Goal: Transaction & Acquisition: Book appointment/travel/reservation

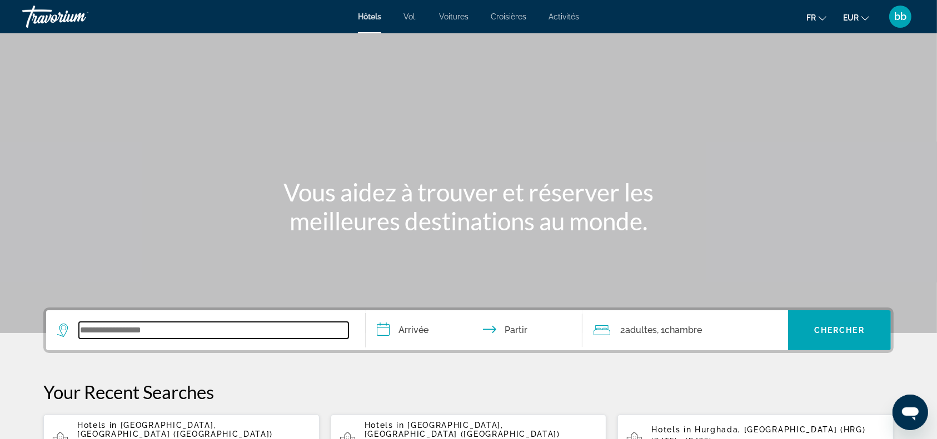
click at [161, 333] on input "Widget de recherche" at bounding box center [213, 330] width 269 height 17
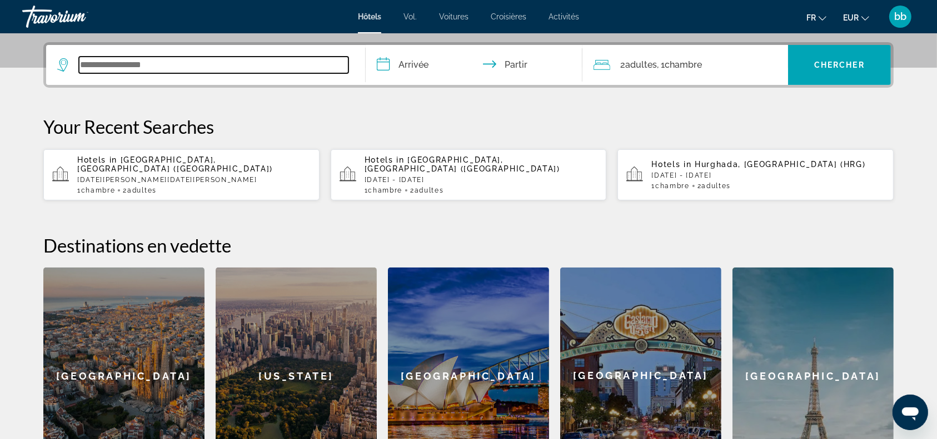
scroll to position [271, 0]
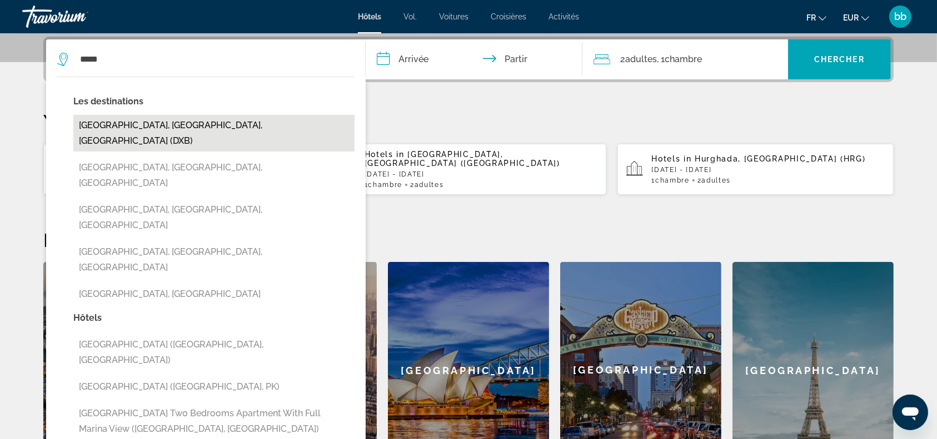
click at [146, 131] on button "[GEOGRAPHIC_DATA], [GEOGRAPHIC_DATA], [GEOGRAPHIC_DATA] (DXB)" at bounding box center [213, 133] width 281 height 37
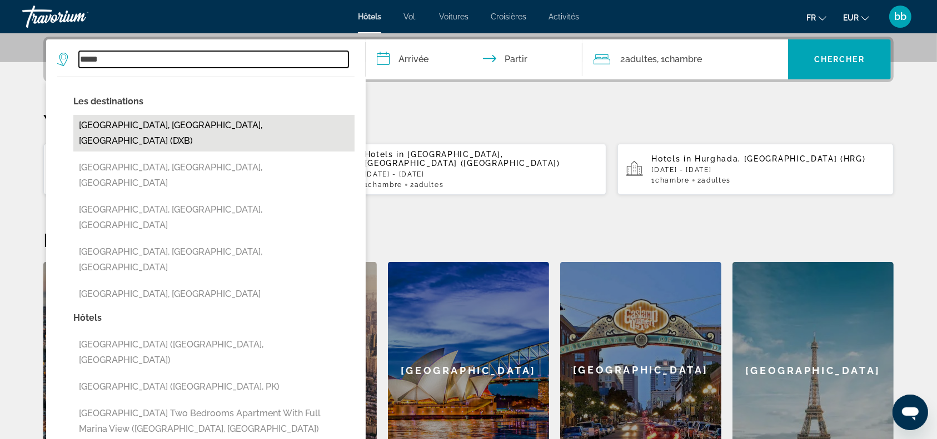
type input "**********"
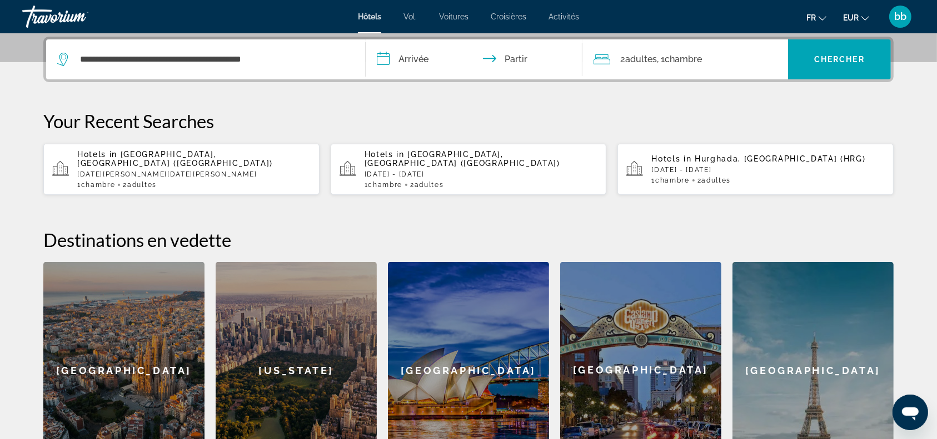
click at [415, 57] on input "**********" at bounding box center [476, 60] width 221 height 43
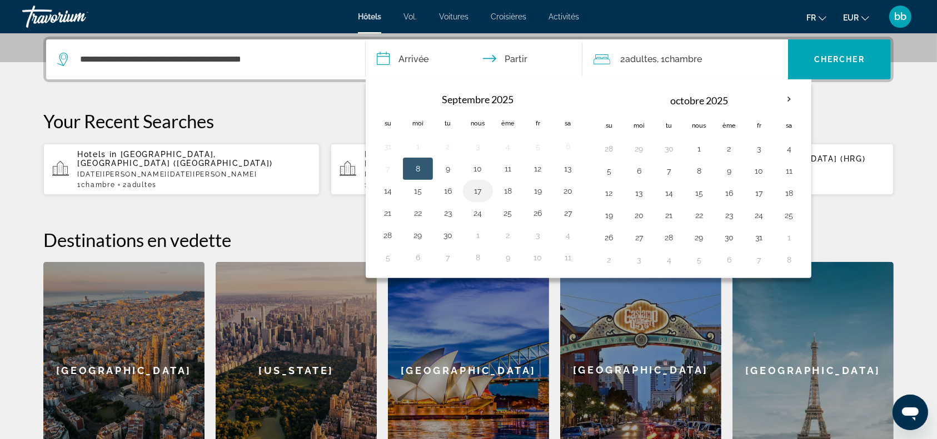
click at [477, 192] on button "17" at bounding box center [478, 191] width 18 height 16
click at [314, 102] on div "**********" at bounding box center [468, 258] width 895 height 442
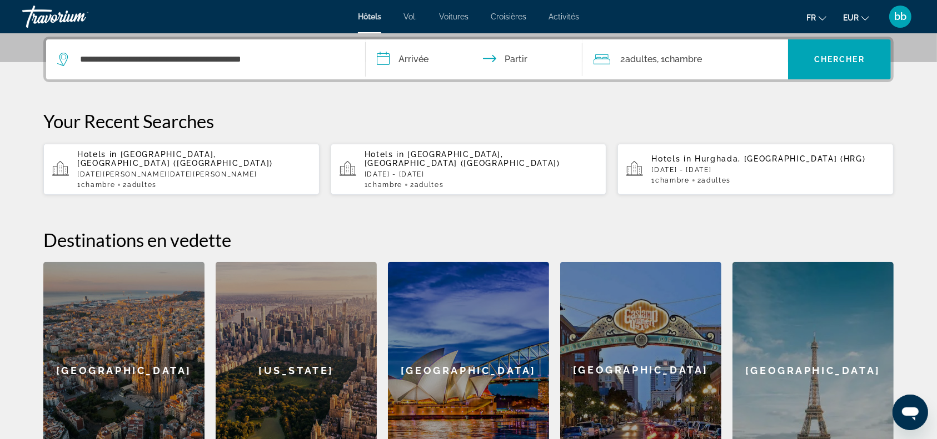
click at [554, 18] on font "Activités" at bounding box center [563, 16] width 31 height 9
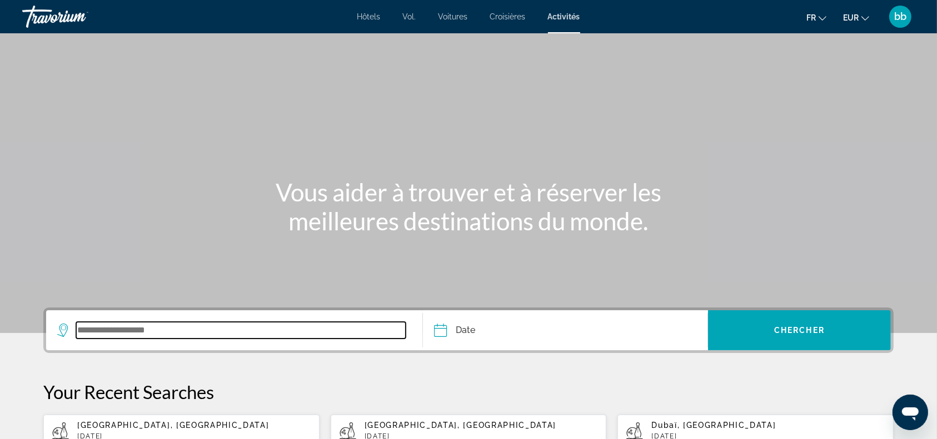
click at [156, 331] on input "Search widget" at bounding box center [240, 330] width 329 height 17
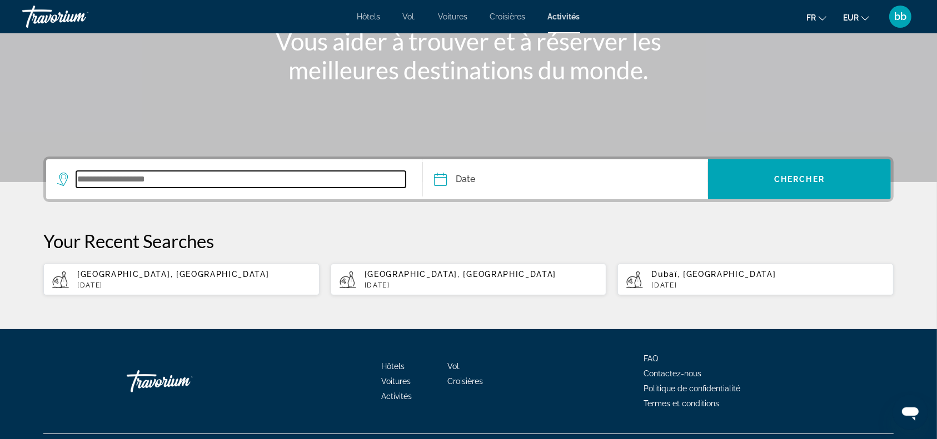
scroll to position [176, 0]
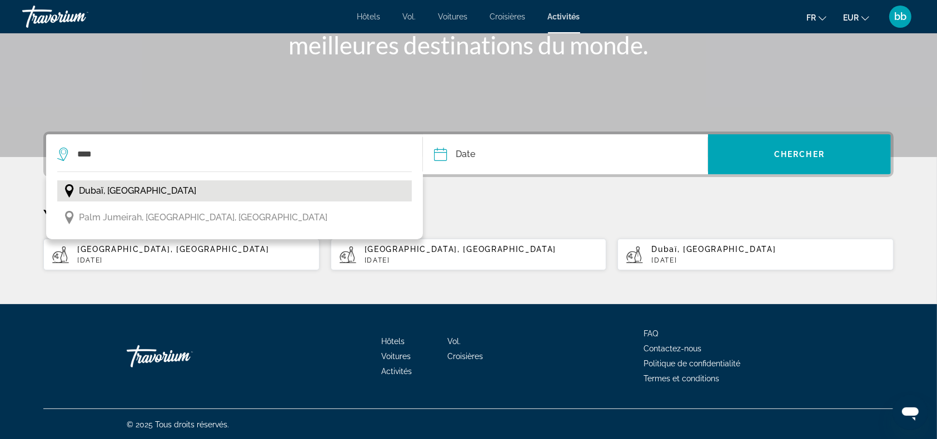
click at [152, 192] on span "Dubaï, [GEOGRAPHIC_DATA]" at bounding box center [137, 191] width 117 height 16
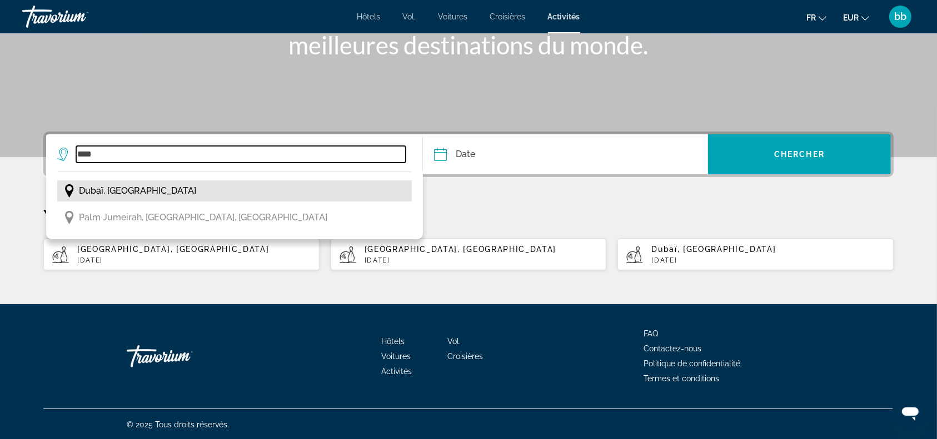
type input "**********"
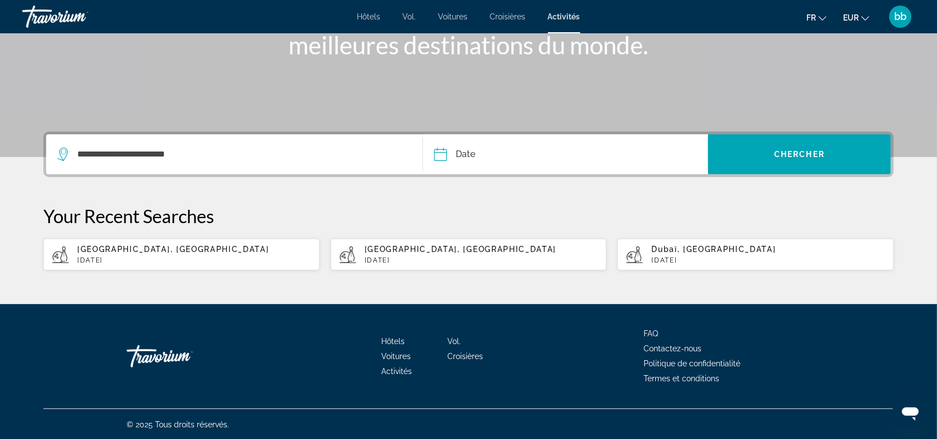
click at [481, 151] on input "Date" at bounding box center [501, 155] width 141 height 43
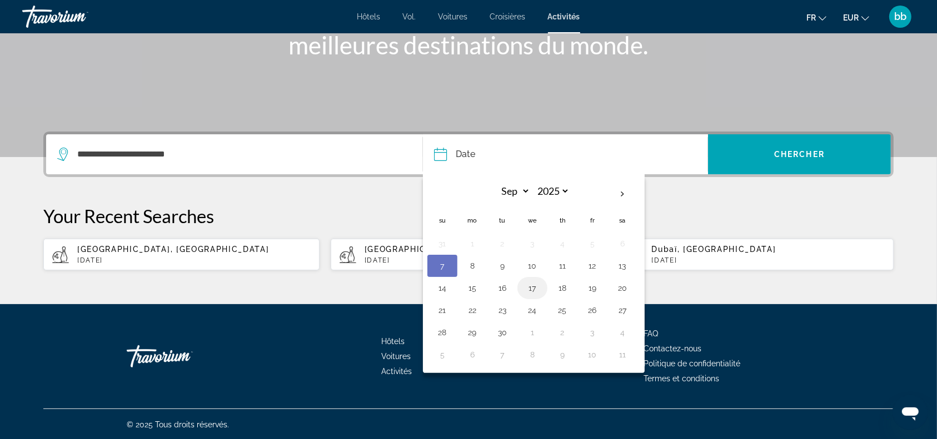
click at [533, 291] on button "17" at bounding box center [532, 289] width 18 height 16
type input "**********"
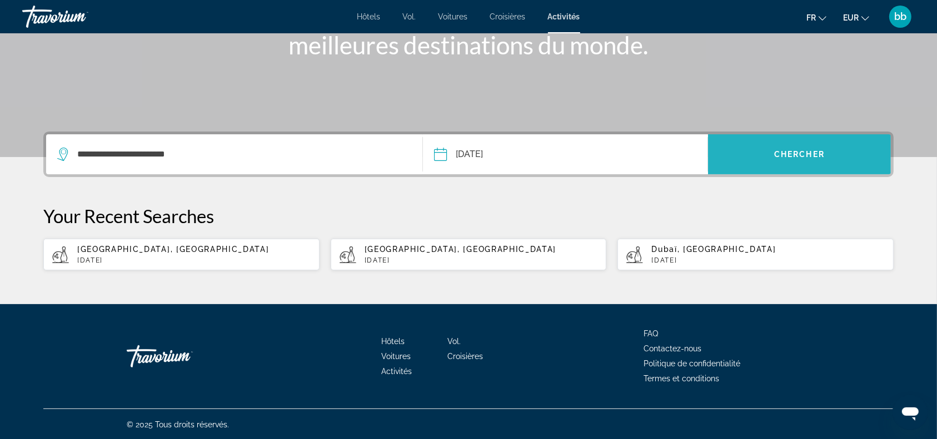
click at [778, 157] on span "Chercher" at bounding box center [799, 154] width 51 height 9
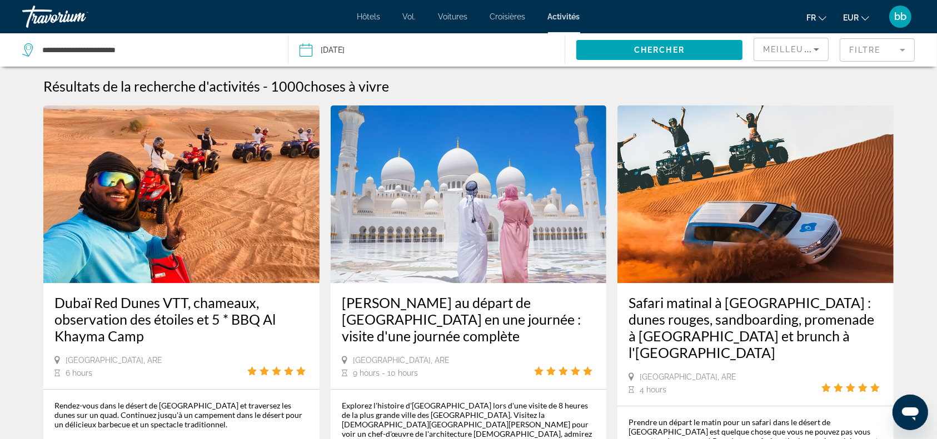
click at [889, 48] on mat-form-field "Filtre" at bounding box center [877, 49] width 75 height 23
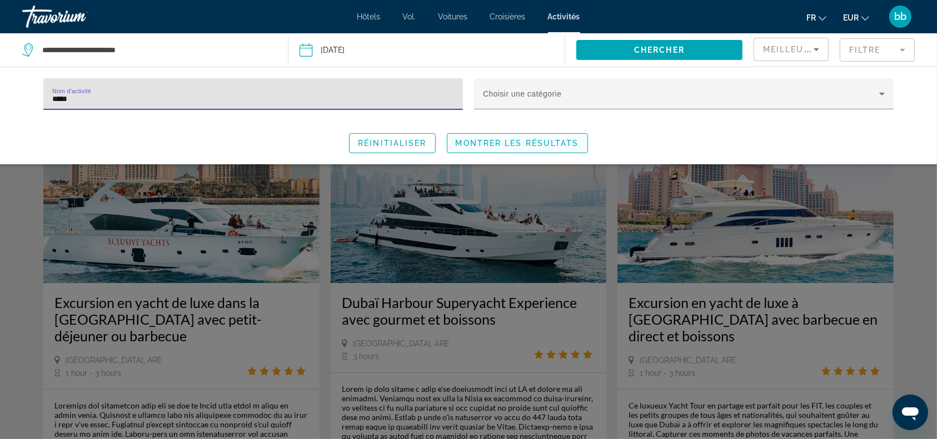
type input "*****"
click at [498, 146] on span "Montrer les résultats" at bounding box center [517, 143] width 123 height 9
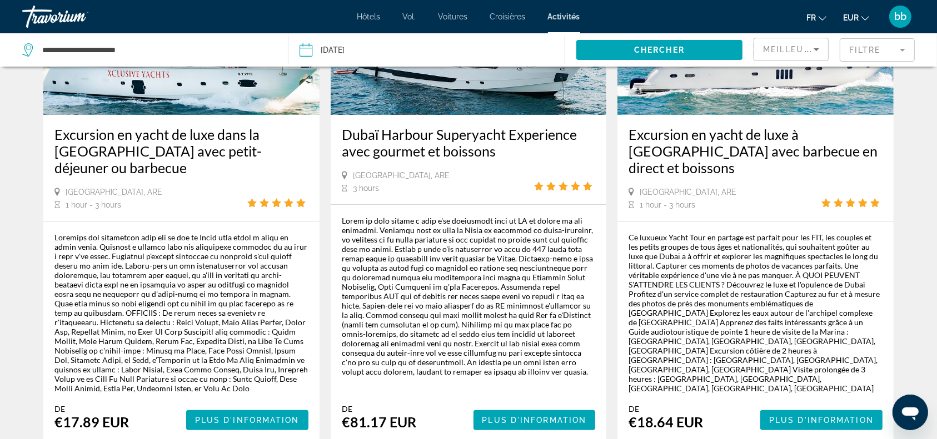
scroll to position [169, 0]
click at [192, 151] on h3 "Excursion en yacht de luxe dans la [GEOGRAPHIC_DATA] avec petit-déjeuner ou bar…" at bounding box center [181, 151] width 254 height 50
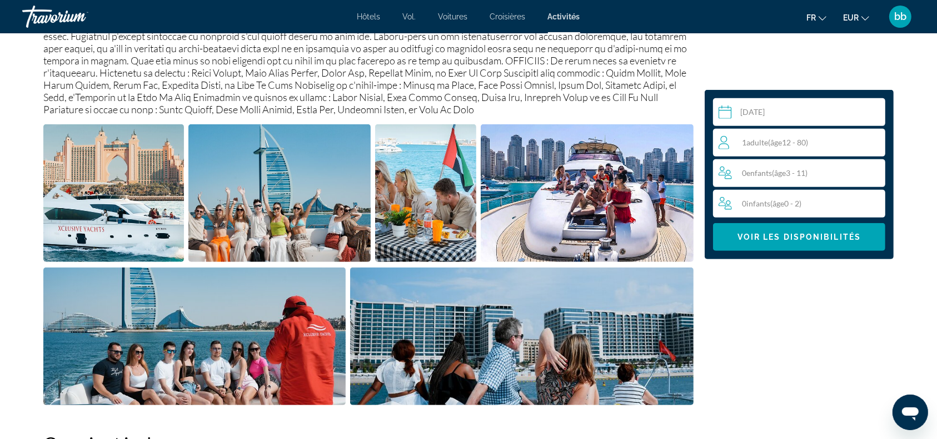
scroll to position [448, 0]
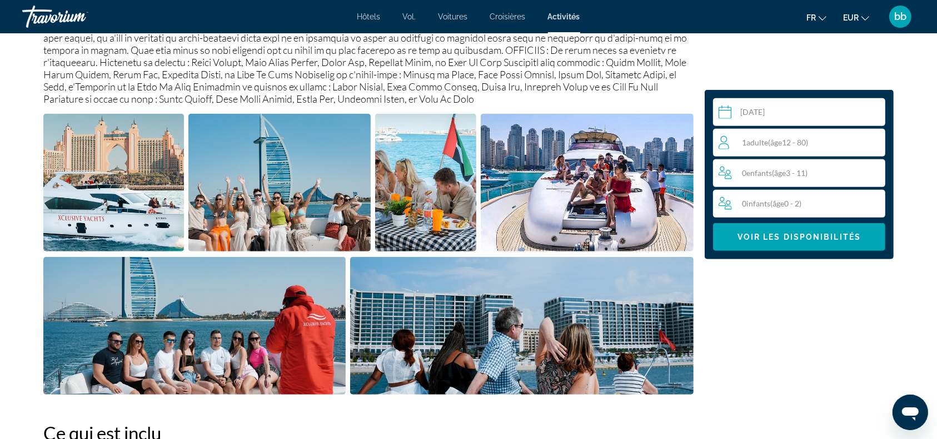
click at [492, 333] on img "Open full-screen image slider" at bounding box center [522, 326] width 344 height 138
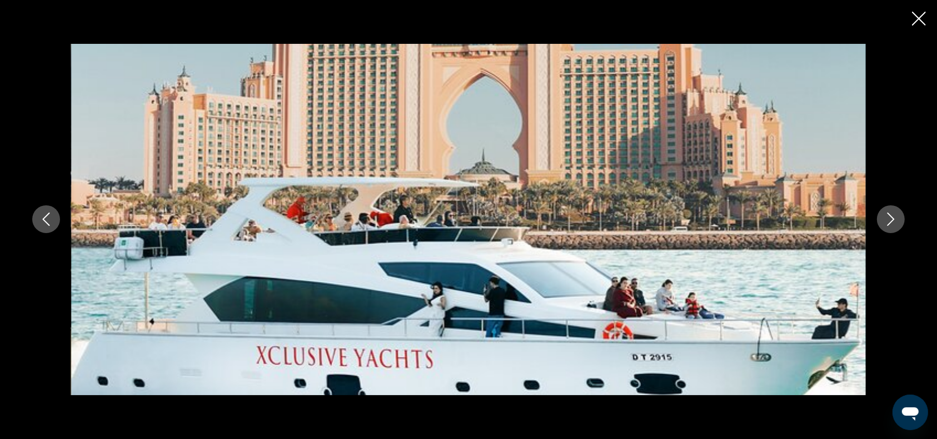
click at [890, 221] on icon "Next image" at bounding box center [890, 219] width 13 height 13
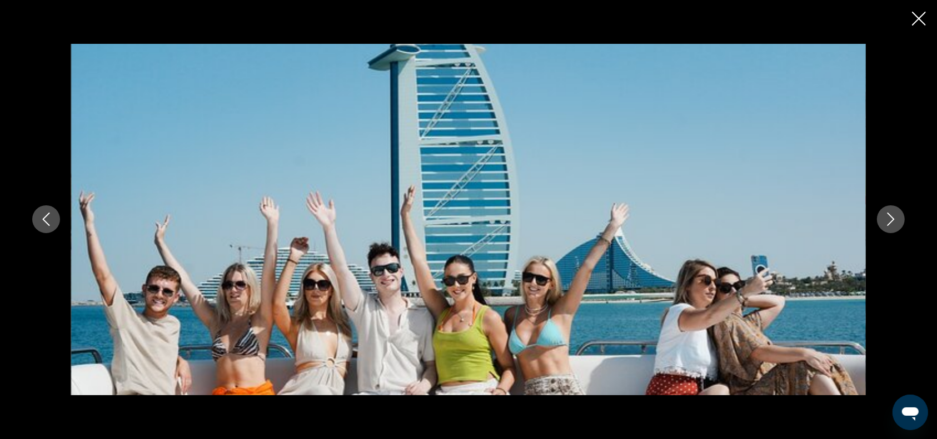
click at [890, 220] on icon "Next image" at bounding box center [890, 219] width 13 height 13
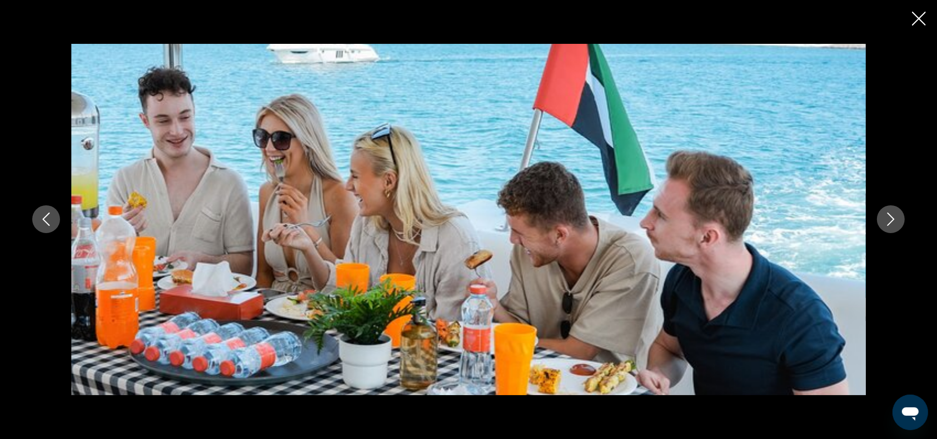
click at [890, 220] on icon "Next image" at bounding box center [890, 219] width 13 height 13
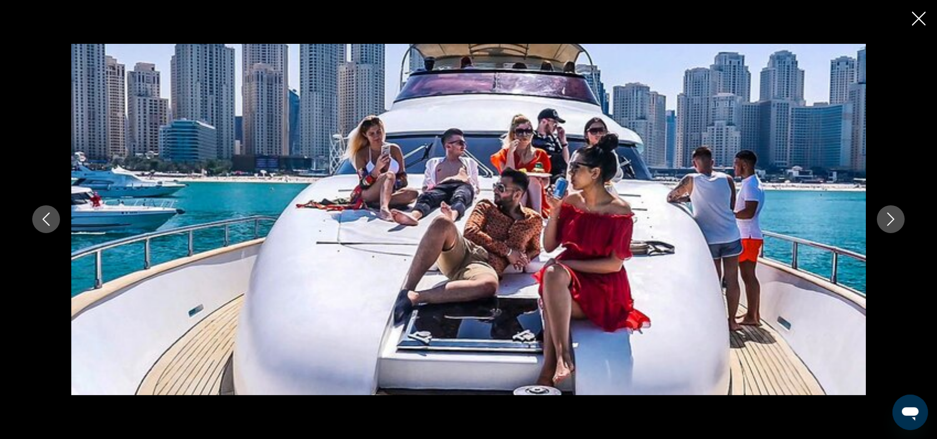
click at [890, 220] on icon "Next image" at bounding box center [890, 219] width 13 height 13
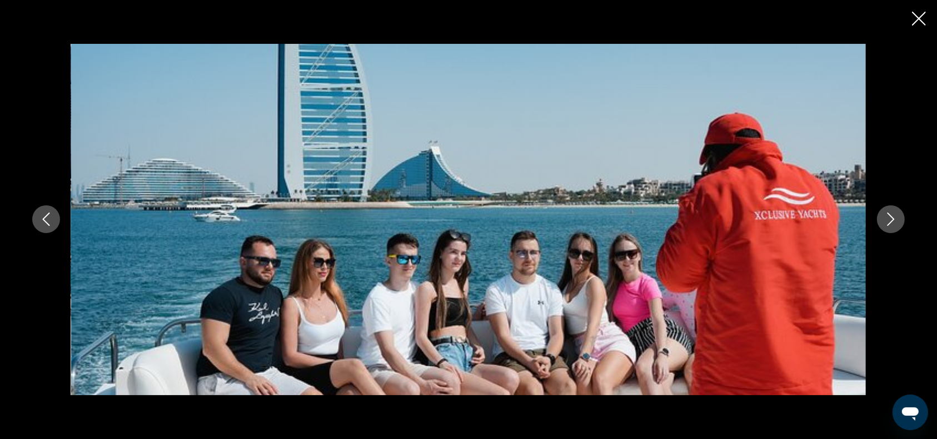
click at [890, 220] on icon "Next image" at bounding box center [890, 219] width 13 height 13
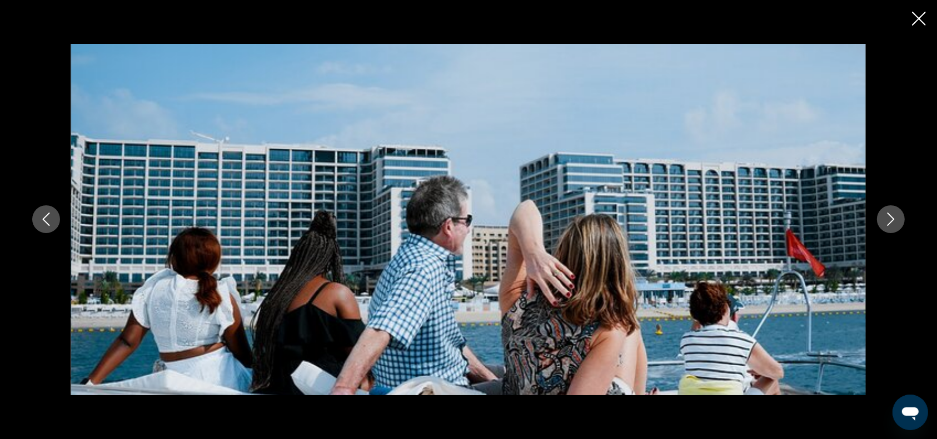
click at [890, 220] on icon "Next image" at bounding box center [890, 219] width 13 height 13
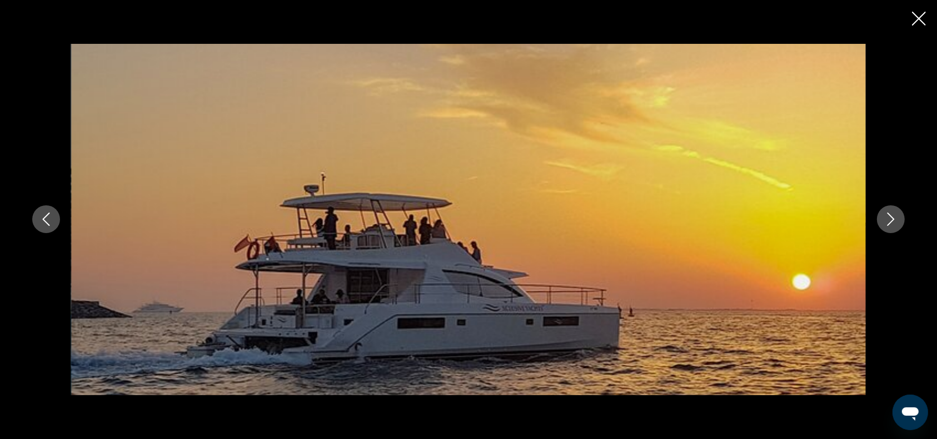
click at [890, 220] on icon "Next image" at bounding box center [890, 219] width 13 height 13
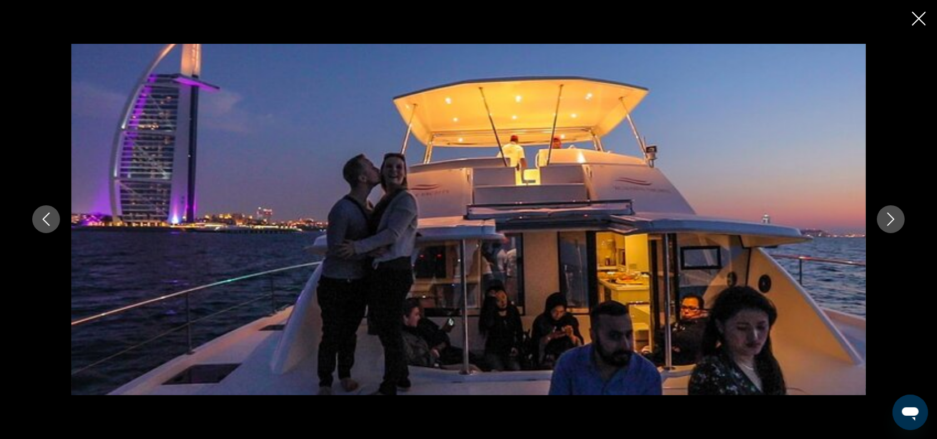
click at [890, 220] on icon "Next image" at bounding box center [890, 219] width 13 height 13
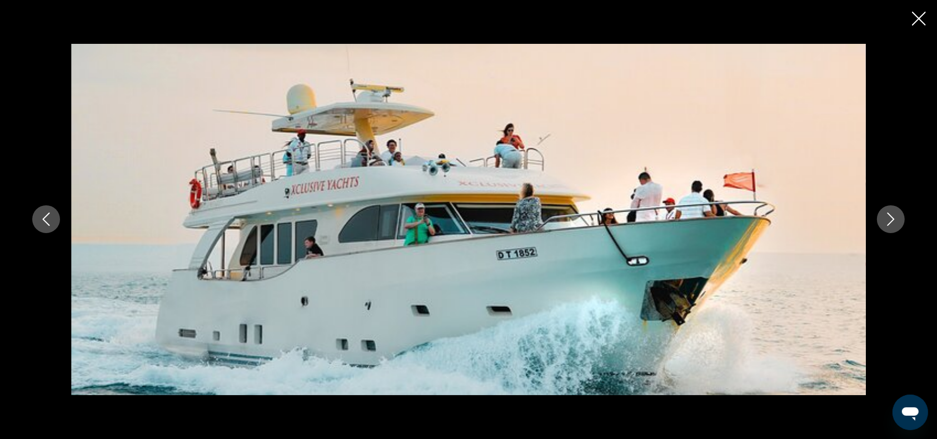
click at [890, 220] on icon "Next image" at bounding box center [890, 219] width 13 height 13
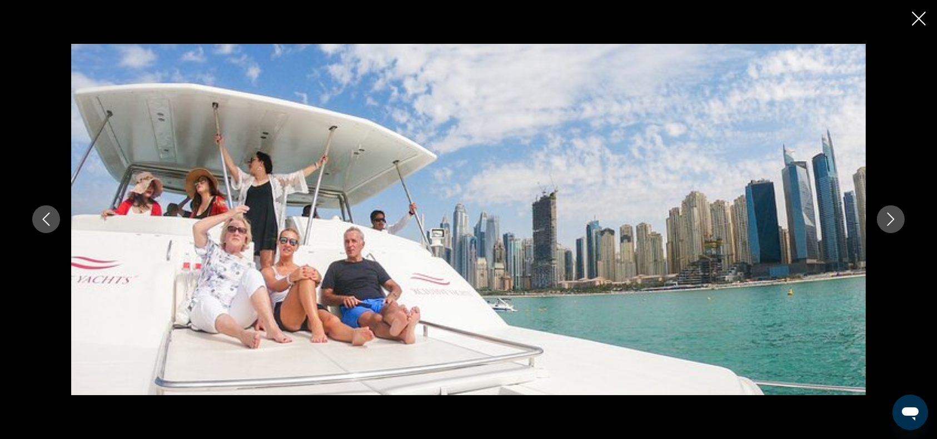
click at [890, 220] on icon "Next image" at bounding box center [890, 219] width 13 height 13
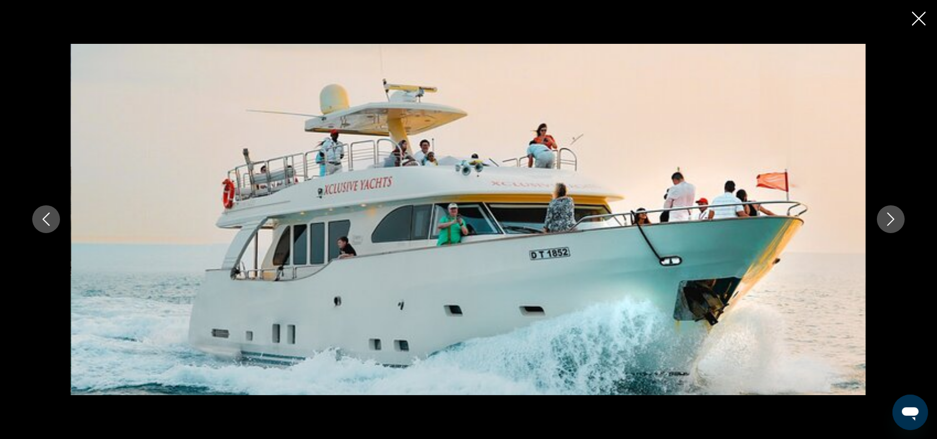
click at [890, 220] on icon "Next image" at bounding box center [890, 219] width 13 height 13
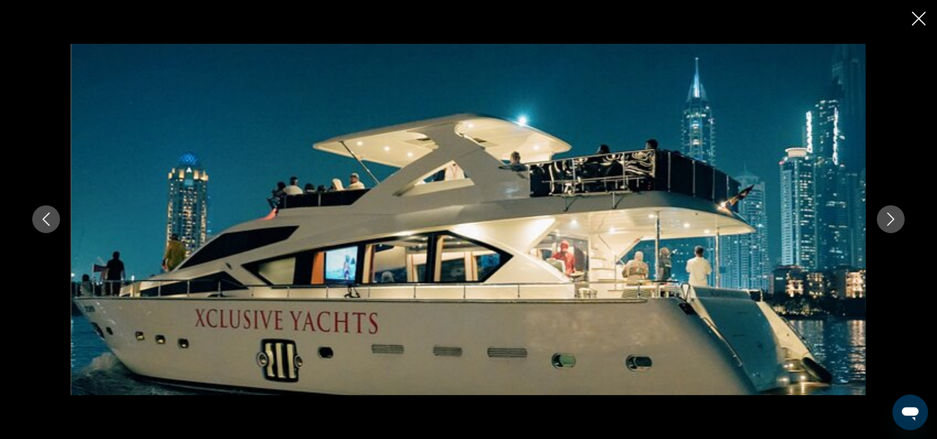
click at [890, 220] on icon "Next image" at bounding box center [890, 219] width 13 height 13
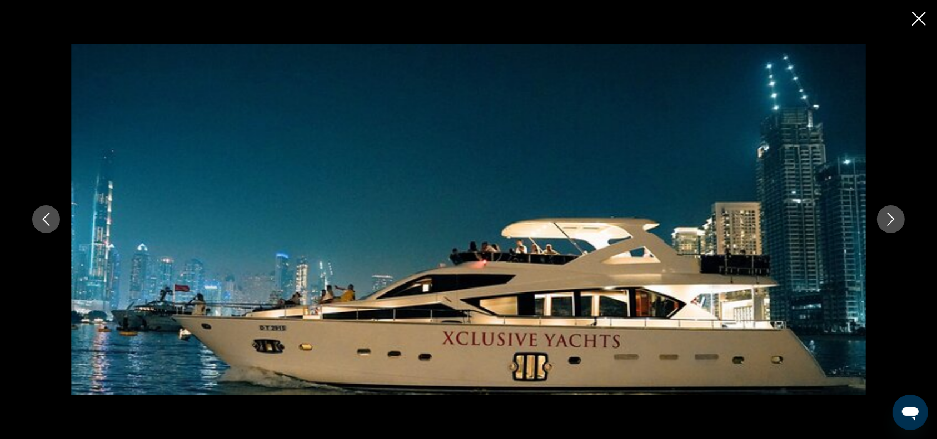
click at [890, 220] on icon "Next image" at bounding box center [890, 219] width 13 height 13
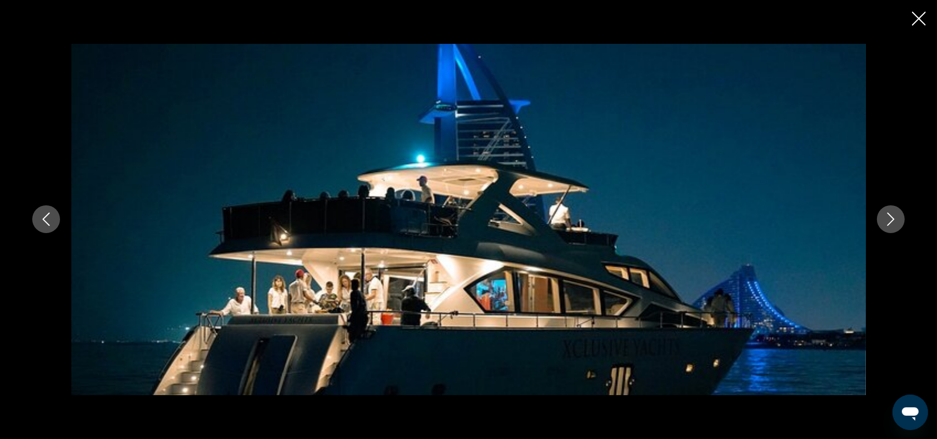
click at [890, 220] on icon "Next image" at bounding box center [890, 219] width 13 height 13
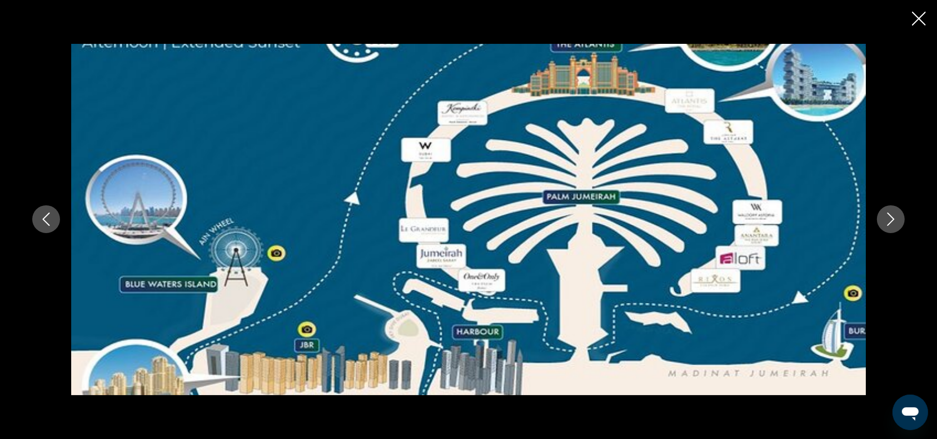
click at [890, 220] on icon "Next image" at bounding box center [890, 219] width 13 height 13
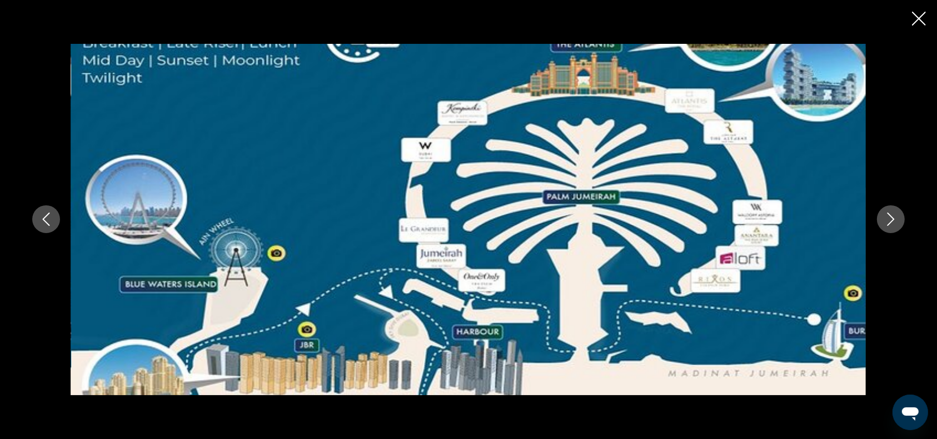
click at [890, 220] on icon "Next image" at bounding box center [890, 219] width 13 height 13
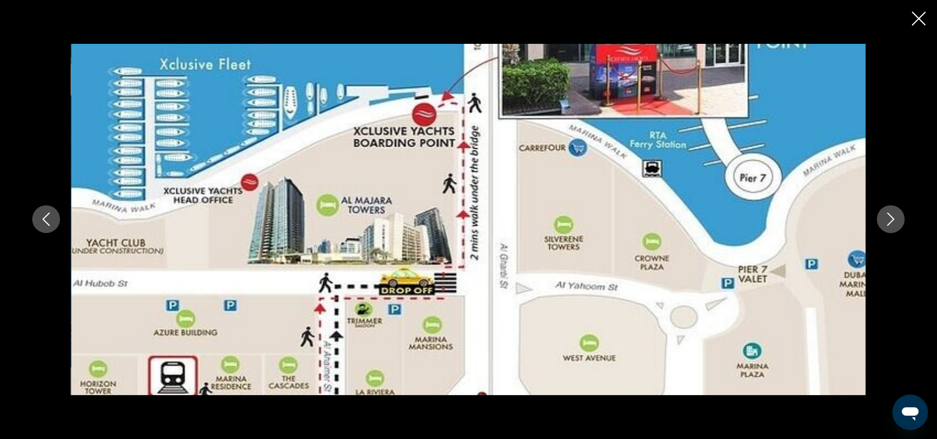
click at [890, 220] on icon "Next image" at bounding box center [890, 219] width 13 height 13
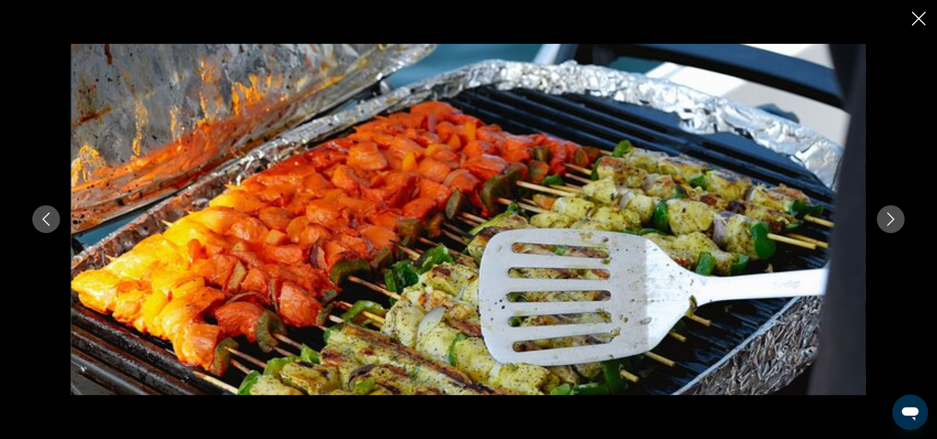
click at [890, 220] on icon "Next image" at bounding box center [890, 219] width 13 height 13
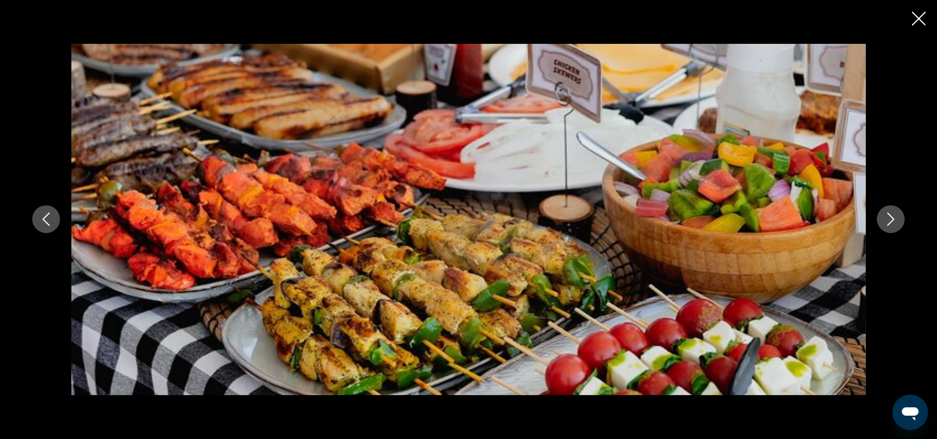
click at [890, 220] on icon "Next image" at bounding box center [890, 219] width 13 height 13
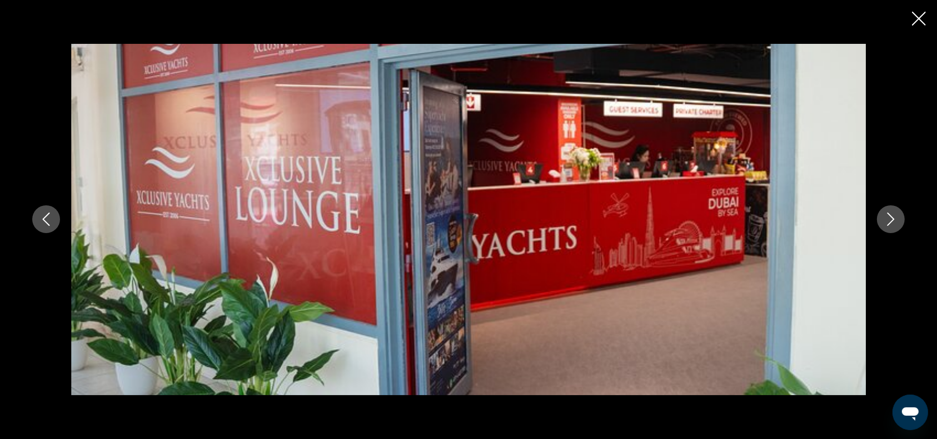
click at [890, 220] on icon "Next image" at bounding box center [890, 219] width 13 height 13
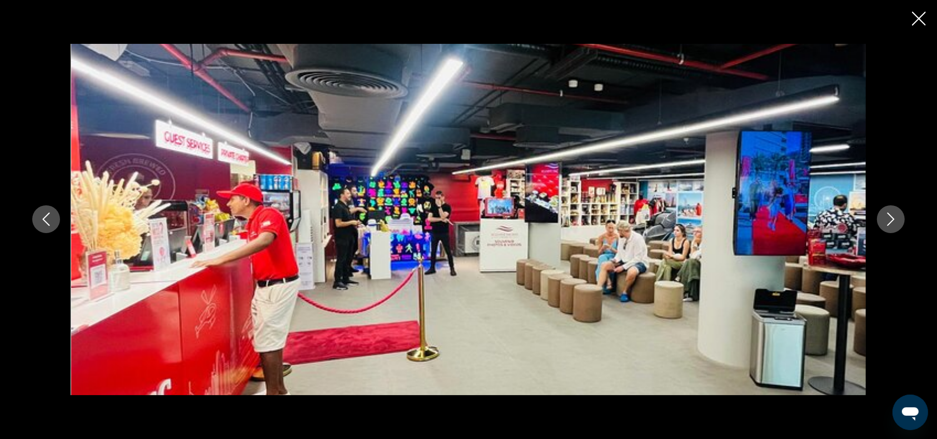
click at [890, 220] on icon "Next image" at bounding box center [890, 219] width 13 height 13
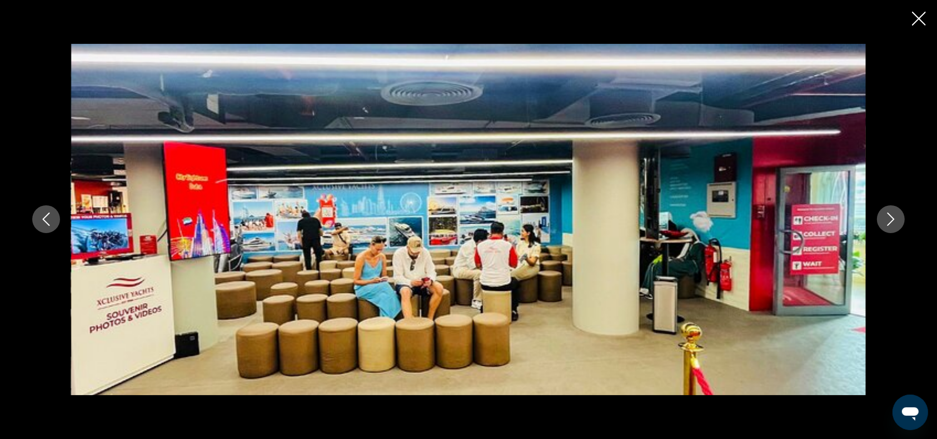
click at [890, 220] on icon "Next image" at bounding box center [890, 219] width 13 height 13
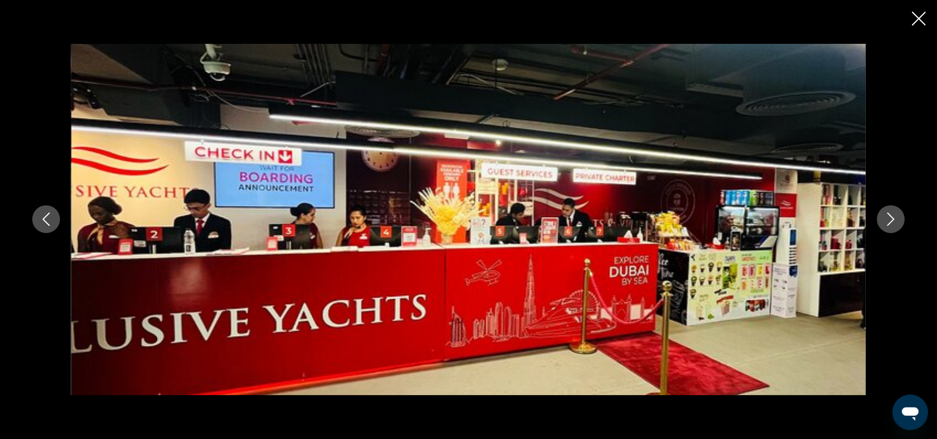
click at [890, 220] on icon "Next image" at bounding box center [890, 219] width 13 height 13
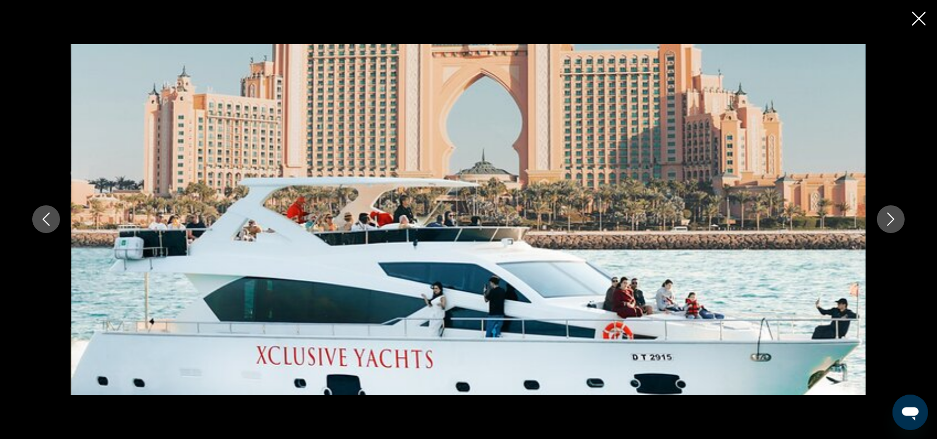
click at [917, 12] on icon "Close slideshow" at bounding box center [919, 19] width 14 height 14
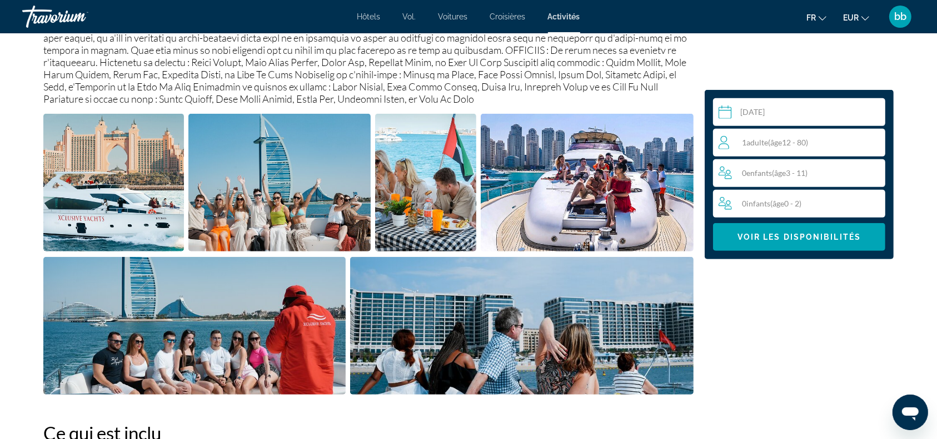
click at [804, 140] on span "( âge 12 - 80)" at bounding box center [788, 142] width 40 height 9
click at [874, 144] on icon "Increment adults" at bounding box center [874, 142] width 10 height 10
click at [816, 233] on span "Voir les disponibilités" at bounding box center [798, 237] width 123 height 9
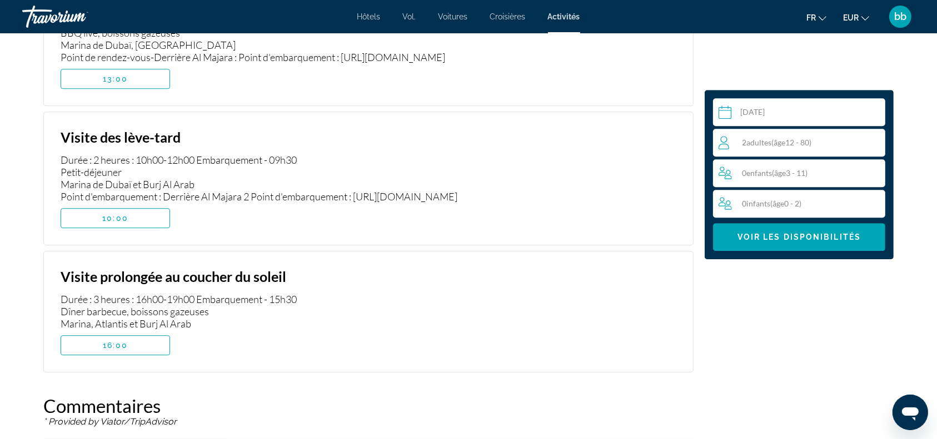
scroll to position [3204, 0]
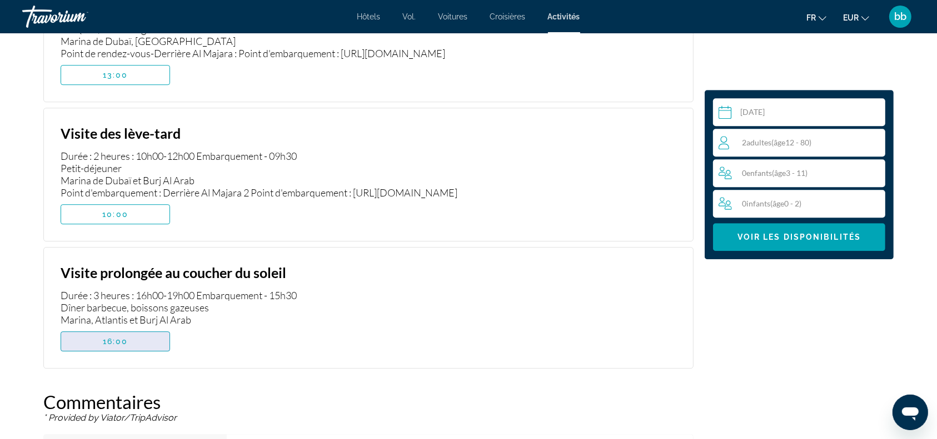
click at [144, 328] on span "Contenu principal" at bounding box center [115, 341] width 108 height 27
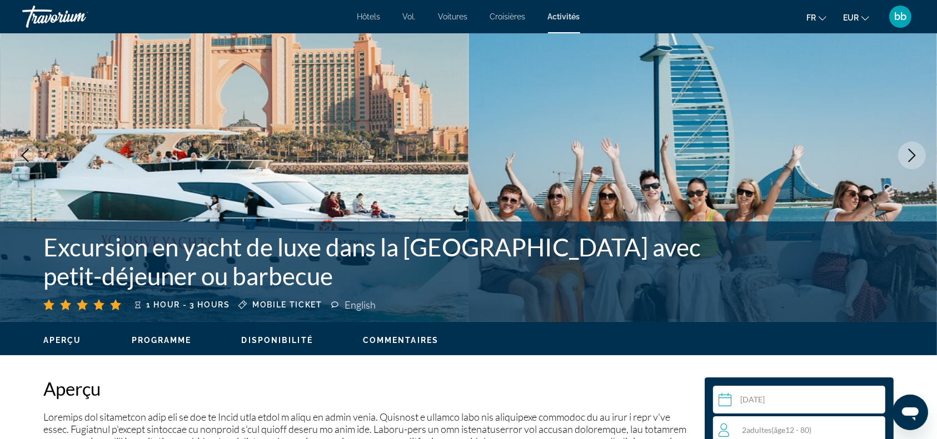
scroll to position [44, 0]
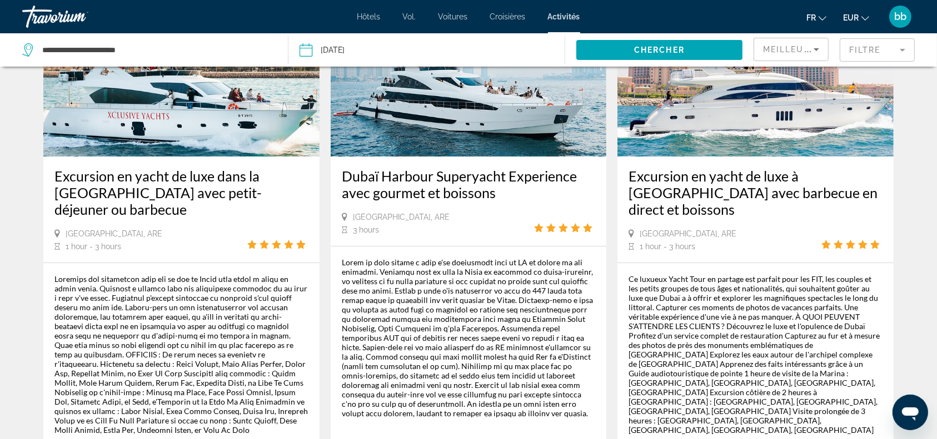
scroll to position [64, 0]
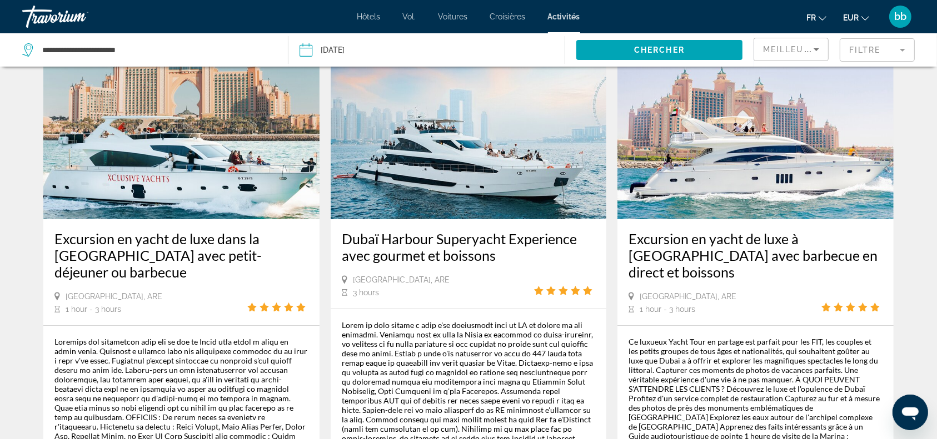
click at [468, 159] on img "Contenu principal" at bounding box center [469, 131] width 276 height 178
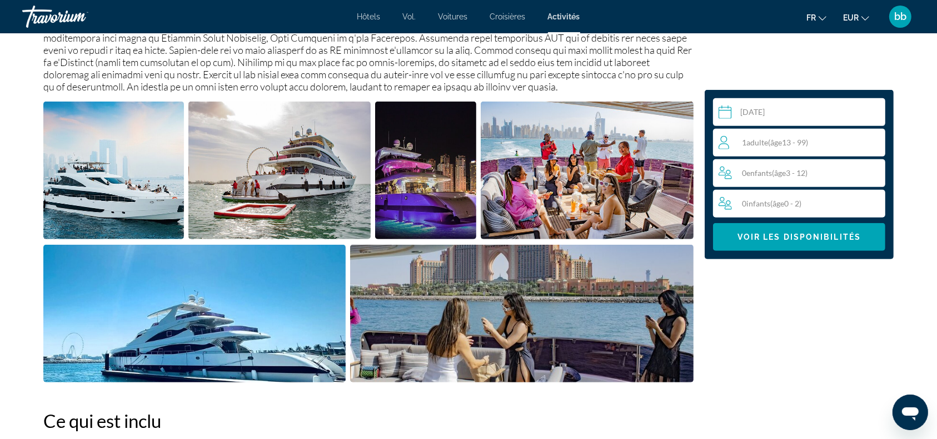
scroll to position [511, 0]
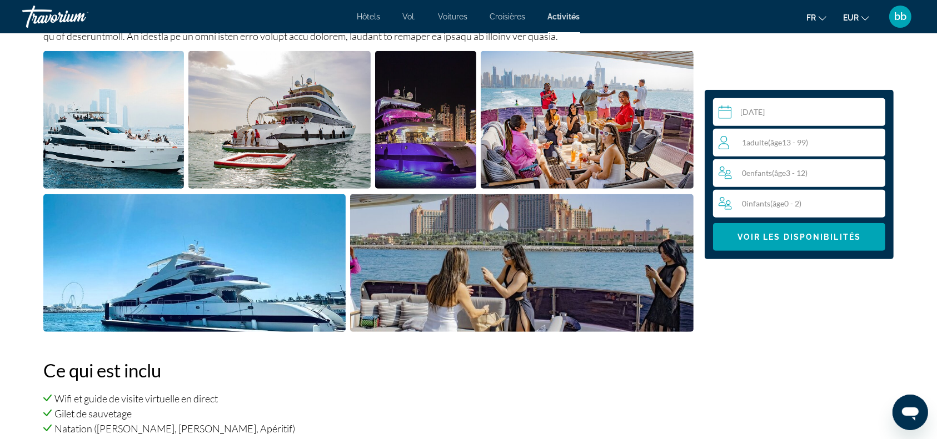
click at [157, 128] on img "Open full-screen image slider" at bounding box center [113, 120] width 141 height 138
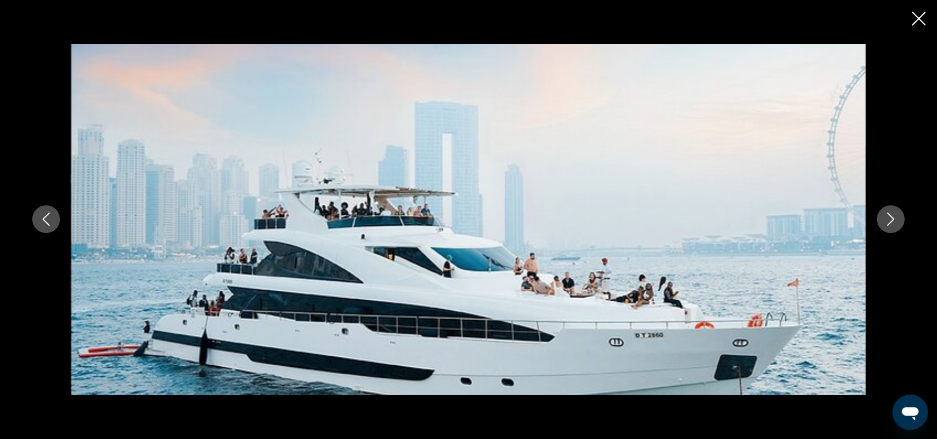
click at [897, 222] on icon "Next image" at bounding box center [890, 219] width 13 height 13
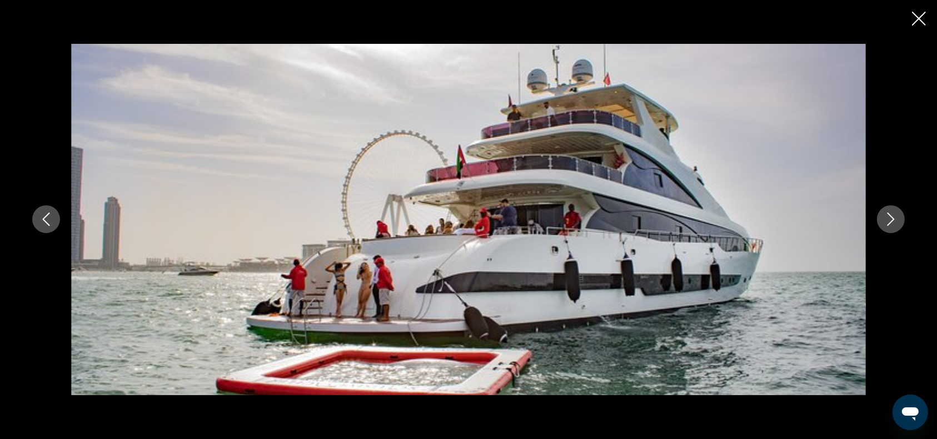
click at [891, 221] on icon "Next image" at bounding box center [890, 219] width 13 height 13
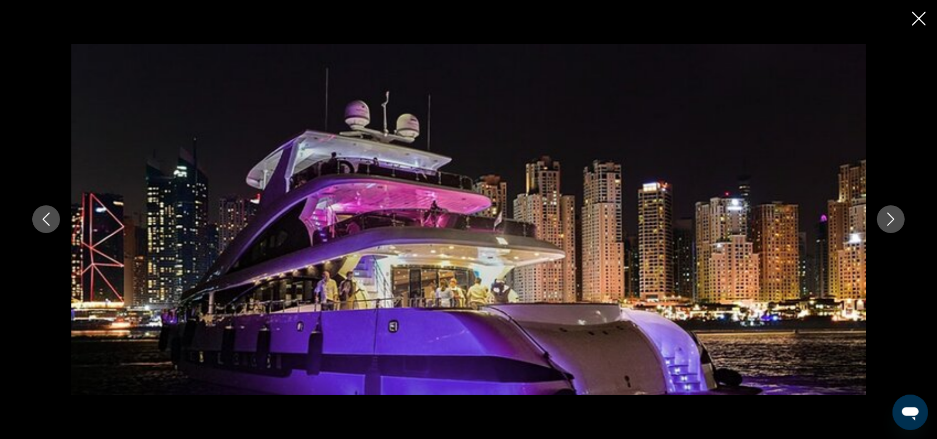
click at [891, 221] on icon "Next image" at bounding box center [890, 219] width 13 height 13
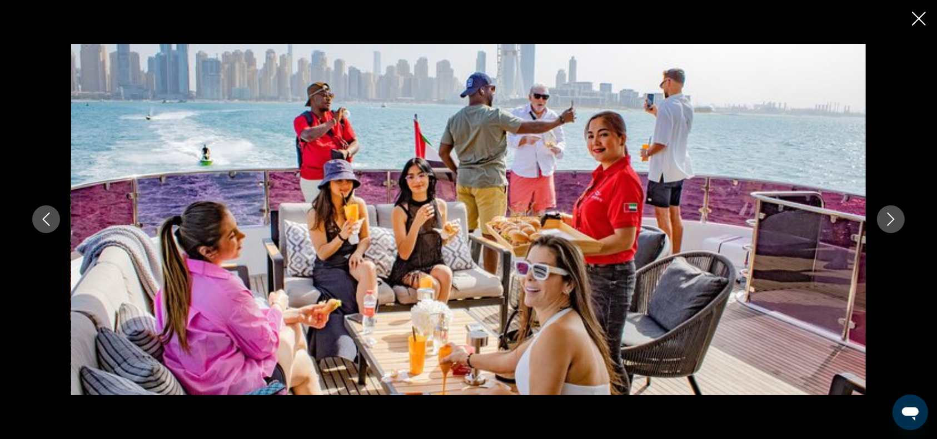
click at [891, 221] on icon "Next image" at bounding box center [890, 219] width 13 height 13
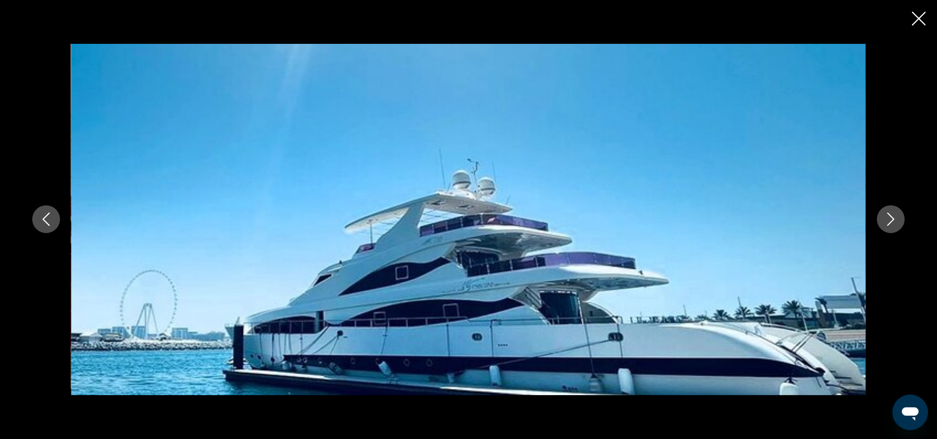
click at [891, 221] on icon "Next image" at bounding box center [890, 219] width 13 height 13
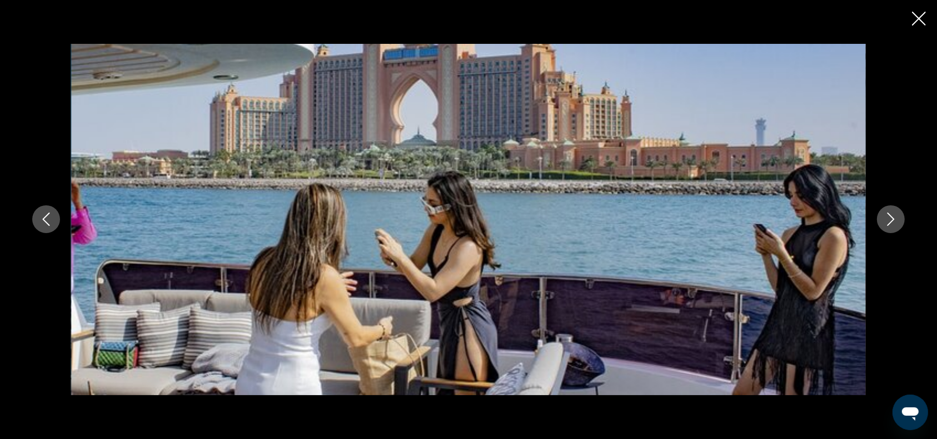
click at [891, 221] on icon "Next image" at bounding box center [890, 219] width 13 height 13
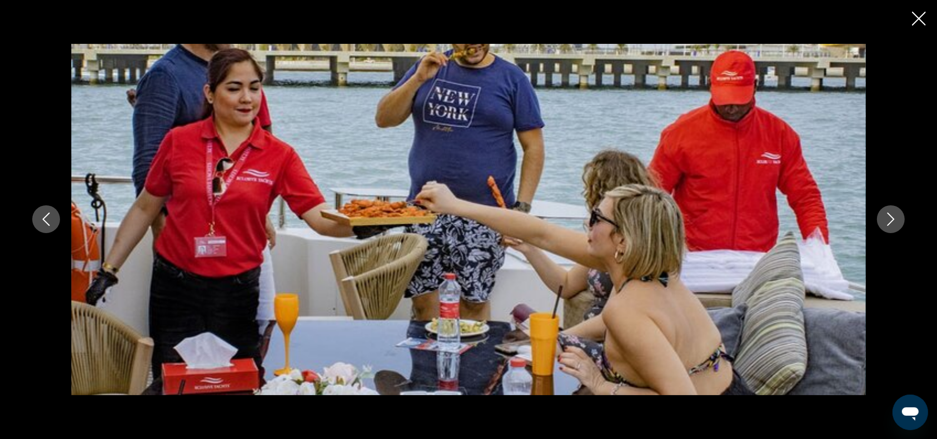
click at [891, 221] on icon "Next image" at bounding box center [890, 219] width 13 height 13
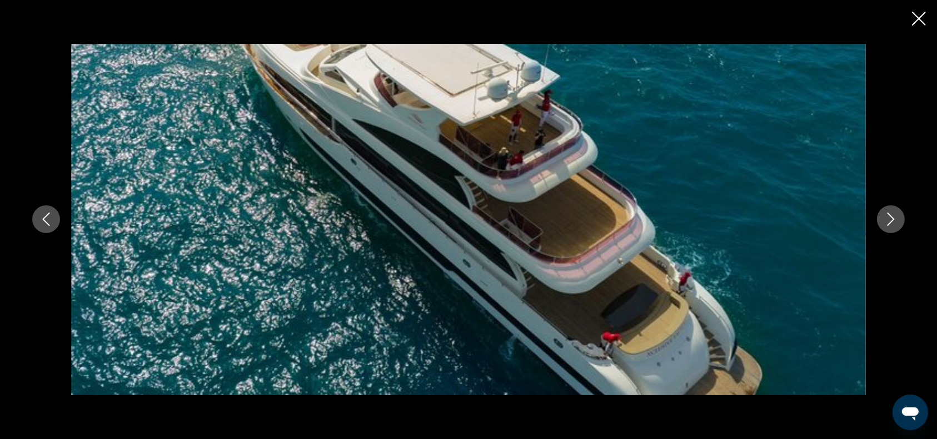
click at [891, 221] on icon "Next image" at bounding box center [890, 219] width 13 height 13
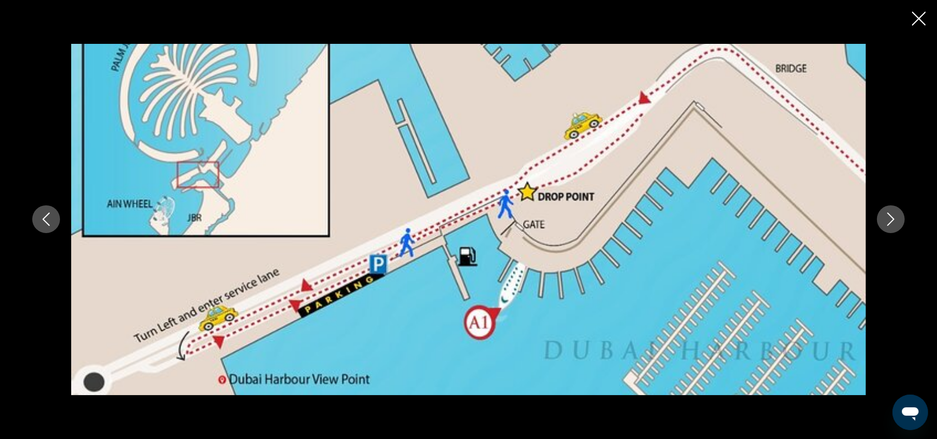
click at [891, 221] on icon "Next image" at bounding box center [890, 219] width 13 height 13
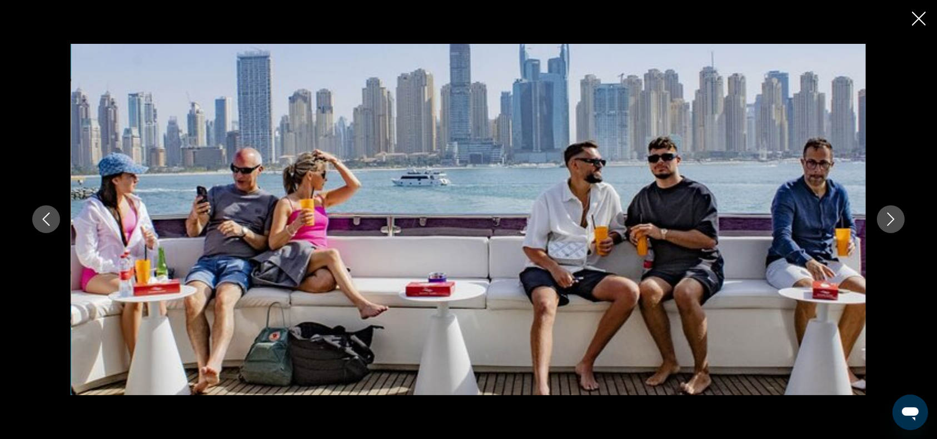
click at [891, 221] on icon "Next image" at bounding box center [890, 219] width 13 height 13
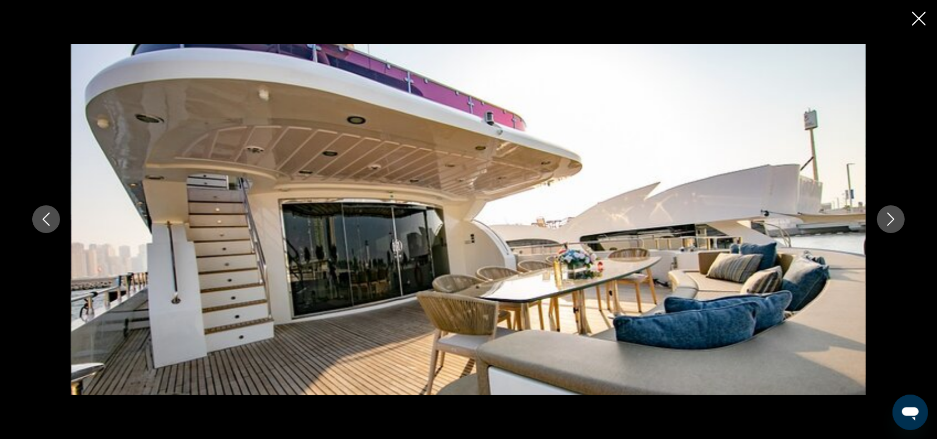
click at [891, 221] on icon "Next image" at bounding box center [890, 219] width 13 height 13
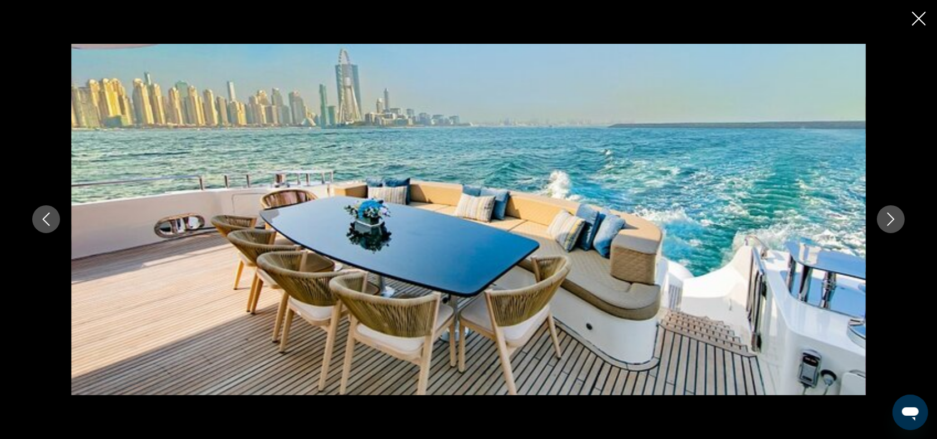
click at [891, 221] on icon "Next image" at bounding box center [890, 219] width 13 height 13
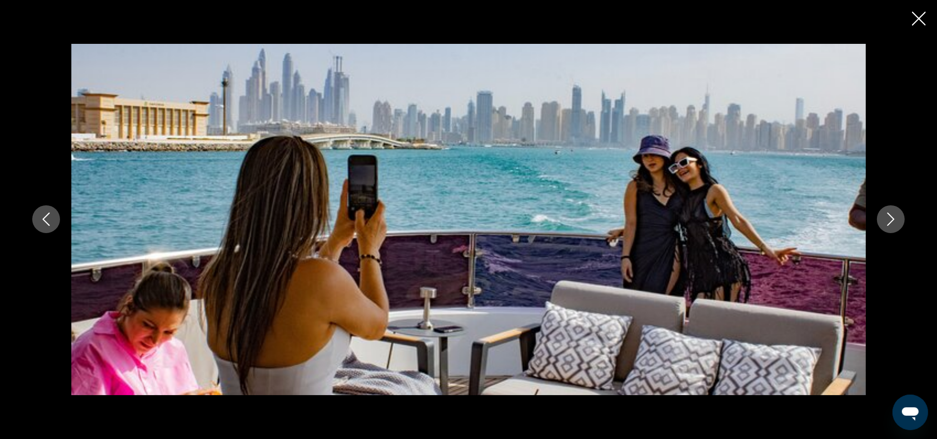
click at [891, 221] on icon "Next image" at bounding box center [890, 219] width 13 height 13
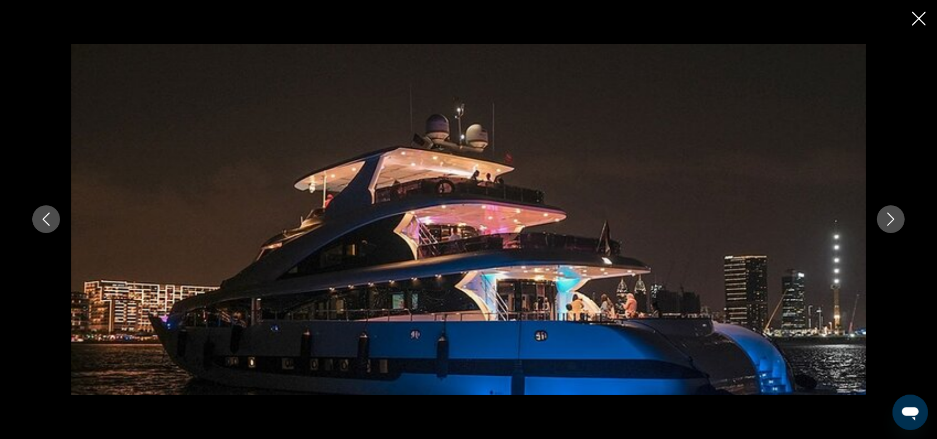
click at [891, 221] on icon "Next image" at bounding box center [890, 219] width 13 height 13
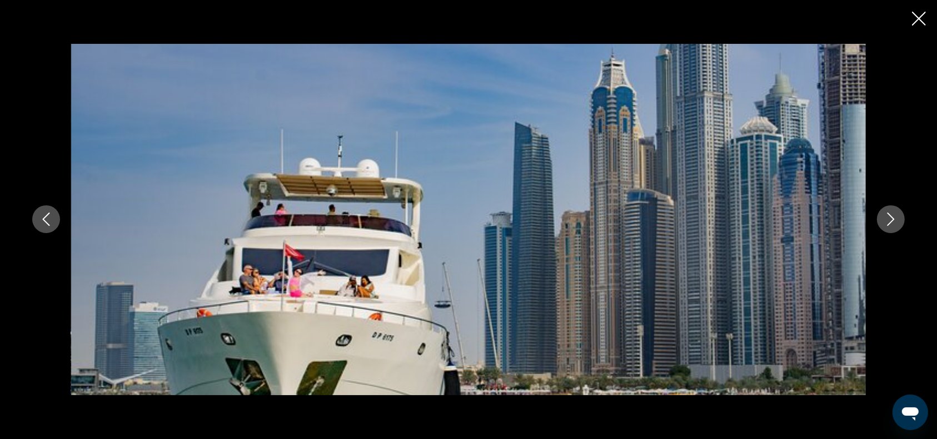
click at [891, 221] on icon "Next image" at bounding box center [890, 219] width 13 height 13
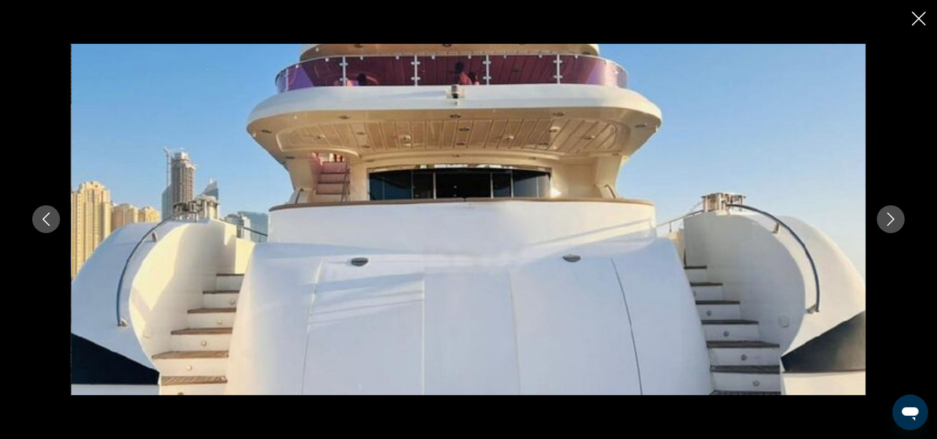
click at [891, 221] on icon "Next image" at bounding box center [890, 219] width 13 height 13
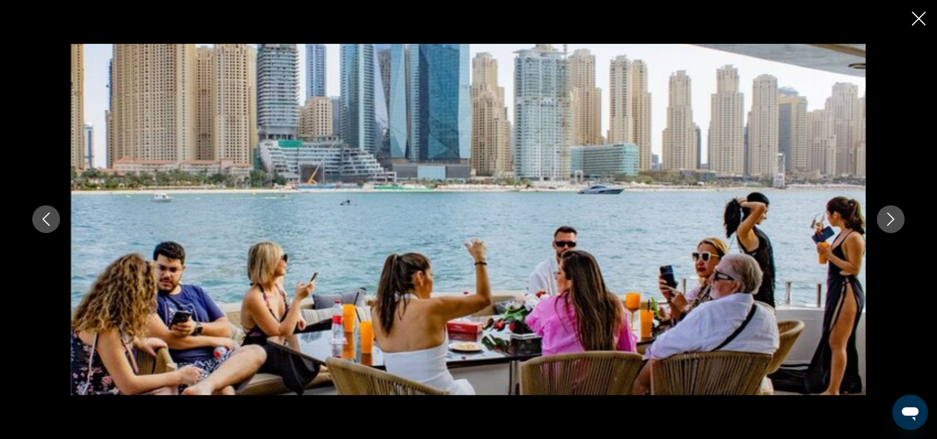
click at [891, 221] on icon "Next image" at bounding box center [890, 219] width 13 height 13
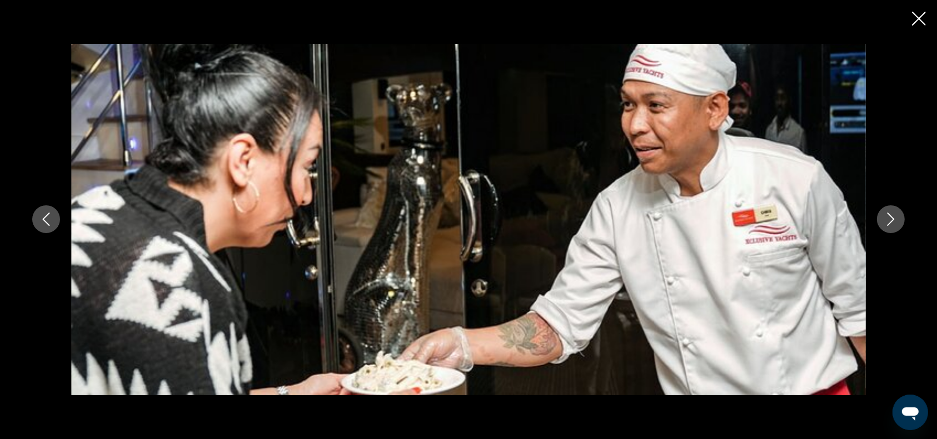
click at [891, 221] on icon "Next image" at bounding box center [890, 219] width 13 height 13
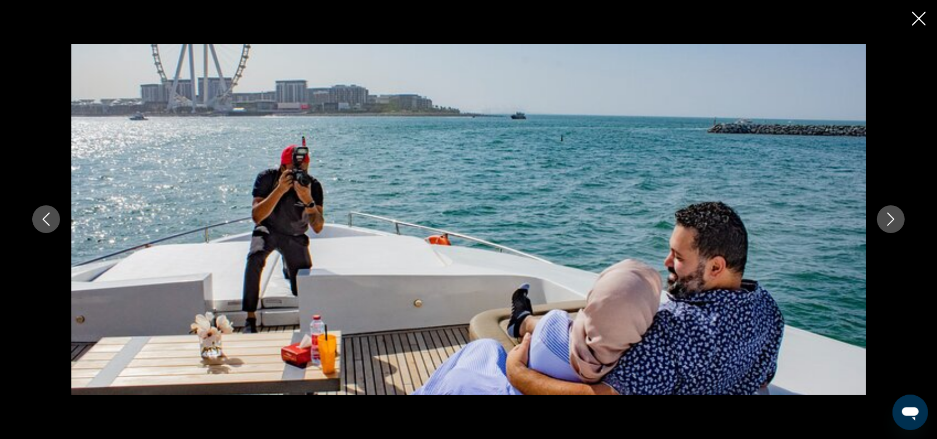
click at [891, 221] on icon "Next image" at bounding box center [890, 219] width 13 height 13
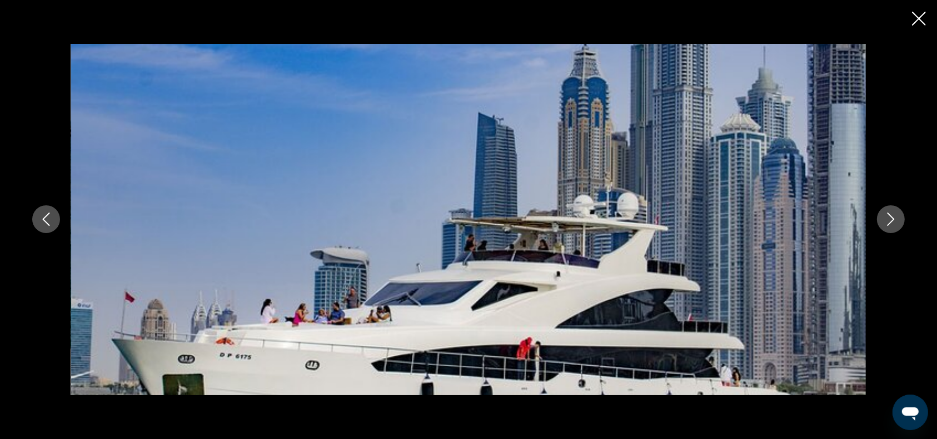
click at [891, 221] on icon "Next image" at bounding box center [890, 219] width 13 height 13
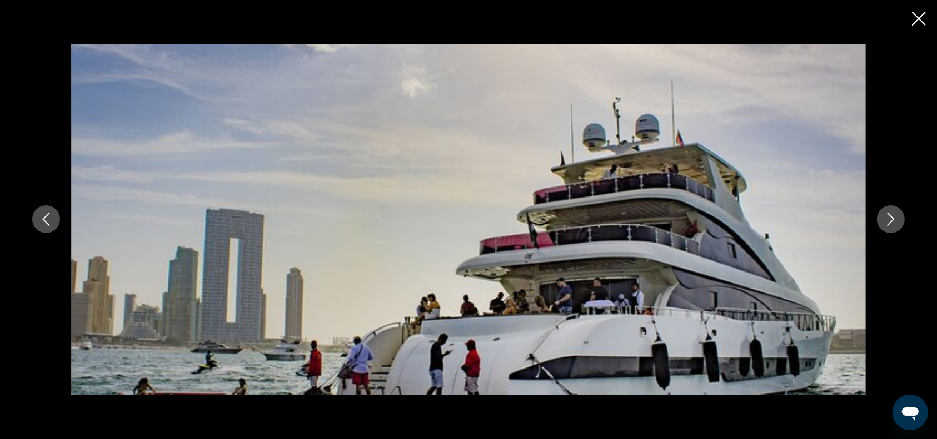
click at [891, 221] on icon "Next image" at bounding box center [890, 219] width 13 height 13
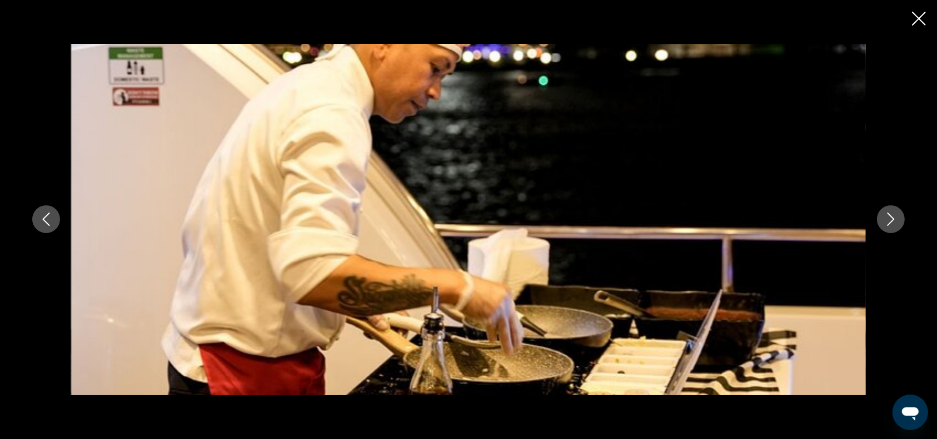
click at [891, 221] on icon "Next image" at bounding box center [890, 219] width 13 height 13
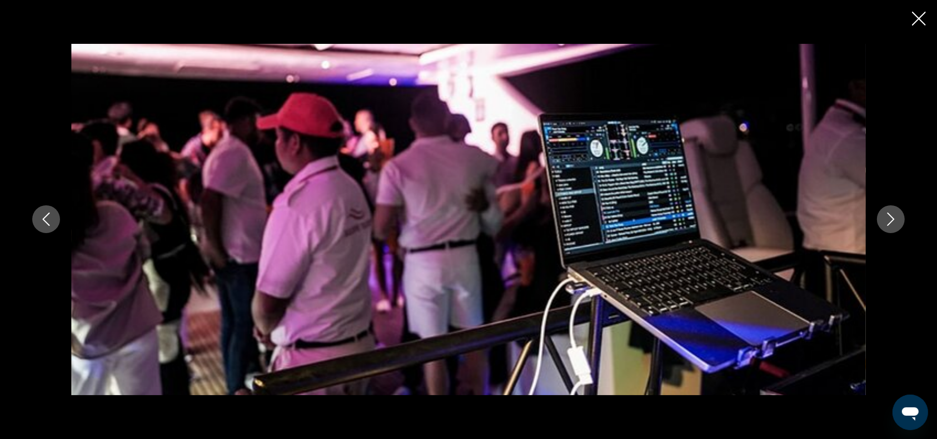
click at [891, 221] on icon "Next image" at bounding box center [890, 219] width 13 height 13
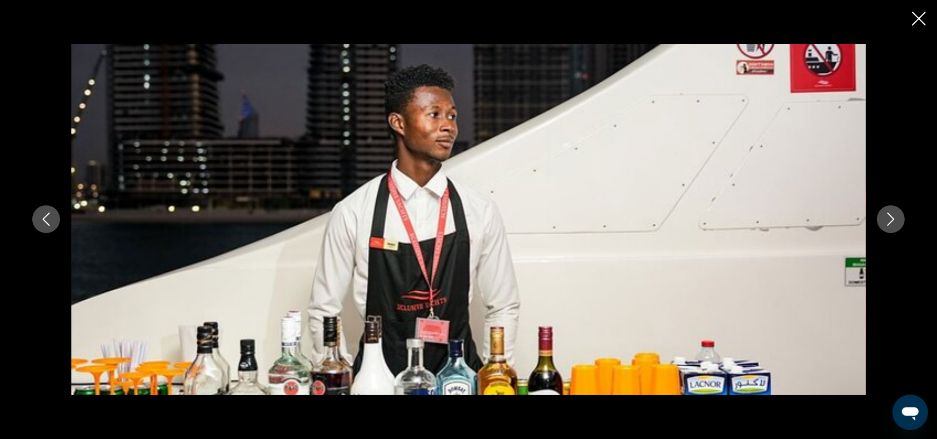
click at [891, 221] on icon "Next image" at bounding box center [890, 219] width 13 height 13
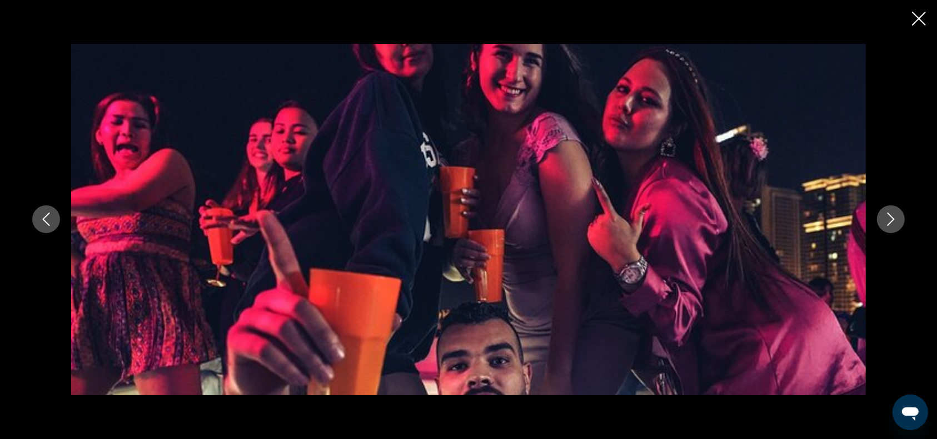
click at [891, 221] on icon "Next image" at bounding box center [890, 219] width 13 height 13
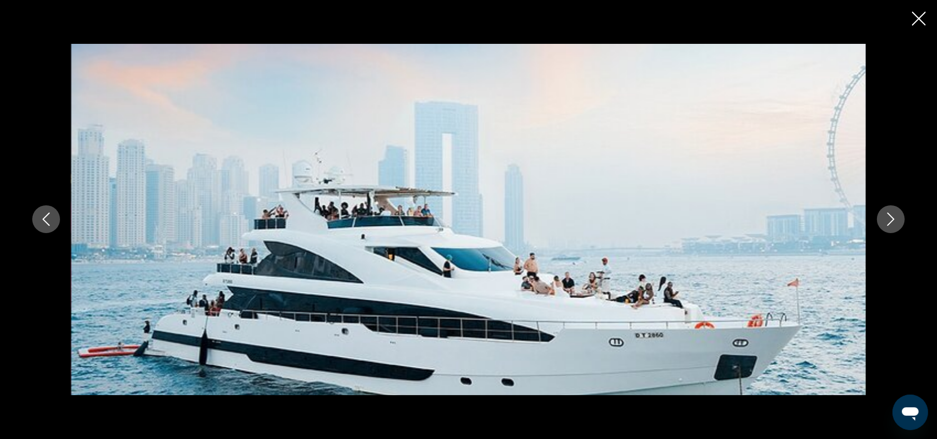
click at [891, 221] on icon "Next image" at bounding box center [890, 219] width 13 height 13
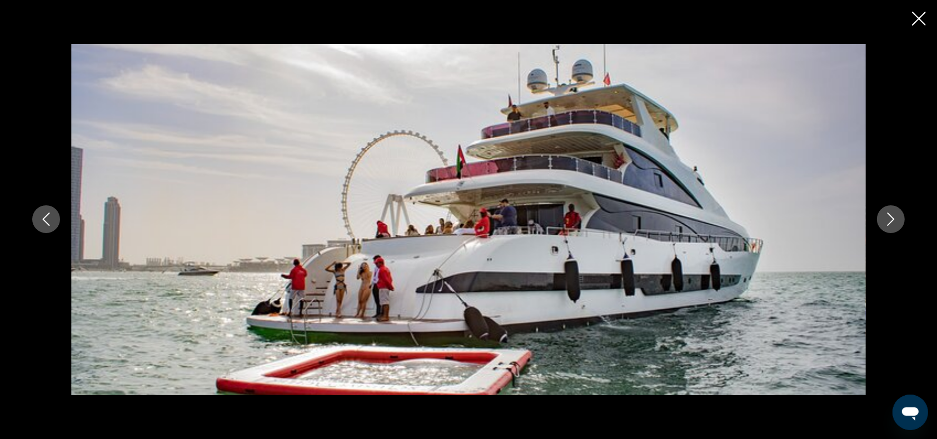
click at [891, 221] on icon "Next image" at bounding box center [890, 219] width 13 height 13
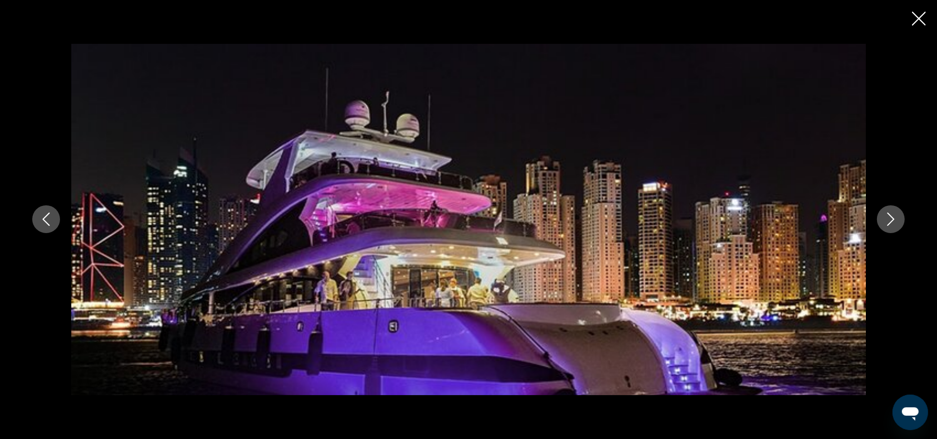
click at [920, 18] on icon "Close slideshow" at bounding box center [919, 19] width 14 height 14
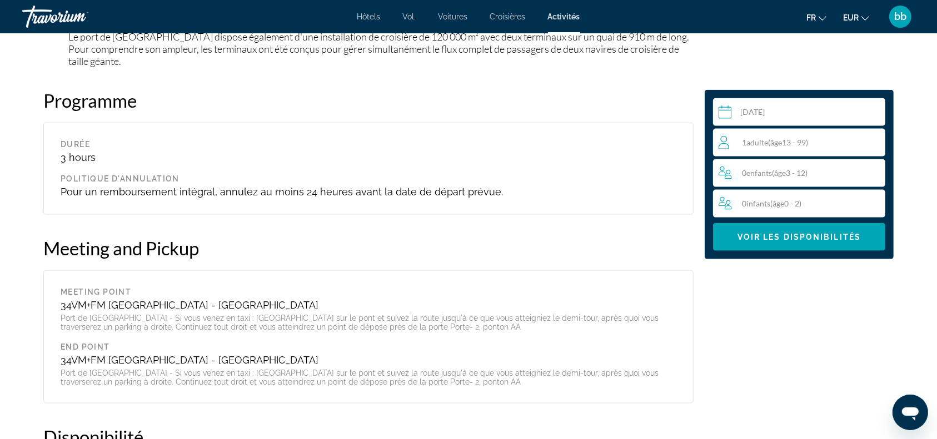
scroll to position [1438, 0]
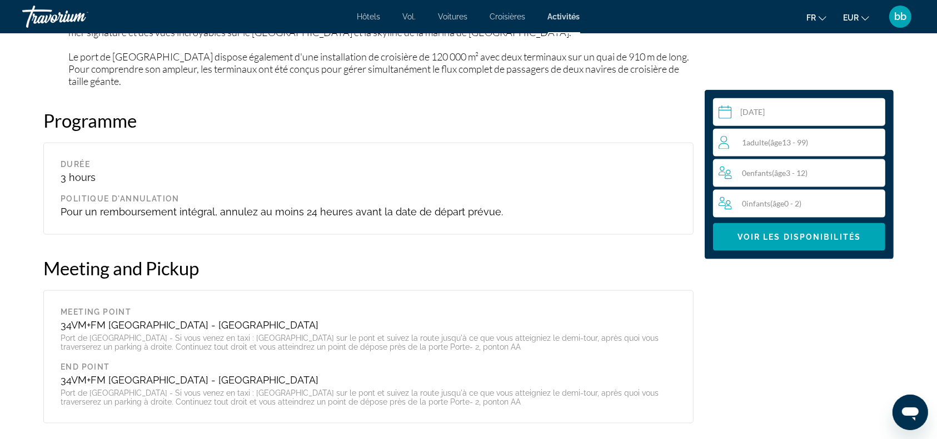
click at [828, 139] on div "1 Adulte Adultes ( âge 13 - 99)" at bounding box center [801, 142] width 166 height 13
click at [867, 144] on div "1 Adulte Adultes ( âge 13 - 99) min : 1, max : 15" at bounding box center [801, 143] width 166 height 18
click at [875, 144] on icon "Increment adults" at bounding box center [874, 142] width 10 height 13
click at [814, 237] on span "Voir les disponibilités" at bounding box center [798, 237] width 123 height 9
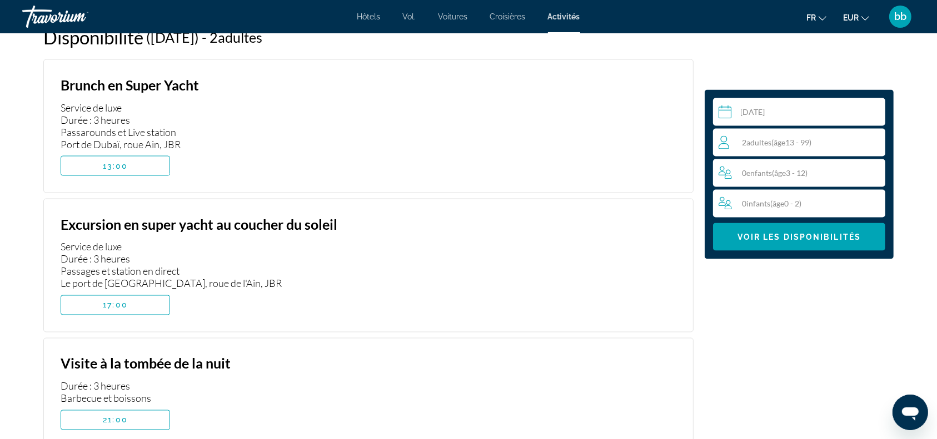
scroll to position [1858, 0]
click at [151, 167] on span "Contenu principal" at bounding box center [115, 166] width 108 height 27
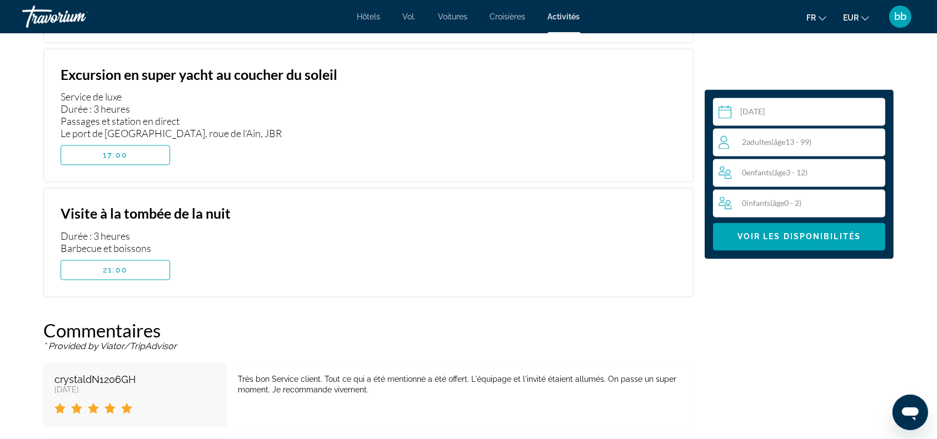
scroll to position [1962, 0]
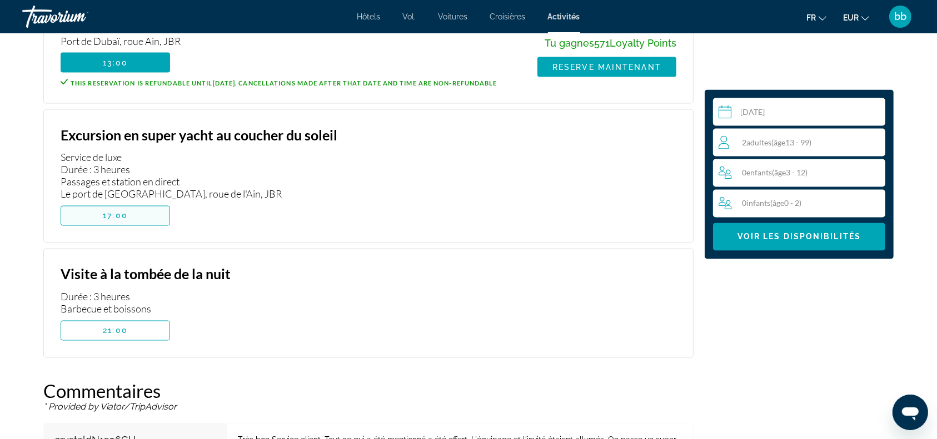
click at [134, 224] on span "Contenu principal" at bounding box center [115, 216] width 108 height 27
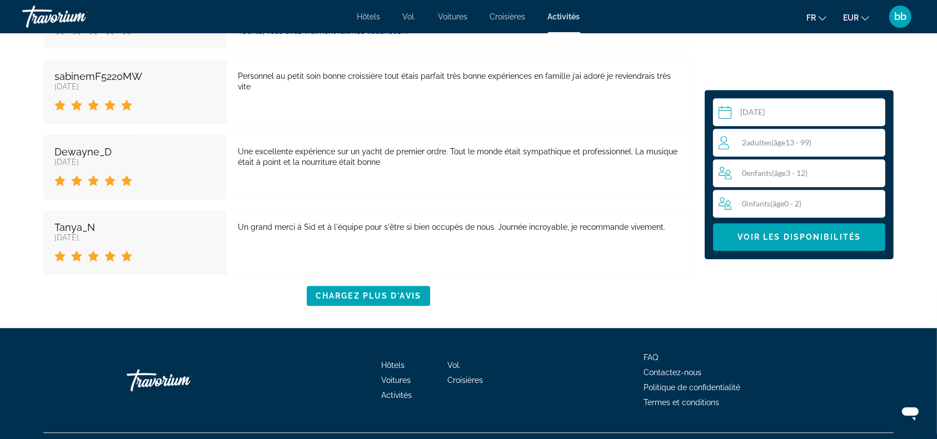
scroll to position [2975, 0]
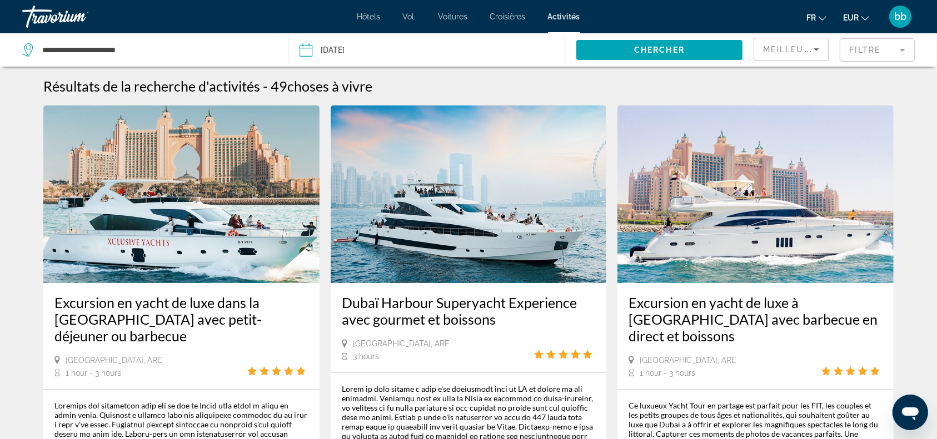
click at [710, 233] on img "Contenu principal" at bounding box center [755, 195] width 276 height 178
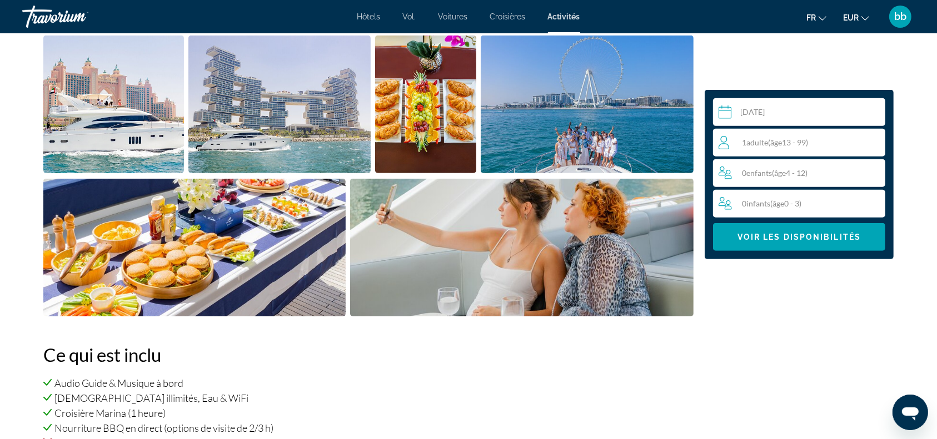
scroll to position [526, 0]
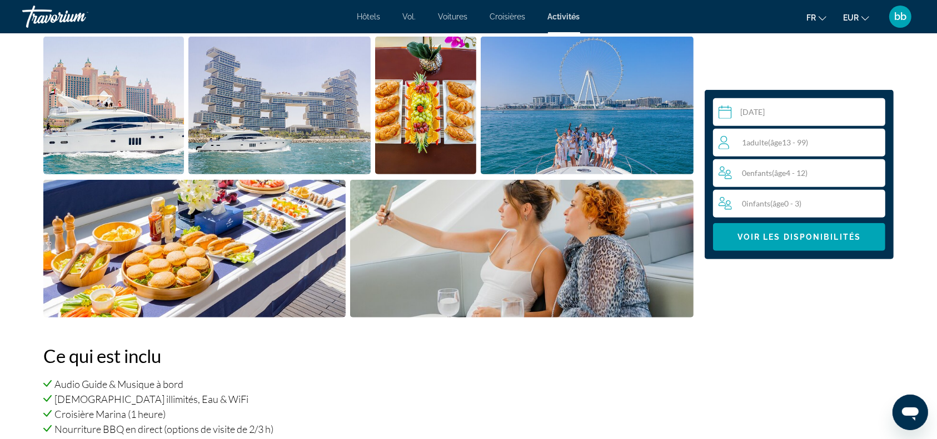
click at [435, 97] on img "Open full-screen image slider" at bounding box center [426, 106] width 102 height 138
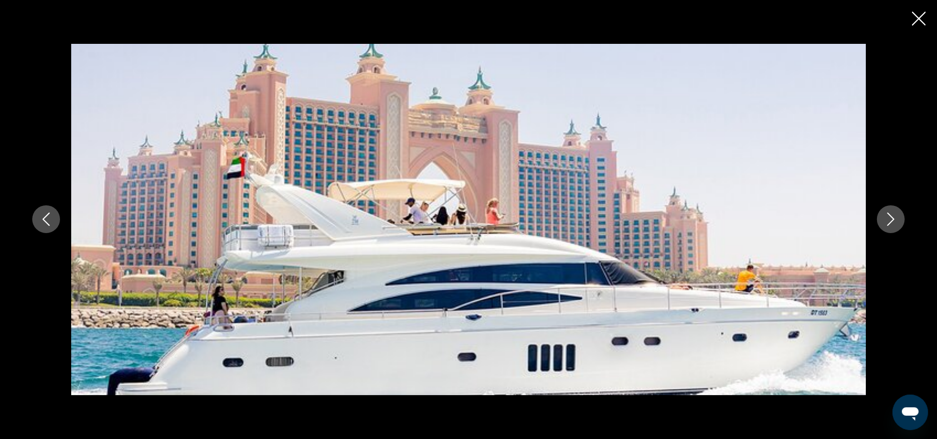
click at [893, 221] on icon "Next image" at bounding box center [890, 219] width 13 height 13
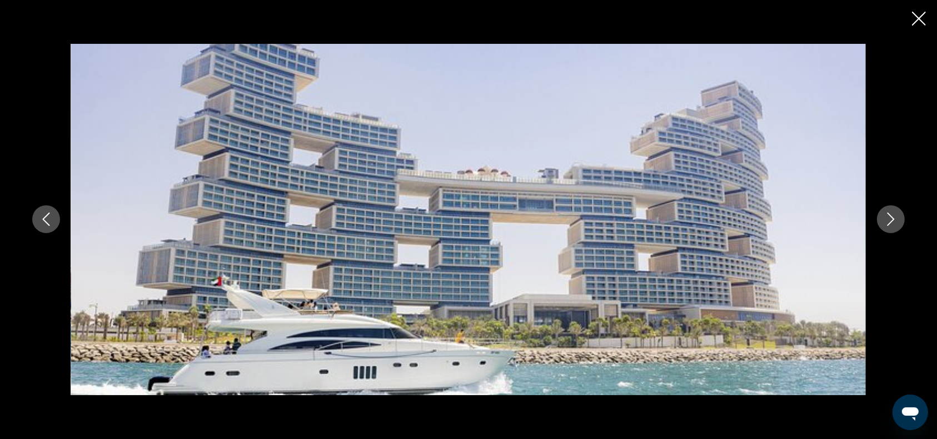
click at [893, 221] on icon "Next image" at bounding box center [890, 219] width 13 height 13
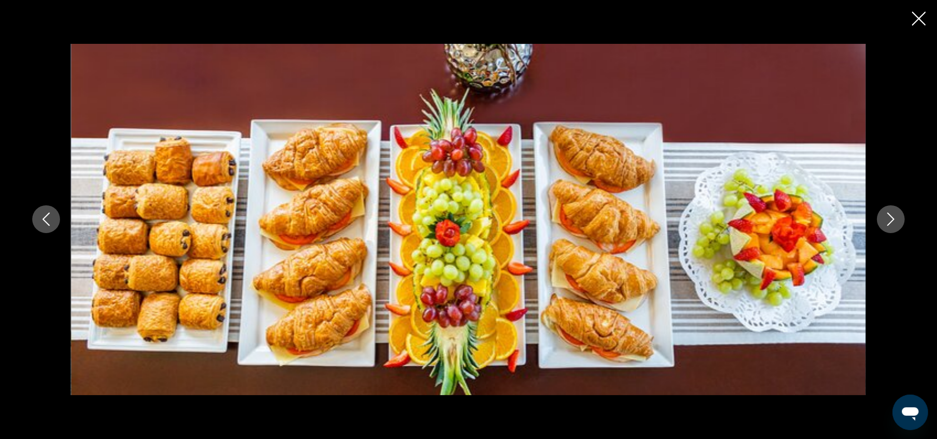
click at [893, 221] on icon "Next image" at bounding box center [890, 219] width 13 height 13
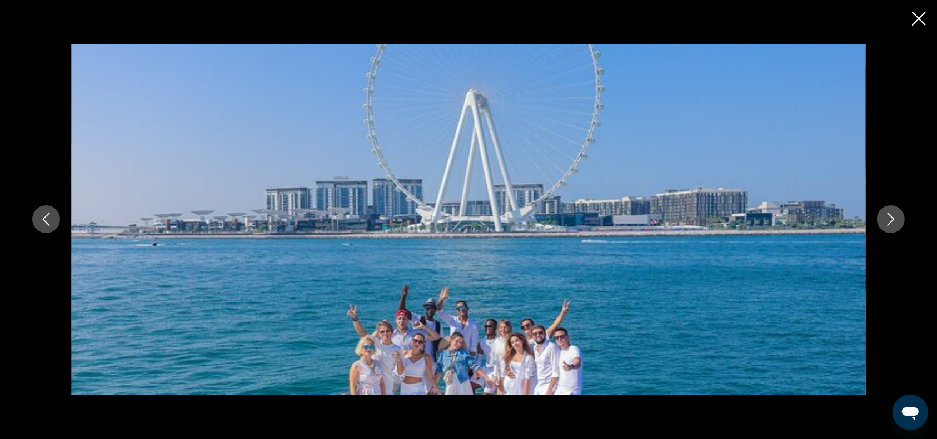
click at [893, 221] on icon "Next image" at bounding box center [890, 219] width 13 height 13
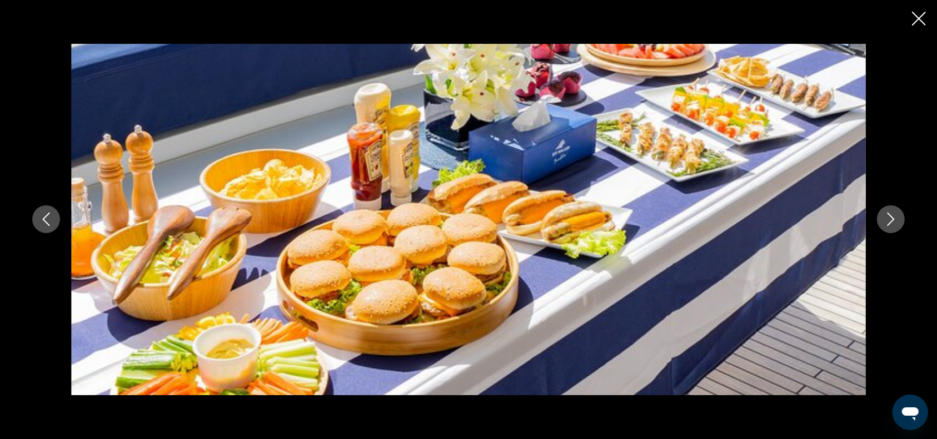
click at [893, 221] on icon "Next image" at bounding box center [890, 219] width 13 height 13
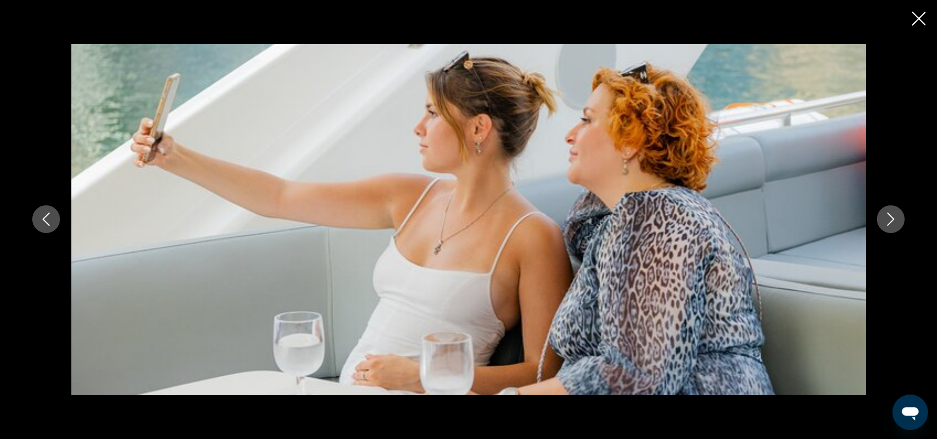
click at [893, 221] on icon "Next image" at bounding box center [890, 219] width 13 height 13
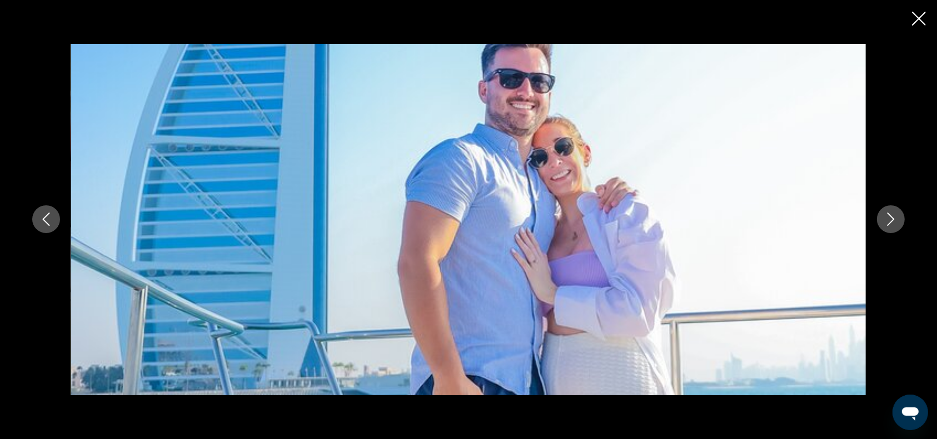
click at [893, 221] on icon "Next image" at bounding box center [890, 219] width 13 height 13
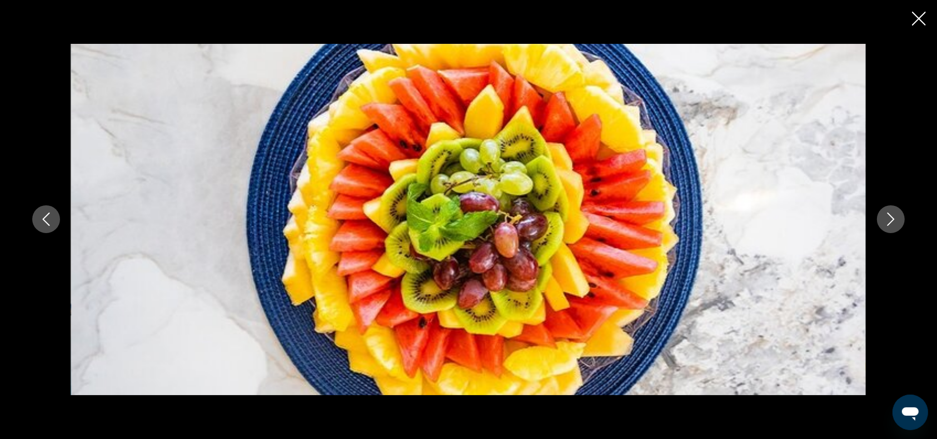
click at [893, 221] on icon "Next image" at bounding box center [890, 219] width 13 height 13
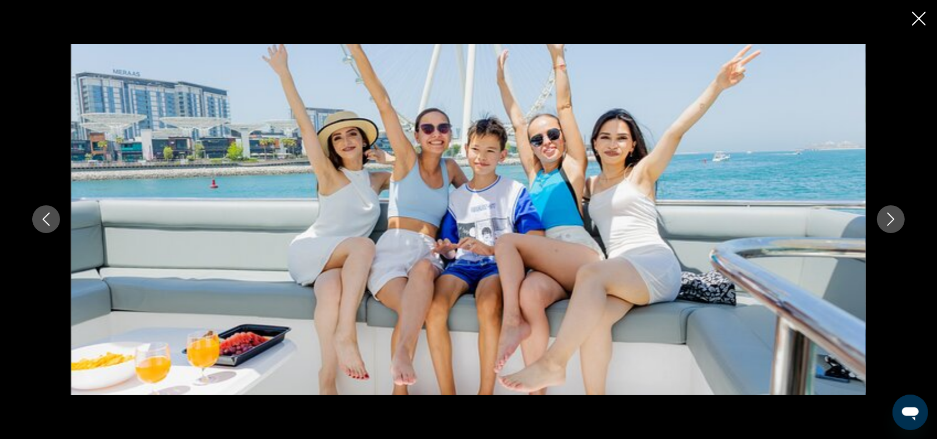
click at [918, 24] on icon "Close slideshow" at bounding box center [919, 19] width 14 height 14
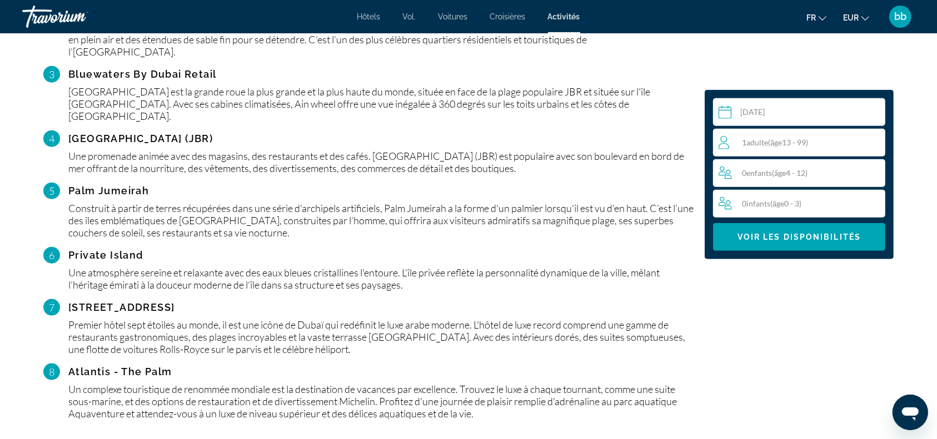
scroll to position [1326, 0]
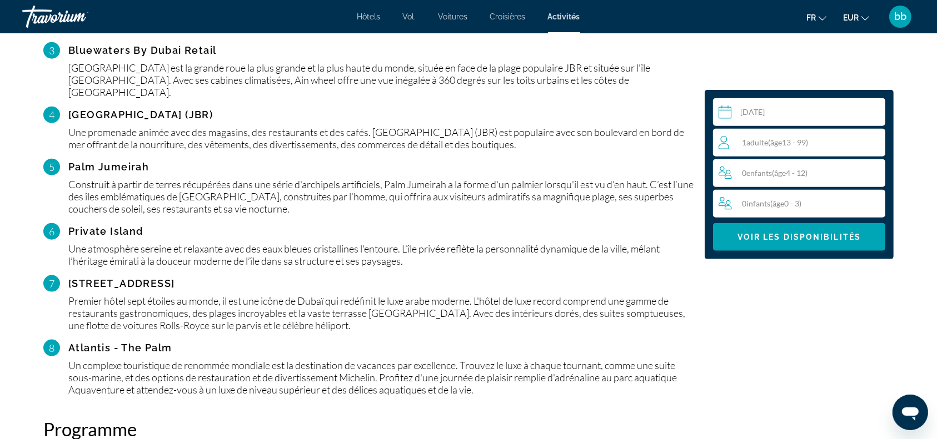
click at [841, 141] on div "1 Adulte Adultes ( âge 13 - 99)" at bounding box center [801, 142] width 166 height 13
click at [875, 143] on icon "Increment adults" at bounding box center [874, 142] width 10 height 13
click at [807, 238] on span "Voir les disponibilités" at bounding box center [798, 237] width 123 height 9
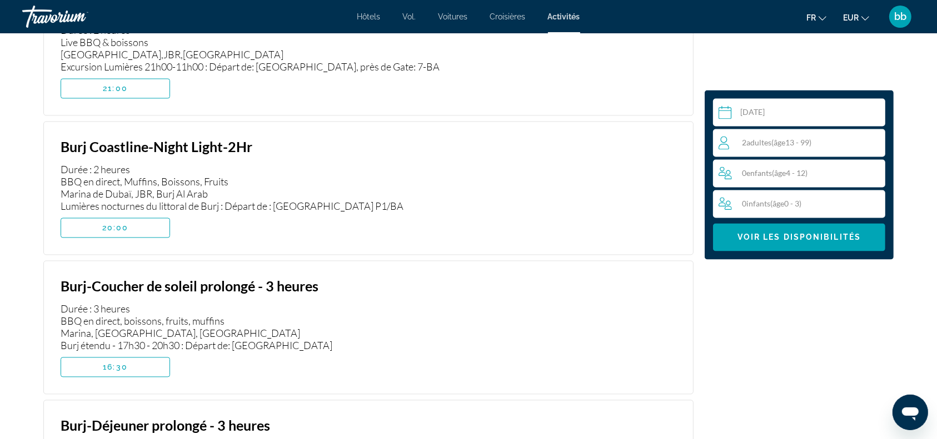
scroll to position [2158, 0]
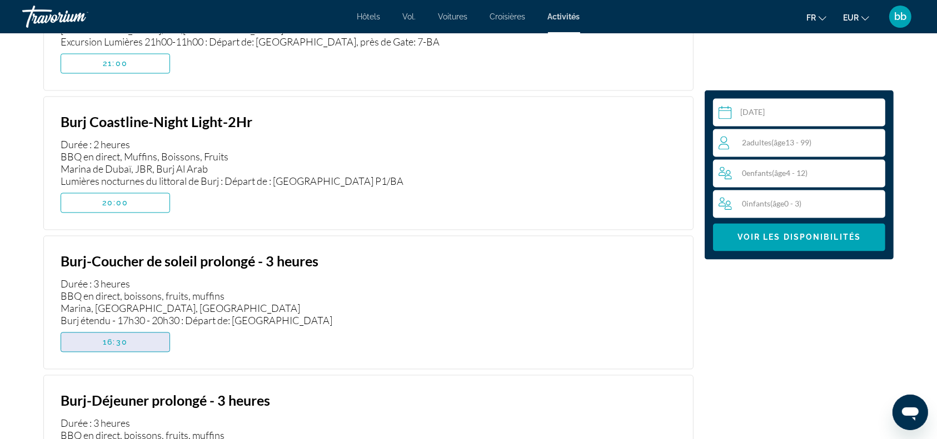
click at [138, 329] on span "Contenu principal" at bounding box center [115, 342] width 108 height 27
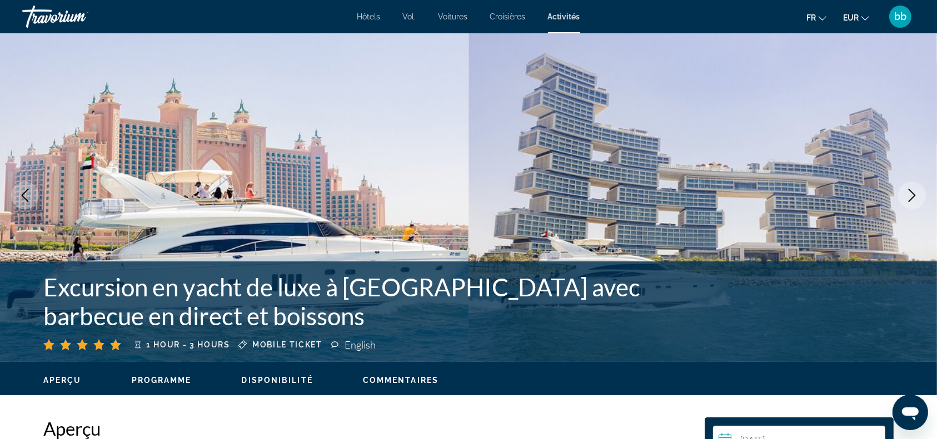
scroll to position [0, 0]
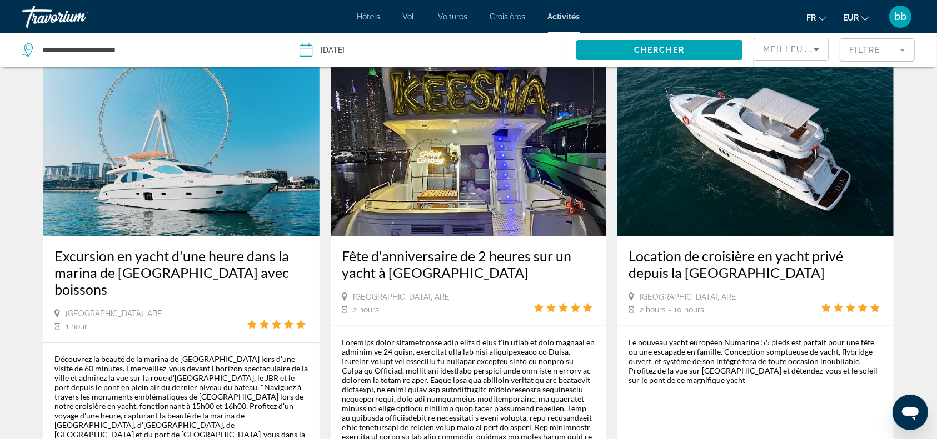
scroll to position [545, 0]
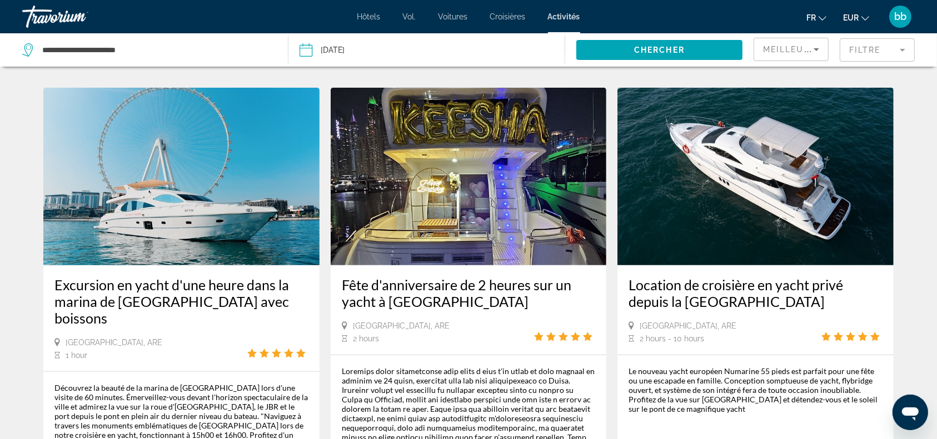
click at [737, 177] on img "Contenu principal" at bounding box center [755, 177] width 276 height 178
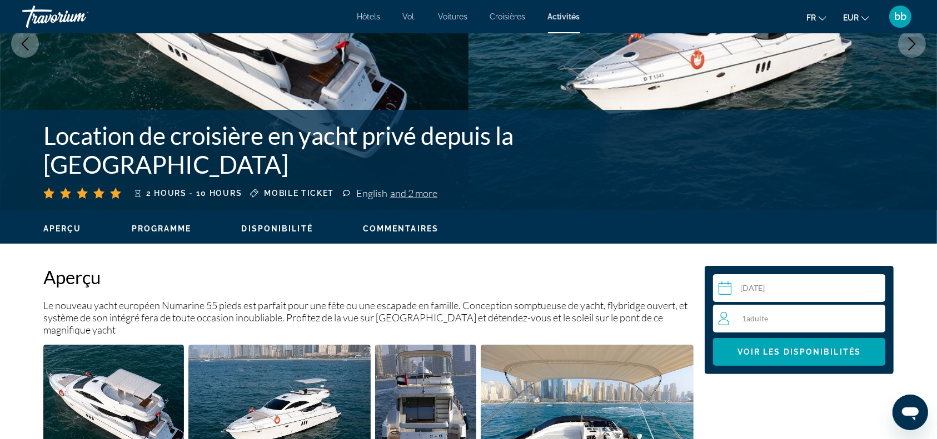
scroll to position [152, 0]
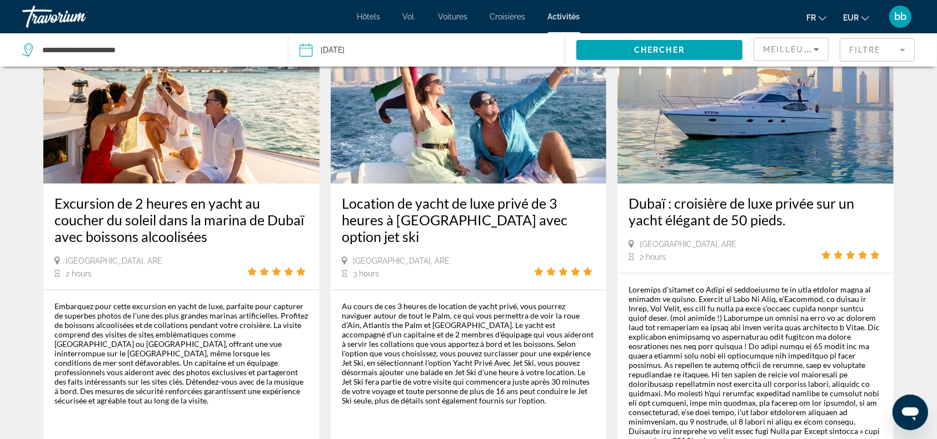
scroll to position [1143, 0]
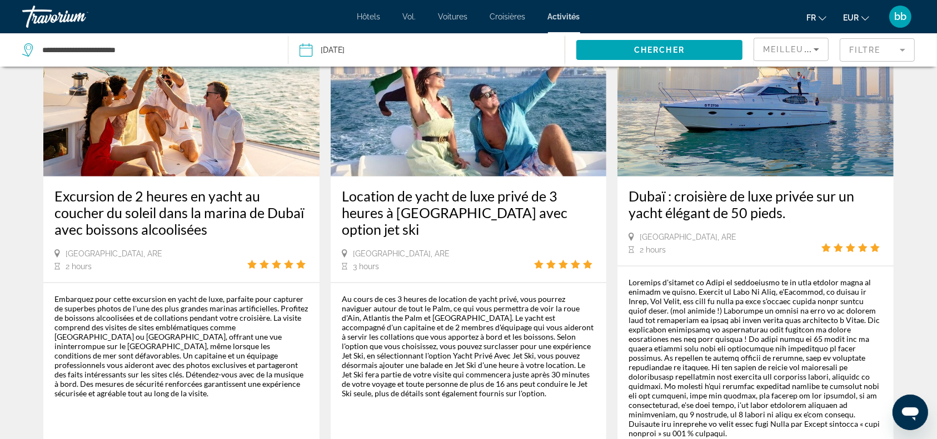
click at [458, 121] on img "Contenu principal" at bounding box center [469, 88] width 276 height 178
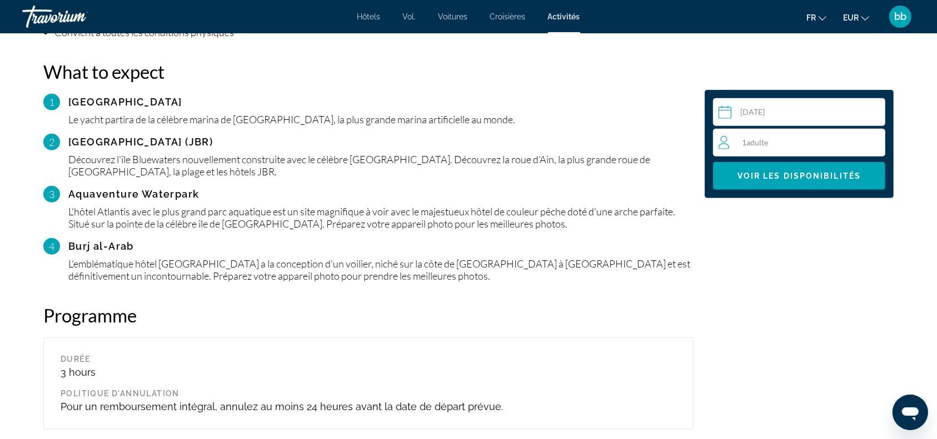
scroll to position [962, 0]
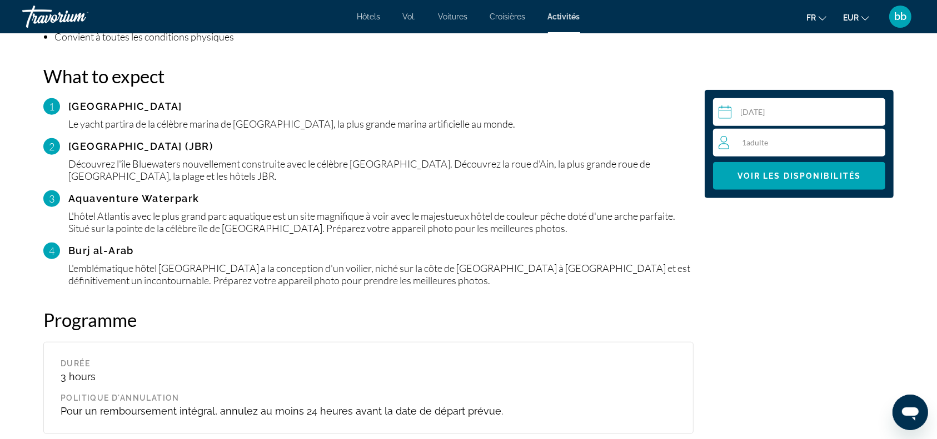
click at [789, 146] on div "1 Adulte Adultes" at bounding box center [801, 142] width 166 height 13
click at [874, 142] on icon "Increment adults" at bounding box center [874, 142] width 10 height 10
click at [805, 186] on span "Contenu principal" at bounding box center [799, 176] width 172 height 27
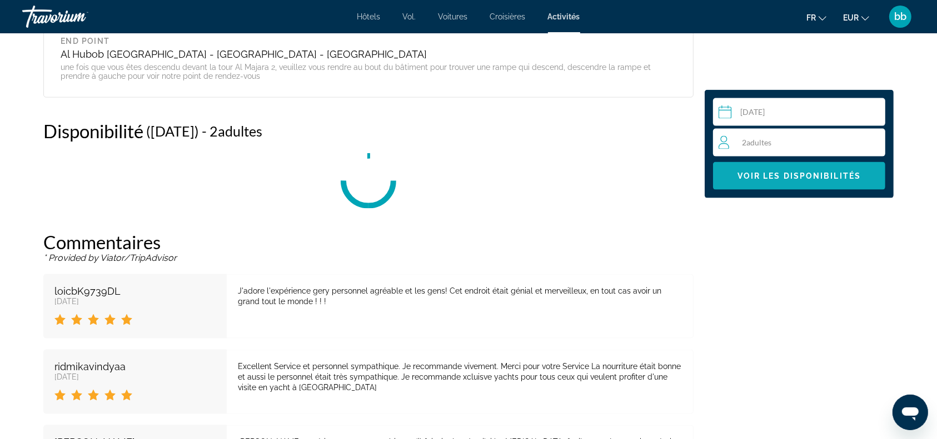
scroll to position [1540, 0]
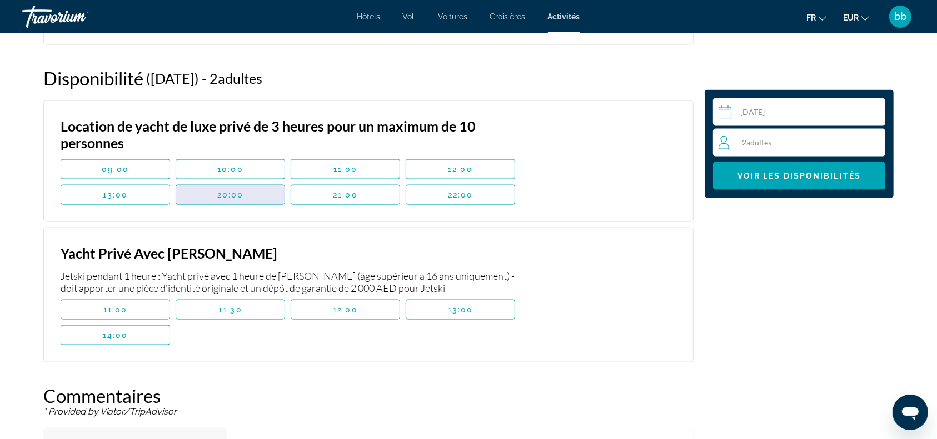
click at [206, 194] on span "Contenu principal" at bounding box center [230, 195] width 108 height 27
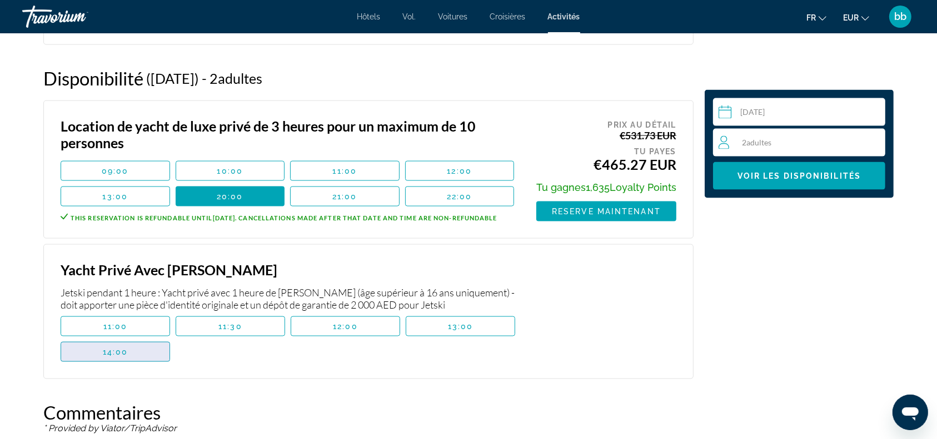
click at [147, 357] on span "Contenu principal" at bounding box center [115, 352] width 108 height 27
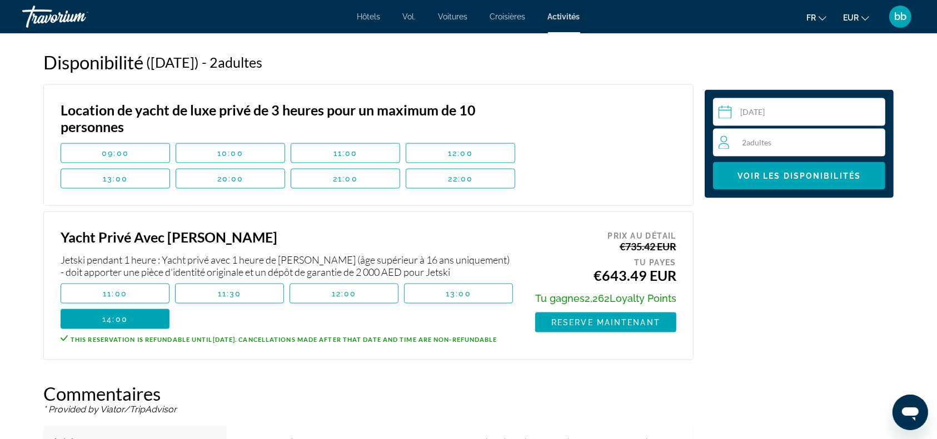
scroll to position [1551, 0]
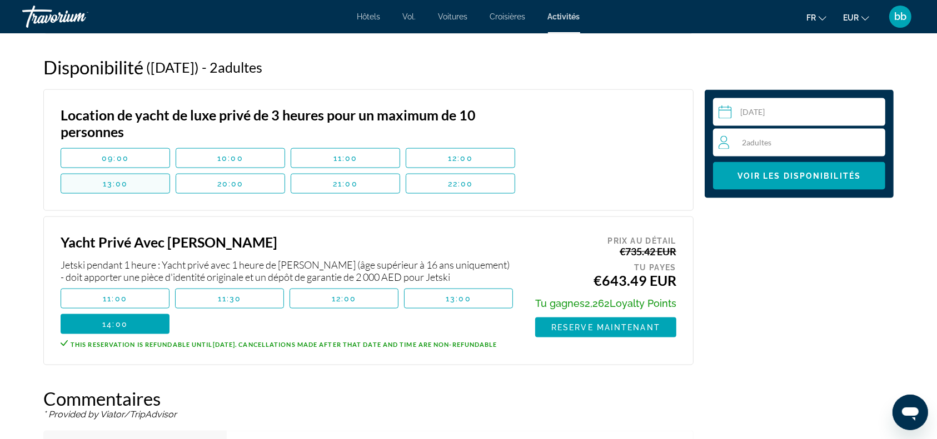
click at [154, 188] on span "Contenu principal" at bounding box center [115, 184] width 108 height 27
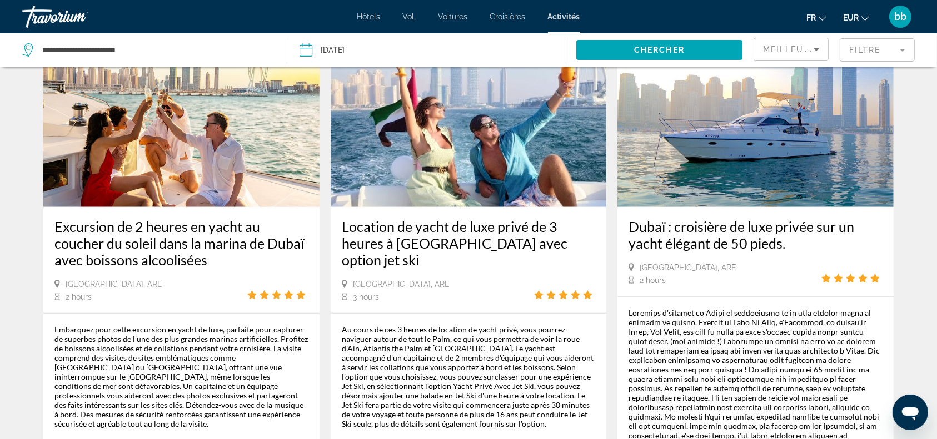
scroll to position [1113, 0]
click at [742, 157] on img "Contenu principal" at bounding box center [755, 118] width 276 height 178
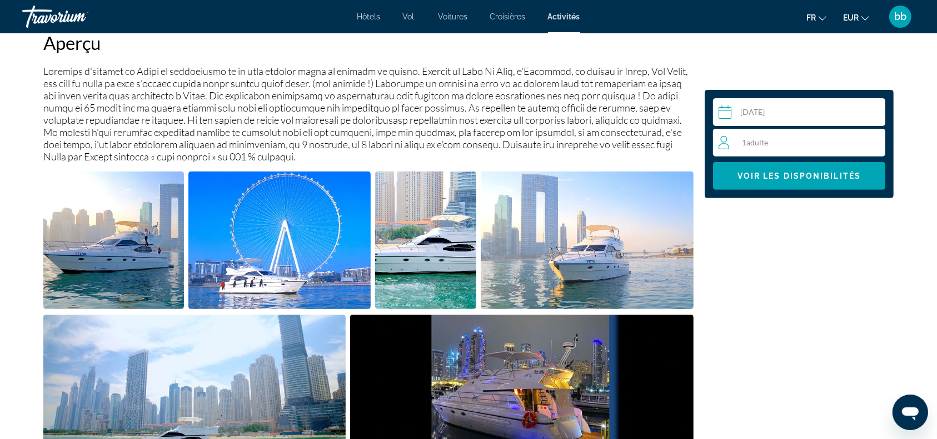
scroll to position [342, 0]
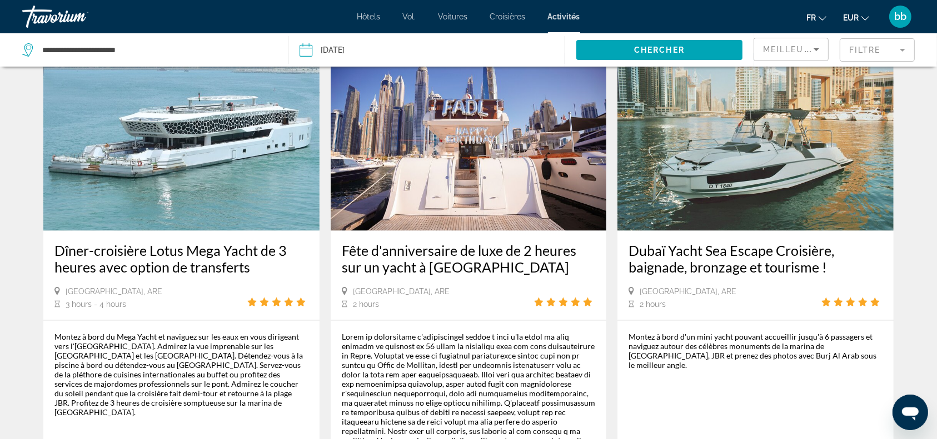
scroll to position [1603, 0]
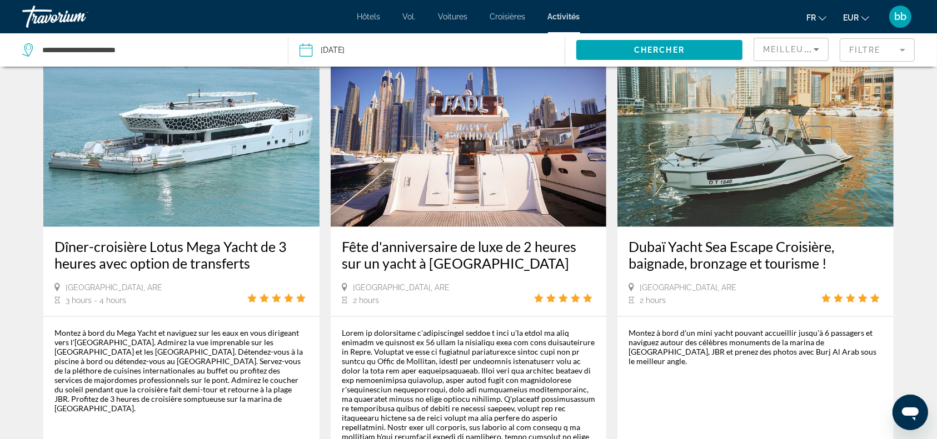
click at [220, 168] on img "Contenu principal" at bounding box center [181, 138] width 276 height 178
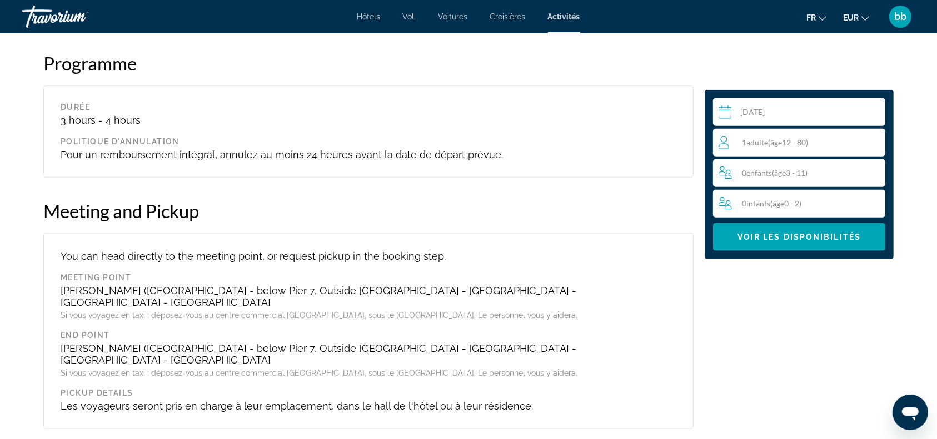
scroll to position [1342, 0]
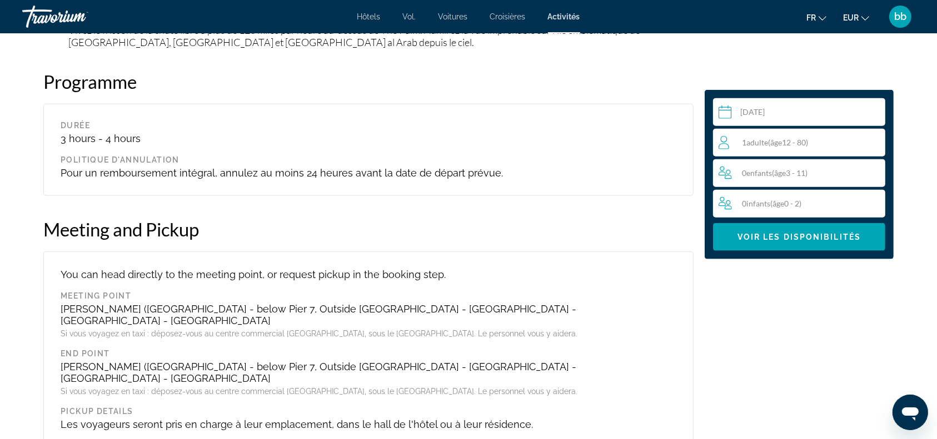
click at [808, 149] on div "1 Adulte Adultes ( âge 12 - 80)" at bounding box center [801, 142] width 166 height 13
click at [877, 147] on icon "Increment adults" at bounding box center [874, 142] width 10 height 13
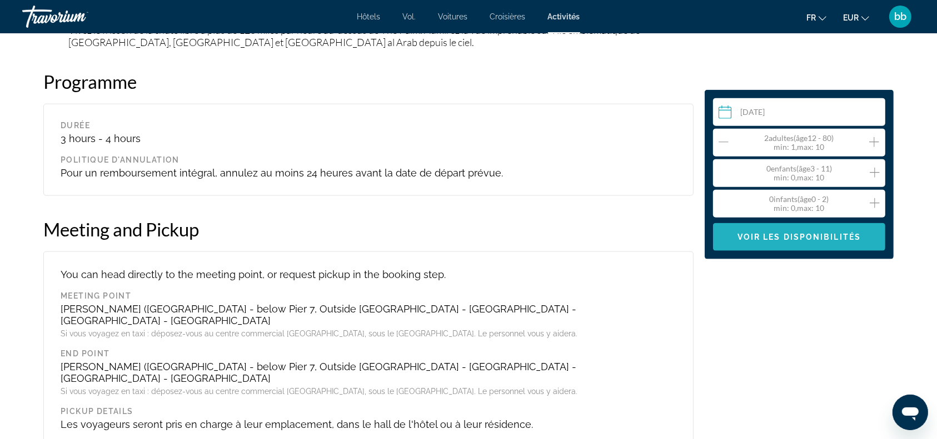
click at [818, 241] on span "Voir les disponibilités" at bounding box center [798, 237] width 123 height 9
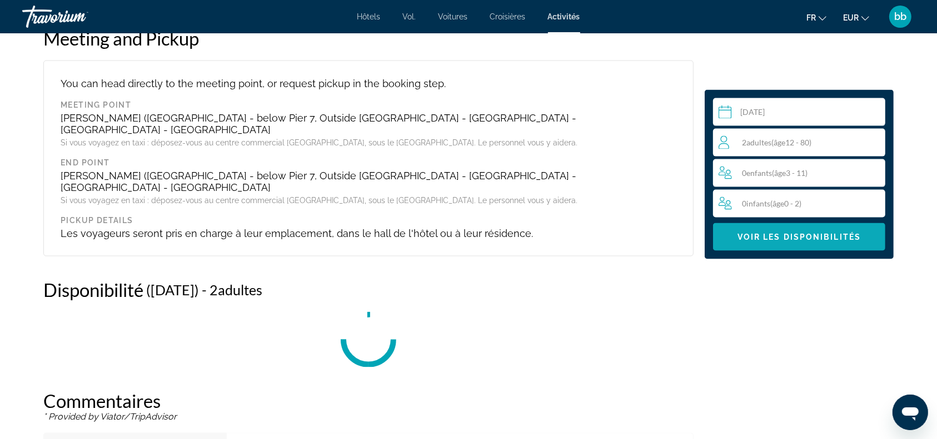
scroll to position [1697, 0]
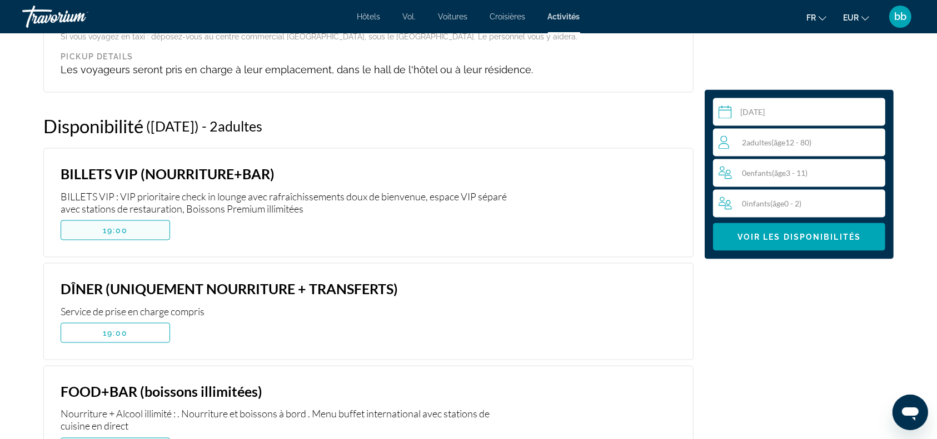
click at [138, 217] on span "Contenu principal" at bounding box center [115, 230] width 108 height 27
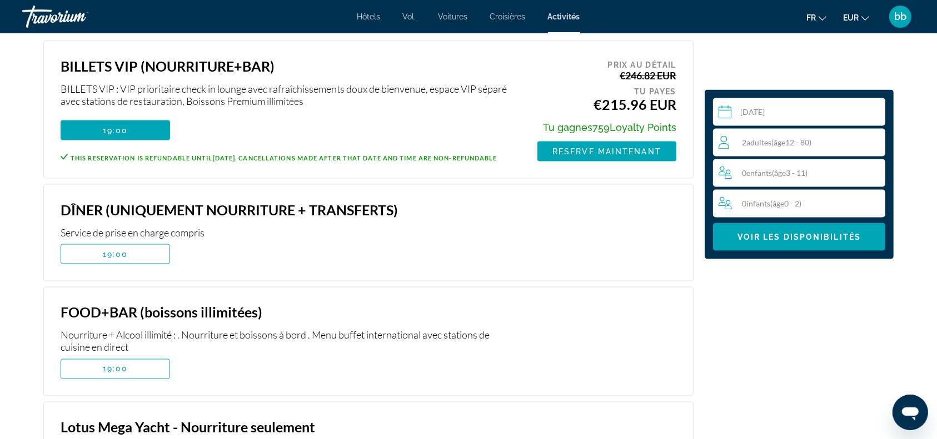
scroll to position [1814, 0]
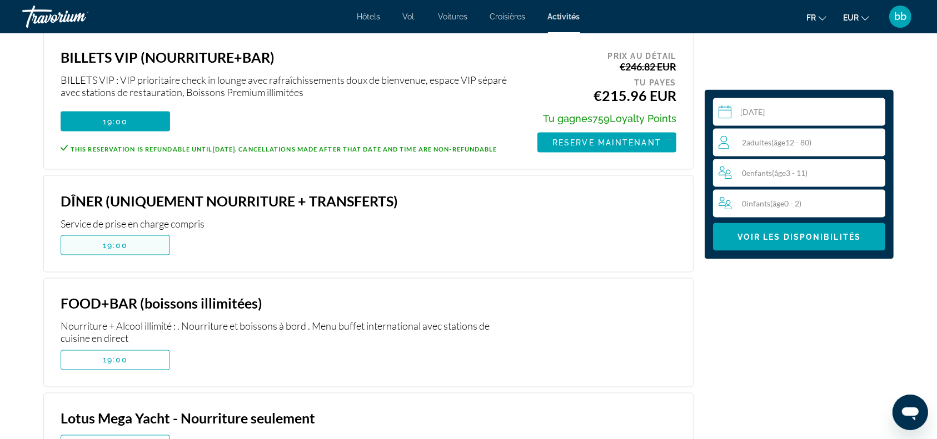
click at [124, 241] on span "19:00" at bounding box center [116, 245] width 26 height 9
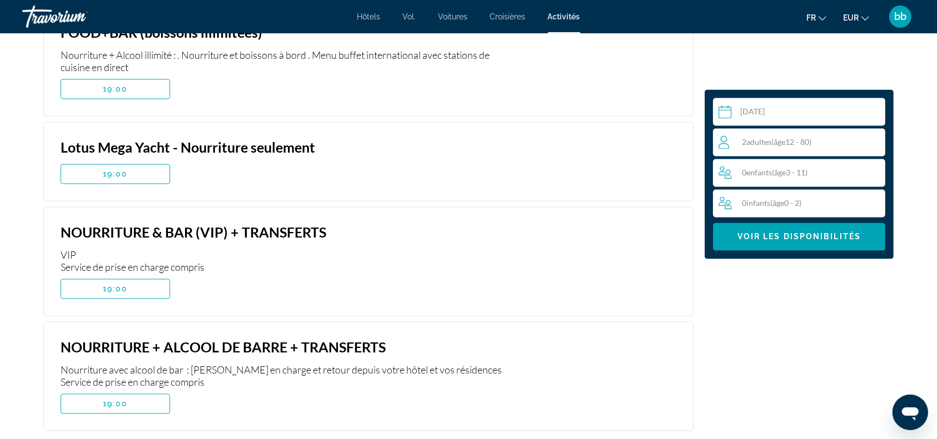
scroll to position [2111, 0]
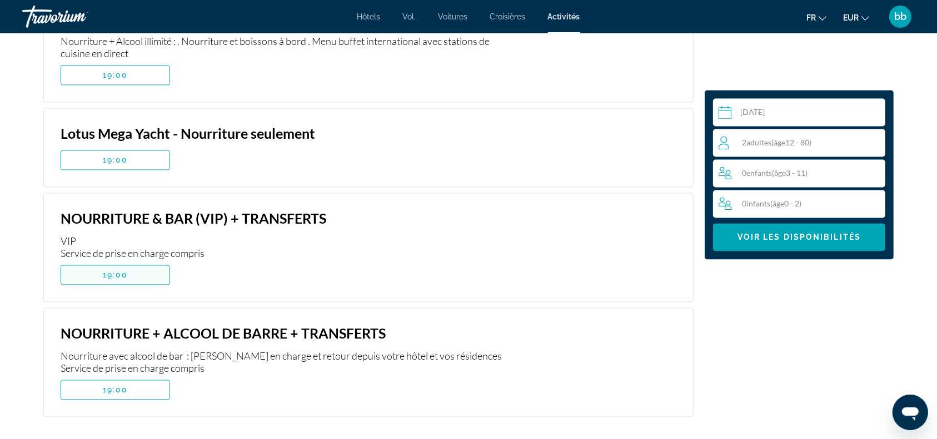
click at [138, 262] on span "Contenu principal" at bounding box center [115, 275] width 108 height 27
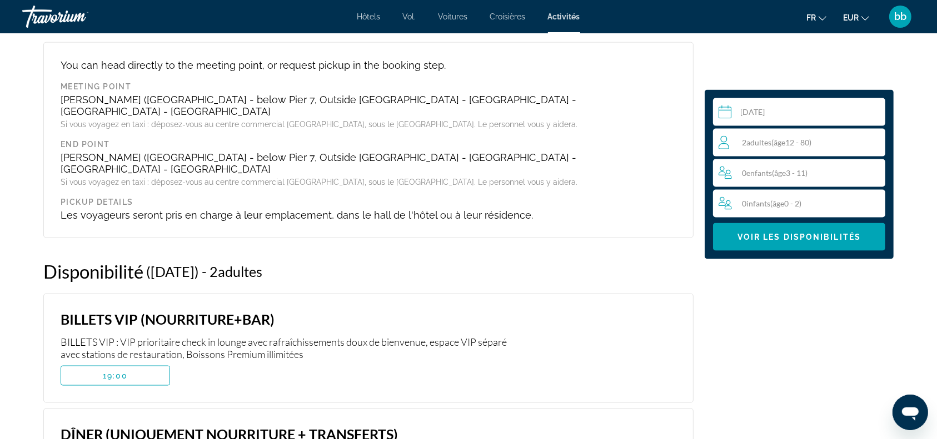
scroll to position [1556, 0]
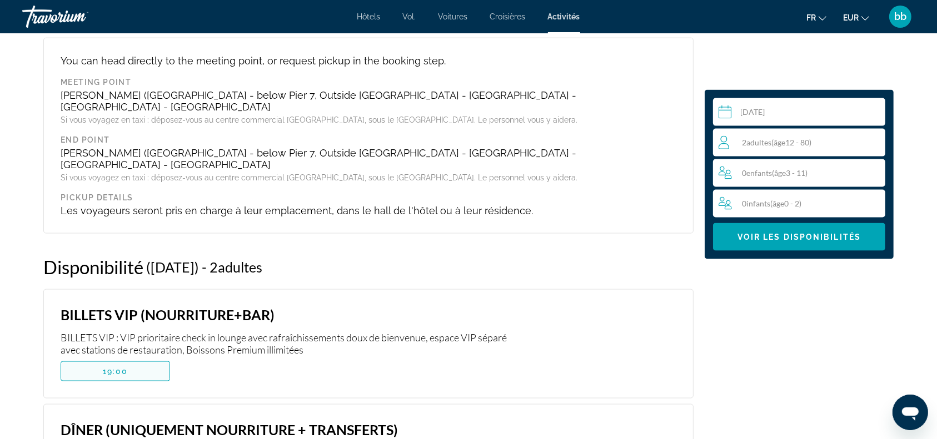
click at [144, 358] on span "Contenu principal" at bounding box center [115, 371] width 108 height 27
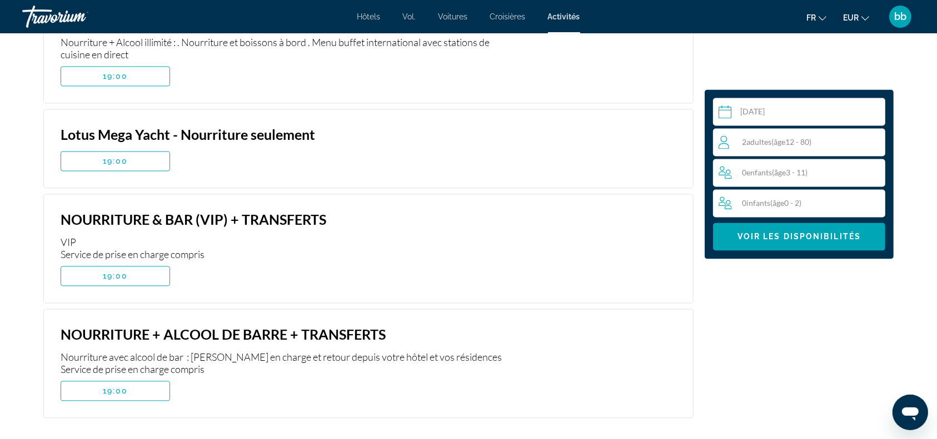
scroll to position [2096, 0]
click at [140, 264] on span "Contenu principal" at bounding box center [115, 277] width 108 height 27
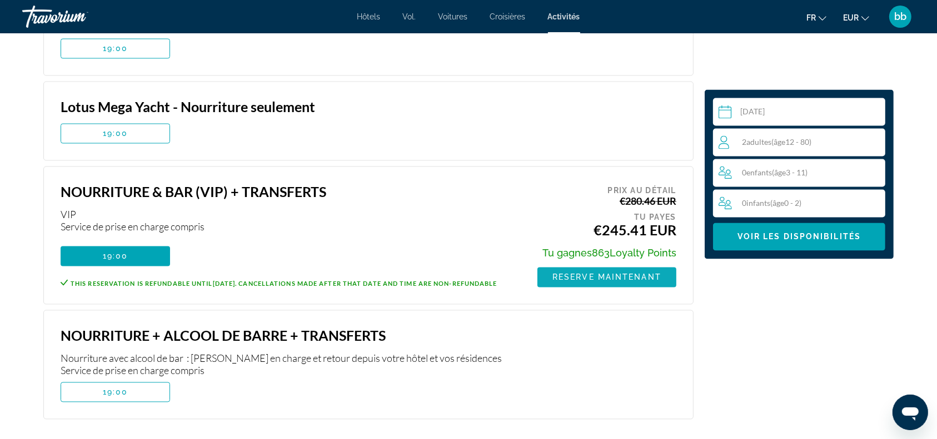
click at [612, 273] on span "Reserve maintenant" at bounding box center [606, 277] width 109 height 9
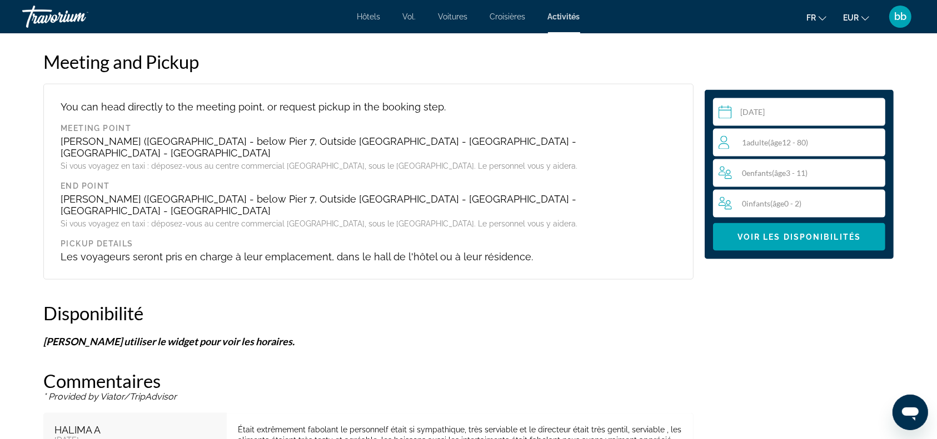
scroll to position [1503, 0]
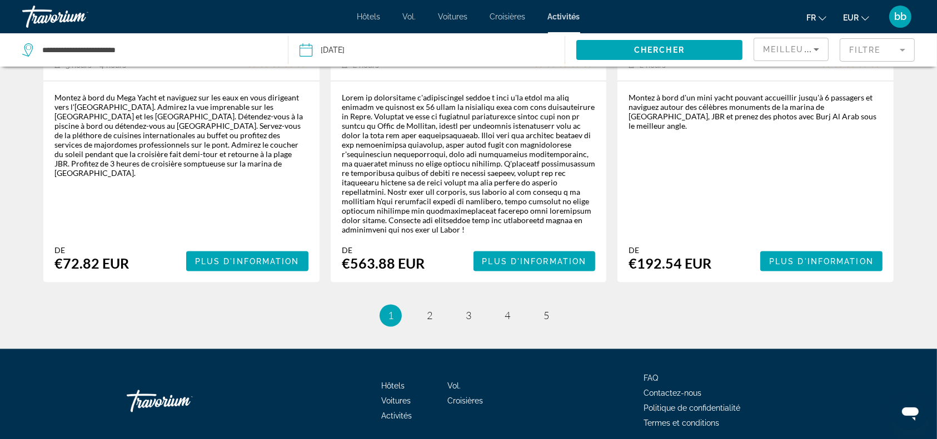
scroll to position [1840, 0]
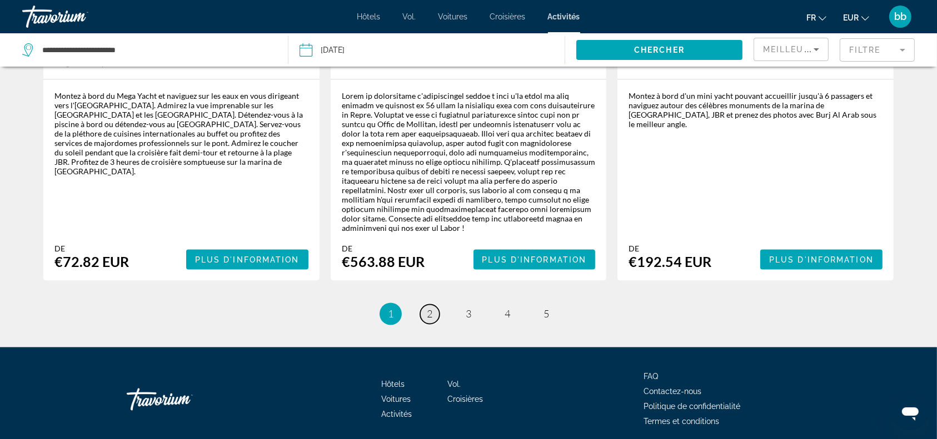
click at [428, 308] on span "2" at bounding box center [430, 314] width 6 height 12
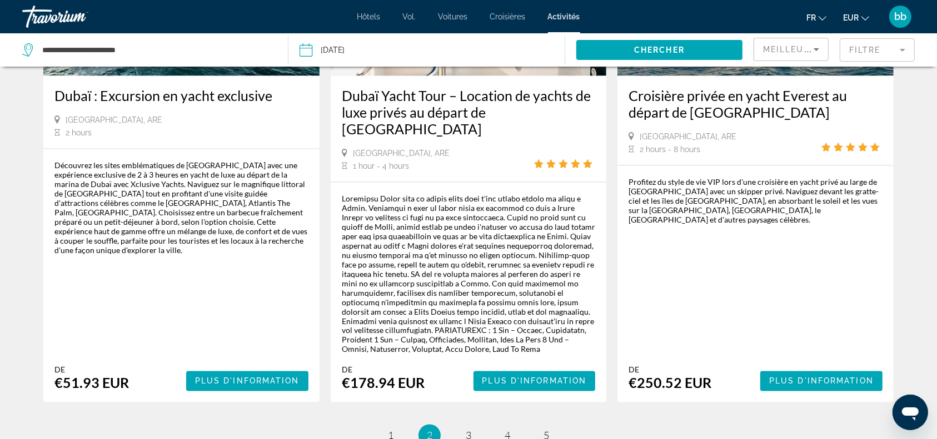
scroll to position [1849, 0]
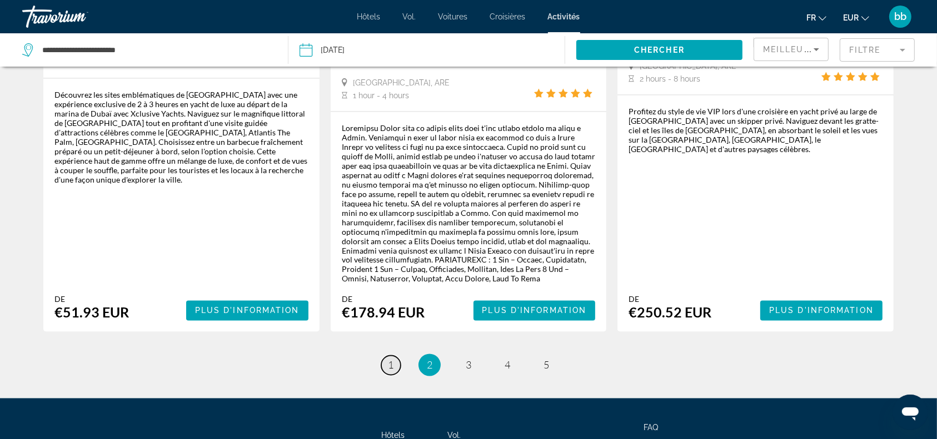
click at [395, 356] on link "page 1" at bounding box center [390, 365] width 19 height 19
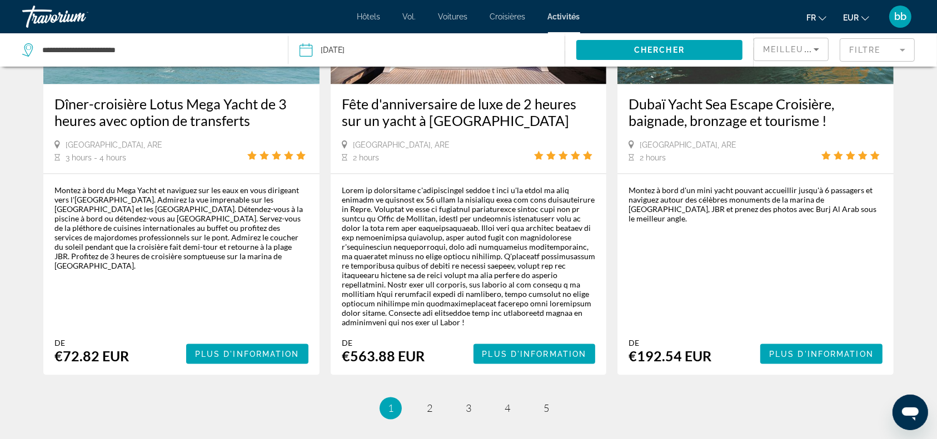
scroll to position [1747, 0]
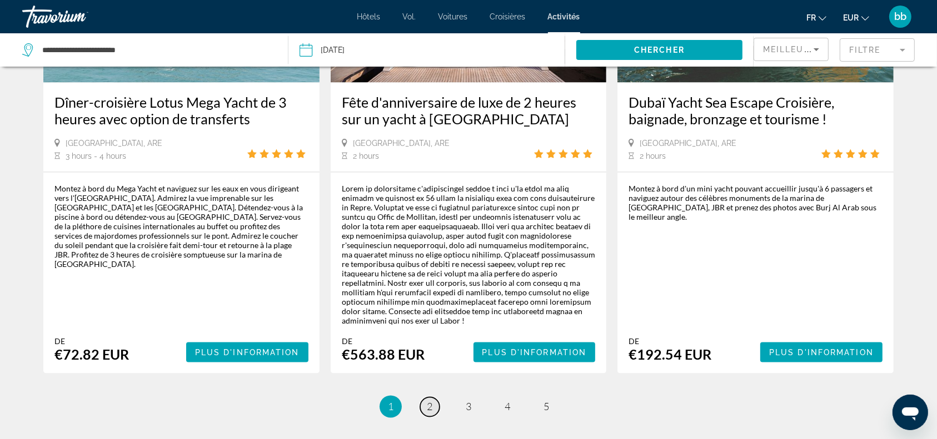
click at [429, 401] on span "2" at bounding box center [430, 407] width 6 height 12
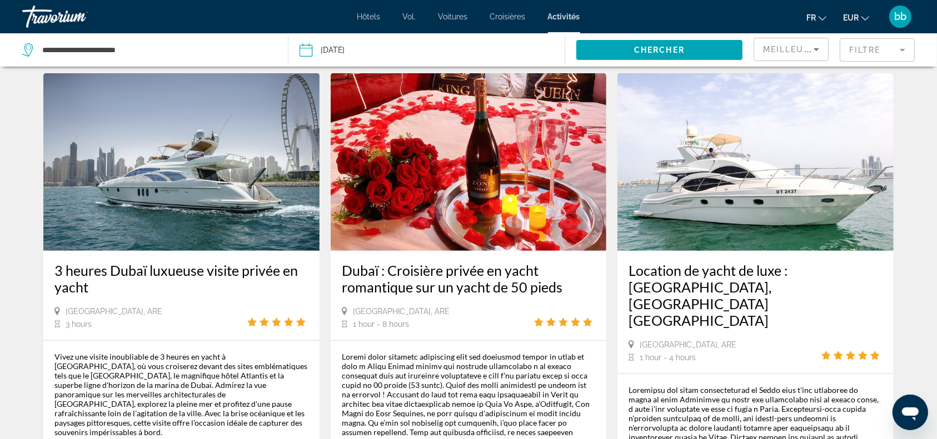
scroll to position [1051, 0]
click at [467, 187] on img "Contenu principal" at bounding box center [469, 162] width 276 height 178
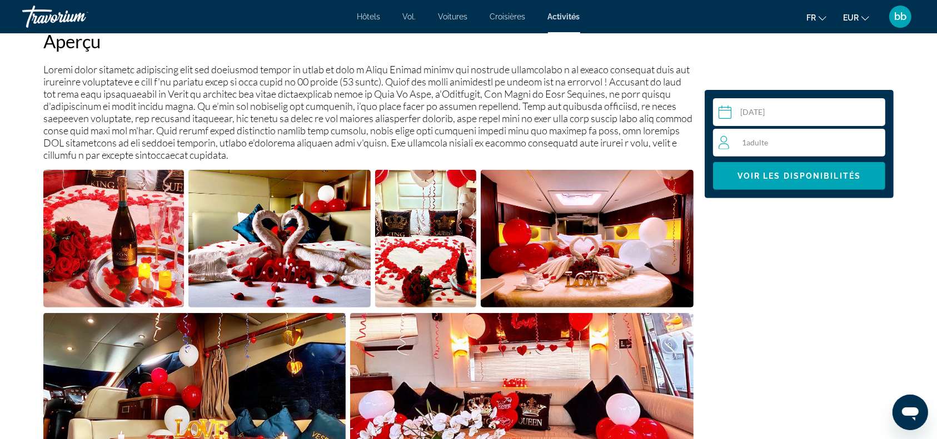
scroll to position [439, 0]
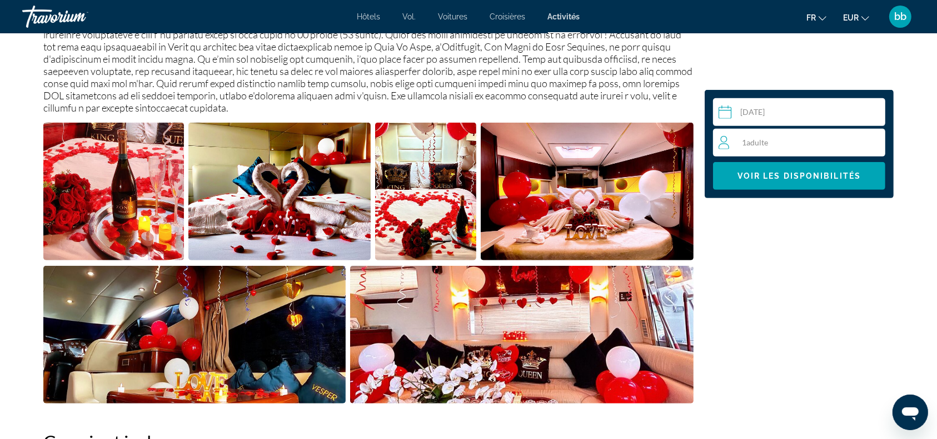
click at [771, 136] on div "1 Adulte Adultes" at bounding box center [801, 142] width 166 height 13
click at [875, 143] on icon "Increment adults" at bounding box center [874, 142] width 10 height 13
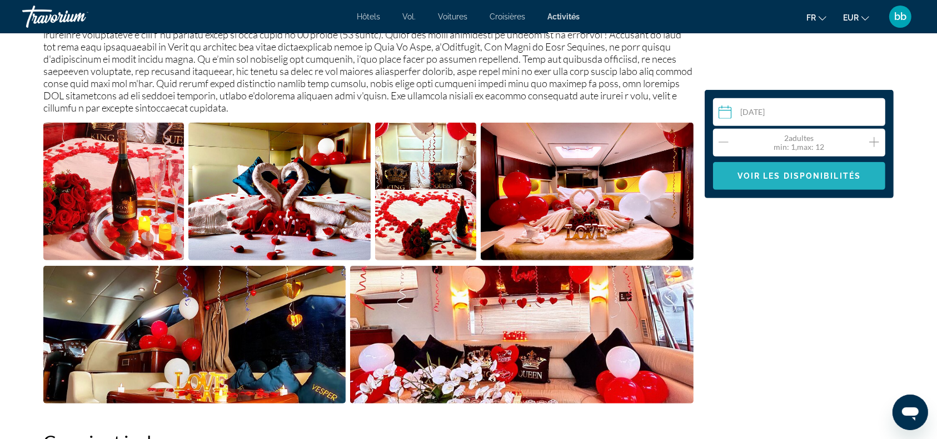
click at [831, 182] on span "Contenu principal" at bounding box center [799, 176] width 172 height 27
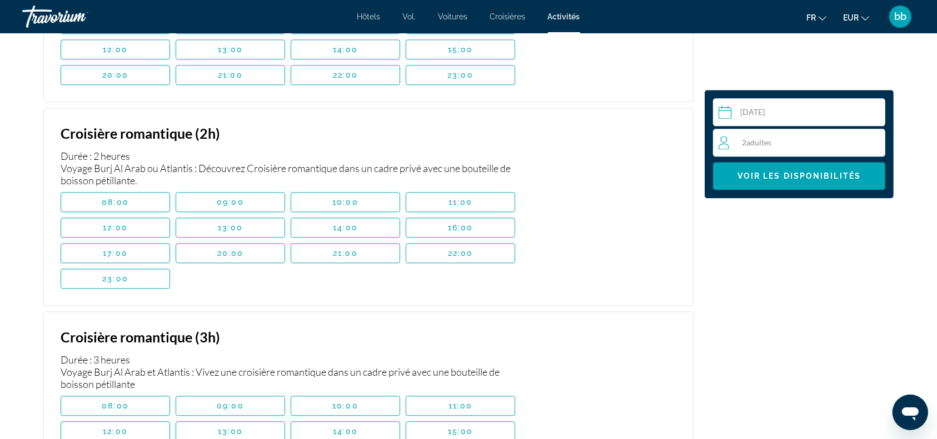
scroll to position [2597, 0]
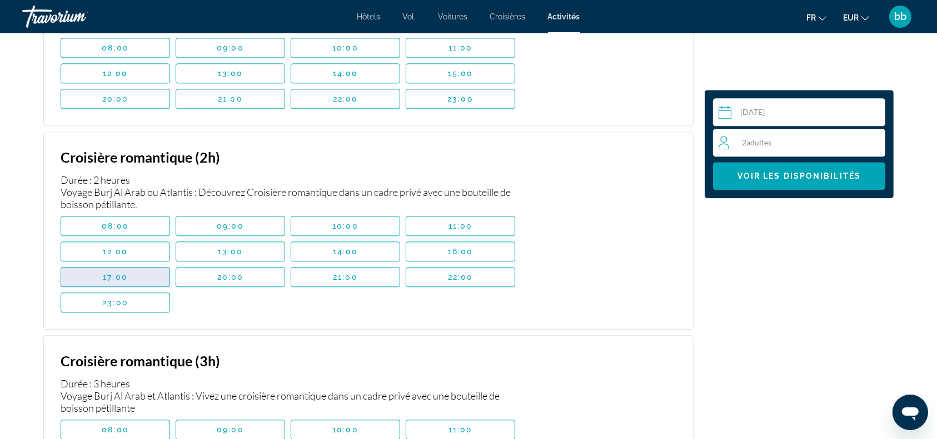
click at [118, 273] on span "17:00" at bounding box center [115, 277] width 25 height 9
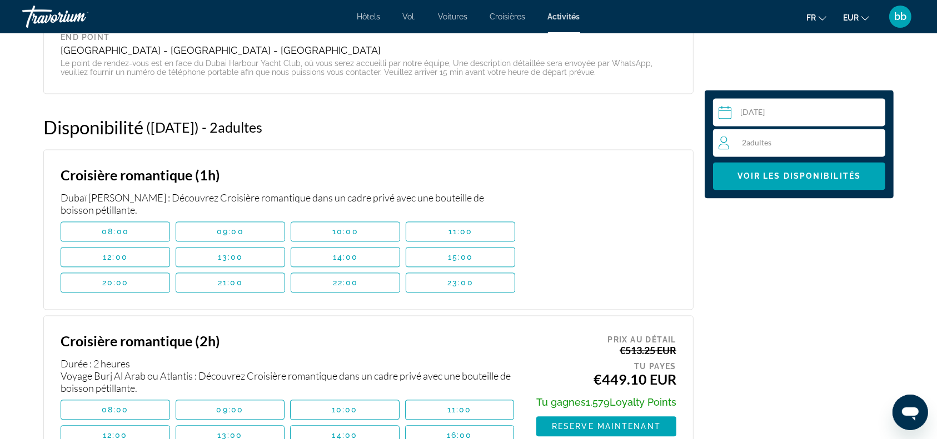
scroll to position [2345, 0]
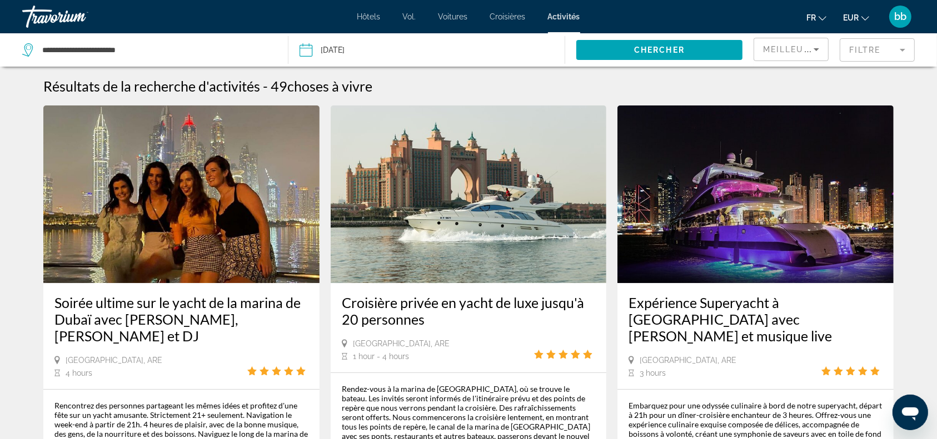
click at [725, 217] on img "Contenu principal" at bounding box center [755, 195] width 276 height 178
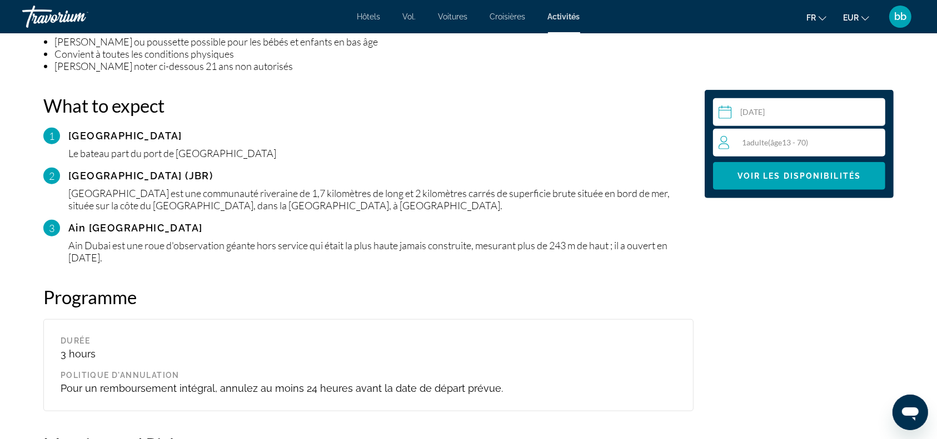
scroll to position [1044, 0]
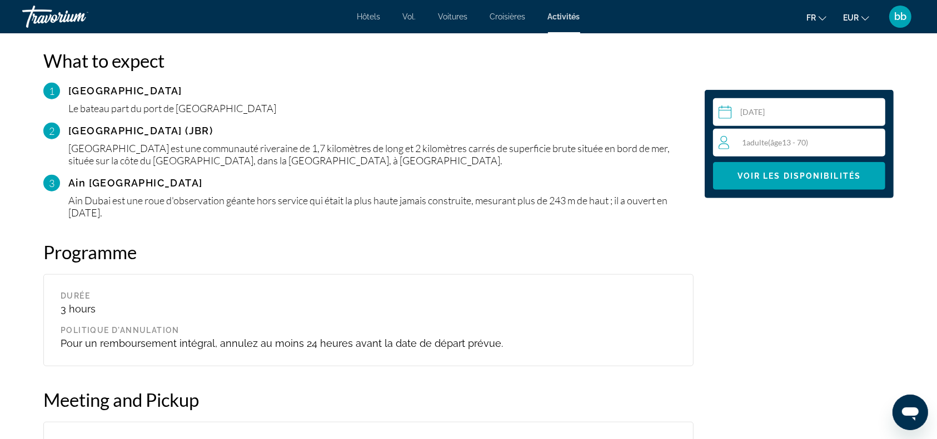
click at [797, 141] on span "( âge 13 - 70)" at bounding box center [788, 142] width 40 height 9
click at [876, 144] on icon "Increment adults" at bounding box center [874, 142] width 10 height 13
click at [808, 181] on span "Contenu principal" at bounding box center [799, 176] width 172 height 27
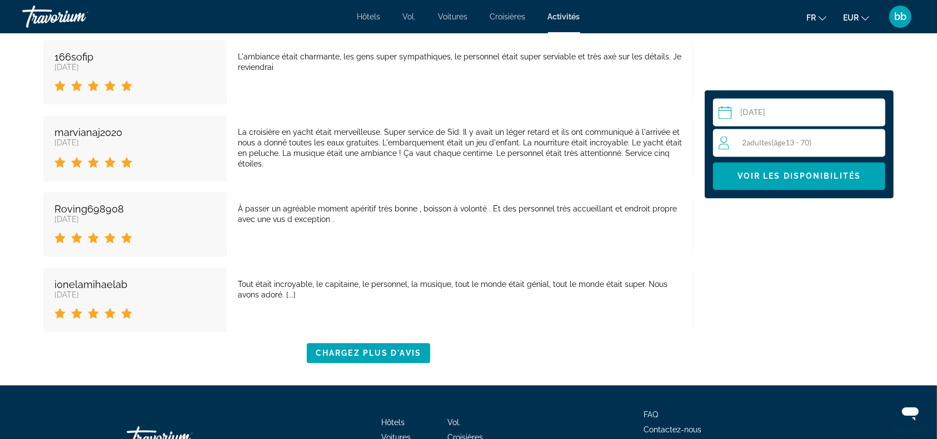
scroll to position [2329, 0]
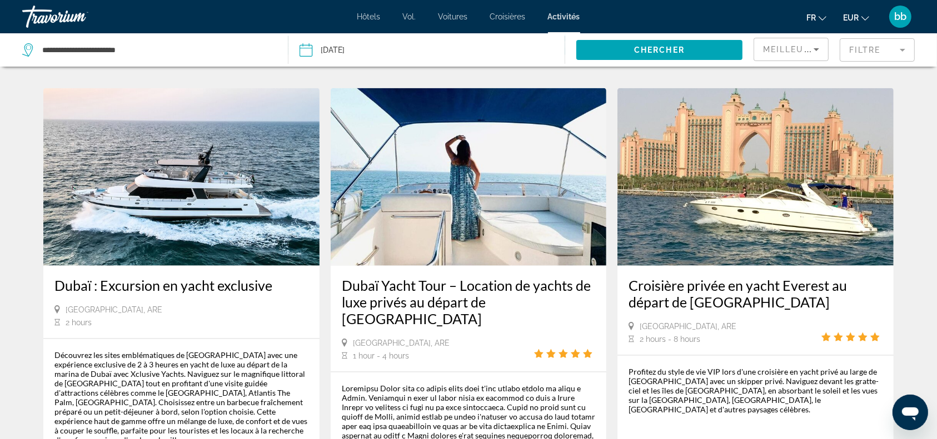
scroll to position [1587, 0]
click at [197, 111] on img "Contenu principal" at bounding box center [181, 178] width 276 height 178
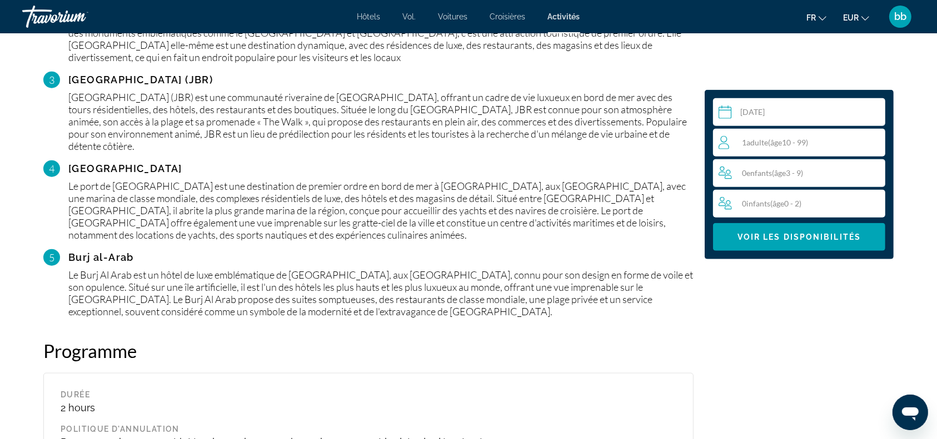
scroll to position [1276, 0]
click at [803, 139] on span "( âge 10 - 99)" at bounding box center [788, 142] width 40 height 9
click at [878, 141] on icon "Increment adults" at bounding box center [874, 142] width 10 height 13
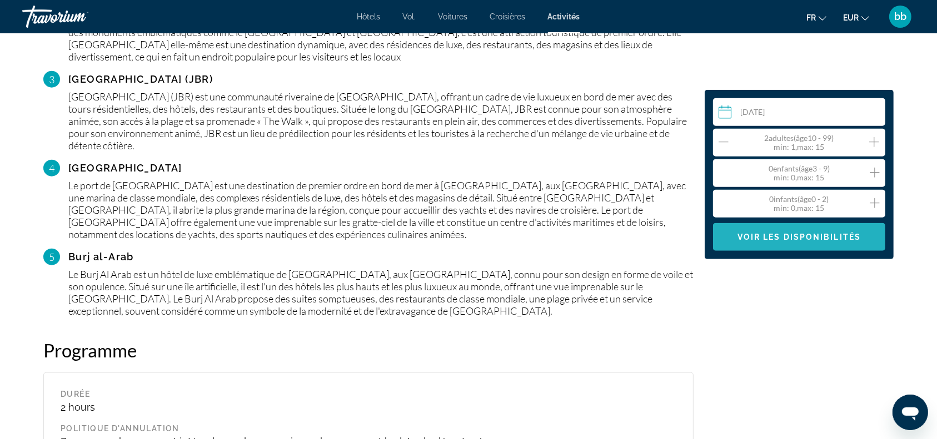
click at [840, 229] on span "Contenu principal" at bounding box center [799, 237] width 172 height 27
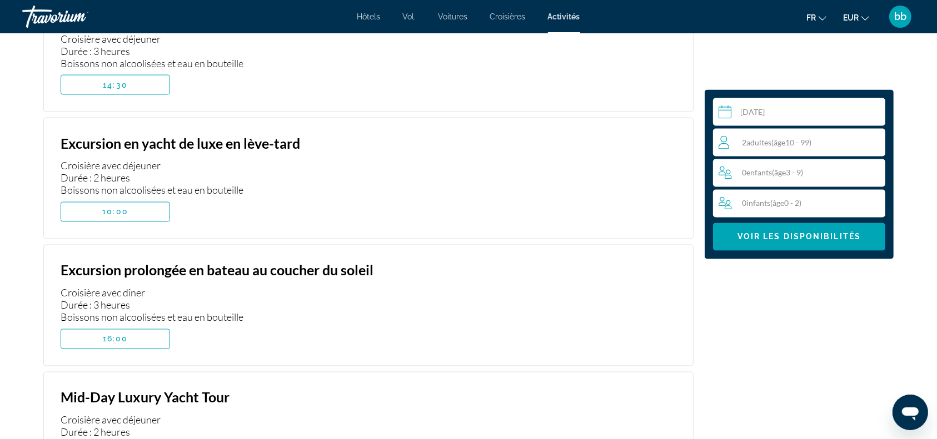
scroll to position [1957, 0]
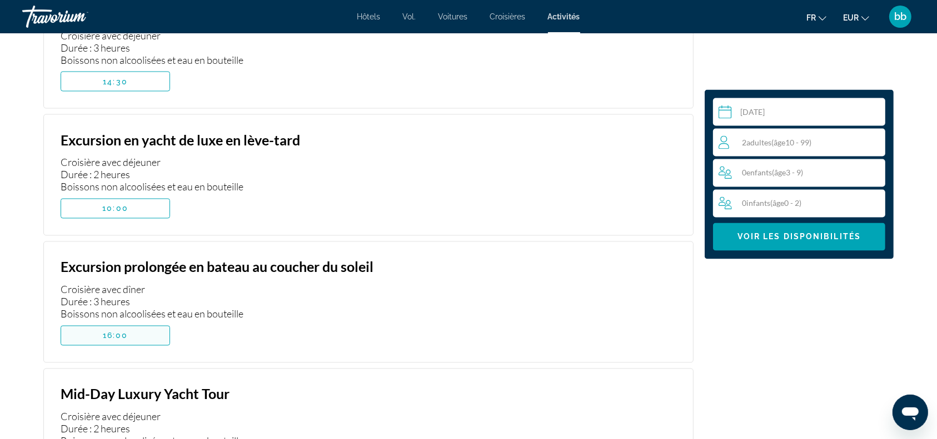
click at [140, 324] on span "Contenu principal" at bounding box center [115, 336] width 108 height 27
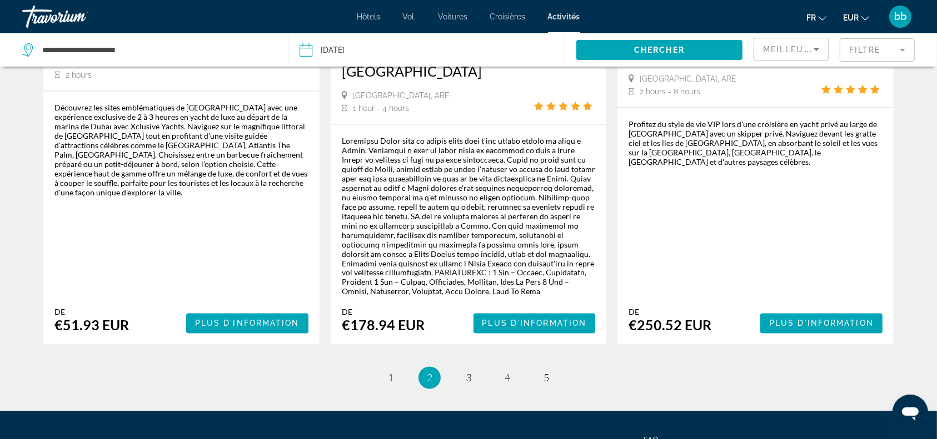
scroll to position [1849, 0]
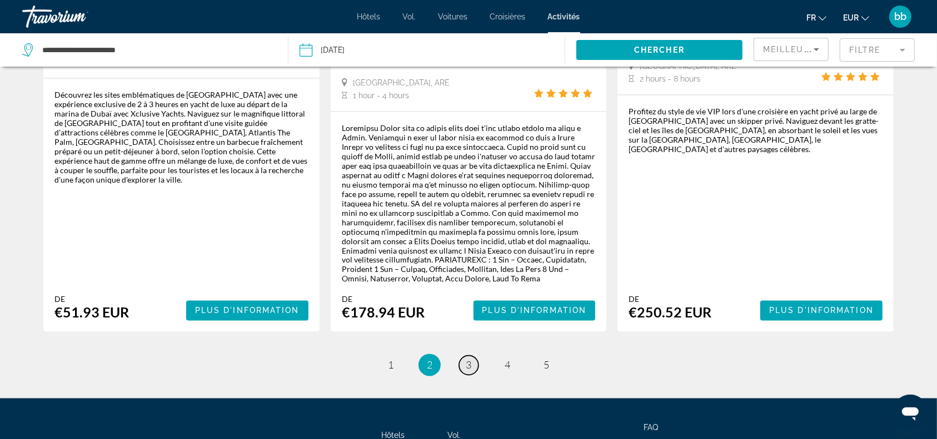
click at [469, 359] on span "3" at bounding box center [469, 365] width 6 height 12
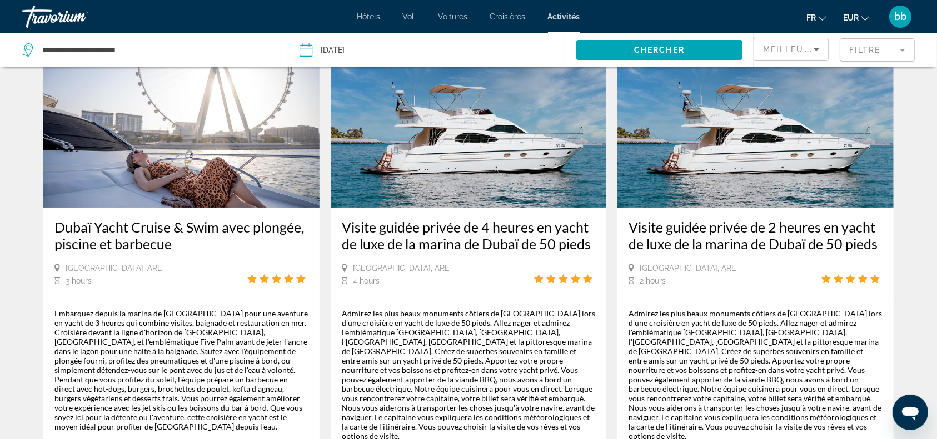
scroll to position [66, 0]
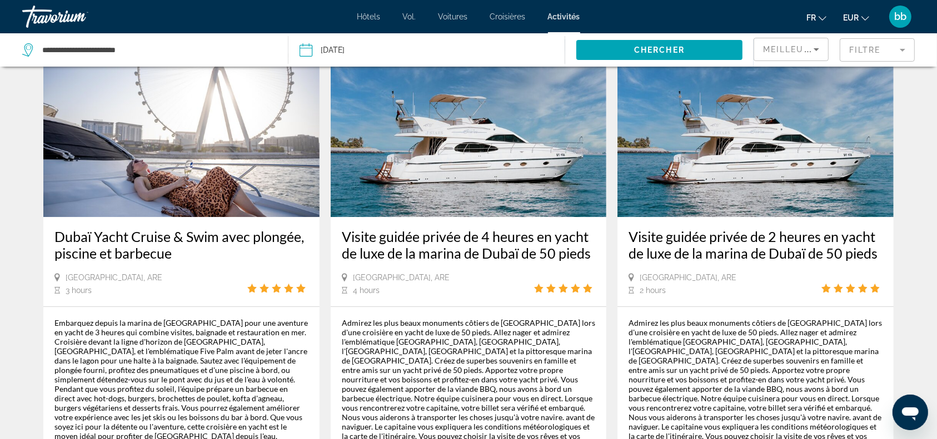
click at [172, 166] on img "Contenu principal" at bounding box center [181, 128] width 276 height 178
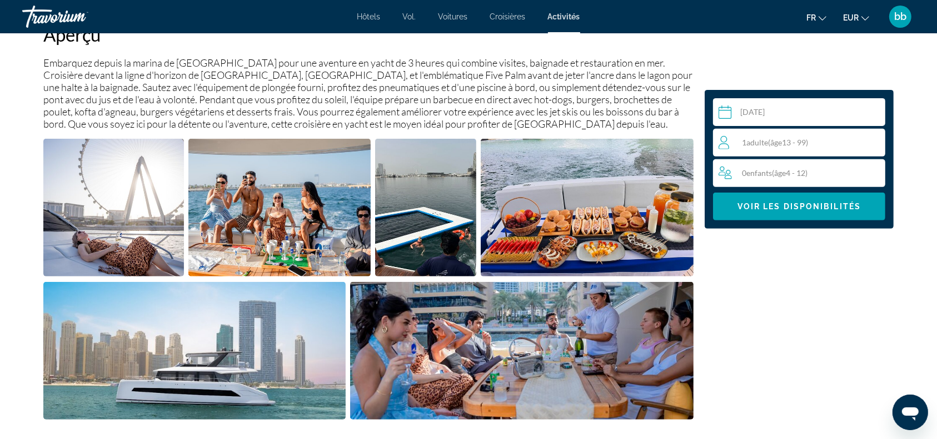
scroll to position [403, 0]
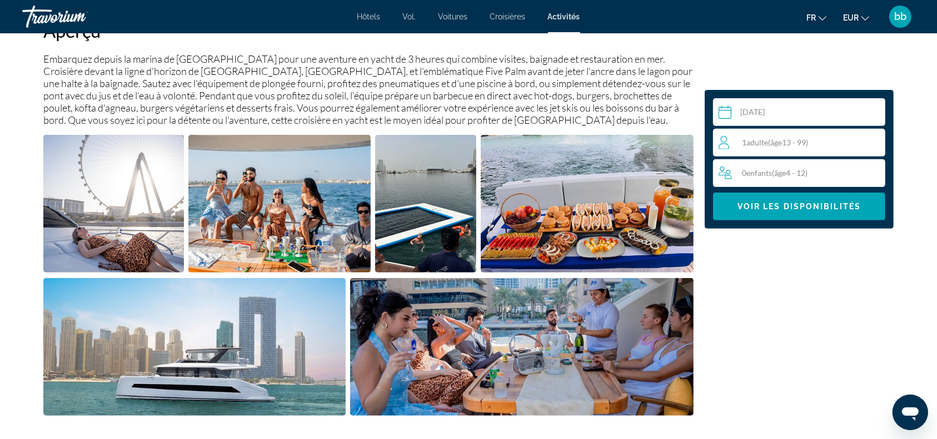
click at [597, 206] on img "Open full-screen image slider" at bounding box center [587, 204] width 213 height 138
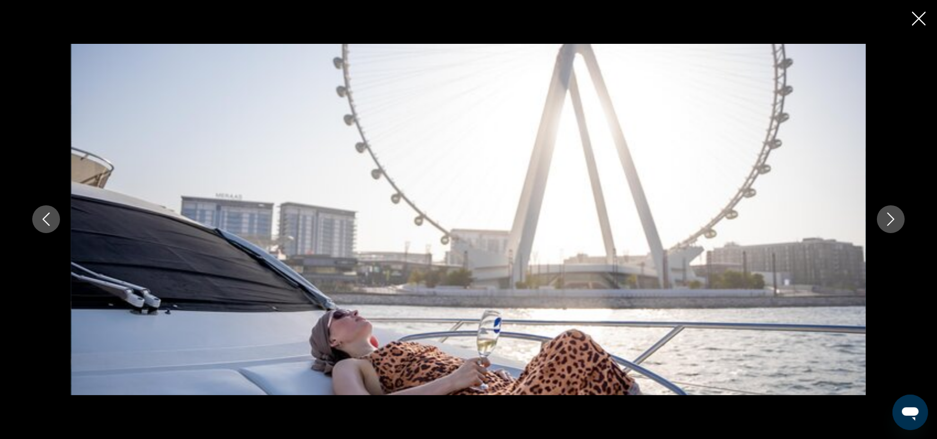
click at [891, 217] on icon "Next image" at bounding box center [890, 219] width 7 height 13
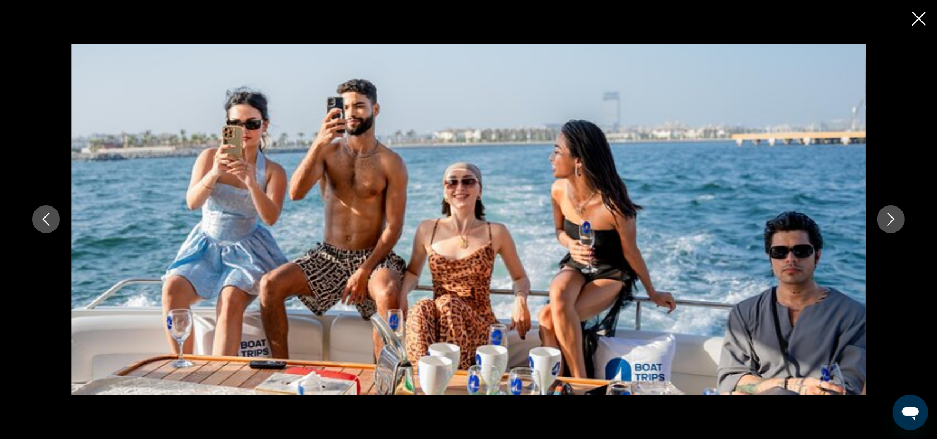
click at [885, 226] on button "Next image" at bounding box center [891, 220] width 28 height 28
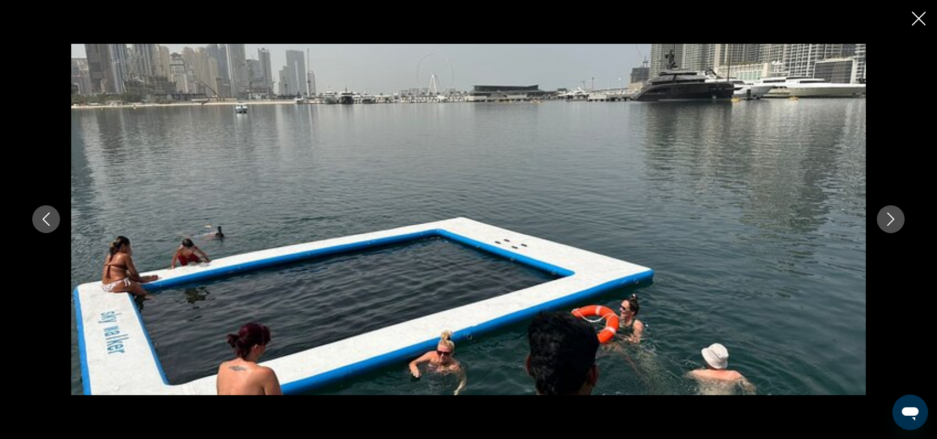
click at [892, 218] on icon "Next image" at bounding box center [890, 219] width 7 height 13
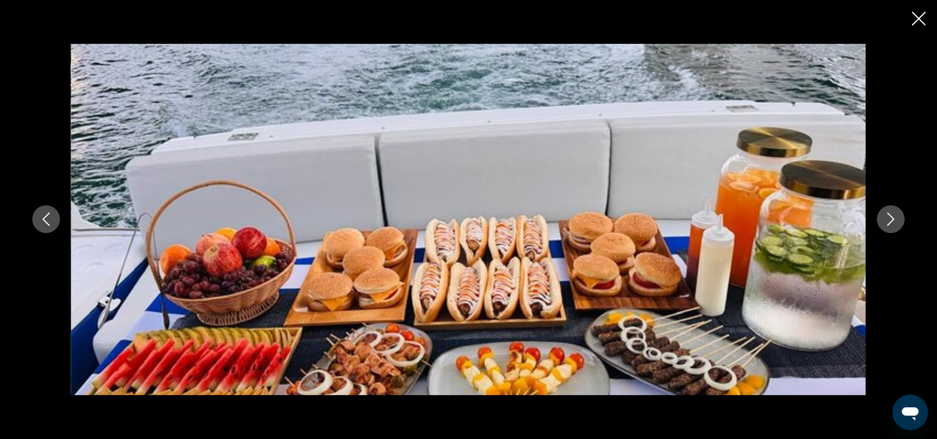
click at [918, 19] on icon "Close slideshow" at bounding box center [919, 19] width 14 height 14
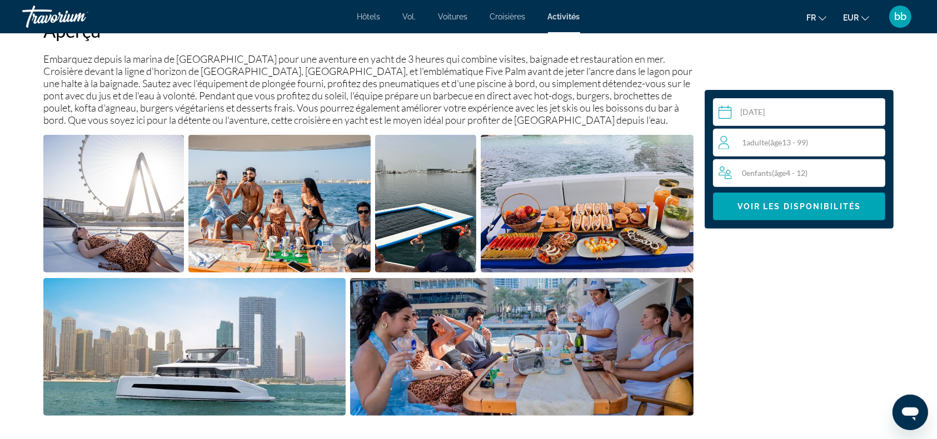
click at [853, 144] on div "1 Adulte Adultes ( âge 13 - 99)" at bounding box center [801, 142] width 166 height 13
click at [875, 142] on icon "Increment adults" at bounding box center [874, 142] width 10 height 10
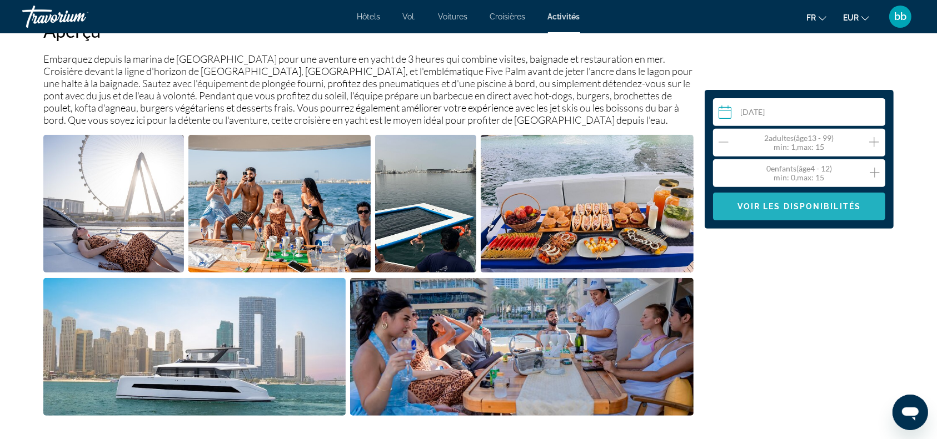
click at [838, 211] on span "Contenu principal" at bounding box center [799, 206] width 172 height 27
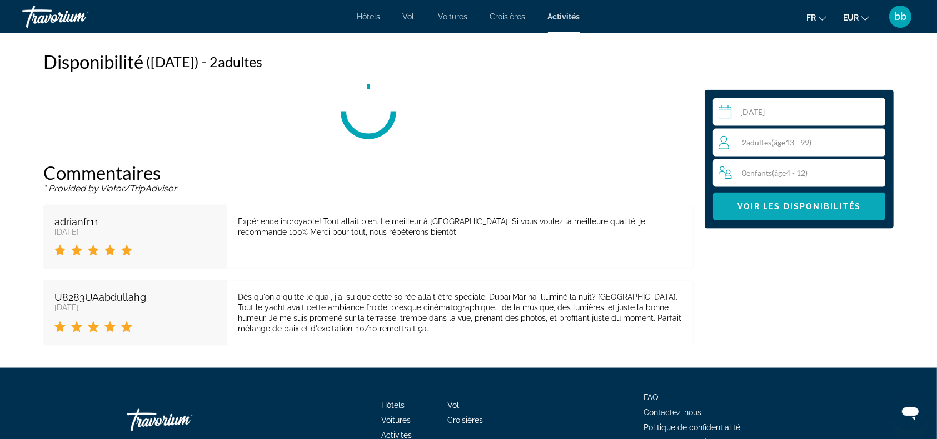
scroll to position [1480, 0]
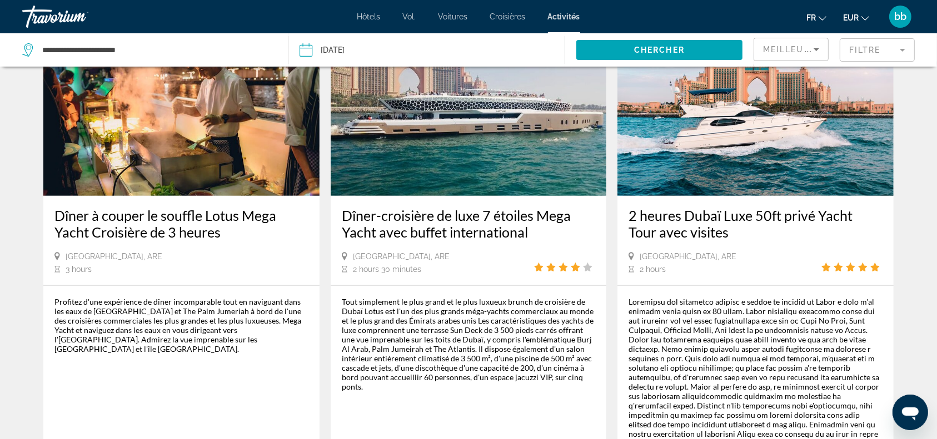
scroll to position [555, 0]
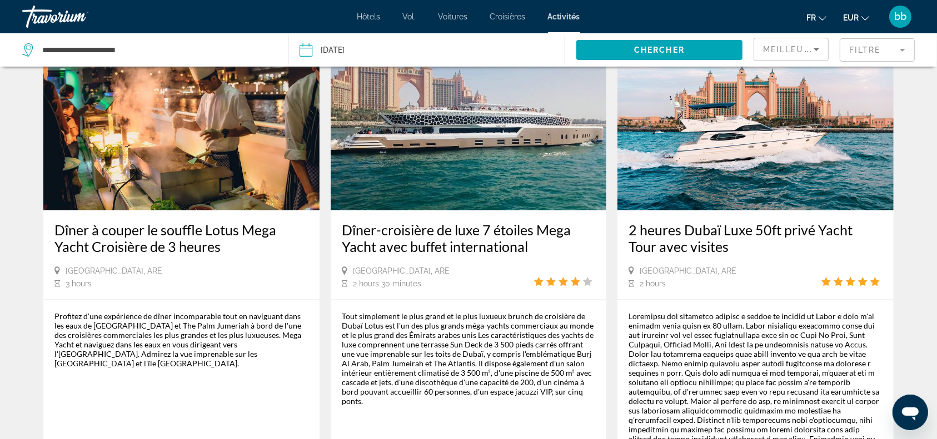
click at [188, 113] on img "Contenu principal" at bounding box center [181, 122] width 276 height 178
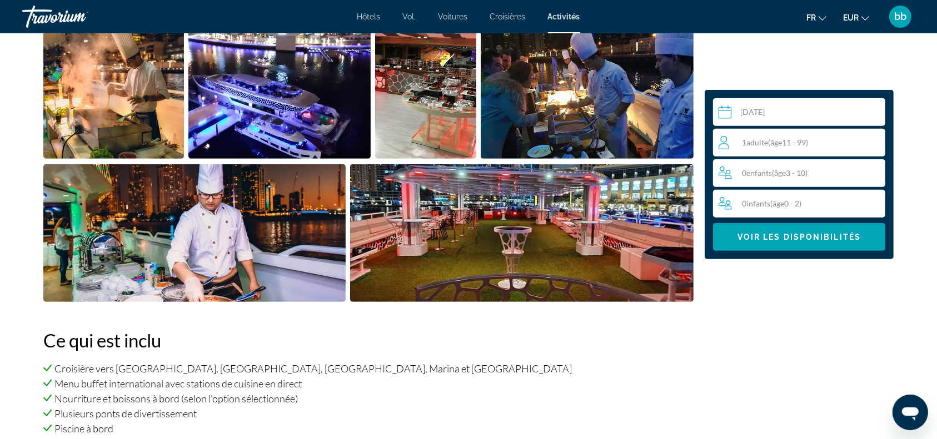
scroll to position [484, 0]
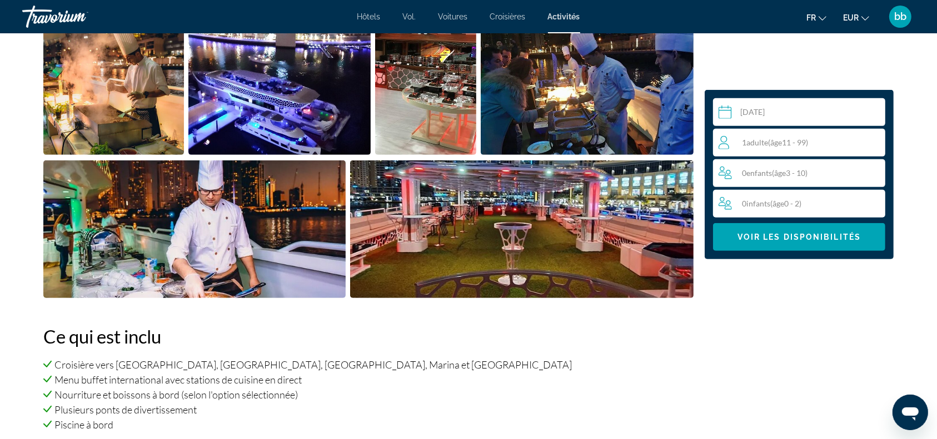
click at [808, 144] on span "( âge 11 - 99)" at bounding box center [788, 142] width 40 height 9
click at [874, 141] on icon "Increment adults" at bounding box center [874, 142] width 10 height 10
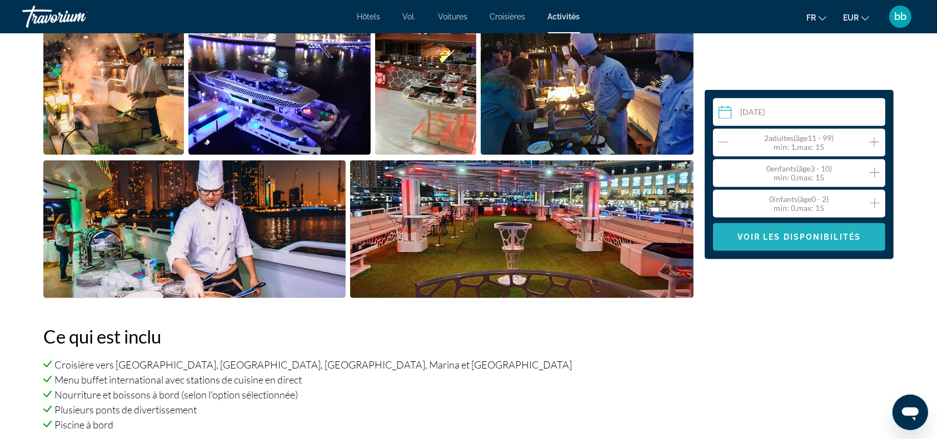
click at [827, 233] on span "Voir les disponibilités" at bounding box center [798, 237] width 123 height 9
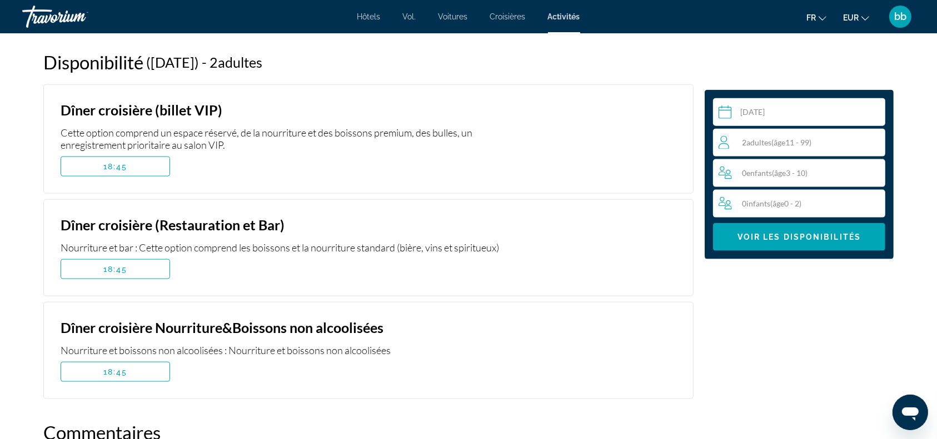
scroll to position [1415, 0]
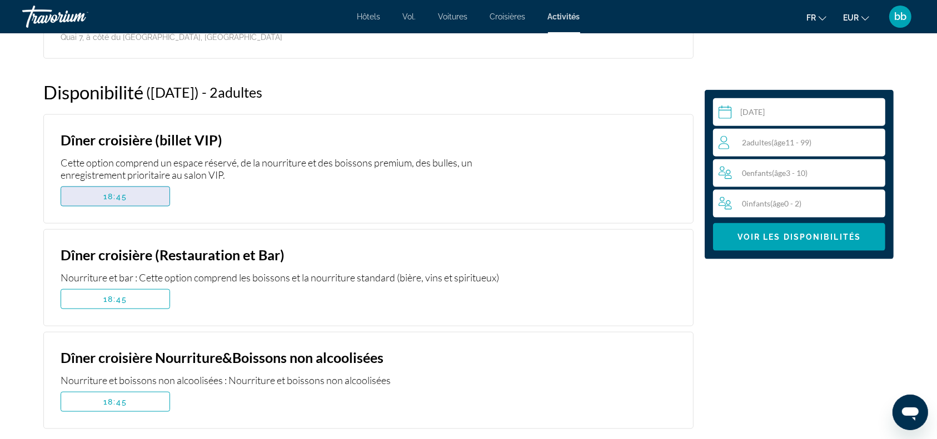
click at [133, 183] on span "Contenu principal" at bounding box center [115, 196] width 108 height 27
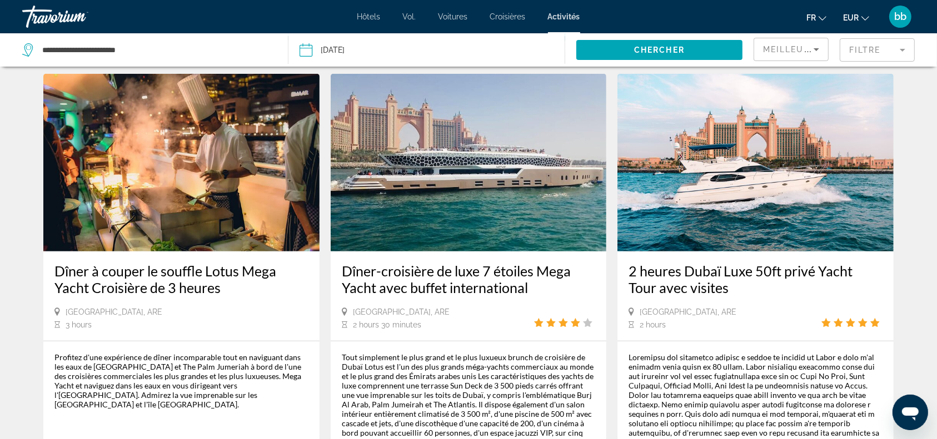
scroll to position [511, 0]
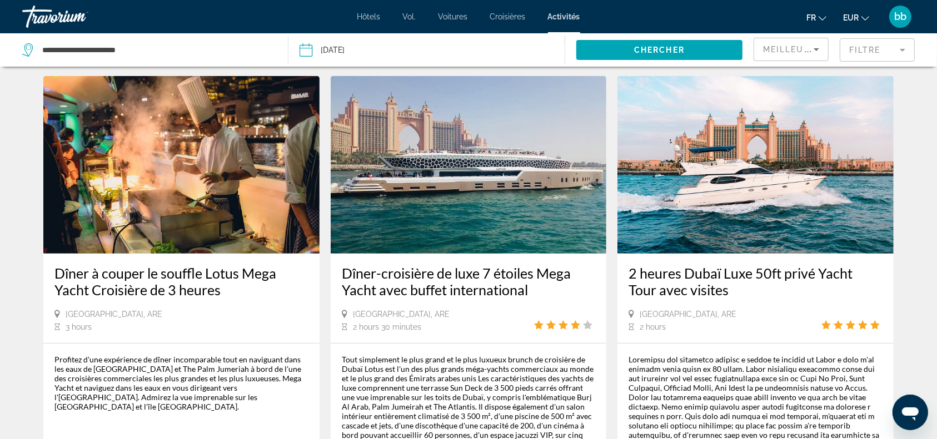
click at [428, 144] on img "Contenu principal" at bounding box center [469, 165] width 276 height 178
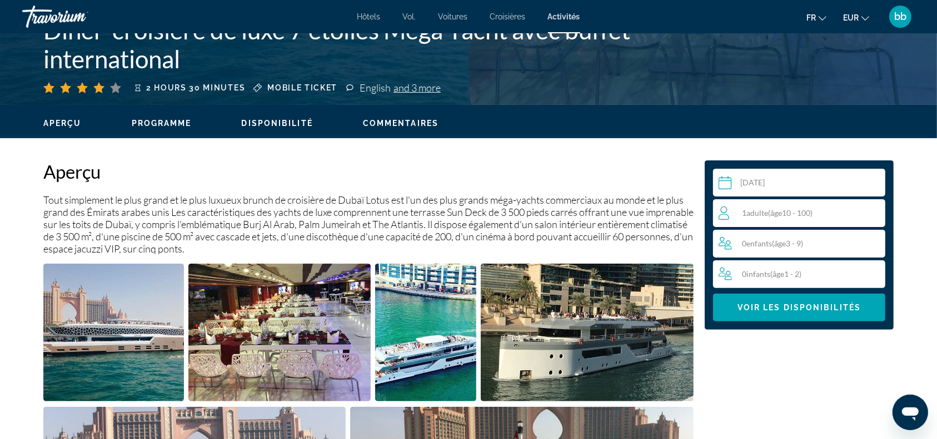
scroll to position [307, 0]
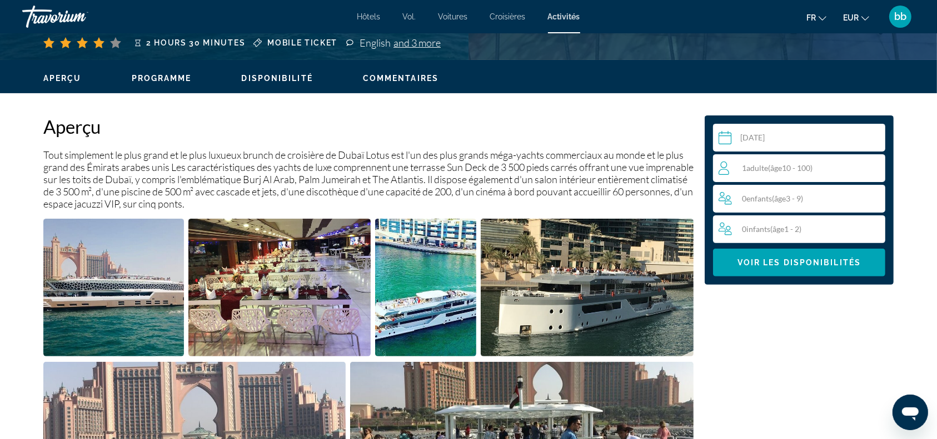
click at [798, 169] on span "( âge 10 - 100)" at bounding box center [790, 167] width 44 height 9
click at [874, 165] on icon "Increment adults" at bounding box center [874, 168] width 10 height 10
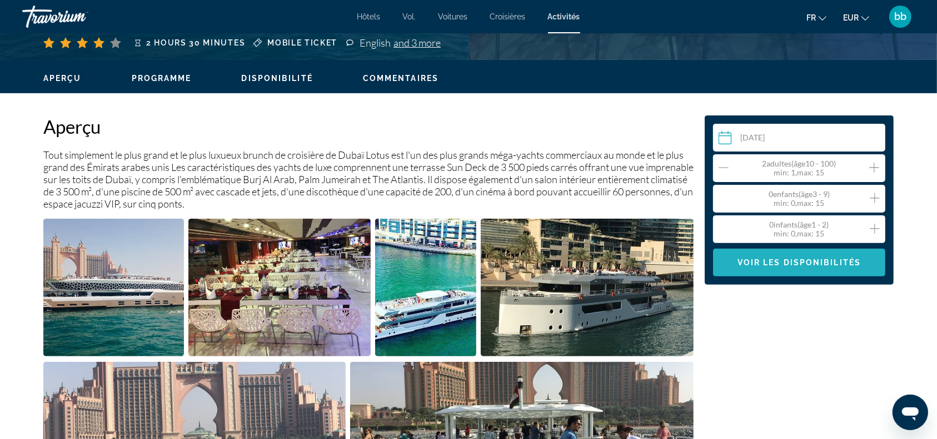
click at [807, 264] on span "Voir les disponibilités" at bounding box center [798, 262] width 123 height 9
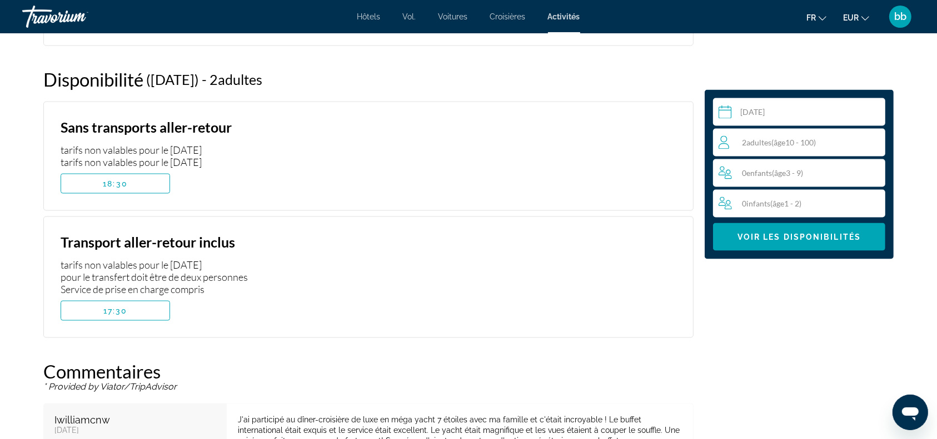
scroll to position [1731, 0]
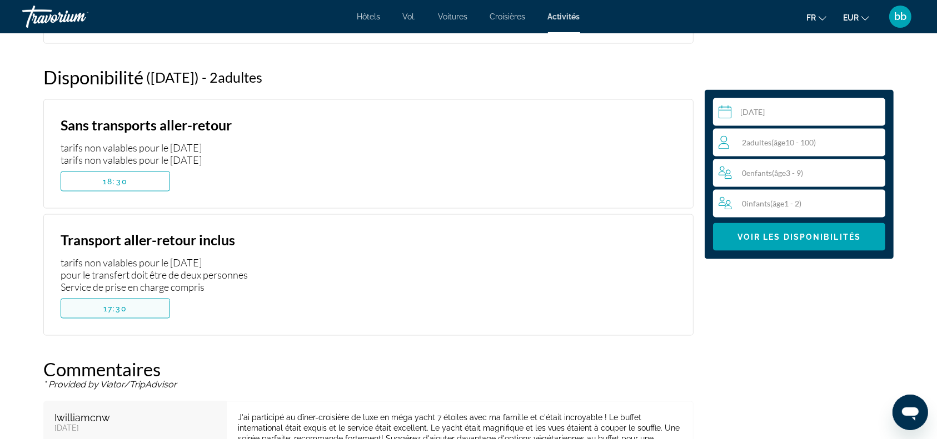
click at [157, 308] on span "Contenu principal" at bounding box center [115, 309] width 108 height 27
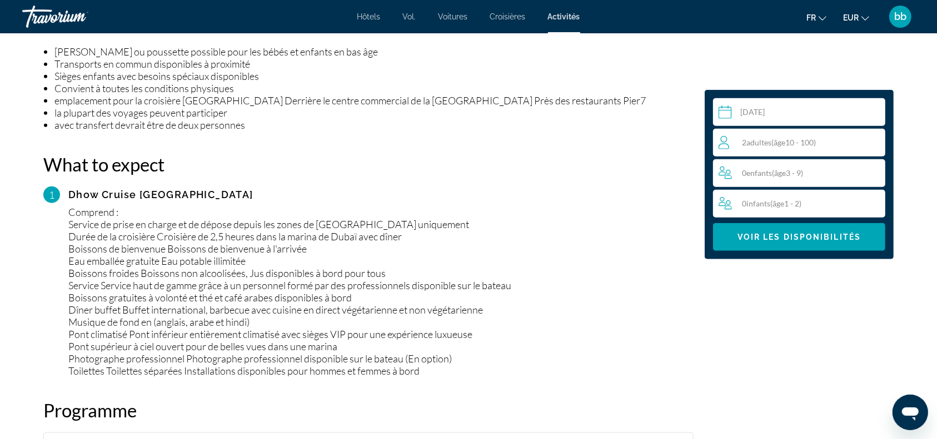
scroll to position [1007, 0]
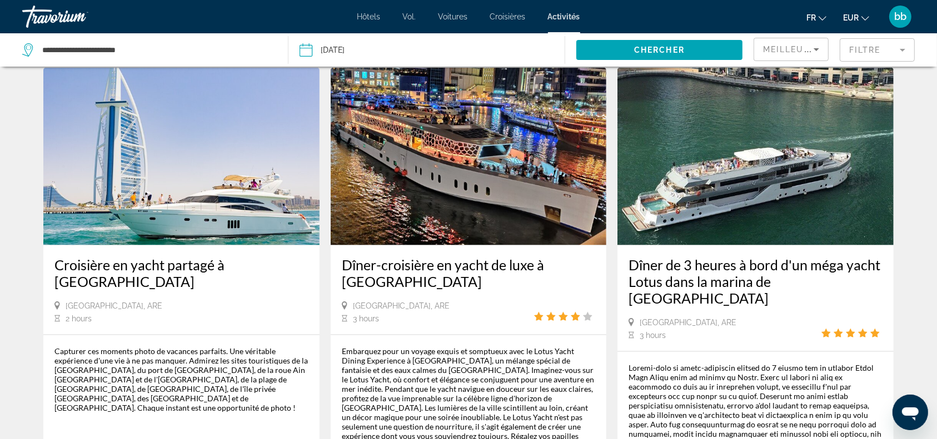
scroll to position [1482, 0]
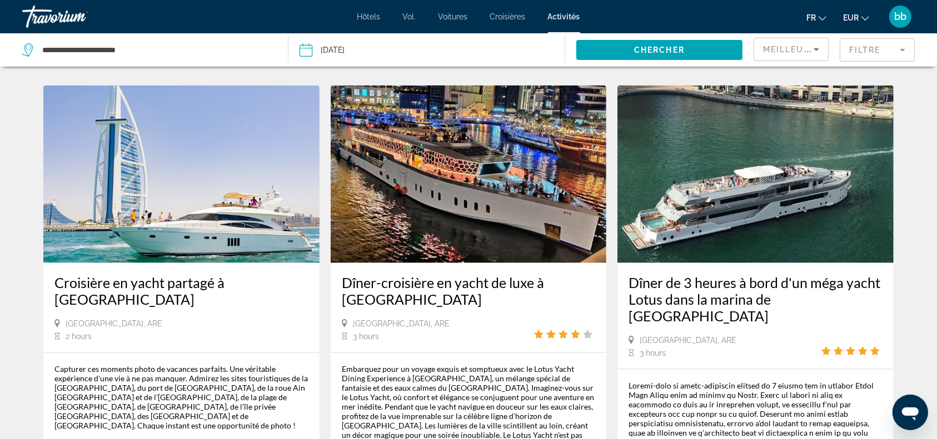
click at [444, 131] on img "Contenu principal" at bounding box center [469, 175] width 276 height 178
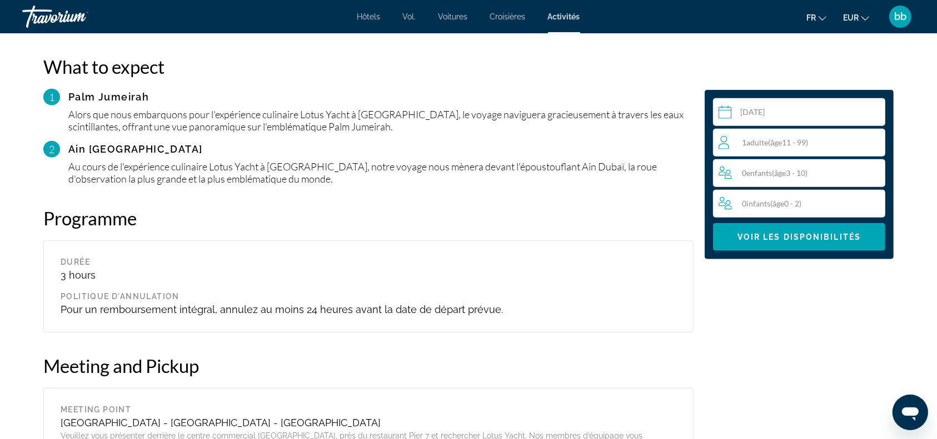
scroll to position [1002, 0]
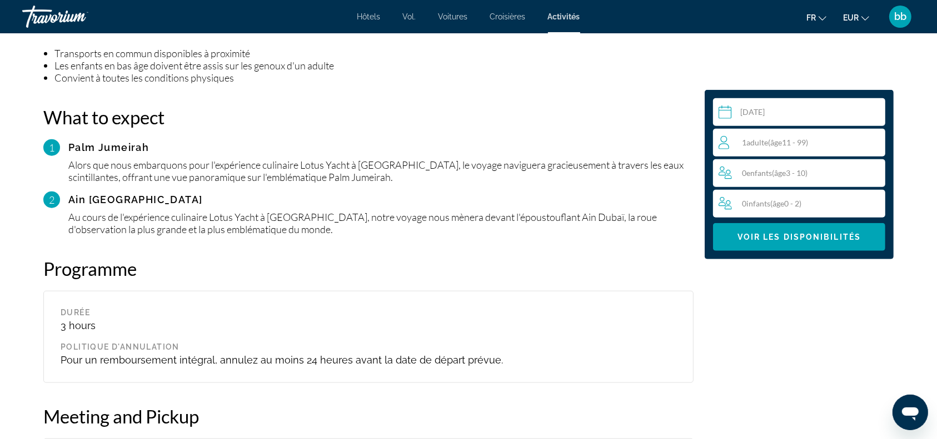
click at [786, 138] on span "( âge 11 - 99)" at bounding box center [788, 142] width 40 height 9
click at [876, 143] on icon "Increment adults" at bounding box center [874, 142] width 10 height 13
click at [832, 228] on span "Contenu principal" at bounding box center [799, 237] width 172 height 27
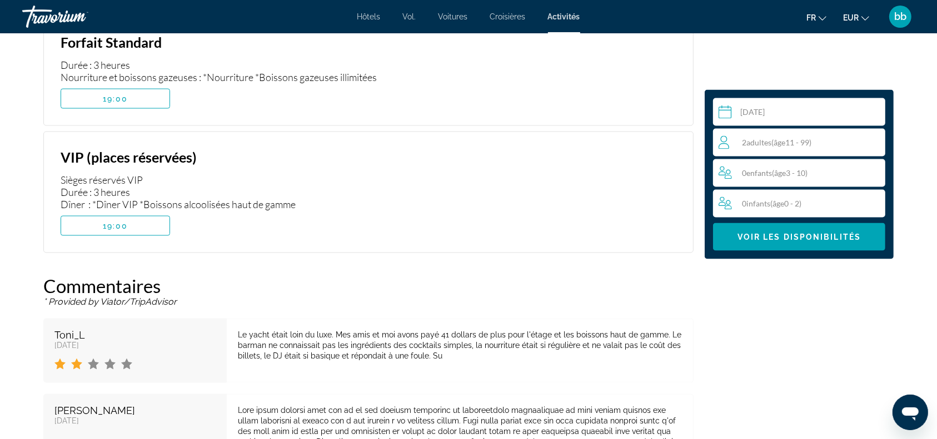
scroll to position [1858, 0]
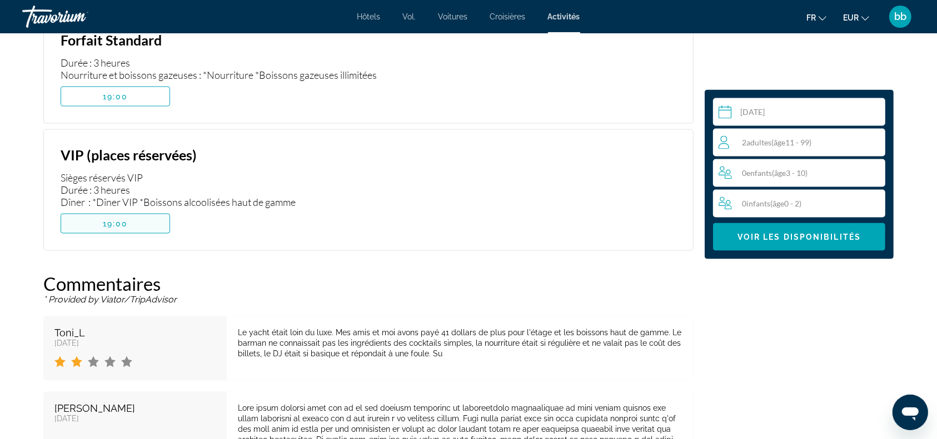
click at [133, 211] on span "Contenu principal" at bounding box center [115, 224] width 108 height 27
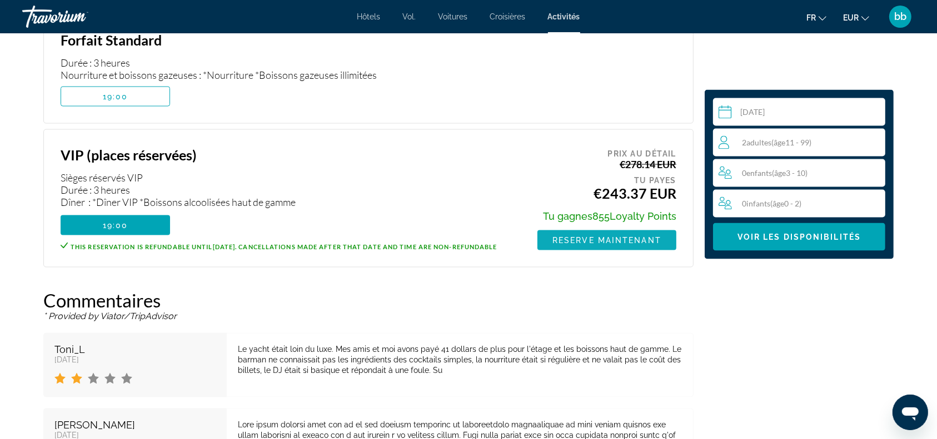
click at [592, 236] on span "Reserve maintenant" at bounding box center [606, 240] width 109 height 9
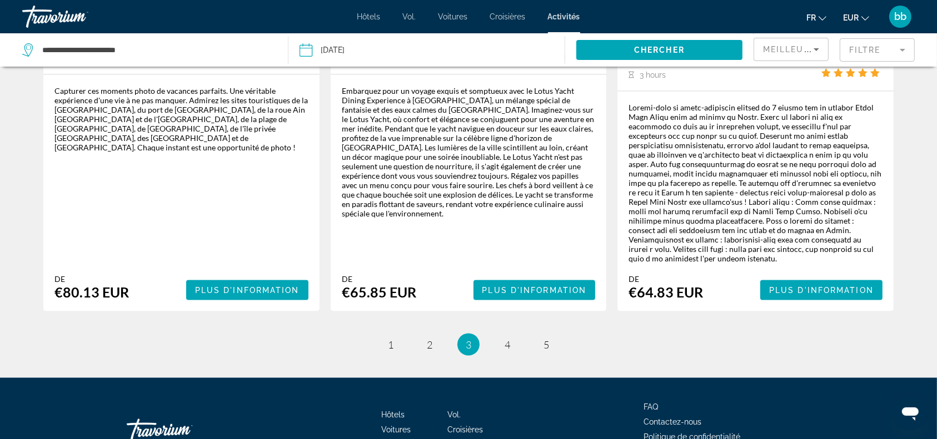
scroll to position [1771, 0]
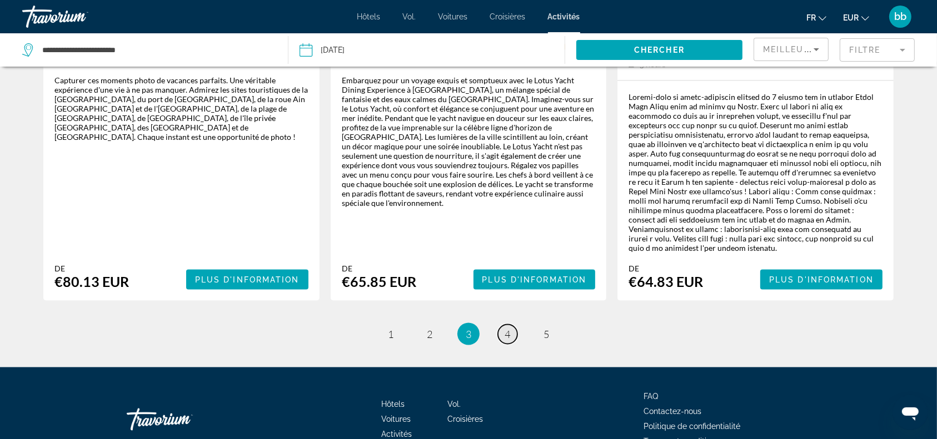
click at [512, 325] on link "page 4" at bounding box center [507, 334] width 19 height 19
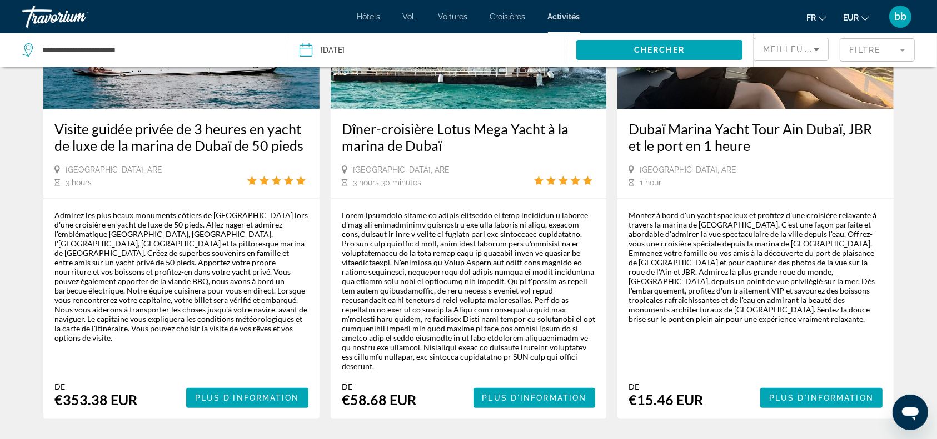
scroll to position [594, 0]
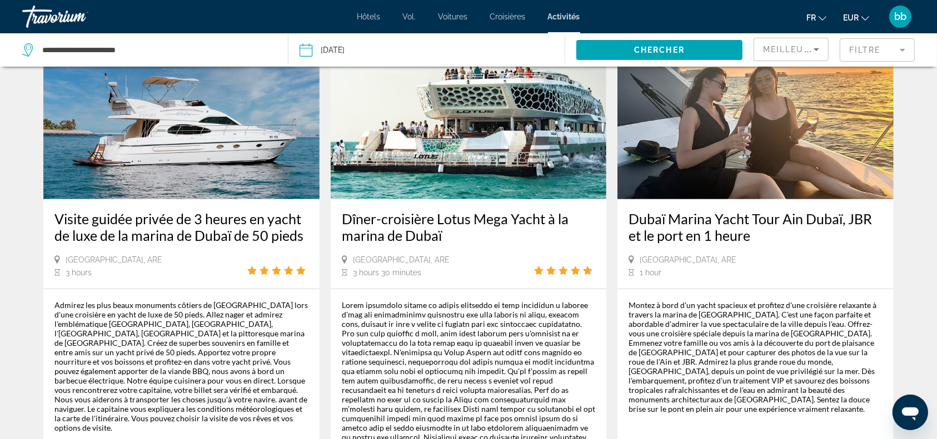
click at [518, 149] on img "Contenu principal" at bounding box center [469, 111] width 276 height 178
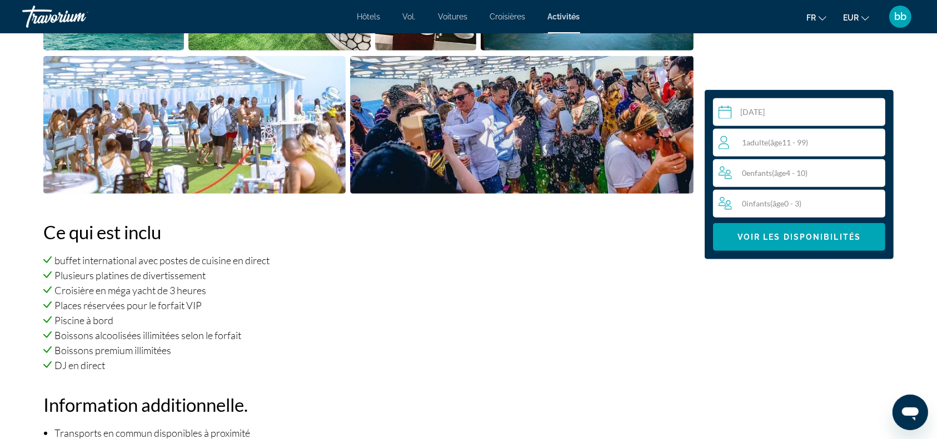
scroll to position [653, 0]
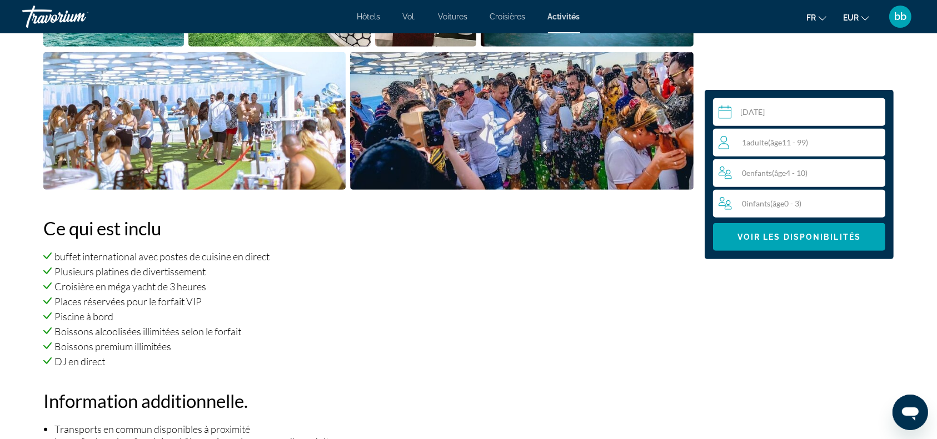
click at [824, 139] on div "1 Adulte Adultes ( âge 11 - 99)" at bounding box center [801, 142] width 166 height 13
click at [871, 140] on icon "Increment adults" at bounding box center [874, 142] width 10 height 13
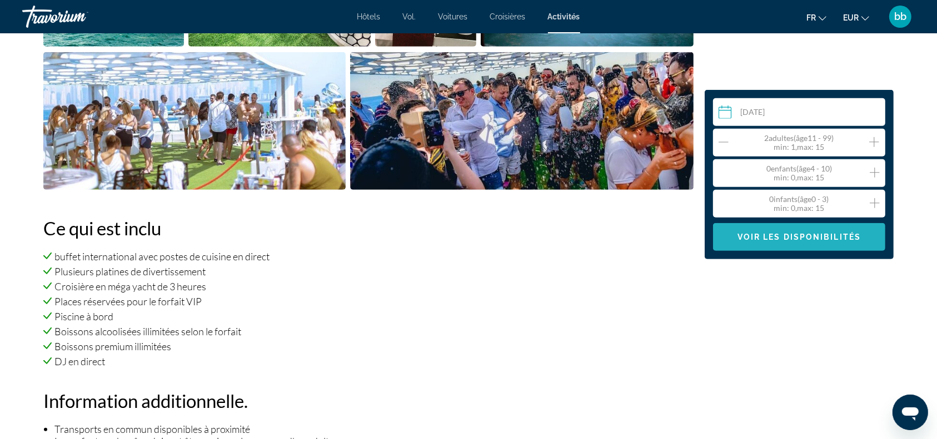
click at [822, 233] on span "Voir les disponibilités" at bounding box center [798, 237] width 123 height 9
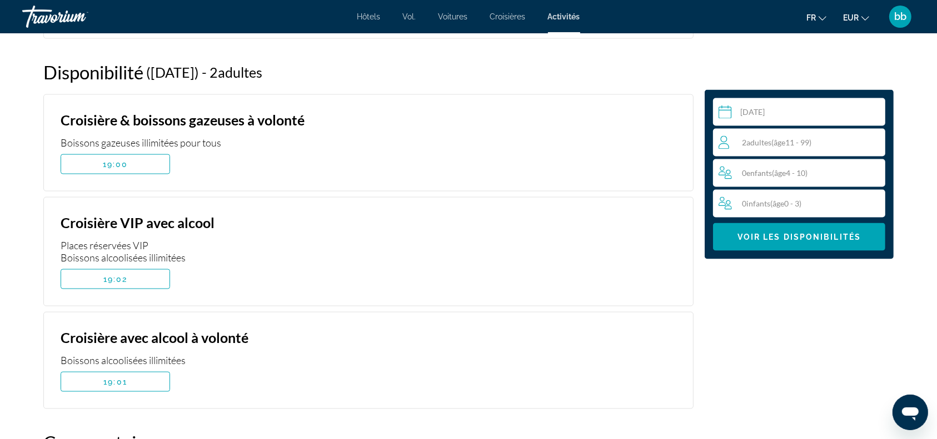
scroll to position [1658, 0]
click at [129, 151] on span "Contenu principal" at bounding box center [115, 164] width 108 height 27
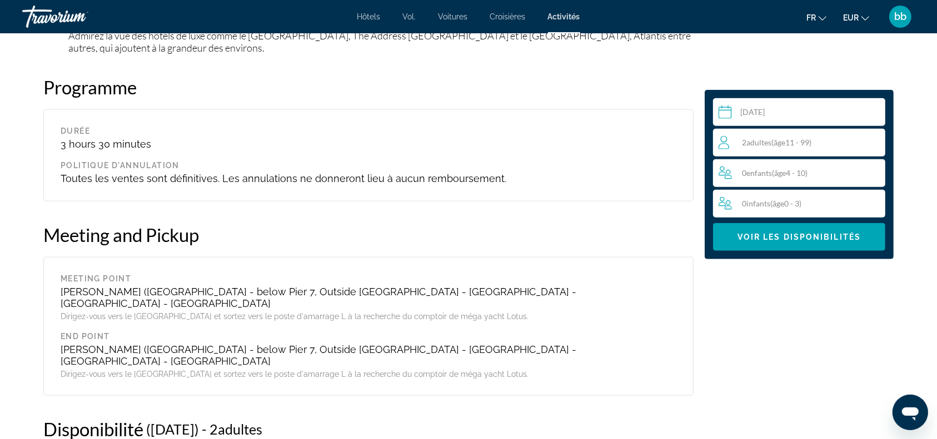
scroll to position [1354, 0]
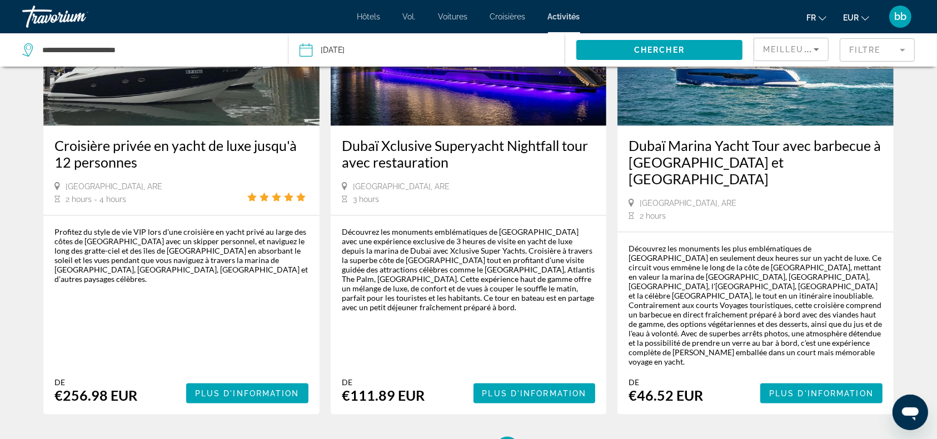
scroll to position [1668, 0]
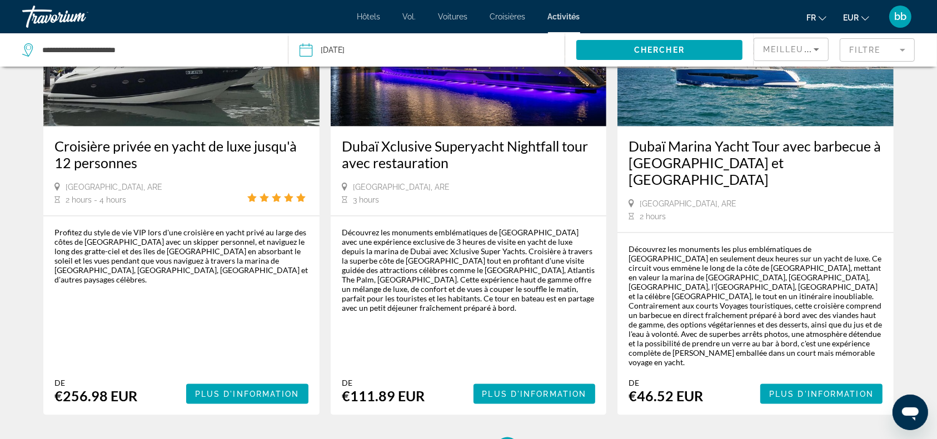
click at [461, 87] on img "Contenu principal" at bounding box center [469, 38] width 276 height 178
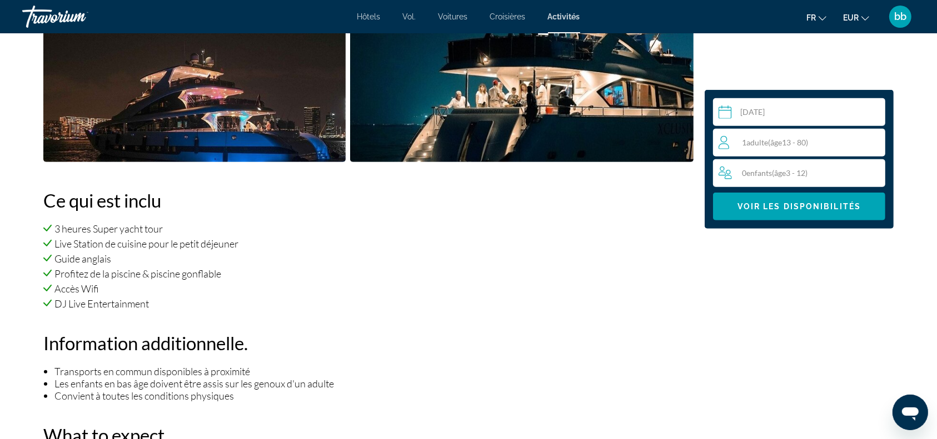
scroll to position [645, 0]
click at [827, 151] on div "1 Adulte Adultes ( âge 13 - 80)" at bounding box center [801, 143] width 167 height 28
click at [873, 141] on icon "Increment adults" at bounding box center [874, 142] width 10 height 13
click at [831, 201] on span "Contenu principal" at bounding box center [799, 206] width 172 height 27
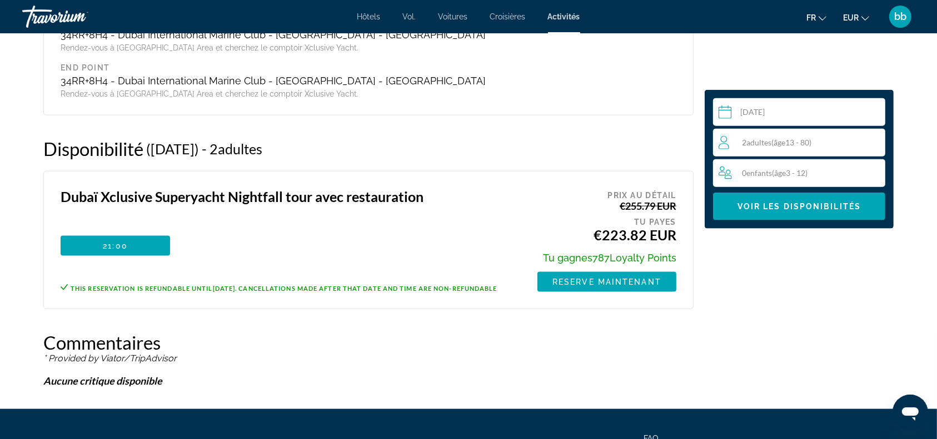
scroll to position [1363, 0]
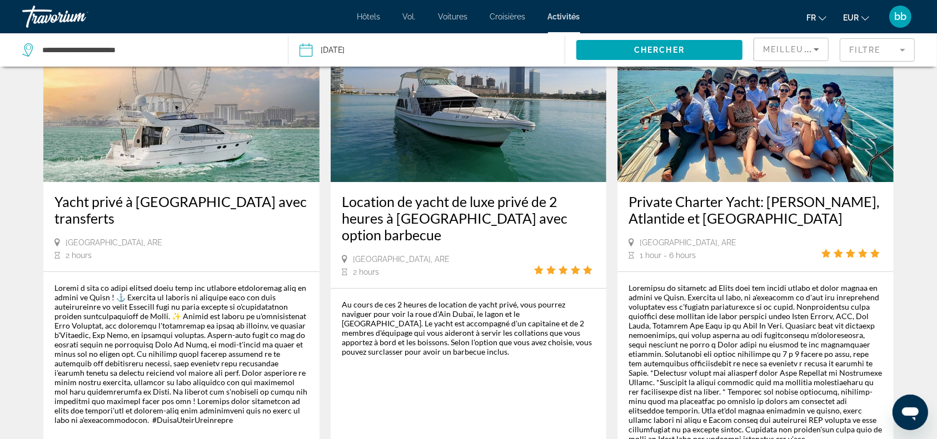
scroll to position [56, 0]
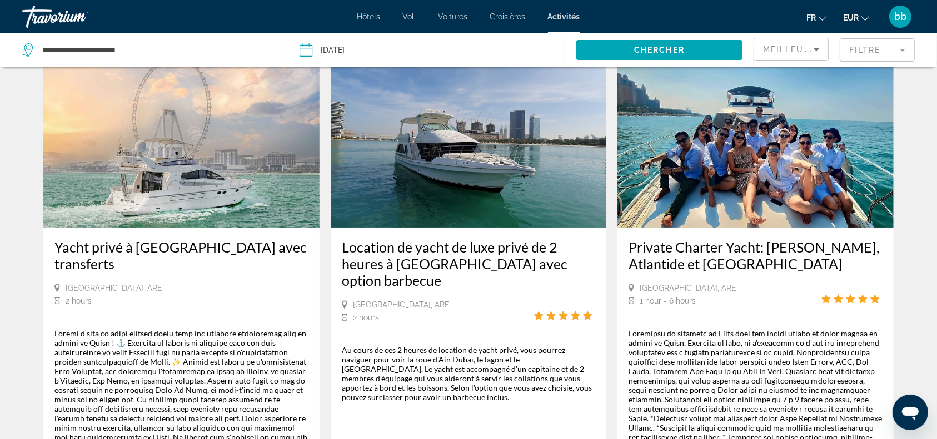
click at [715, 184] on img "Contenu principal" at bounding box center [755, 139] width 276 height 178
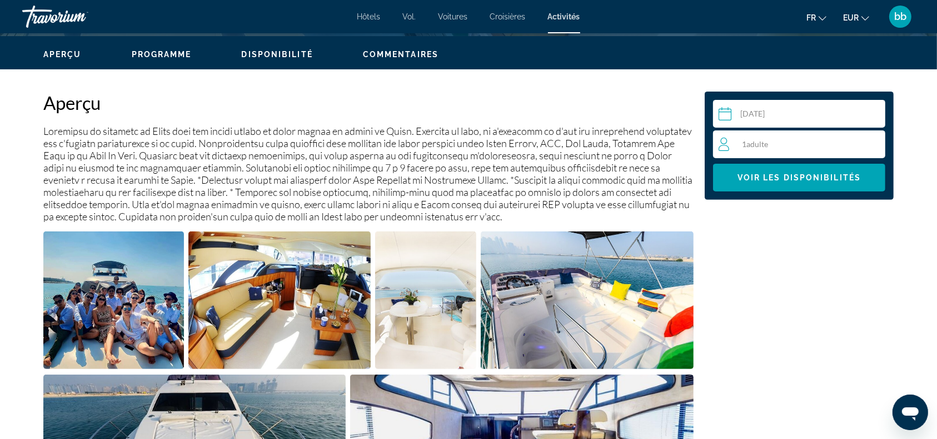
scroll to position [330, 0]
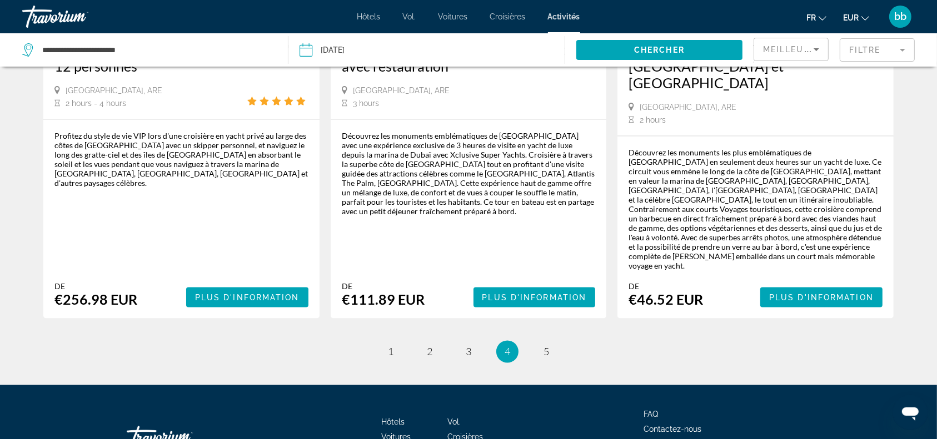
scroll to position [1801, 0]
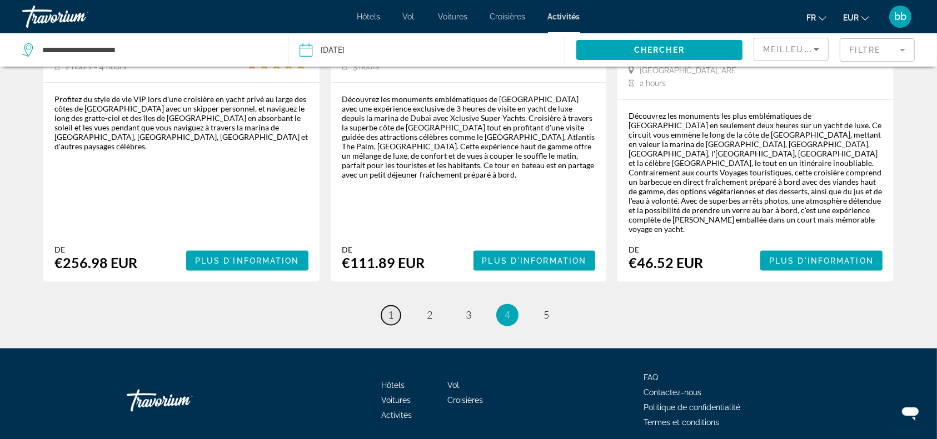
click at [389, 309] on span "1" at bounding box center [391, 315] width 6 height 12
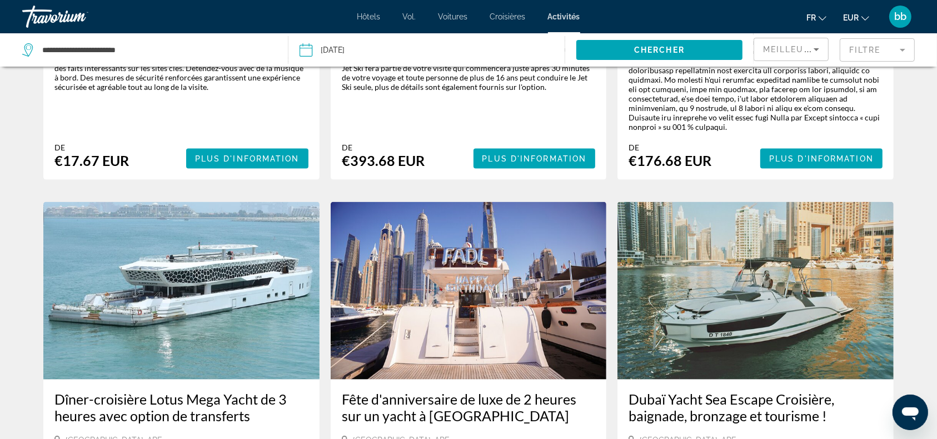
scroll to position [1456, 0]
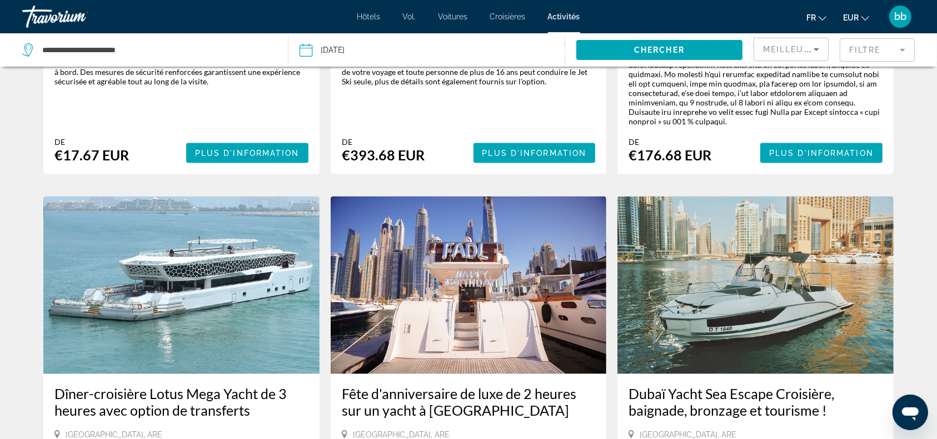
click at [222, 269] on img "Contenu principal" at bounding box center [181, 286] width 276 height 178
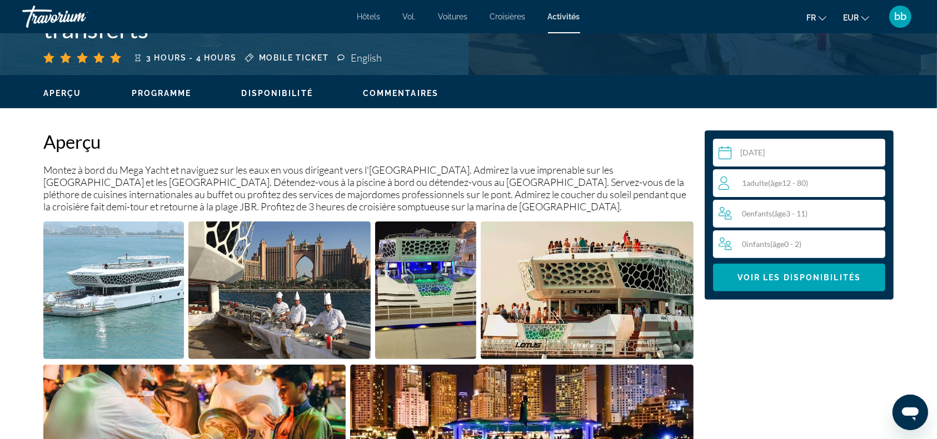
scroll to position [376, 0]
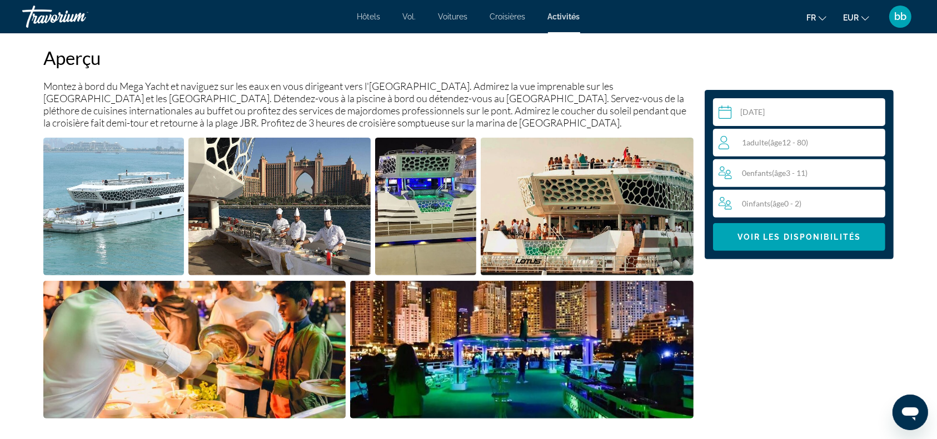
click at [795, 138] on span "( âge 12 - 80)" at bounding box center [788, 142] width 40 height 9
click at [877, 144] on icon "Increment adults" at bounding box center [874, 142] width 10 height 13
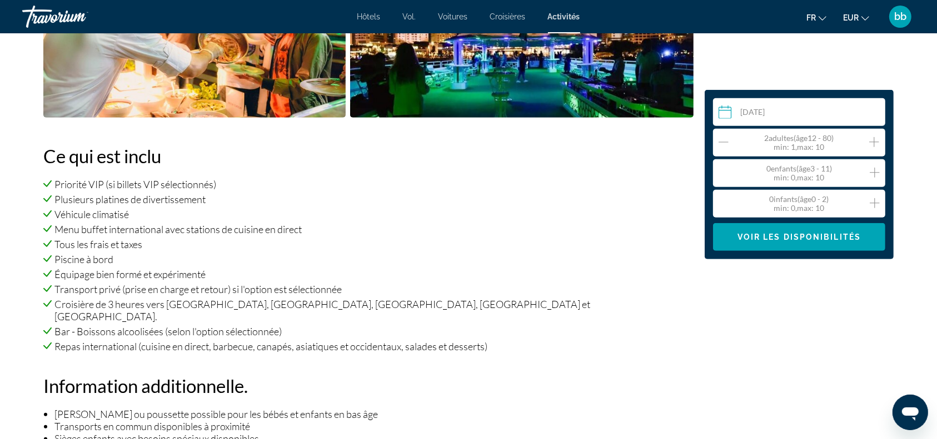
scroll to position [689, 0]
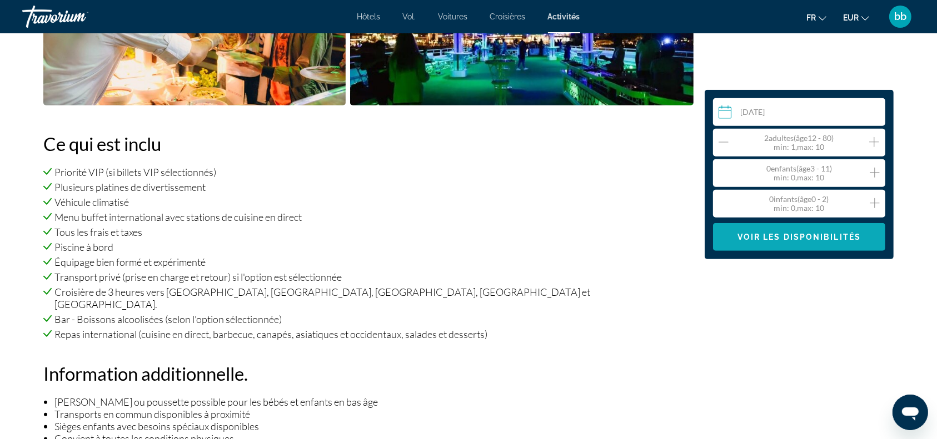
click at [764, 246] on span "Contenu principal" at bounding box center [799, 237] width 172 height 27
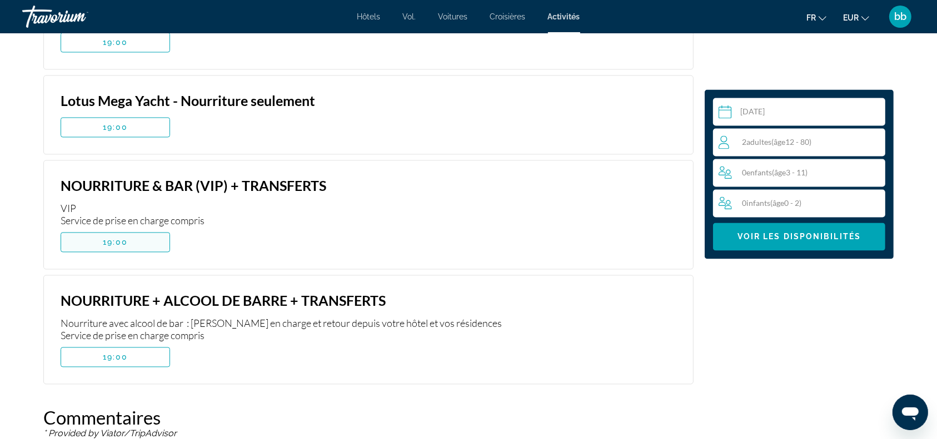
scroll to position [2108, 0]
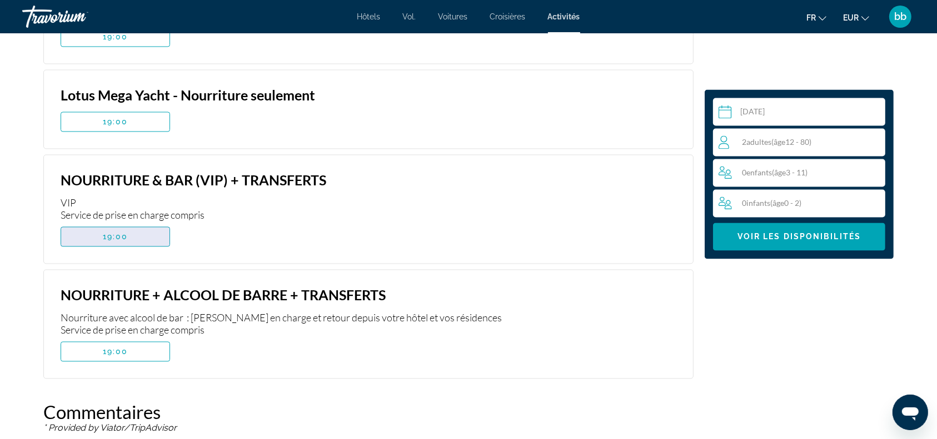
click at [136, 224] on span "Contenu principal" at bounding box center [115, 237] width 108 height 27
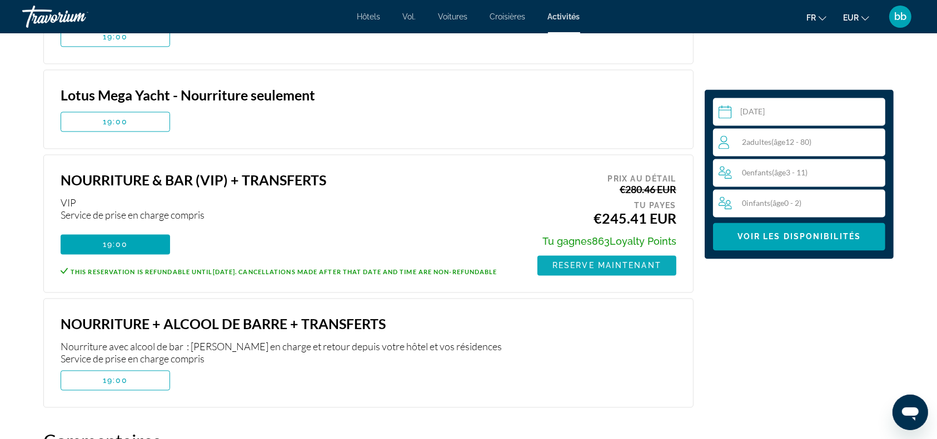
click at [606, 262] on span "Reserve maintenant" at bounding box center [606, 266] width 109 height 9
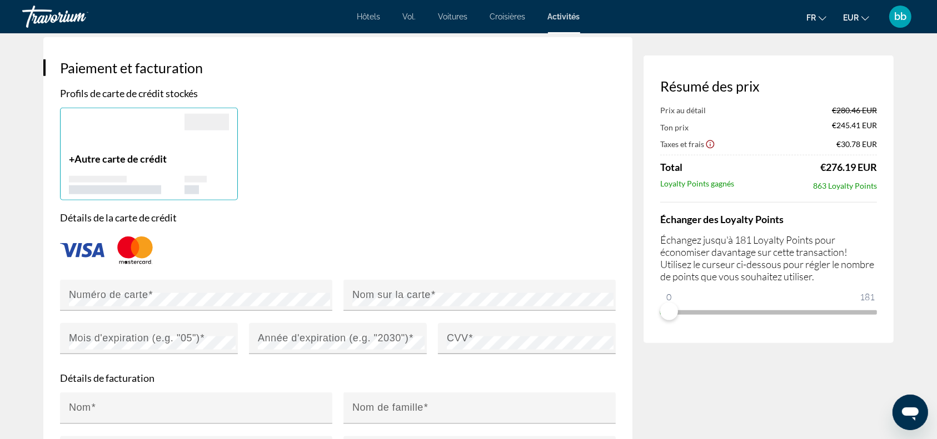
scroll to position [1189, 0]
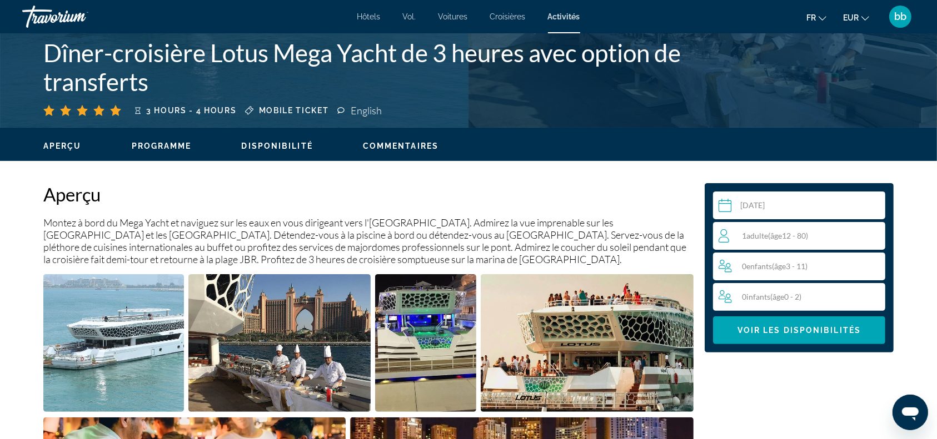
scroll to position [346, 0]
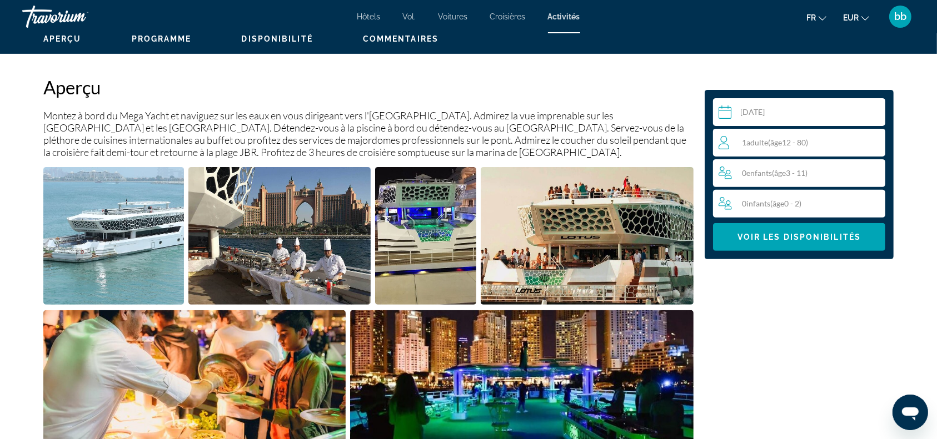
click at [808, 143] on span "( âge 12 - 80)" at bounding box center [788, 142] width 40 height 9
click at [877, 142] on icon "Increment adults" at bounding box center [874, 142] width 10 height 13
click at [799, 243] on span "Contenu principal" at bounding box center [799, 237] width 172 height 27
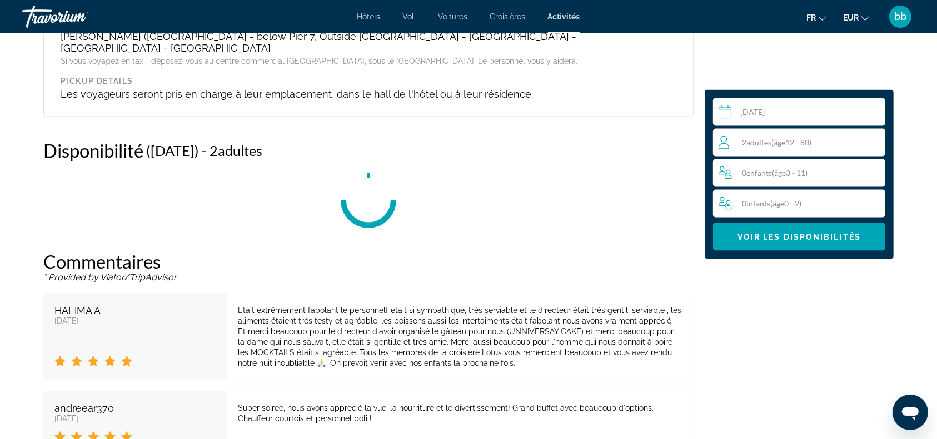
scroll to position [1697, 0]
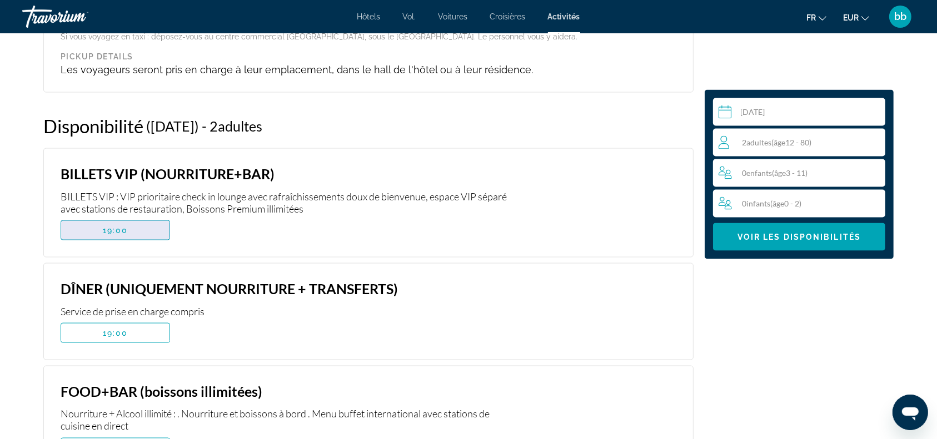
click at [137, 217] on span "Contenu principal" at bounding box center [115, 230] width 108 height 27
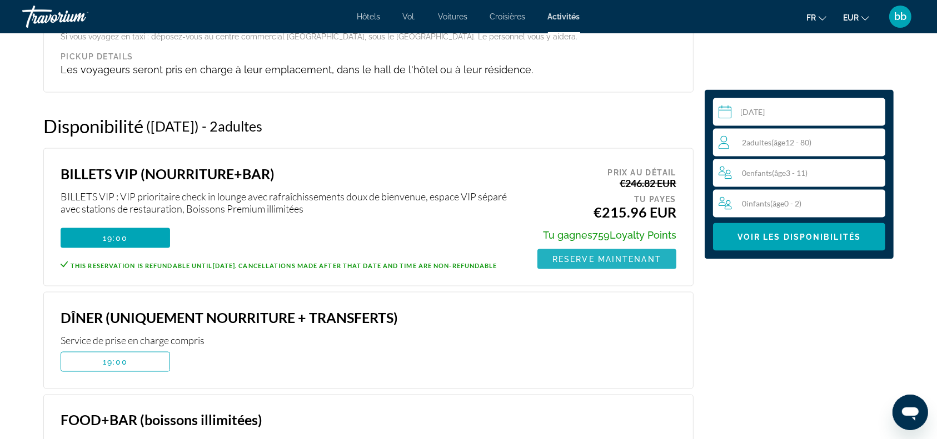
click at [570, 255] on span "Reserve maintenant" at bounding box center [606, 259] width 109 height 9
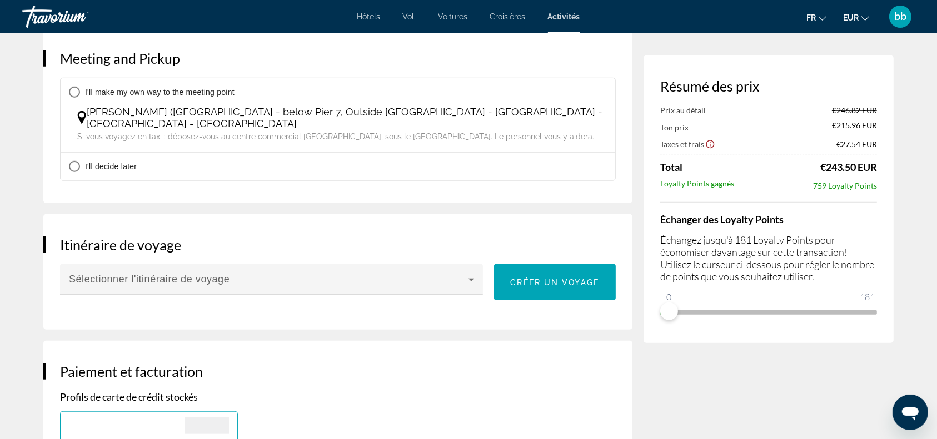
scroll to position [897, 0]
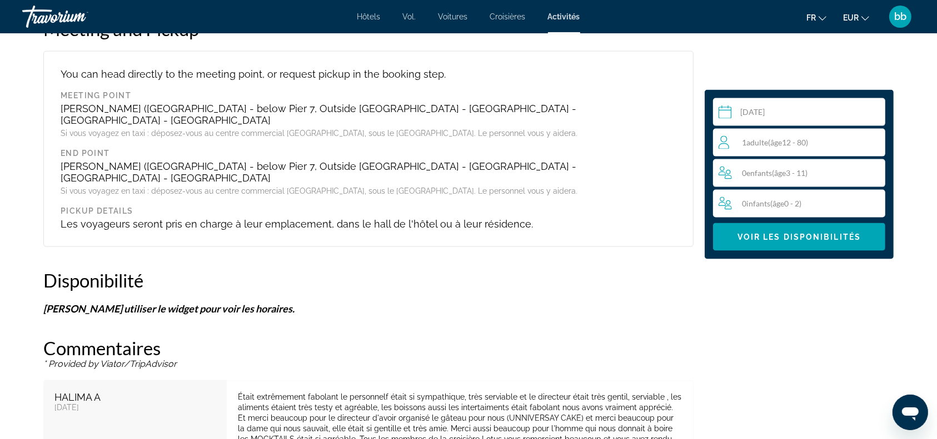
scroll to position [1587, 0]
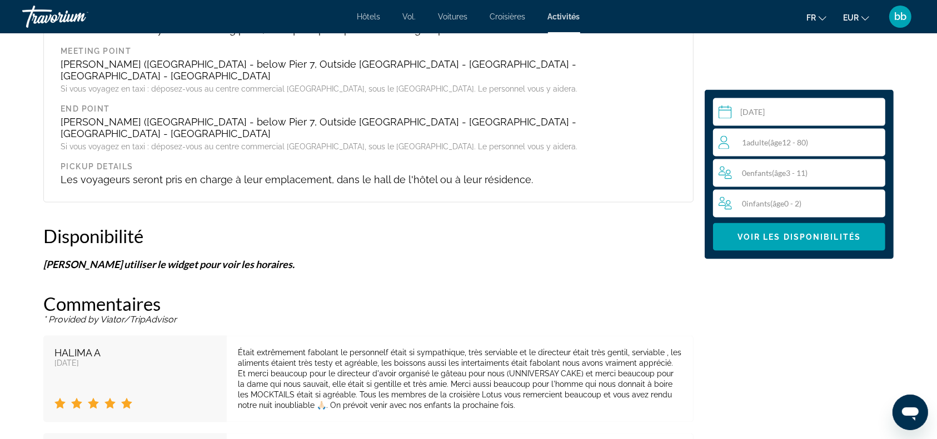
click at [787, 147] on span "( âge 12 - 80)" at bounding box center [788, 142] width 40 height 9
click at [875, 144] on icon "Increment adults" at bounding box center [874, 142] width 10 height 13
click at [826, 244] on span "Contenu principal" at bounding box center [799, 237] width 172 height 27
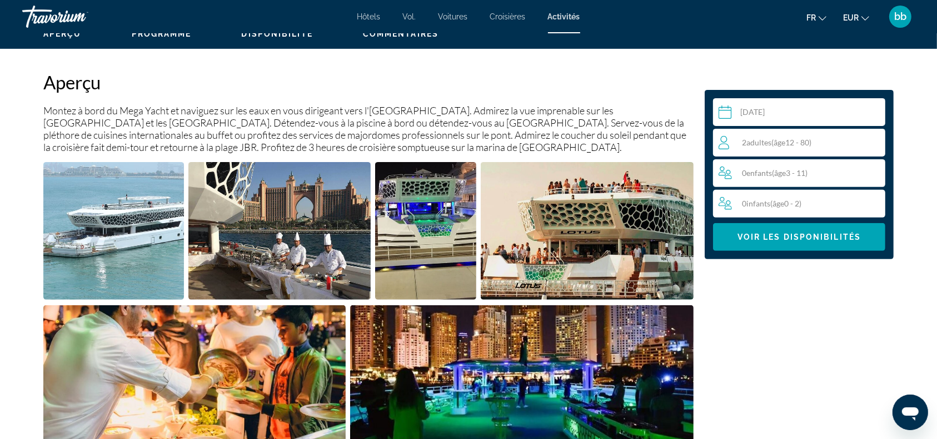
scroll to position [347, 0]
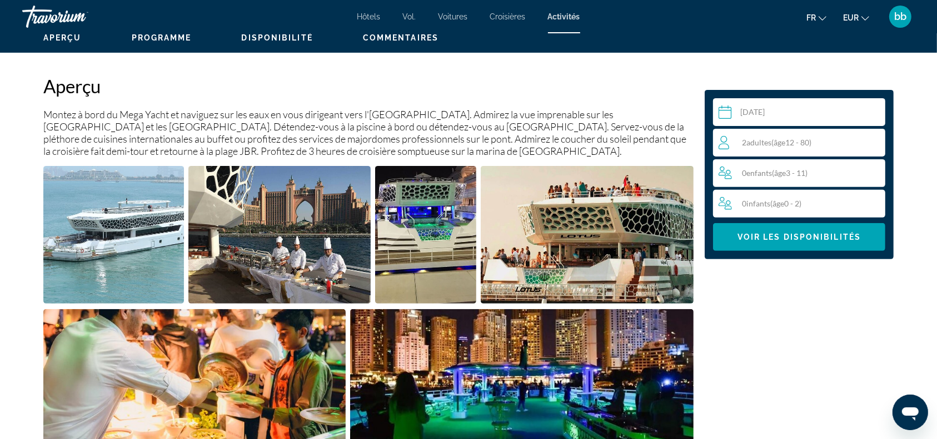
click at [94, 237] on img "Open full-screen image slider" at bounding box center [113, 235] width 141 height 138
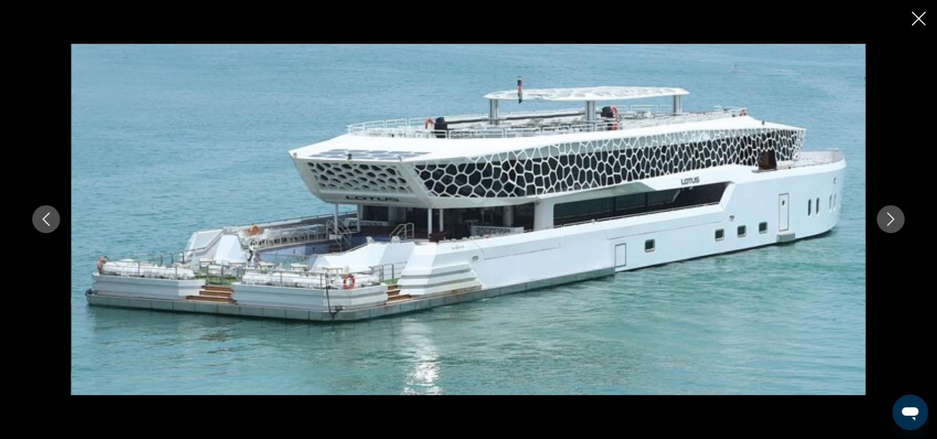
click at [887, 219] on icon "Next image" at bounding box center [890, 219] width 13 height 13
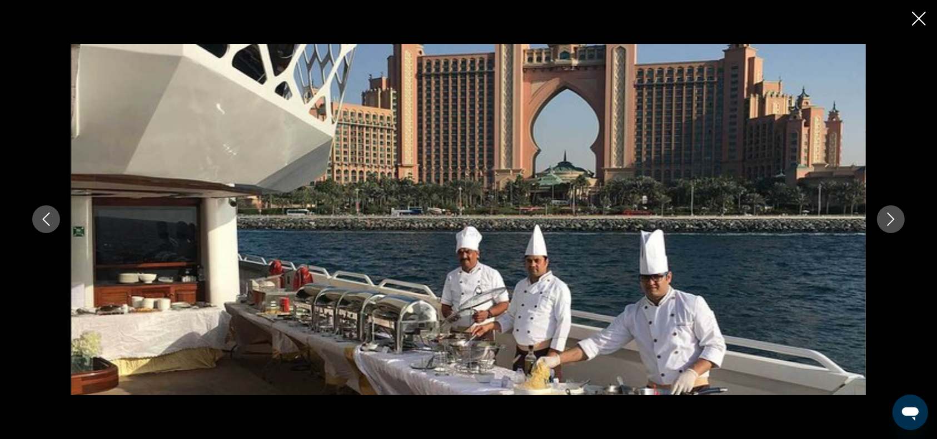
click at [887, 219] on icon "Next image" at bounding box center [890, 219] width 13 height 13
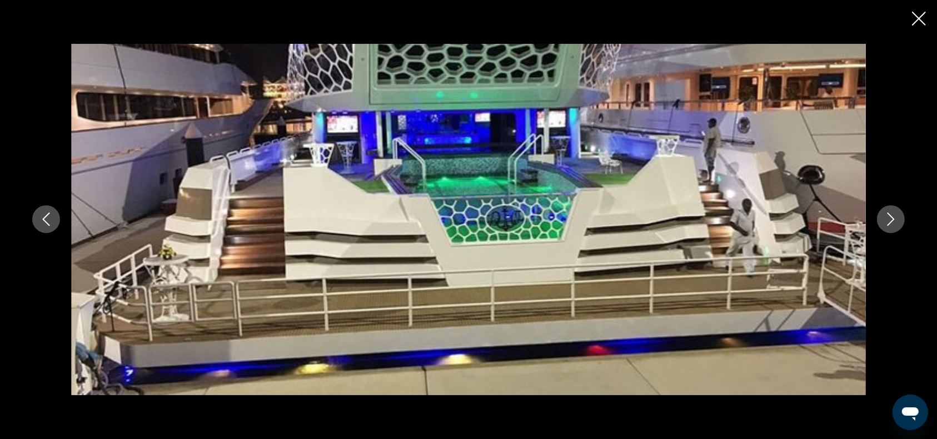
click at [887, 219] on icon "Next image" at bounding box center [890, 219] width 13 height 13
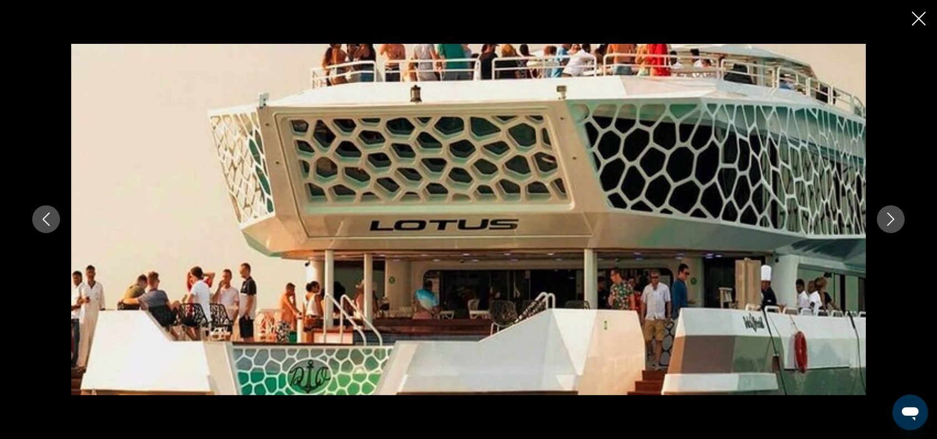
click at [887, 219] on icon "Next image" at bounding box center [890, 219] width 13 height 13
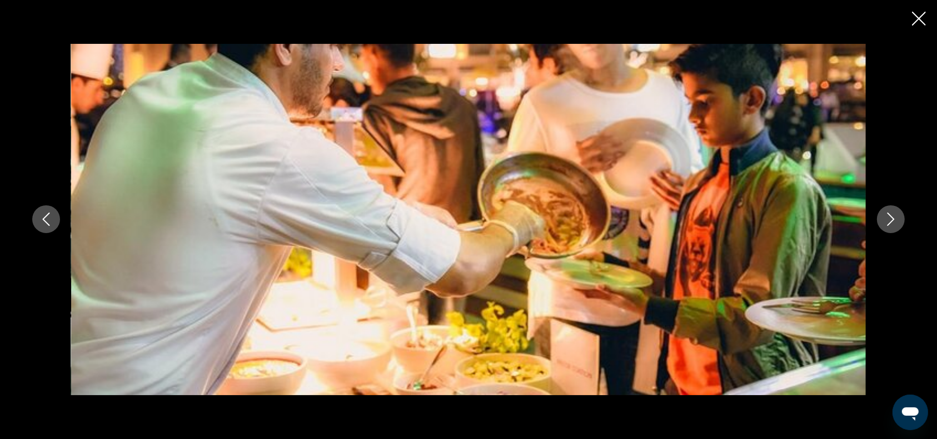
click at [887, 219] on icon "Next image" at bounding box center [890, 219] width 13 height 13
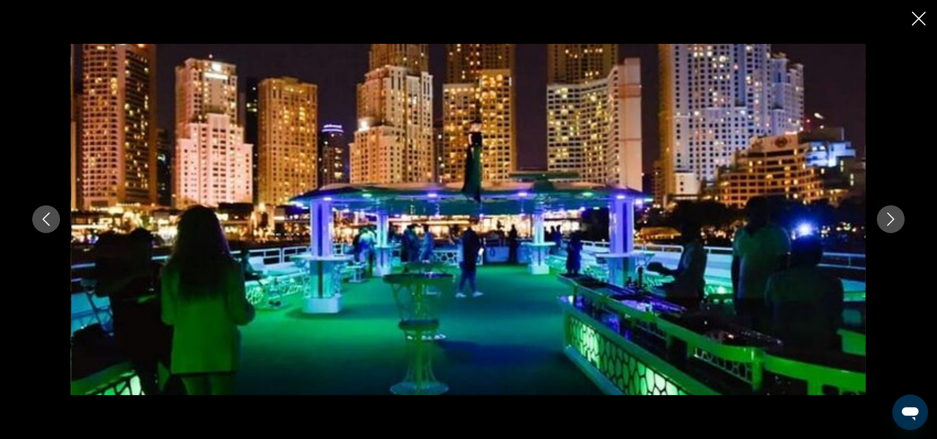
click at [887, 219] on icon "Next image" at bounding box center [890, 219] width 13 height 13
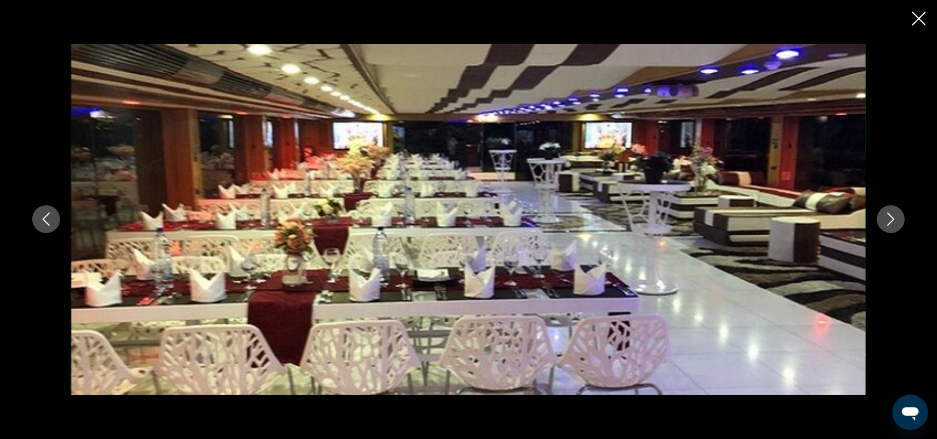
click at [887, 219] on icon "Next image" at bounding box center [890, 219] width 13 height 13
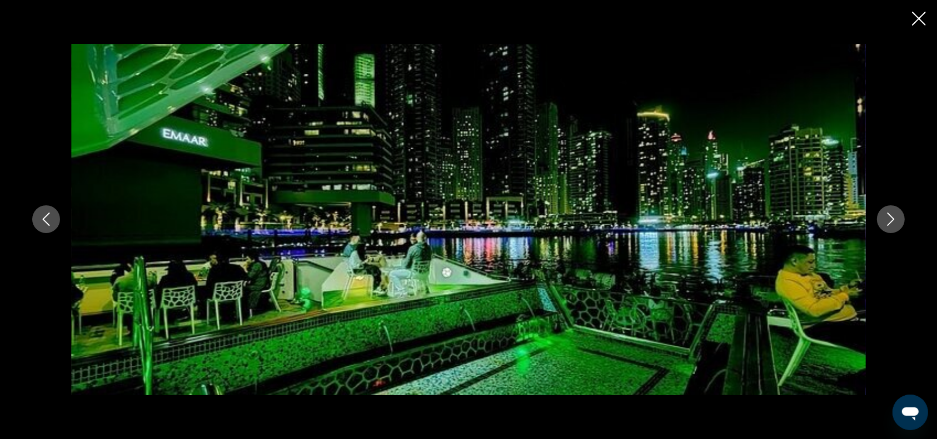
click at [887, 219] on icon "Next image" at bounding box center [890, 219] width 13 height 13
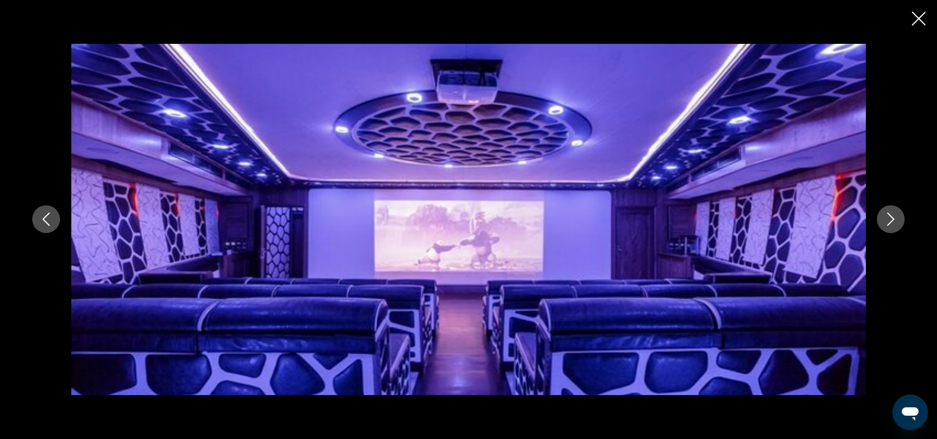
click at [891, 221] on icon "Next image" at bounding box center [890, 219] width 13 height 13
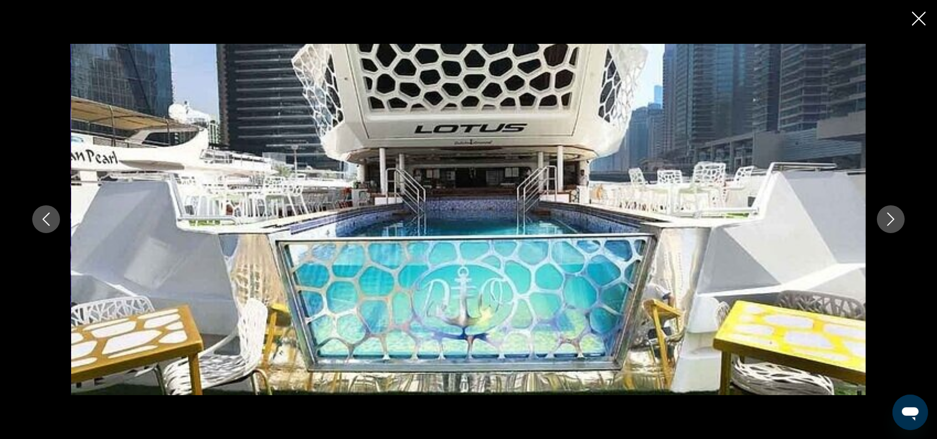
click at [891, 221] on icon "Next image" at bounding box center [890, 219] width 13 height 13
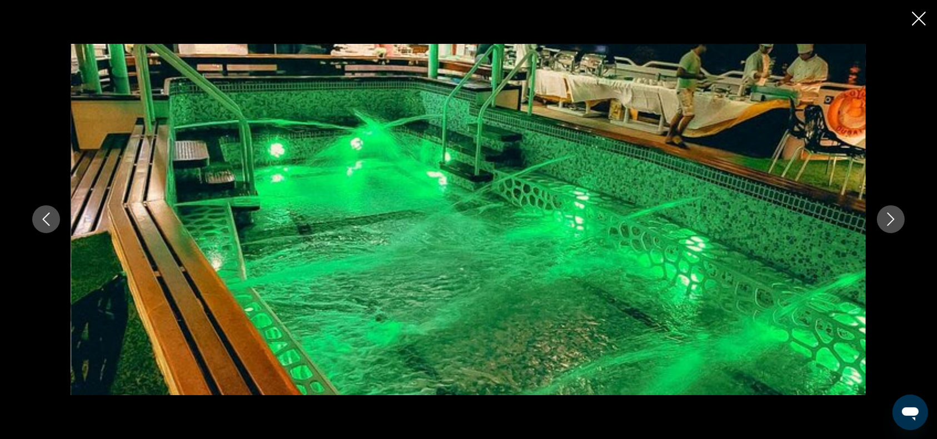
click at [890, 221] on icon "Next image" at bounding box center [890, 219] width 13 height 13
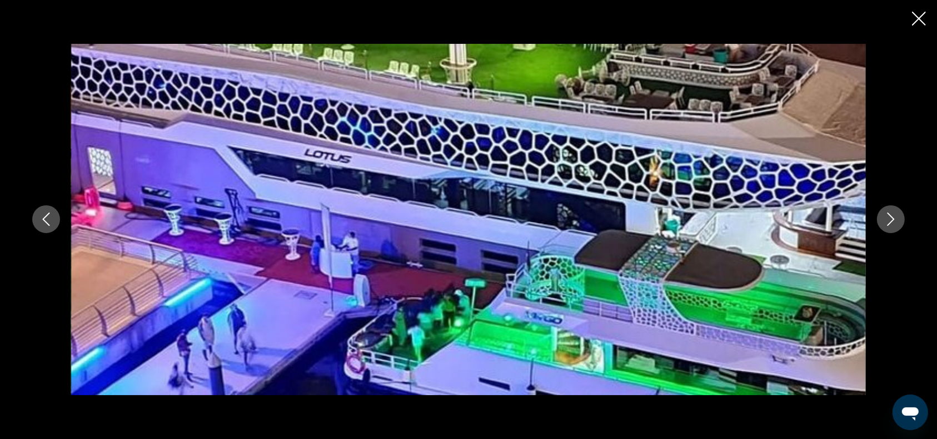
click at [890, 221] on icon "Next image" at bounding box center [890, 219] width 13 height 13
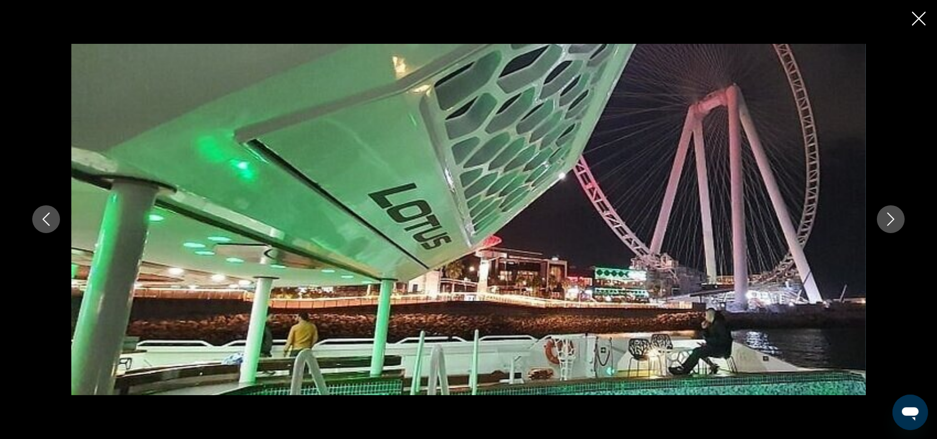
click at [890, 221] on icon "Next image" at bounding box center [890, 219] width 13 height 13
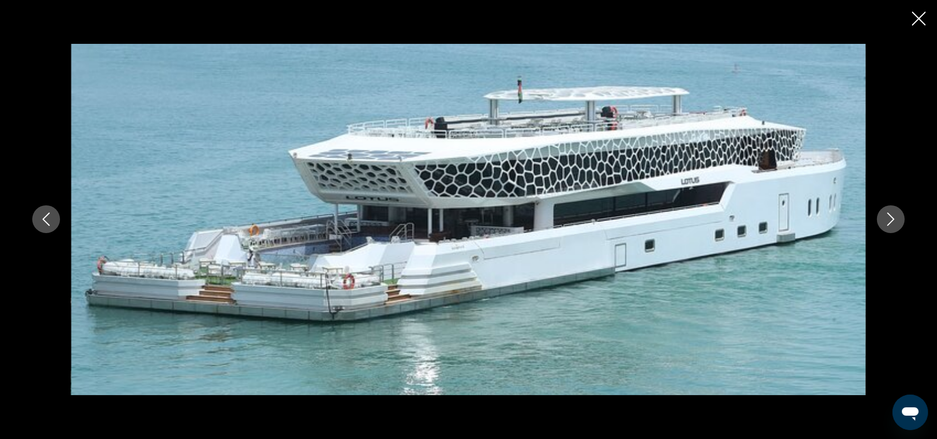
click at [917, 16] on icon "Close slideshow" at bounding box center [919, 19] width 14 height 14
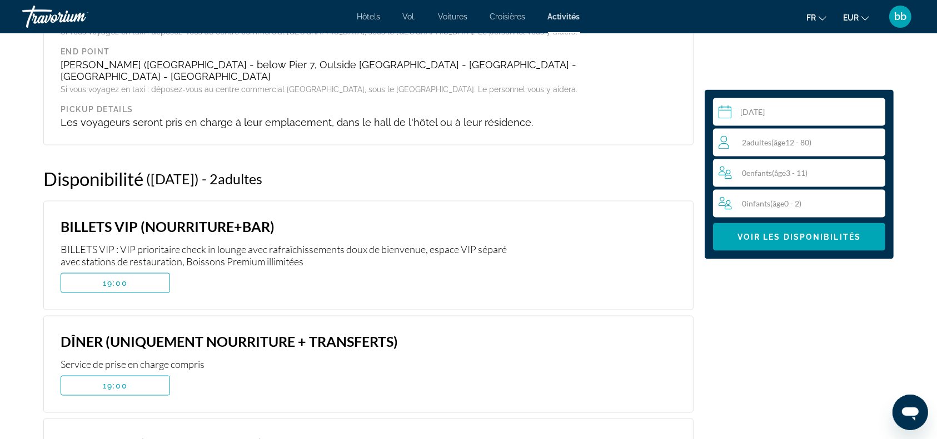
scroll to position [1590, 0]
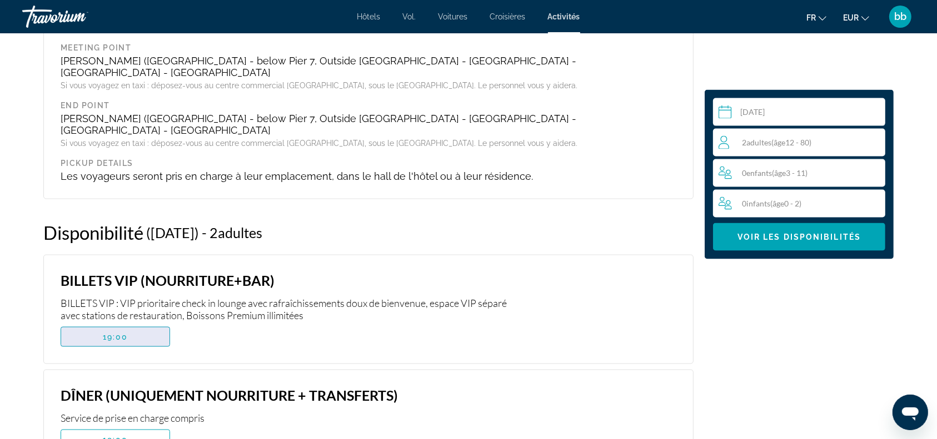
click at [149, 324] on span "Contenu principal" at bounding box center [115, 337] width 108 height 27
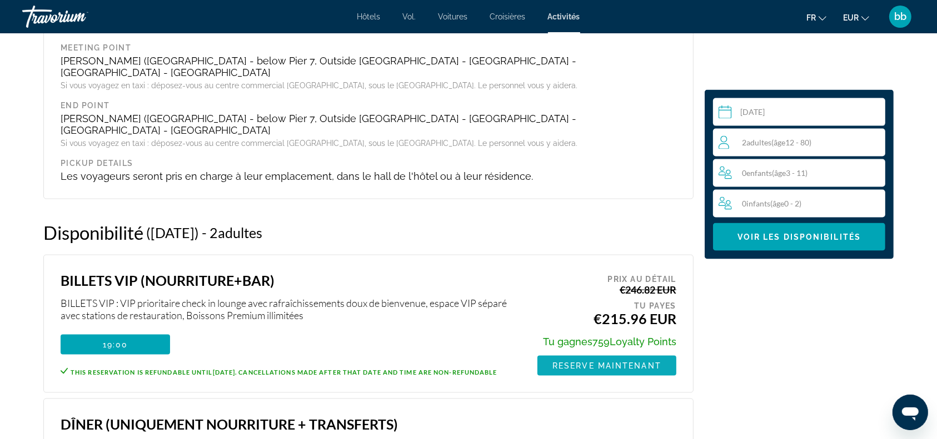
click at [605, 362] on span "Reserve maintenant" at bounding box center [606, 366] width 109 height 9
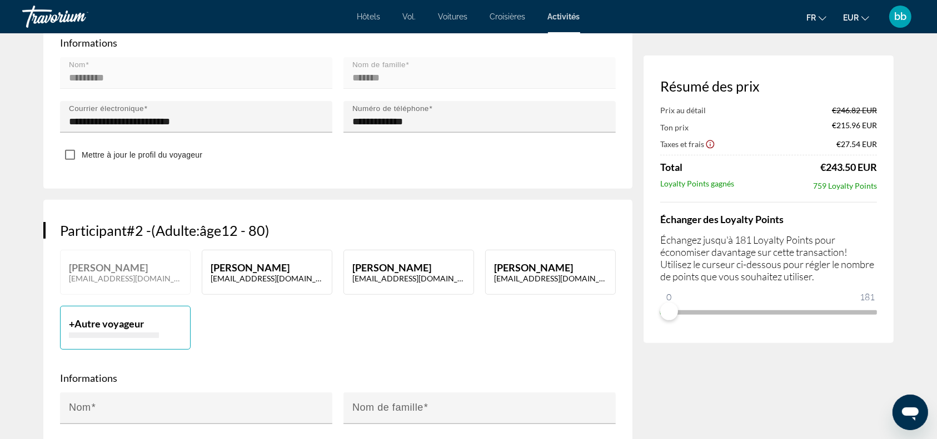
scroll to position [399, 0]
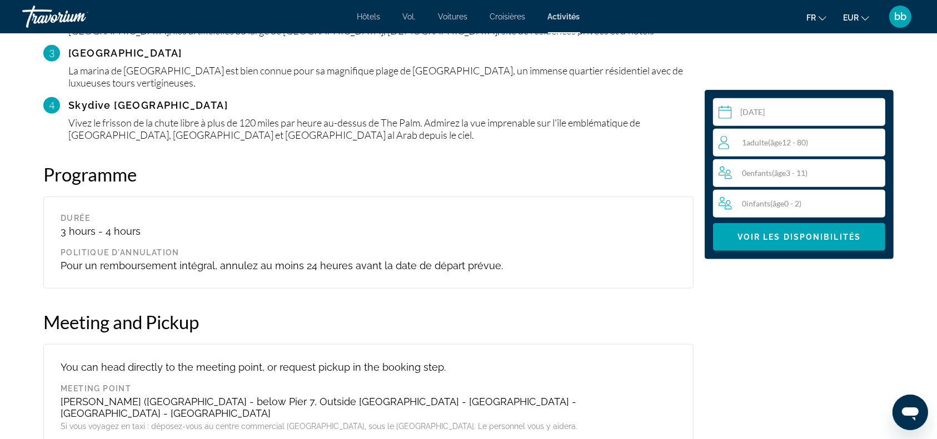
scroll to position [1255, 0]
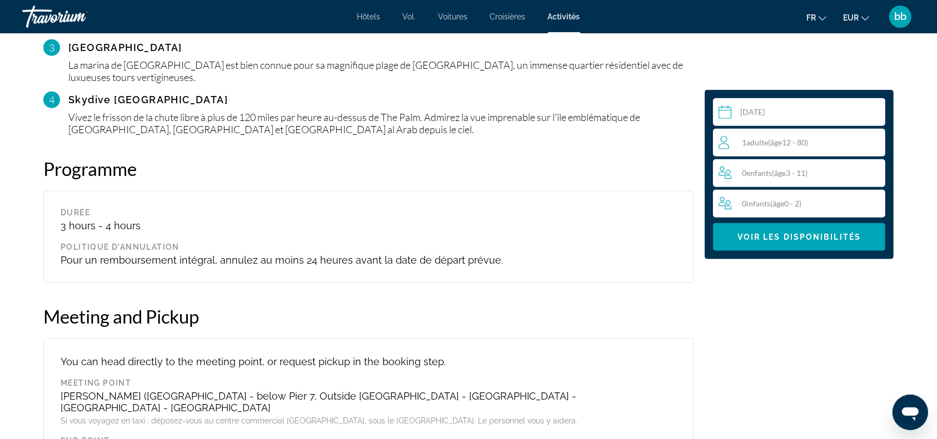
click at [806, 144] on span "( âge 12 - 80)" at bounding box center [788, 142] width 40 height 9
click at [876, 142] on icon "Increment adults" at bounding box center [874, 142] width 10 height 10
click at [815, 242] on span "Contenu principal" at bounding box center [799, 237] width 172 height 27
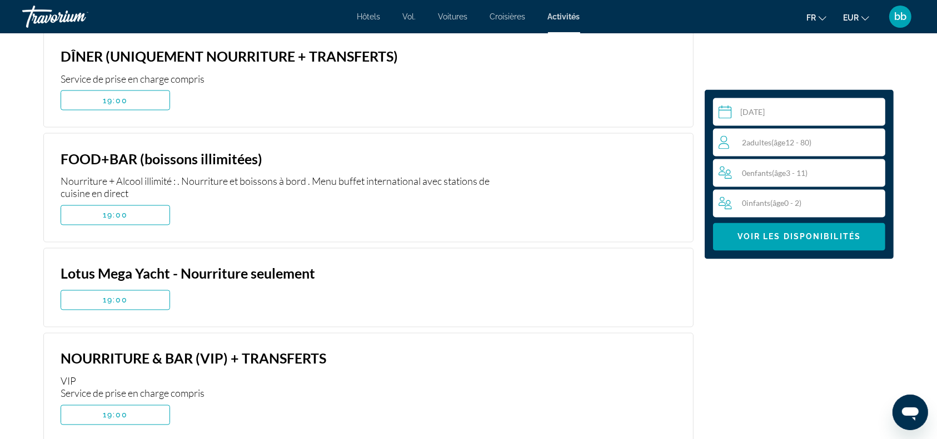
scroll to position [1952, 0]
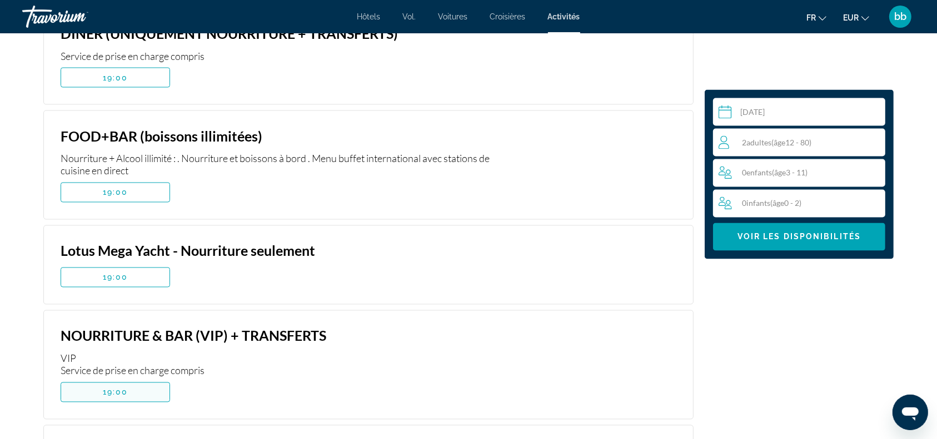
click at [138, 379] on span "Contenu principal" at bounding box center [115, 392] width 108 height 27
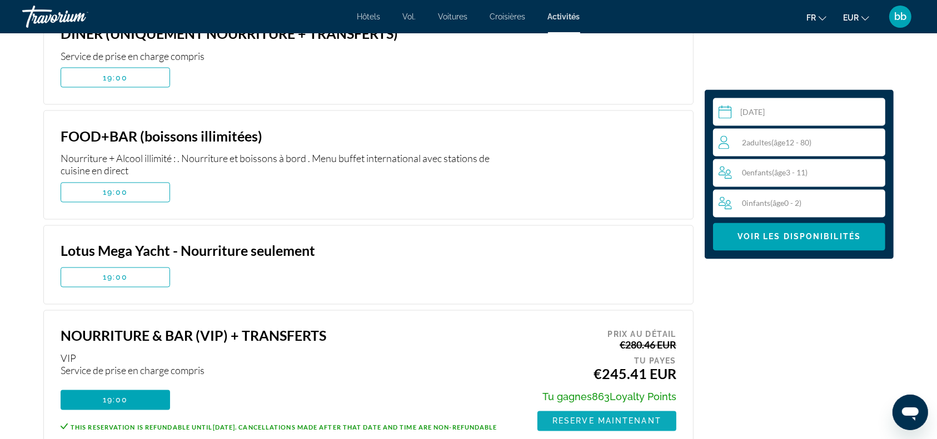
click at [584, 417] on span "Reserve maintenant" at bounding box center [606, 421] width 109 height 9
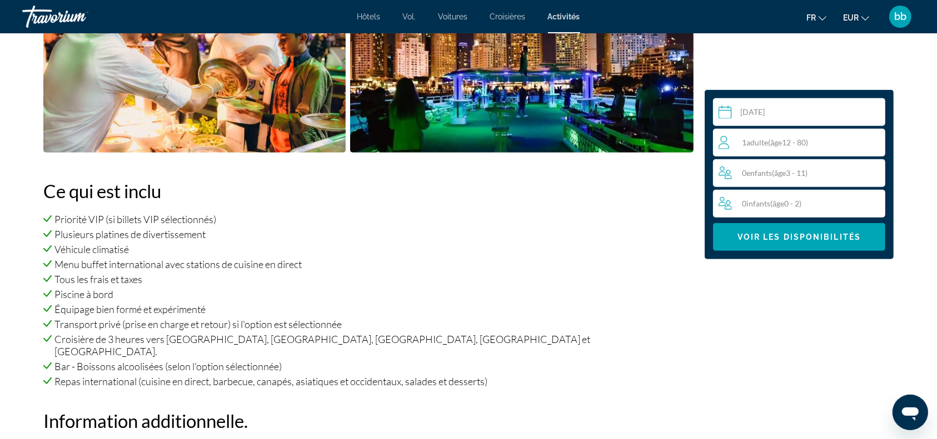
scroll to position [642, 0]
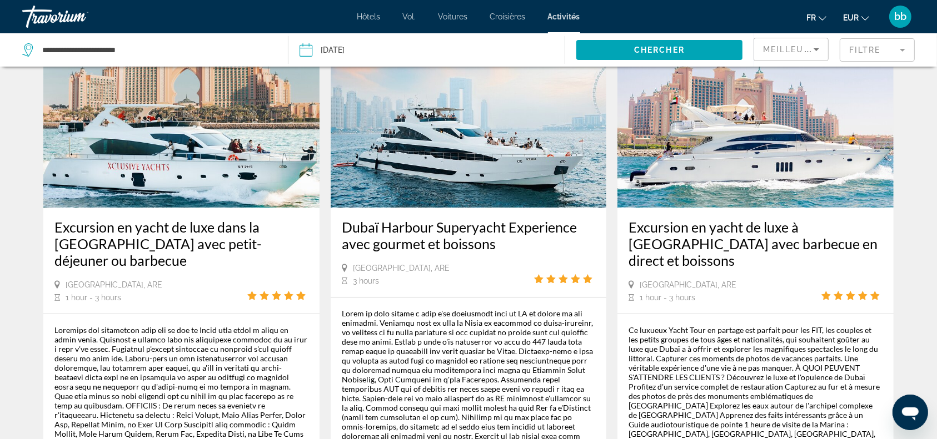
scroll to position [63, 0]
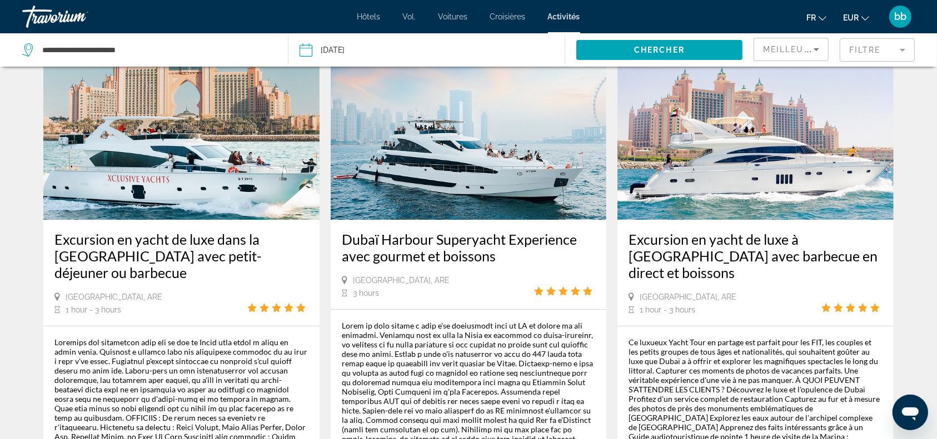
click at [216, 183] on img "Contenu principal" at bounding box center [181, 131] width 276 height 178
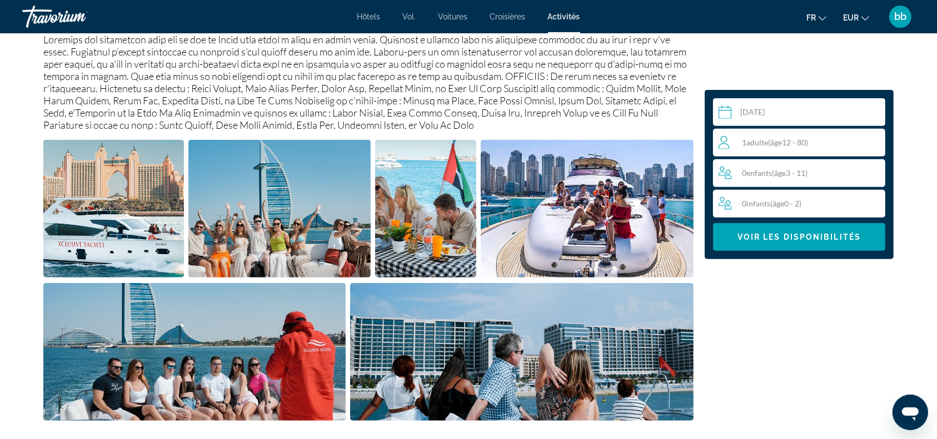
scroll to position [538, 0]
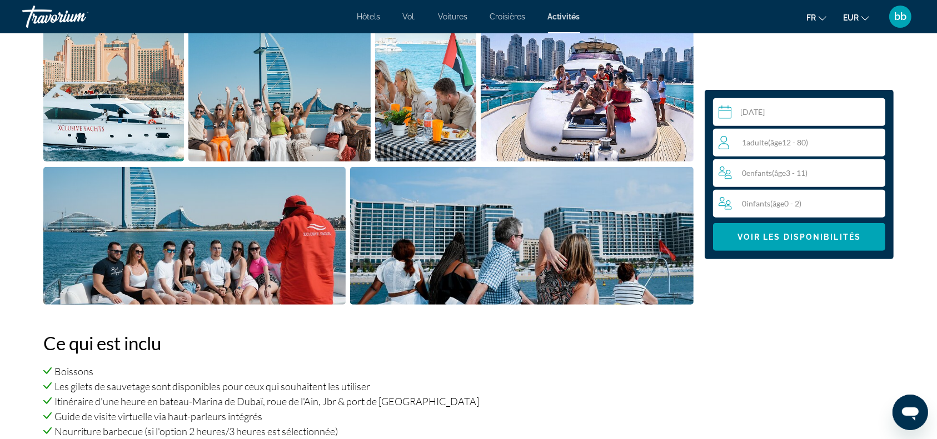
click at [796, 142] on span "( âge 12 - 80)" at bounding box center [788, 142] width 40 height 9
click at [876, 144] on icon "Increment adults" at bounding box center [874, 142] width 10 height 13
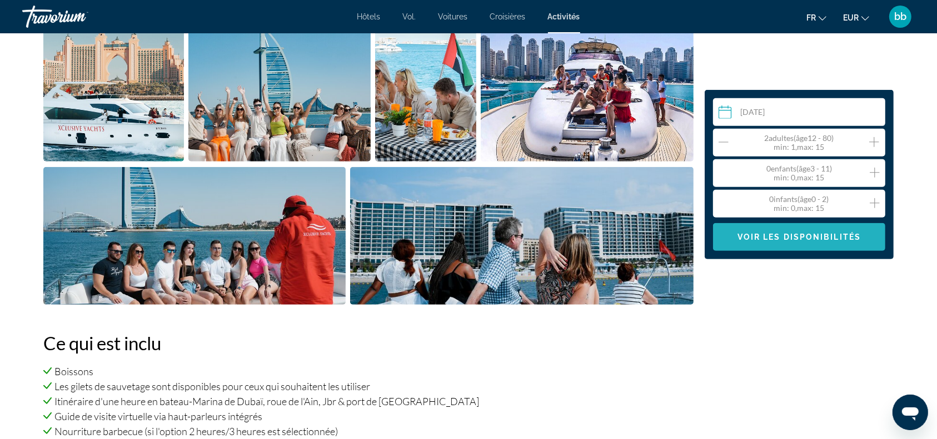
click at [807, 228] on span "Contenu principal" at bounding box center [799, 237] width 172 height 27
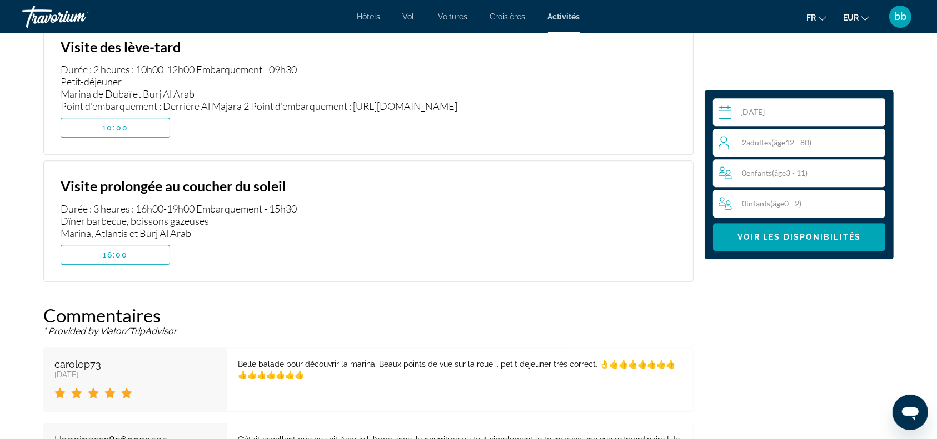
scroll to position [3291, 0]
click at [133, 241] on span "Contenu principal" at bounding box center [115, 254] width 108 height 27
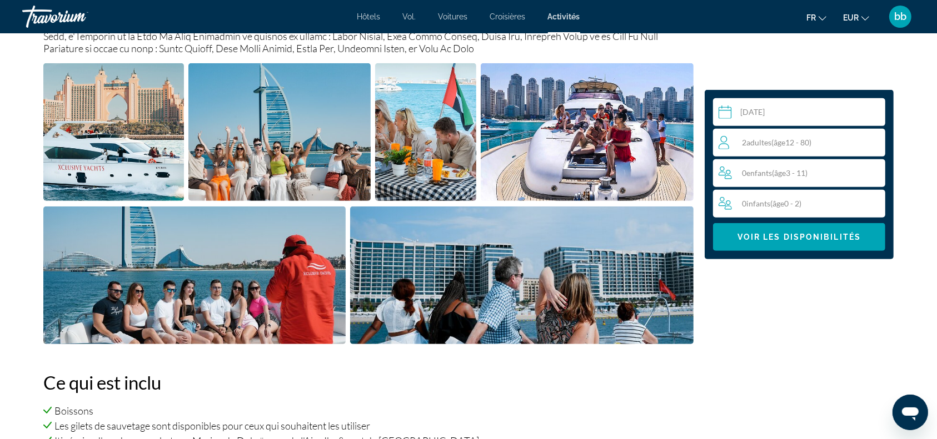
scroll to position [518, 0]
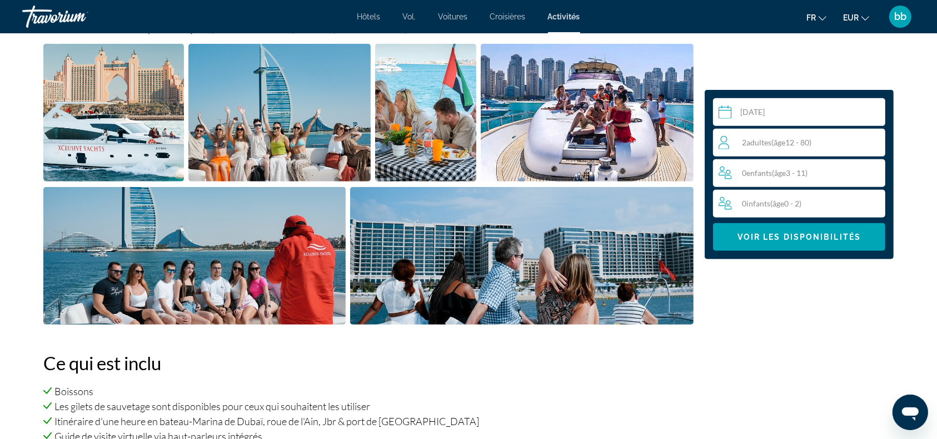
click at [418, 129] on img "Open full-screen image slider" at bounding box center [426, 113] width 102 height 138
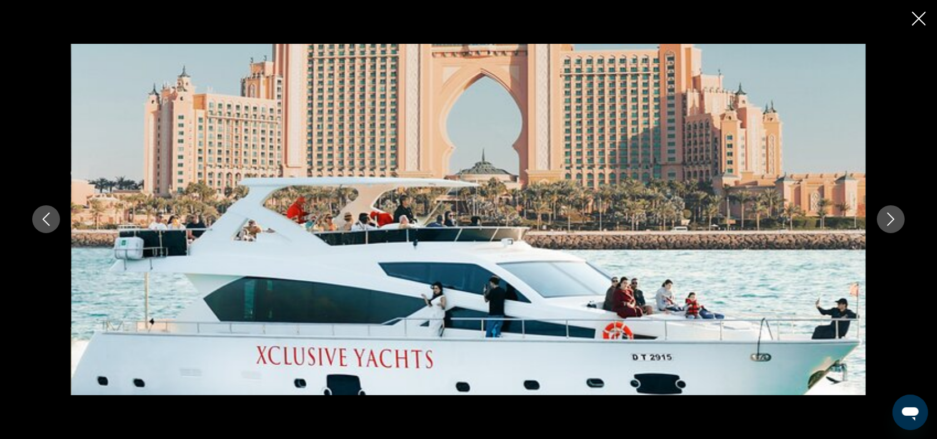
click at [891, 218] on icon "Next image" at bounding box center [890, 219] width 13 height 13
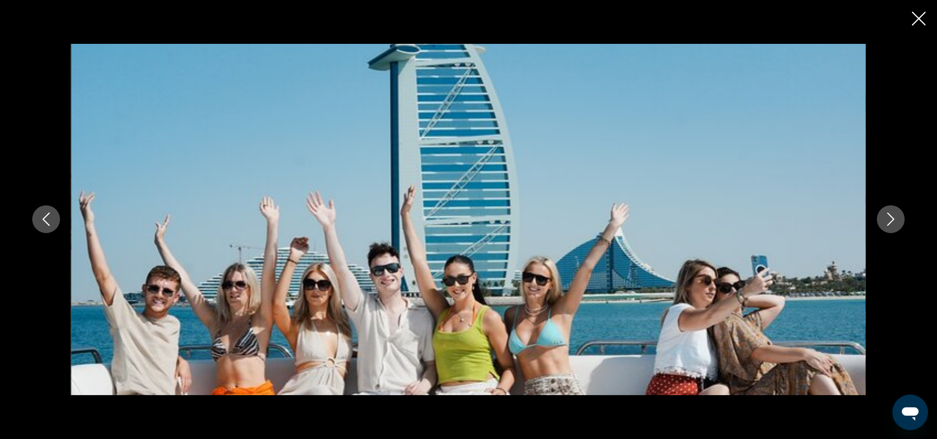
click at [891, 218] on icon "Next image" at bounding box center [890, 219] width 13 height 13
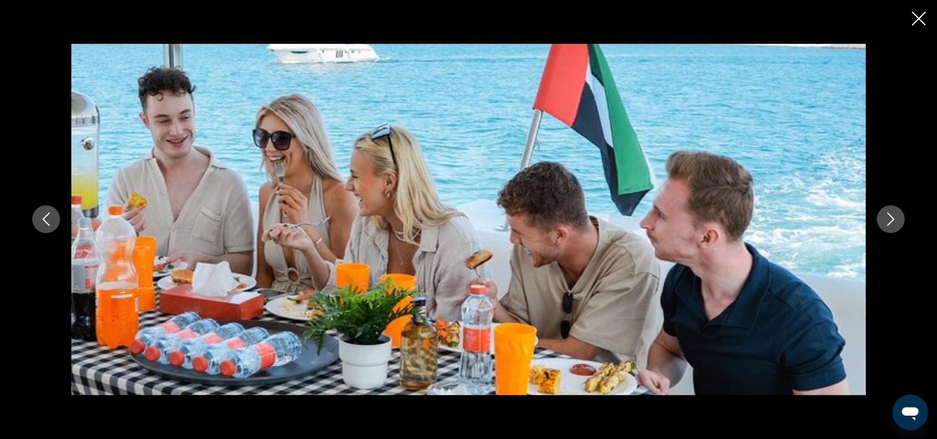
click at [891, 218] on icon "Next image" at bounding box center [890, 219] width 13 height 13
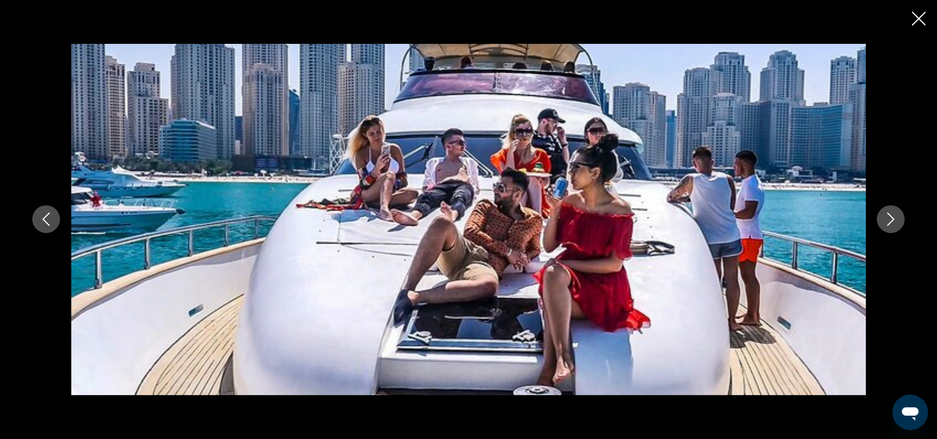
click at [891, 218] on icon "Next image" at bounding box center [890, 219] width 13 height 13
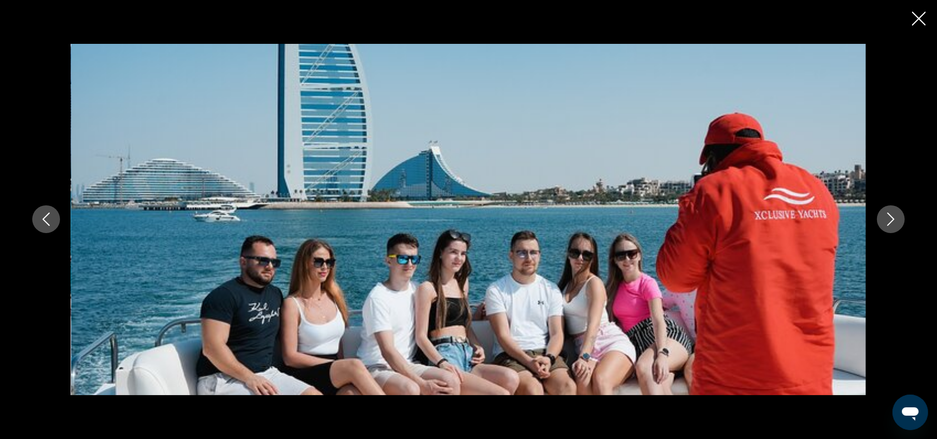
click at [890, 221] on icon "Next image" at bounding box center [890, 219] width 13 height 13
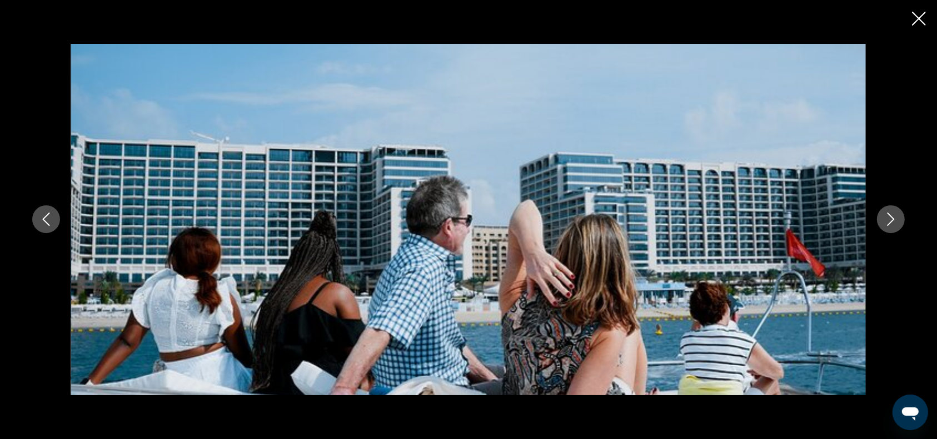
click at [890, 221] on icon "Next image" at bounding box center [890, 219] width 13 height 13
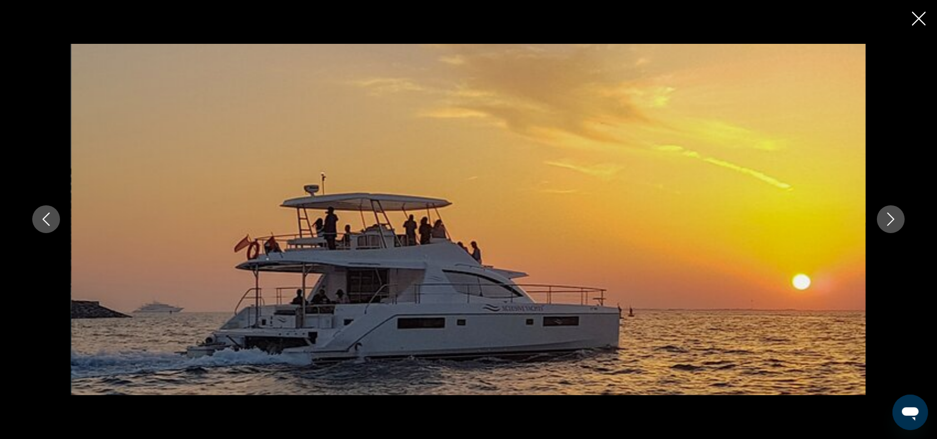
click at [890, 221] on icon "Next image" at bounding box center [890, 219] width 13 height 13
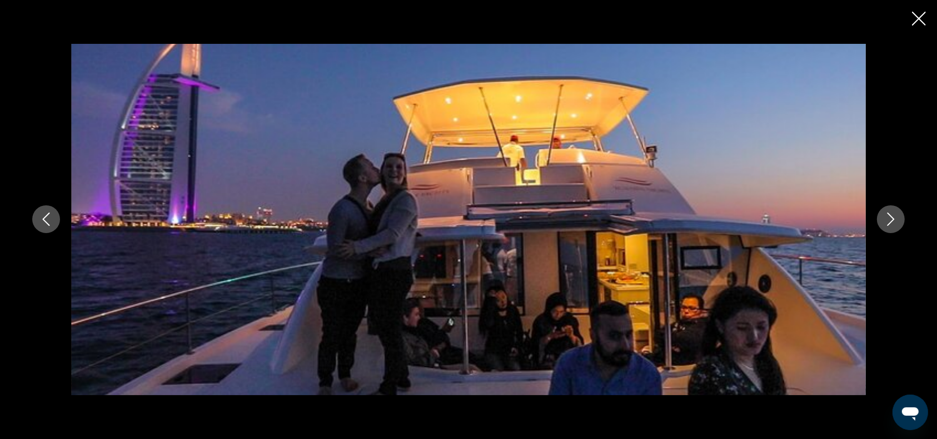
click at [890, 221] on icon "Next image" at bounding box center [890, 219] width 13 height 13
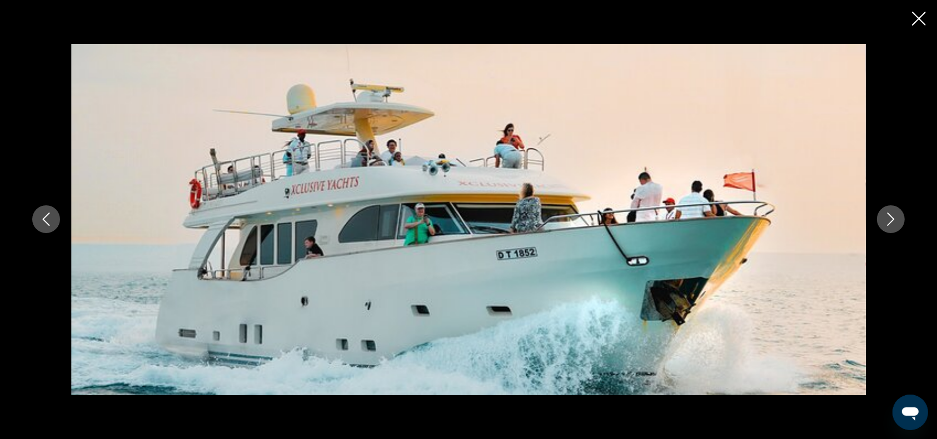
click at [890, 221] on icon "Next image" at bounding box center [890, 219] width 13 height 13
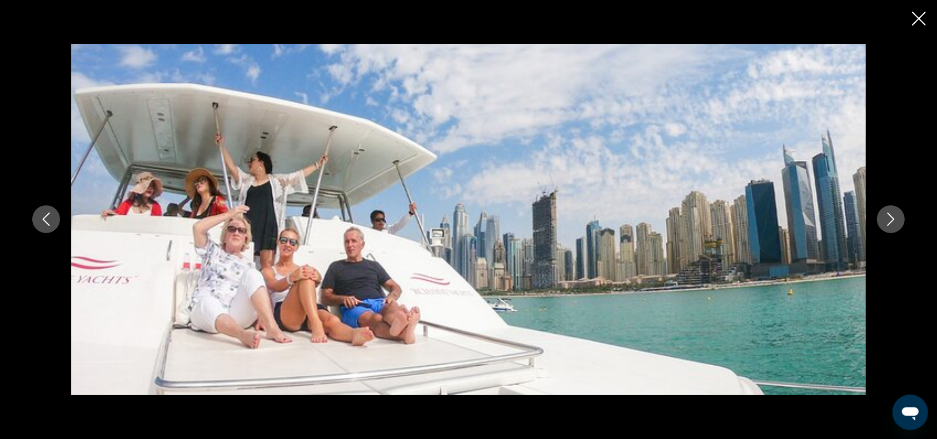
click at [890, 221] on icon "Next image" at bounding box center [890, 219] width 13 height 13
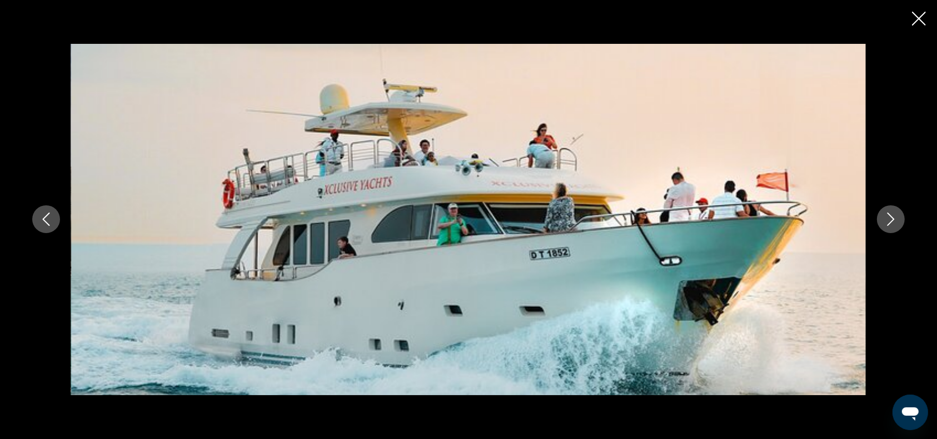
click at [890, 221] on icon "Next image" at bounding box center [890, 219] width 13 height 13
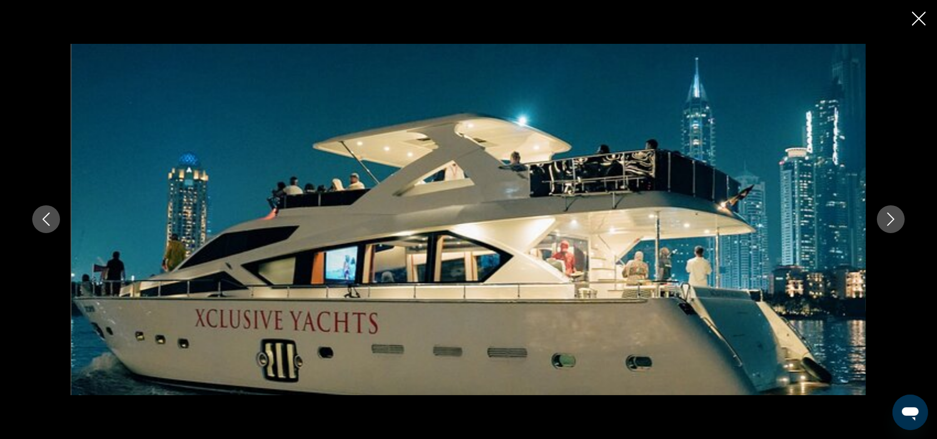
click at [890, 221] on icon "Next image" at bounding box center [890, 219] width 13 height 13
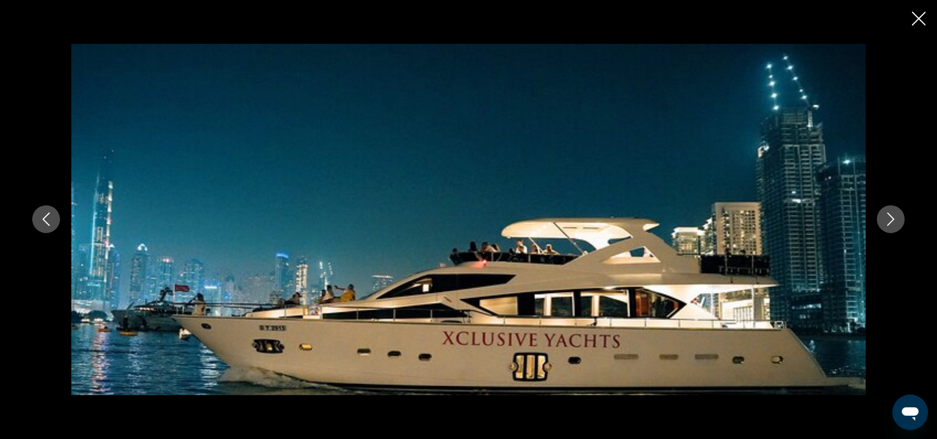
click at [890, 221] on icon "Next image" at bounding box center [890, 219] width 13 height 13
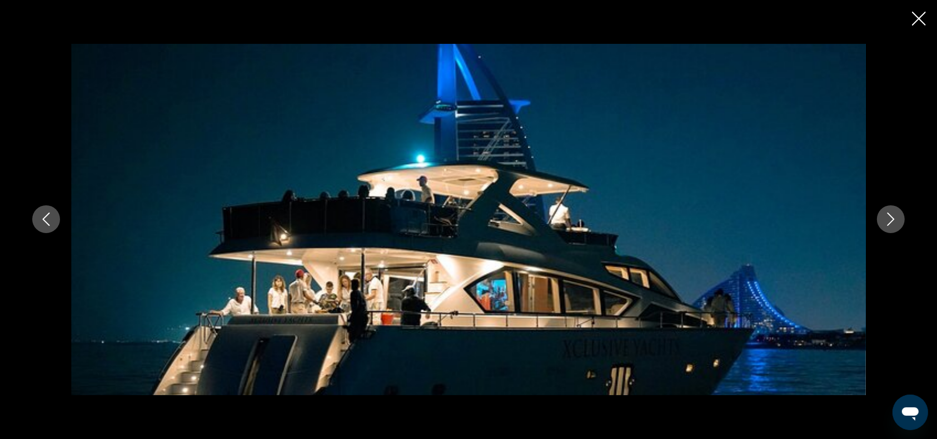
click at [890, 221] on icon "Next image" at bounding box center [890, 219] width 13 height 13
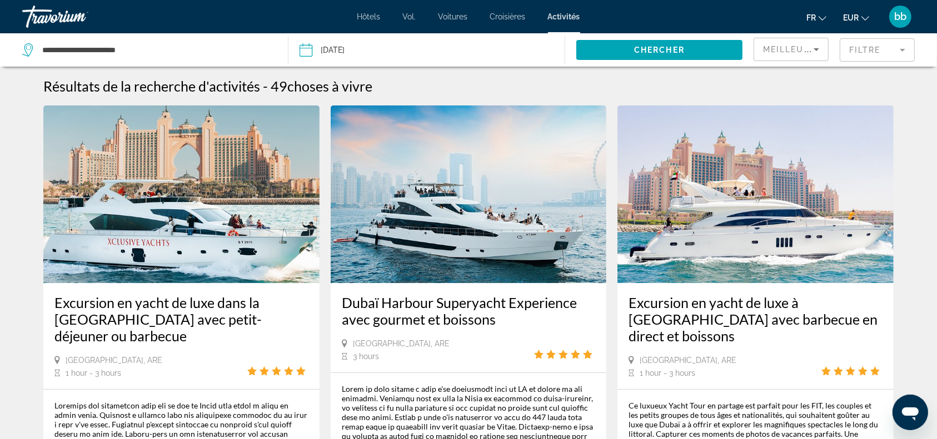
click at [760, 216] on img "Contenu principal" at bounding box center [755, 195] width 276 height 178
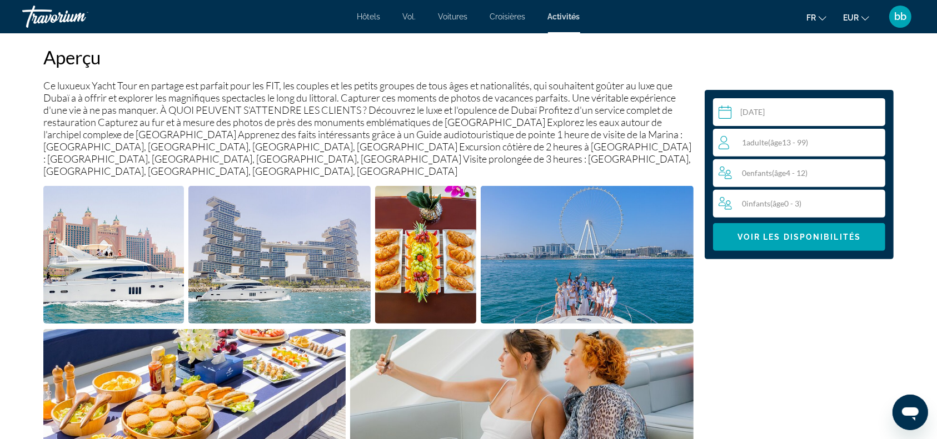
scroll to position [379, 0]
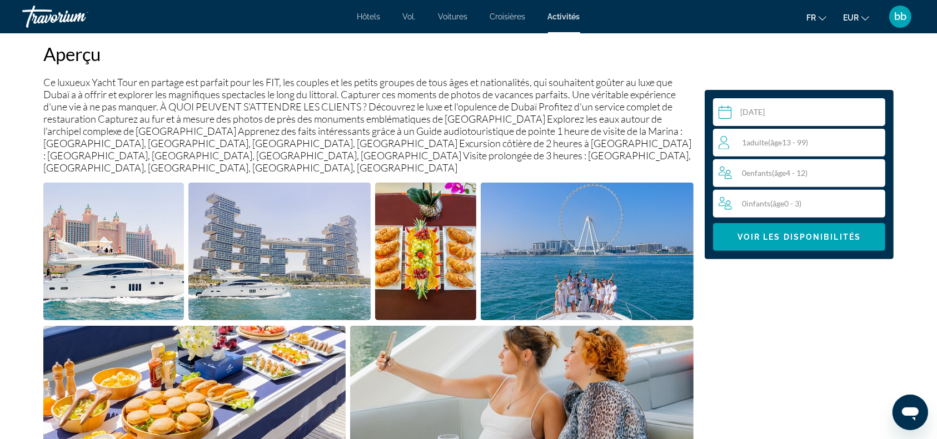
click at [217, 378] on img "Open full-screen image slider" at bounding box center [194, 395] width 302 height 138
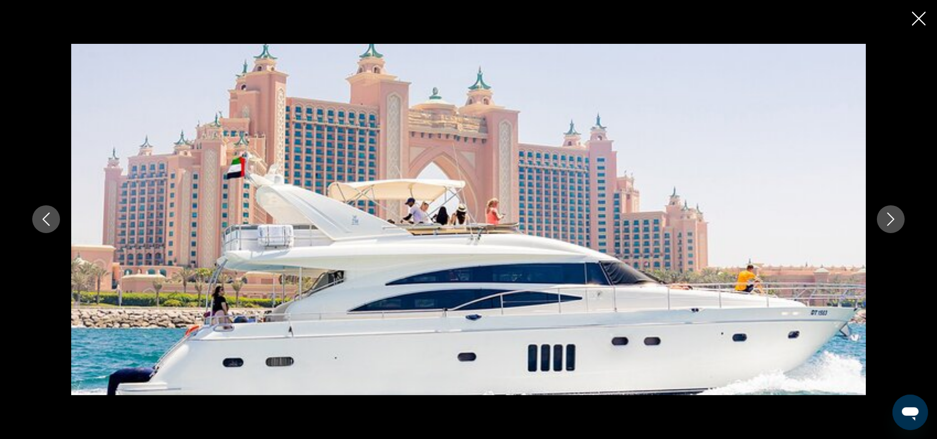
click at [897, 217] on button "Next image" at bounding box center [891, 220] width 28 height 28
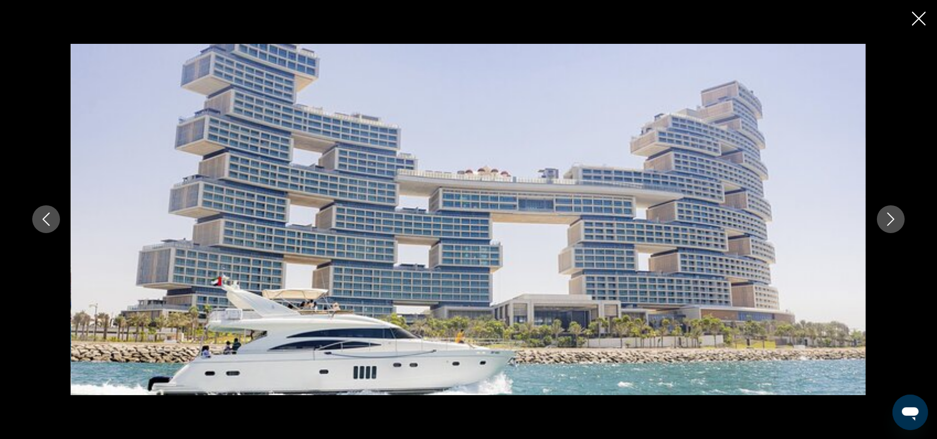
click at [897, 217] on button "Next image" at bounding box center [891, 220] width 28 height 28
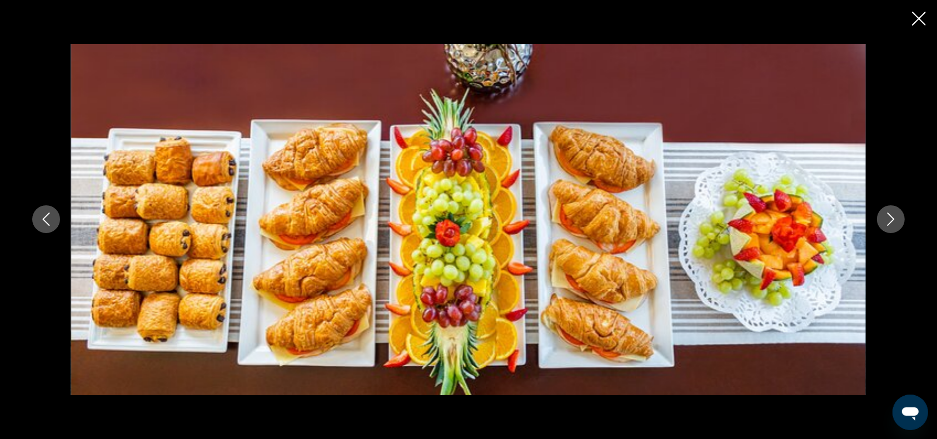
click at [894, 218] on icon "Next image" at bounding box center [890, 219] width 13 height 13
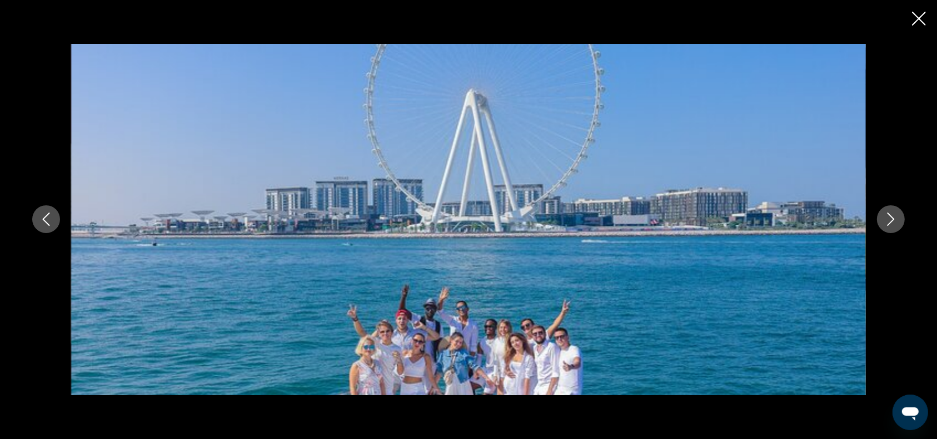
click at [894, 218] on icon "Next image" at bounding box center [890, 219] width 13 height 13
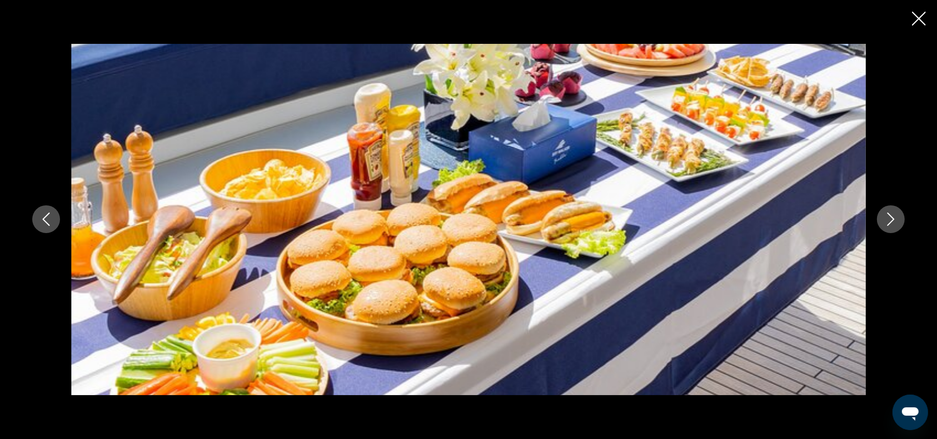
click at [888, 229] on button "Next image" at bounding box center [891, 220] width 28 height 28
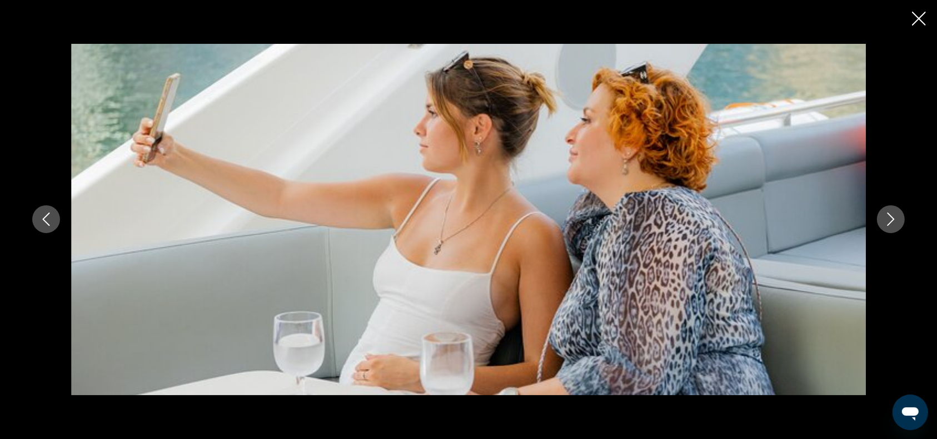
click at [888, 229] on button "Next image" at bounding box center [891, 220] width 28 height 28
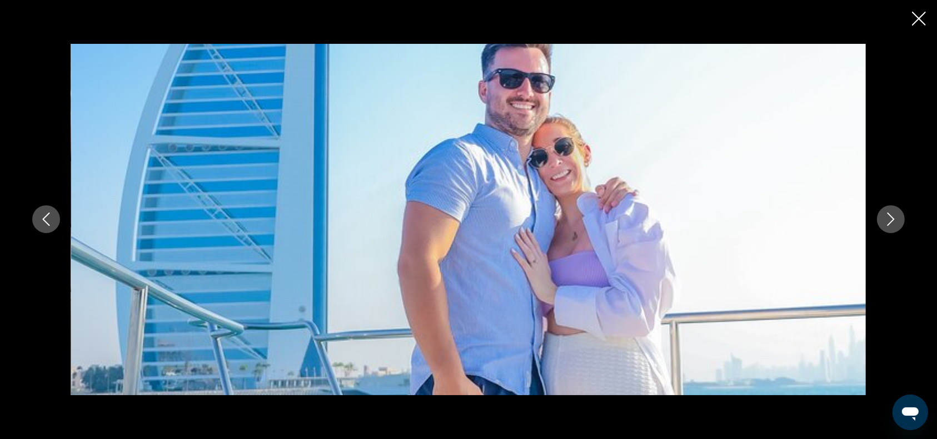
click at [890, 223] on icon "Next image" at bounding box center [890, 219] width 7 height 13
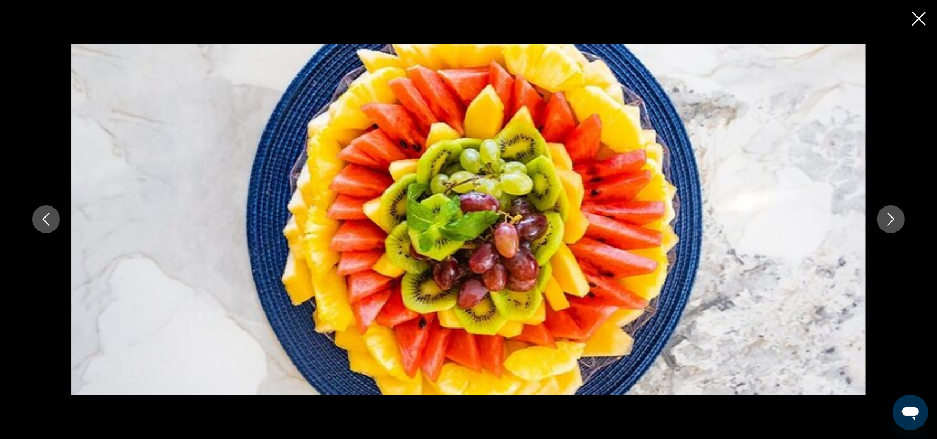
click at [890, 223] on icon "Next image" at bounding box center [890, 219] width 7 height 13
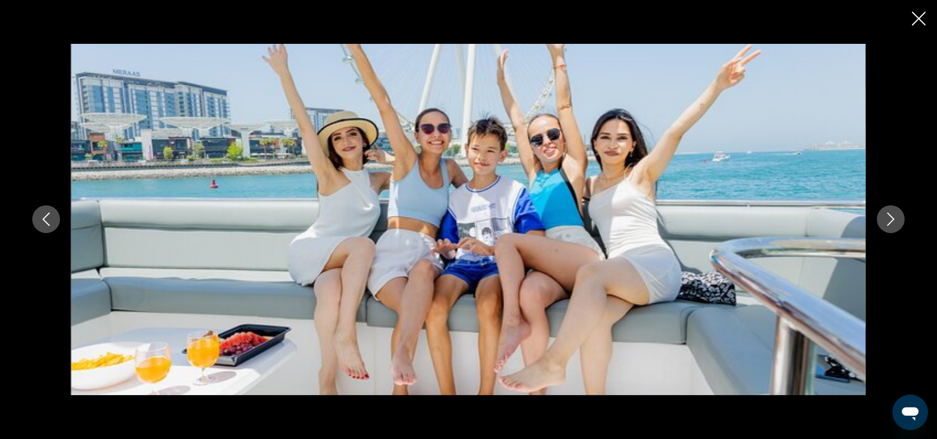
click at [890, 223] on icon "Next image" at bounding box center [890, 219] width 7 height 13
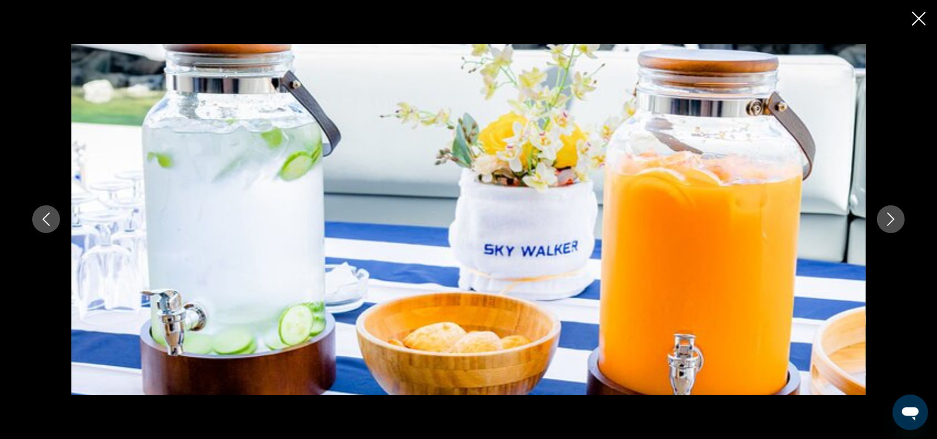
click at [890, 223] on icon "Next image" at bounding box center [890, 219] width 7 height 13
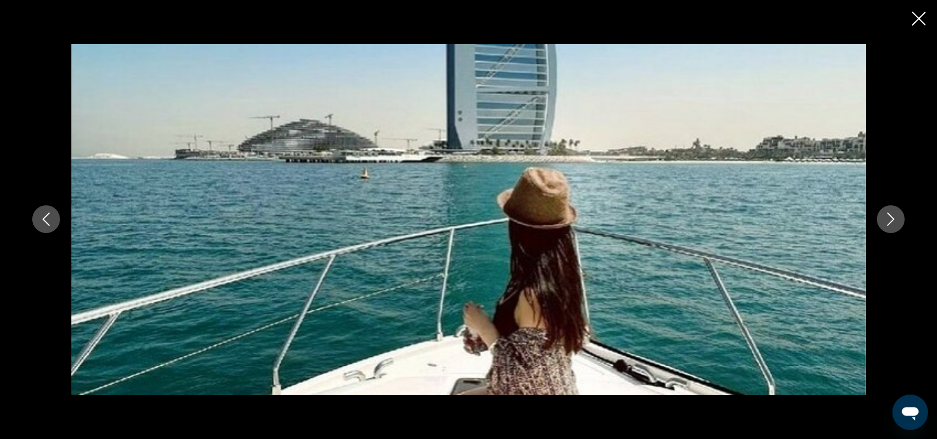
click at [890, 223] on icon "Next image" at bounding box center [890, 219] width 7 height 13
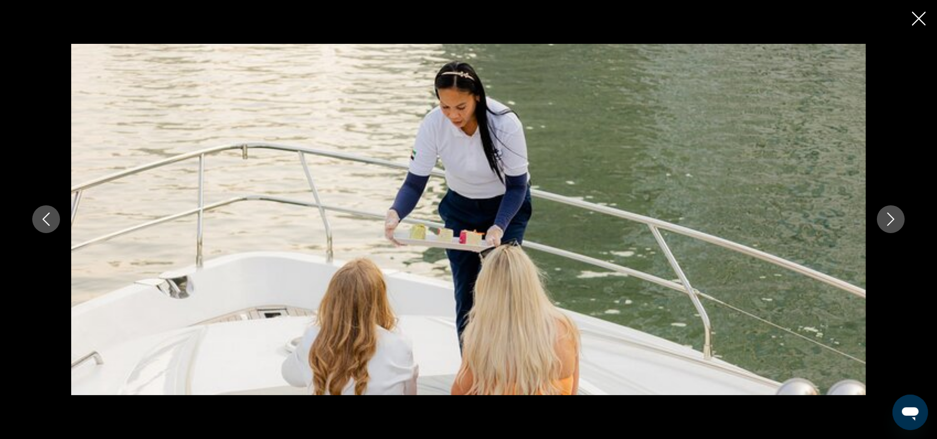
click at [890, 223] on icon "Next image" at bounding box center [890, 219] width 7 height 13
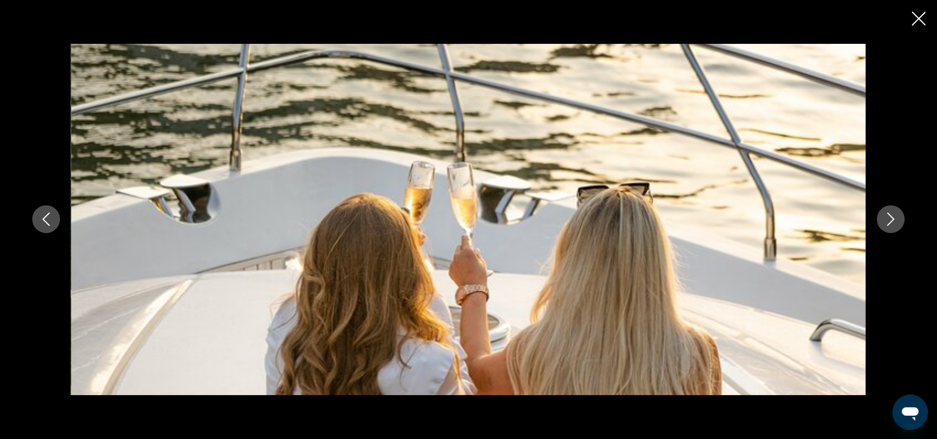
click at [890, 223] on icon "Next image" at bounding box center [890, 219] width 7 height 13
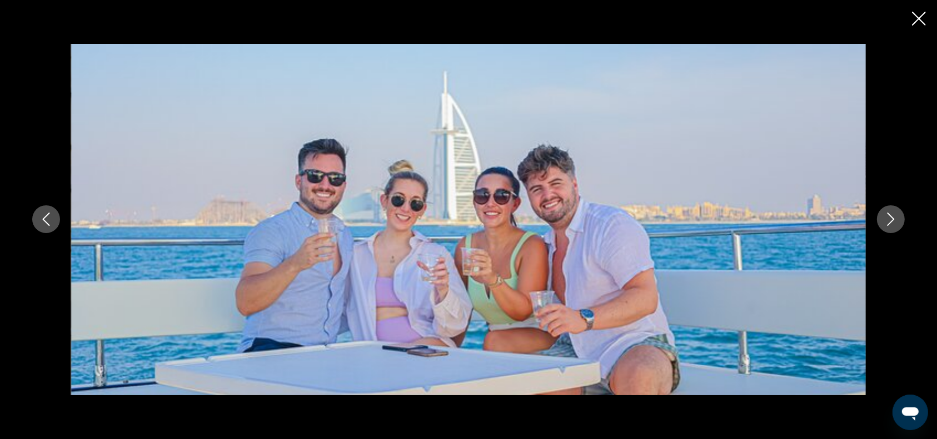
click at [890, 223] on icon "Next image" at bounding box center [890, 219] width 7 height 13
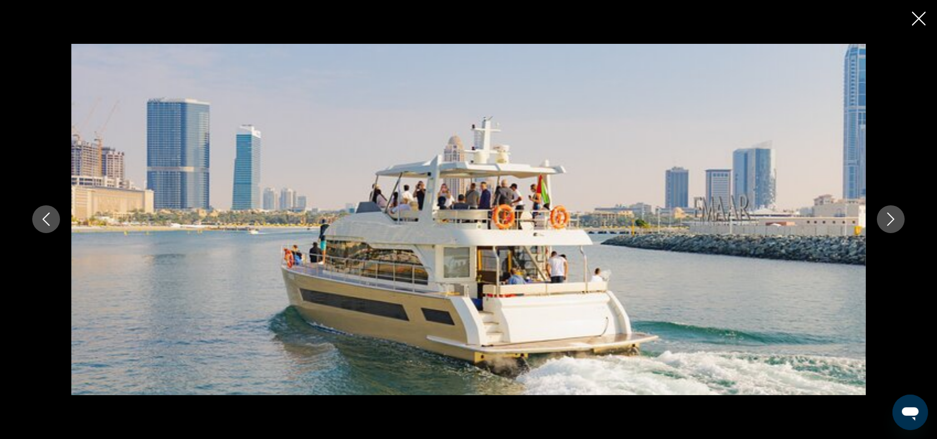
click at [890, 223] on icon "Next image" at bounding box center [890, 219] width 7 height 13
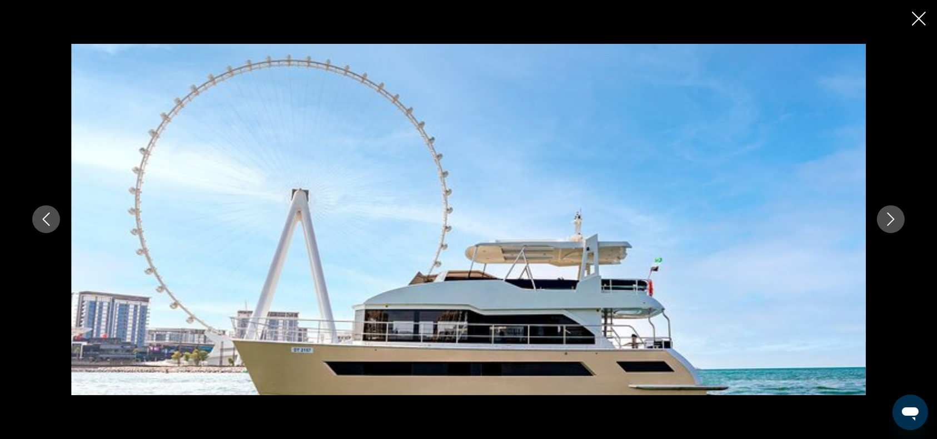
click at [890, 223] on icon "Next image" at bounding box center [890, 219] width 7 height 13
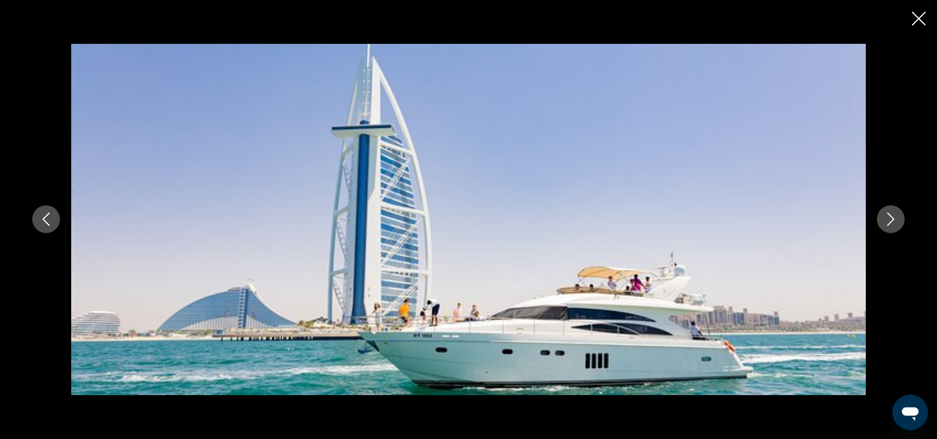
click at [890, 223] on icon "Next image" at bounding box center [890, 219] width 7 height 13
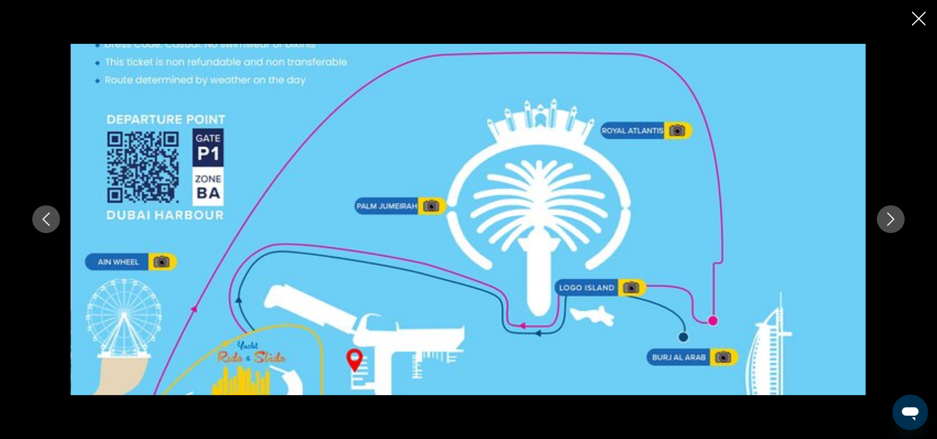
click at [918, 17] on icon "Close slideshow" at bounding box center [919, 19] width 14 height 14
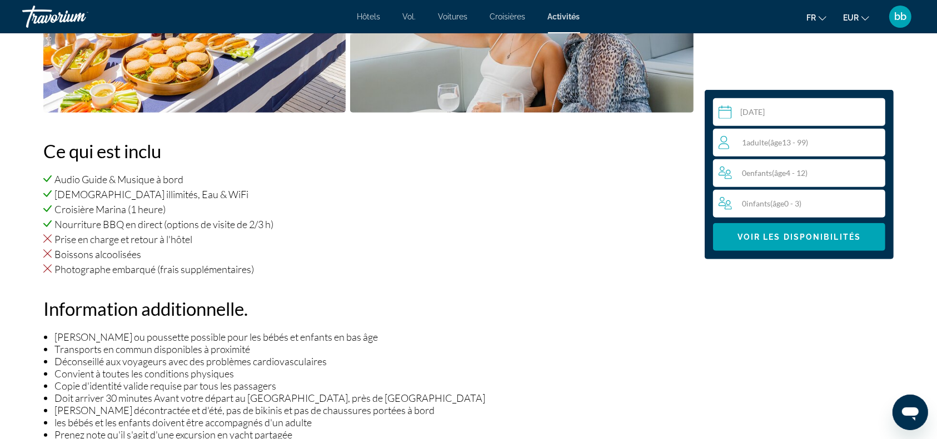
scroll to position [732, 0]
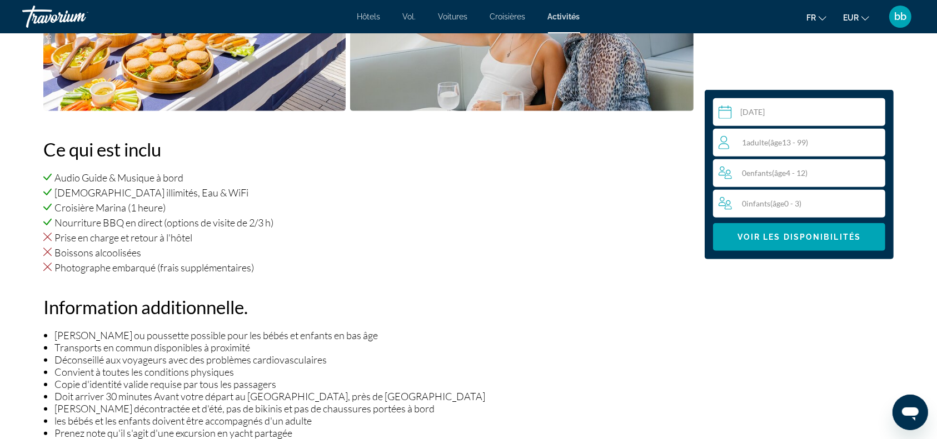
click at [793, 141] on span "( âge 13 - 99)" at bounding box center [788, 142] width 40 height 9
click at [870, 141] on icon "Increment adults" at bounding box center [874, 142] width 10 height 13
click at [803, 243] on span "Contenu principal" at bounding box center [799, 237] width 172 height 27
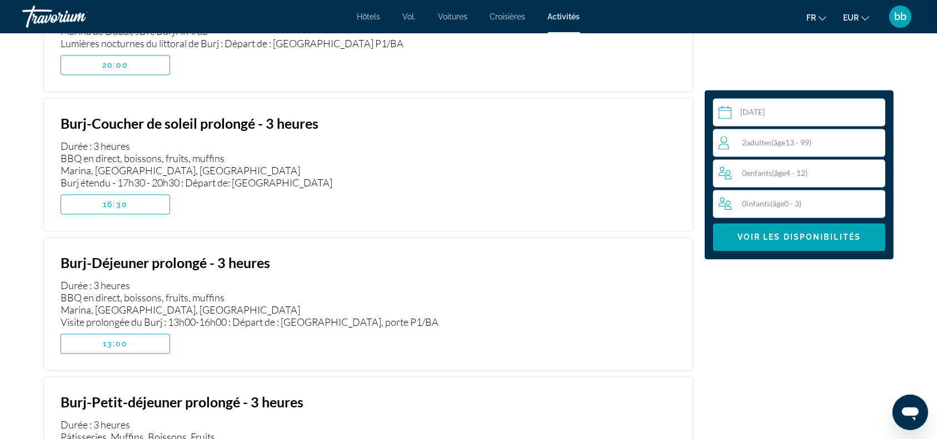
scroll to position [2295, 0]
click at [145, 192] on span "Contenu principal" at bounding box center [115, 205] width 108 height 27
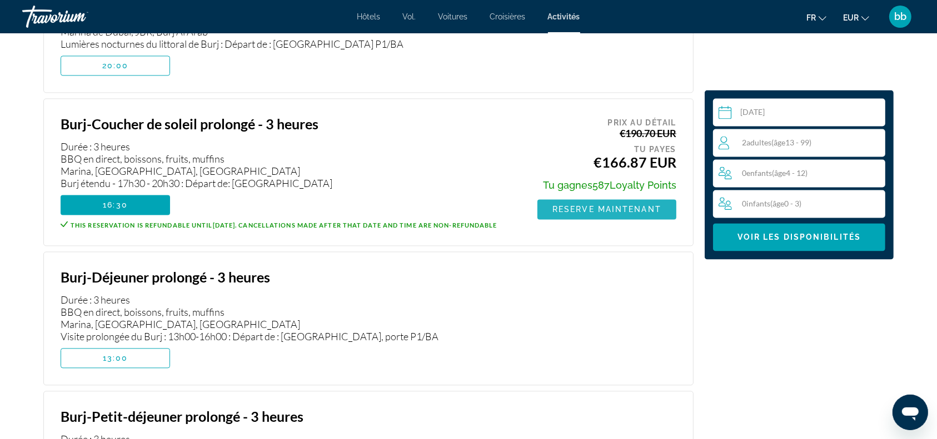
click at [573, 205] on span "Reserve maintenant" at bounding box center [606, 209] width 109 height 9
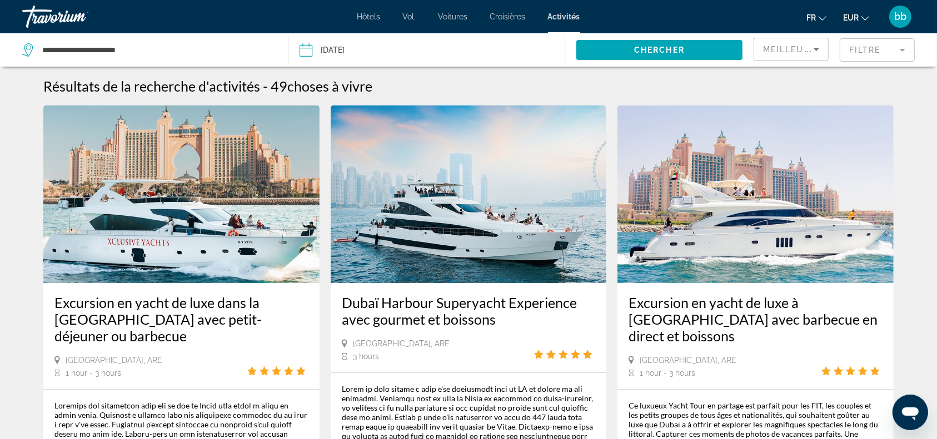
click at [159, 193] on img "Contenu principal" at bounding box center [181, 195] width 276 height 178
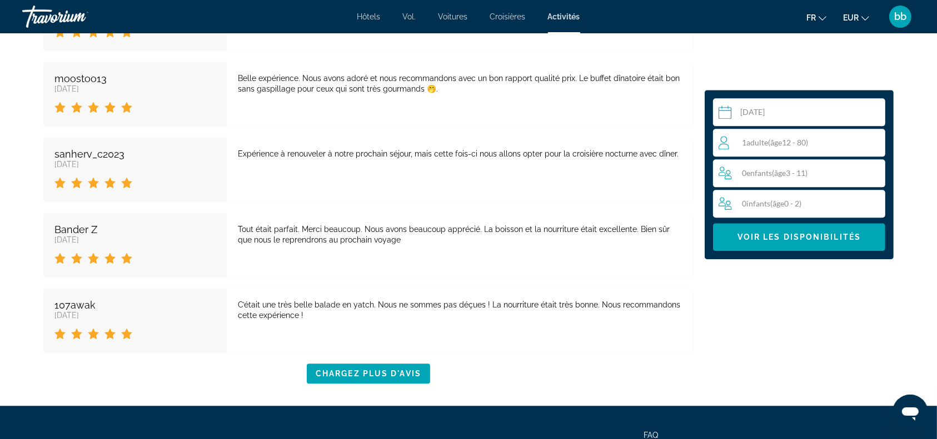
scroll to position [2582, 0]
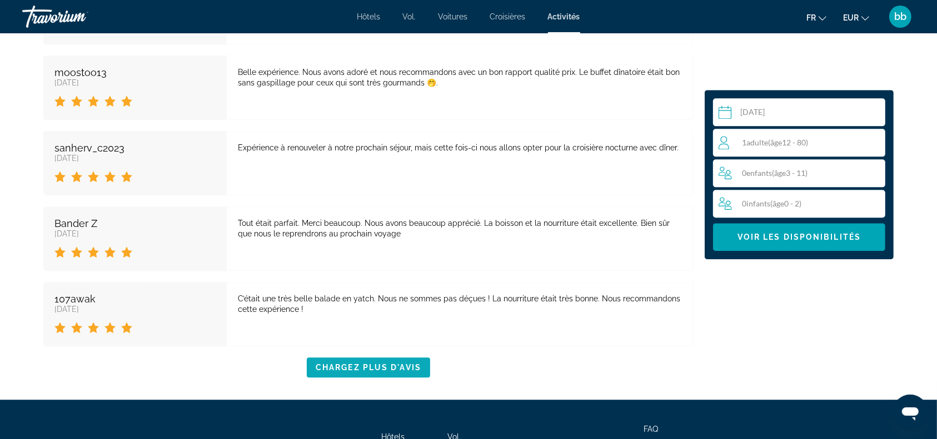
click at [391, 363] on span "Chargez plus d'avis" at bounding box center [369, 367] width 106 height 9
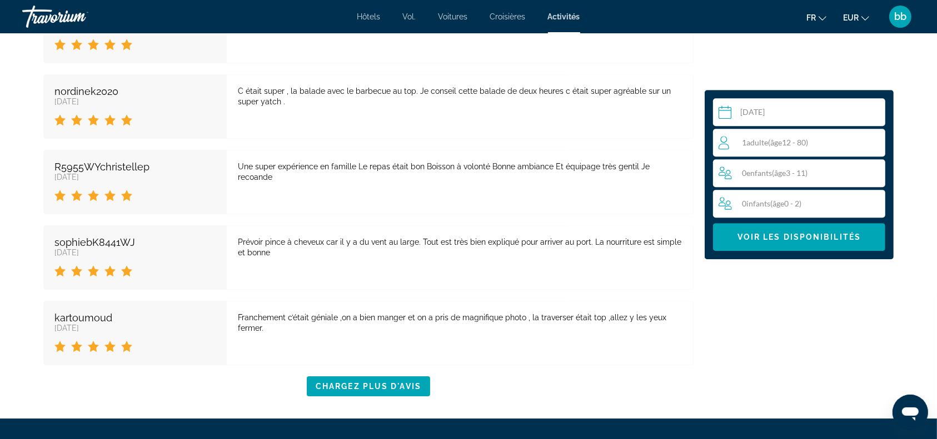
scroll to position [3376, 0]
click at [406, 382] on span "Chargez plus d'avis" at bounding box center [369, 386] width 106 height 9
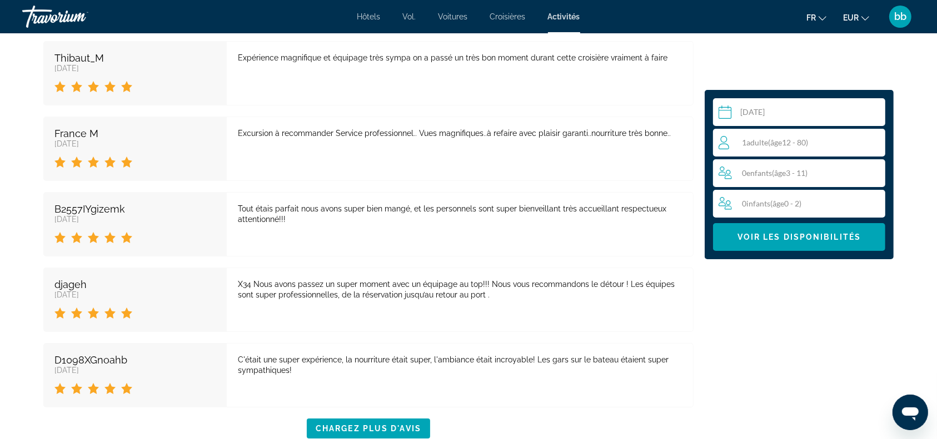
scroll to position [4169, 0]
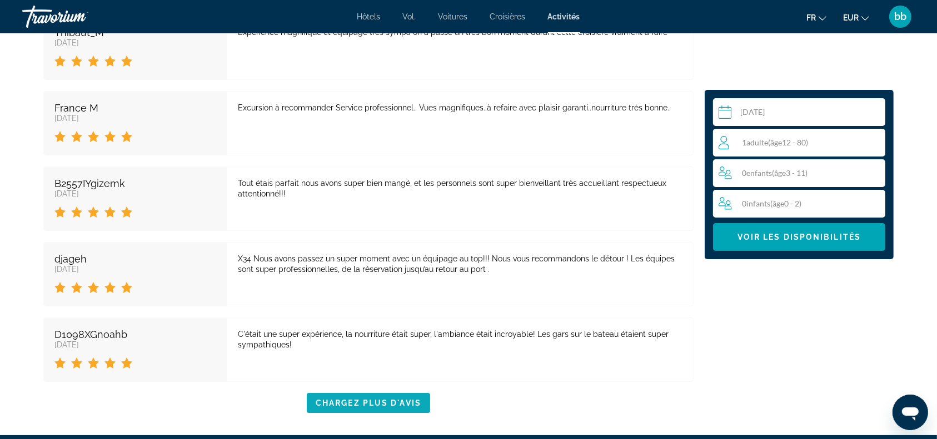
click at [391, 399] on span "Chargez plus d'avis" at bounding box center [369, 403] width 106 height 9
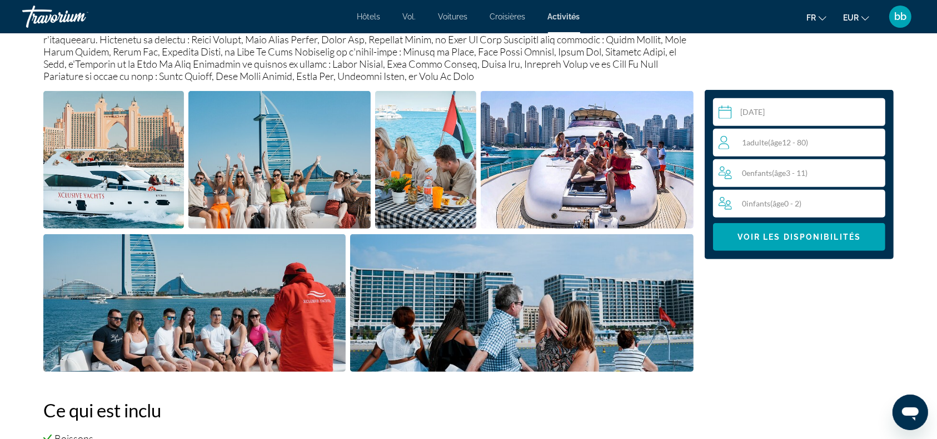
scroll to position [473, 0]
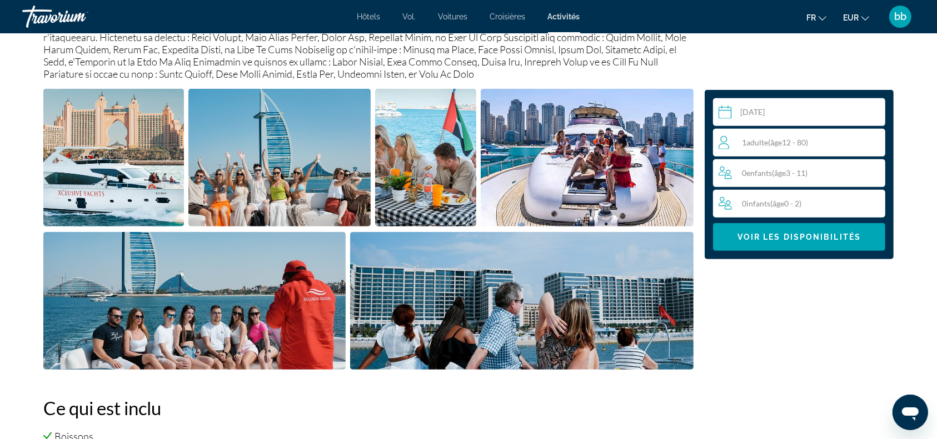
click at [138, 170] on img "Open full-screen image slider" at bounding box center [113, 158] width 141 height 138
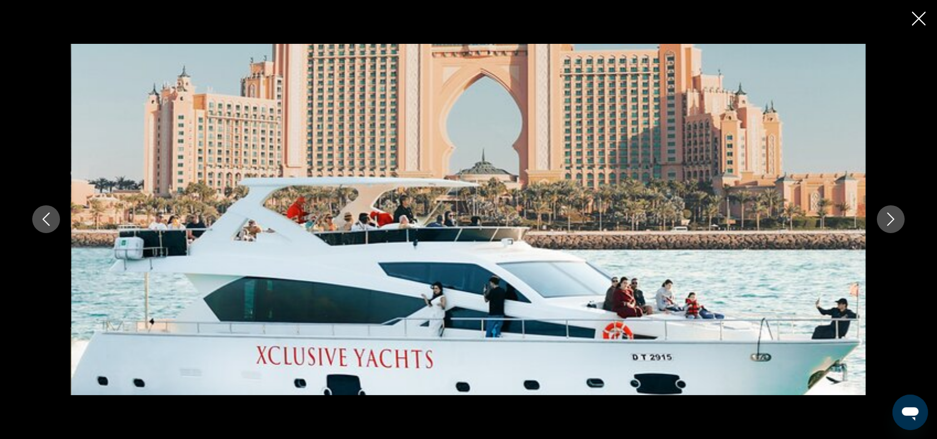
click at [889, 223] on icon "Next image" at bounding box center [890, 219] width 13 height 13
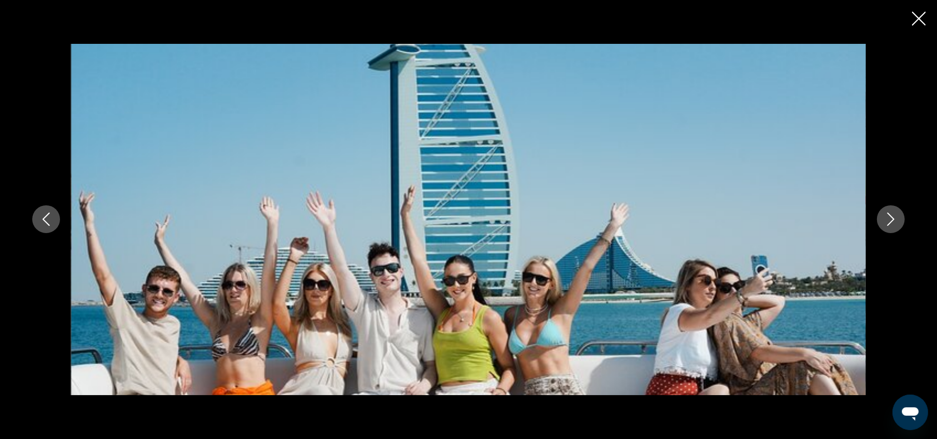
click at [889, 223] on icon "Next image" at bounding box center [890, 219] width 13 height 13
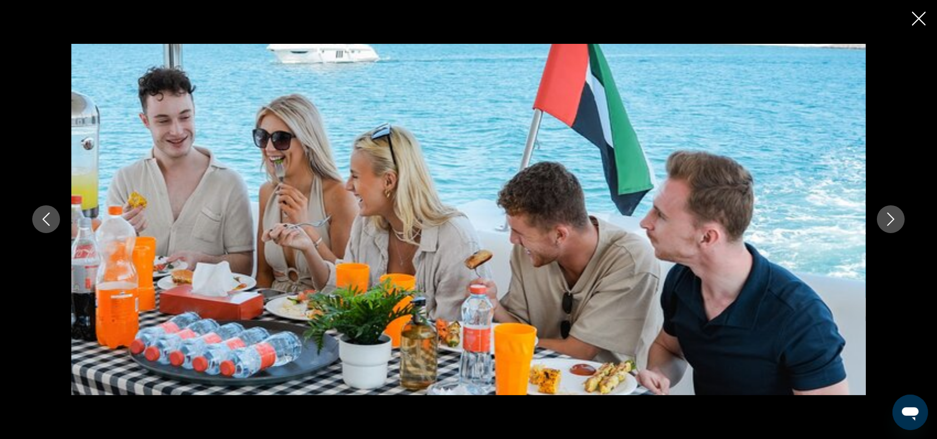
click at [889, 223] on icon "Next image" at bounding box center [890, 219] width 13 height 13
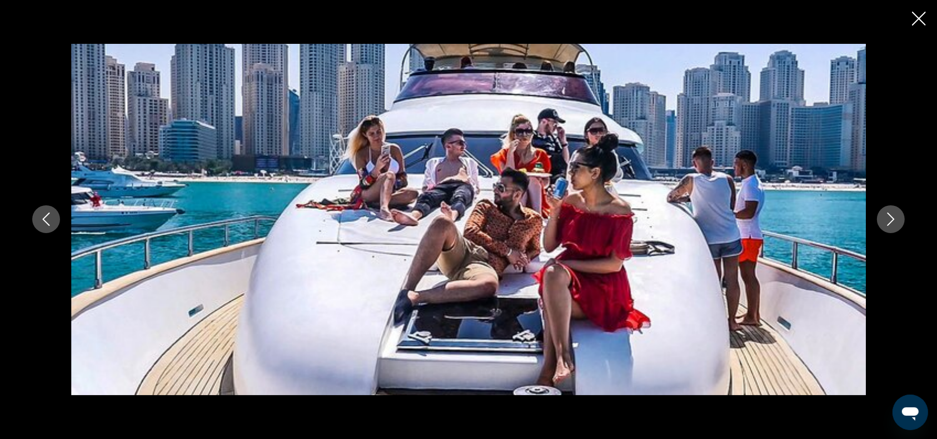
click at [889, 223] on icon "Next image" at bounding box center [890, 219] width 13 height 13
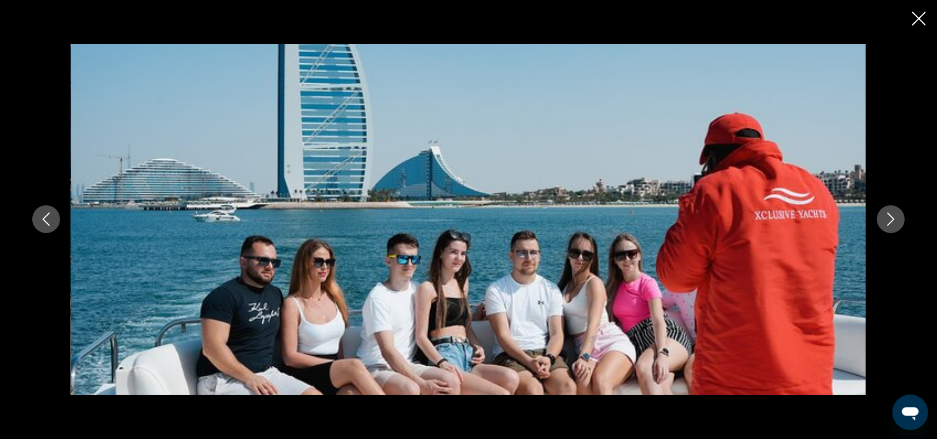
click at [889, 223] on icon "Next image" at bounding box center [890, 219] width 13 height 13
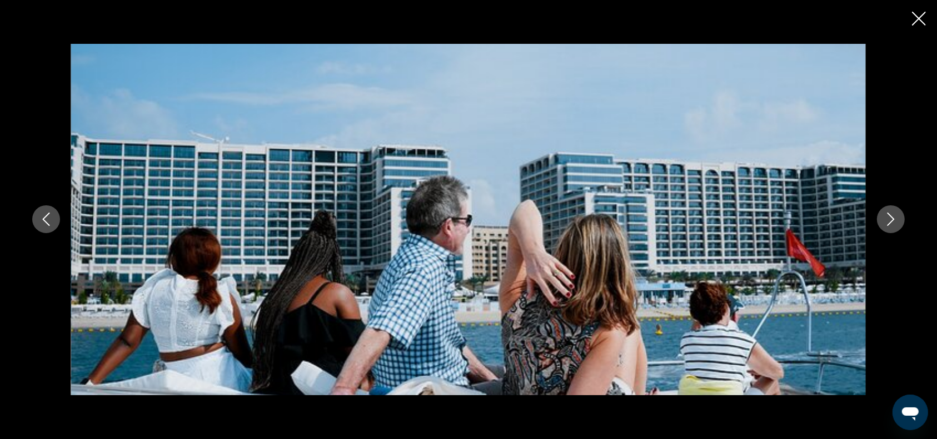
click at [889, 223] on icon "Next image" at bounding box center [890, 219] width 13 height 13
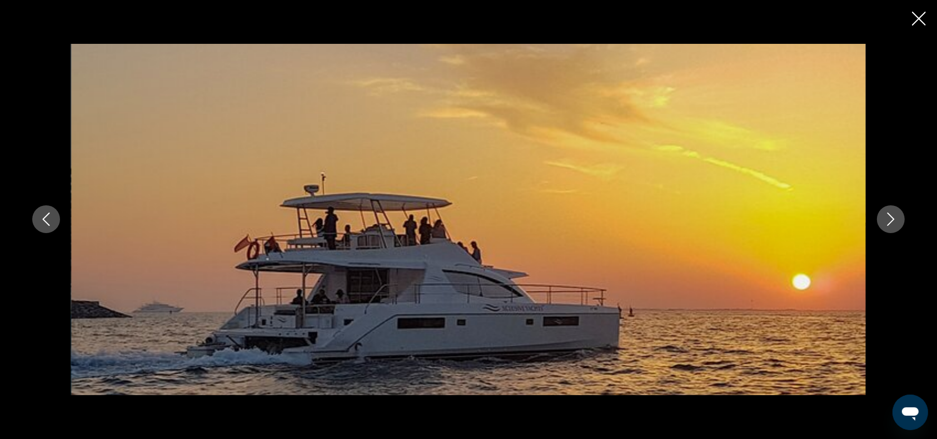
click at [889, 223] on icon "Next image" at bounding box center [890, 219] width 13 height 13
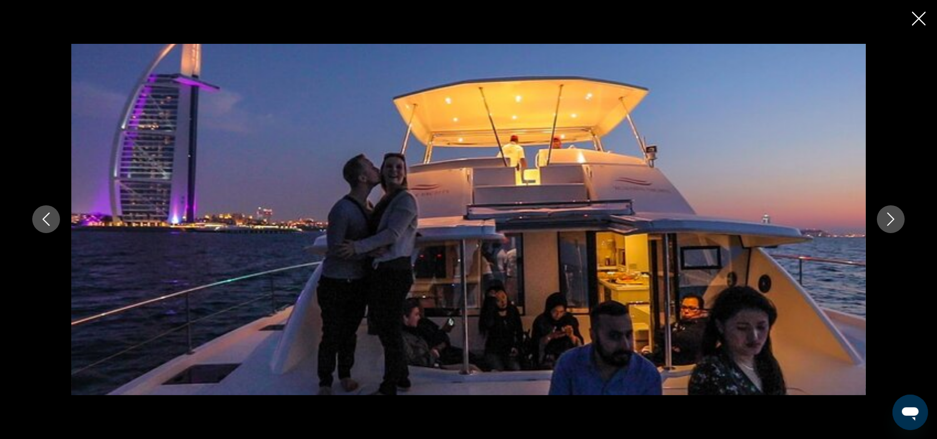
click at [889, 223] on icon "Next image" at bounding box center [890, 219] width 13 height 13
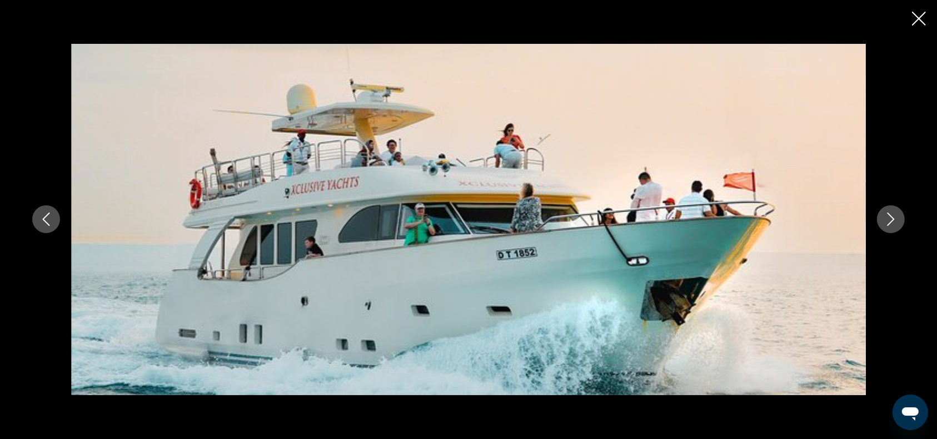
click at [889, 223] on icon "Next image" at bounding box center [890, 219] width 13 height 13
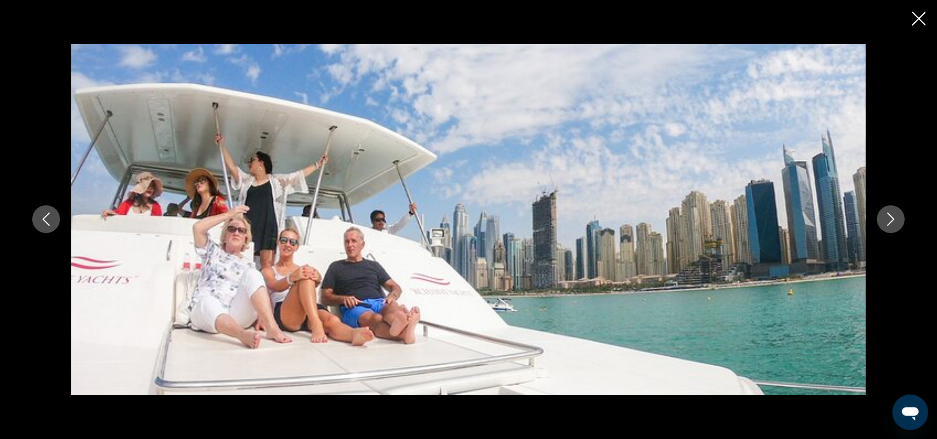
click at [889, 223] on icon "Next image" at bounding box center [890, 219] width 13 height 13
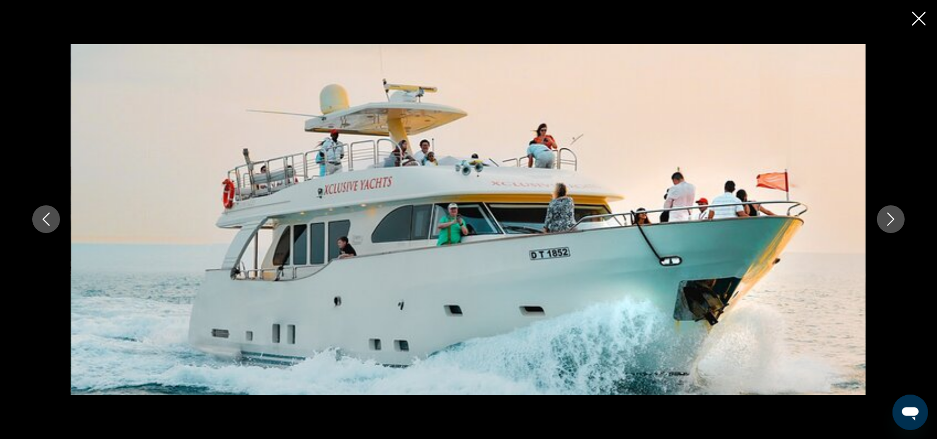
click at [889, 223] on icon "Next image" at bounding box center [890, 219] width 13 height 13
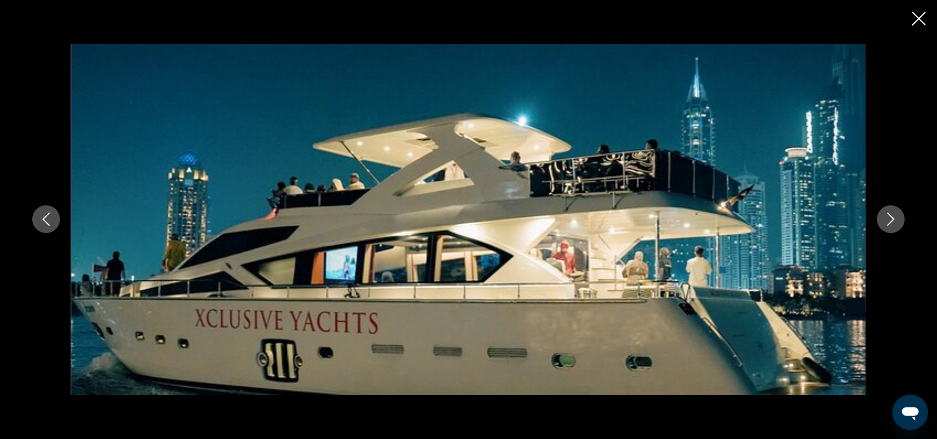
click at [889, 223] on icon "Next image" at bounding box center [890, 219] width 13 height 13
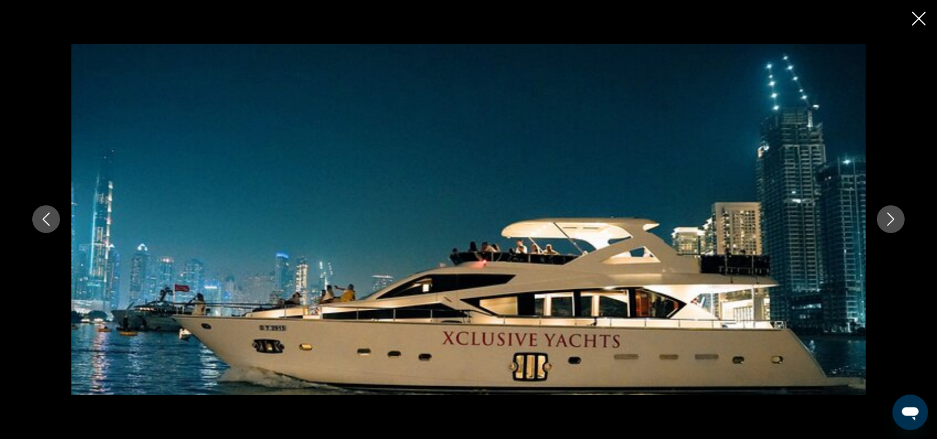
click at [889, 223] on icon "Next image" at bounding box center [890, 219] width 13 height 13
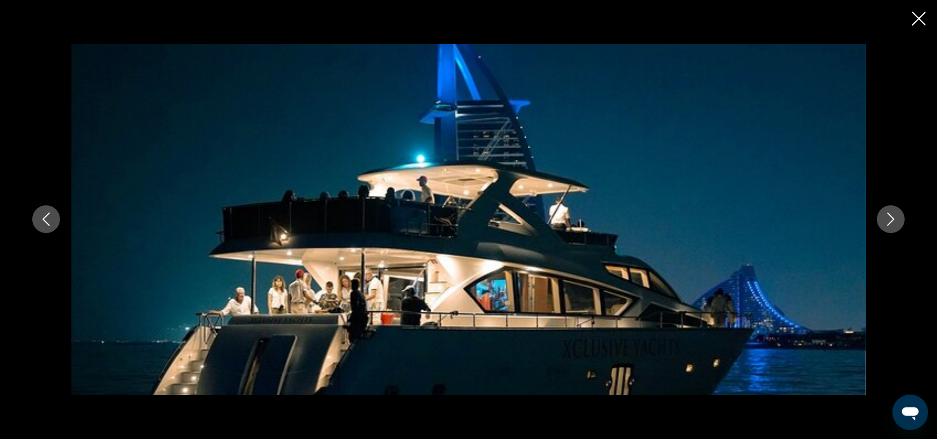
click at [889, 223] on icon "Next image" at bounding box center [890, 219] width 13 height 13
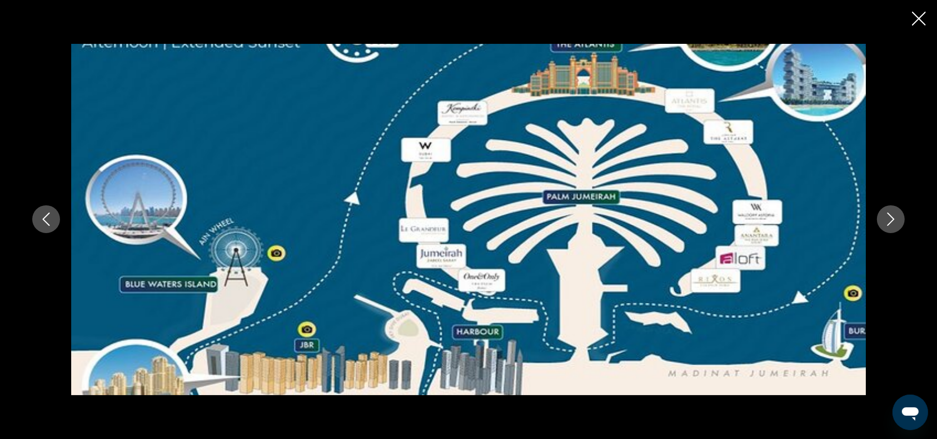
click at [889, 223] on icon "Next image" at bounding box center [890, 219] width 13 height 13
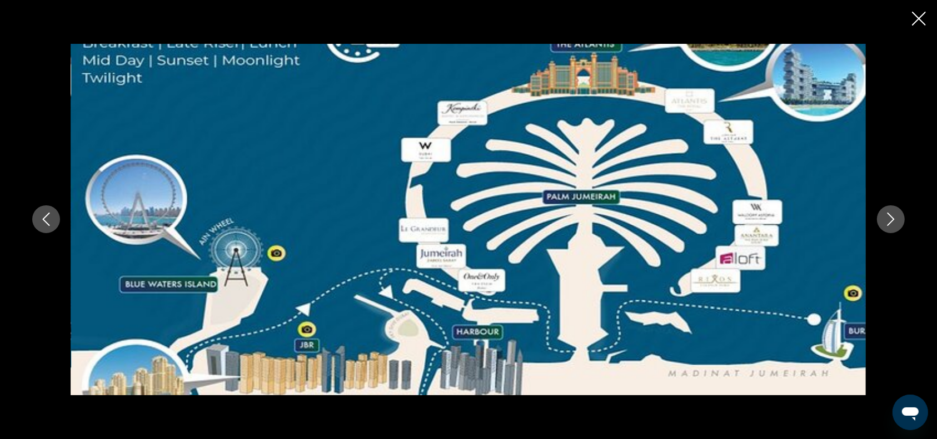
click at [49, 217] on icon "Previous image" at bounding box center [45, 219] width 13 height 13
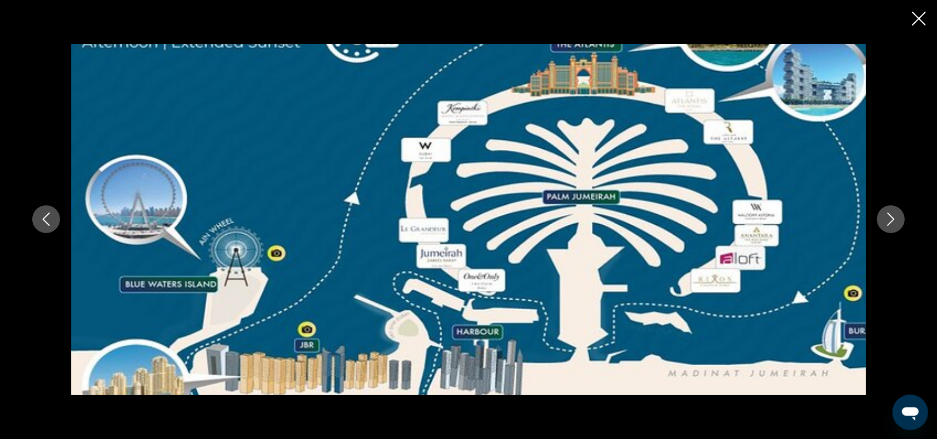
click at [898, 214] on button "Next image" at bounding box center [891, 220] width 28 height 28
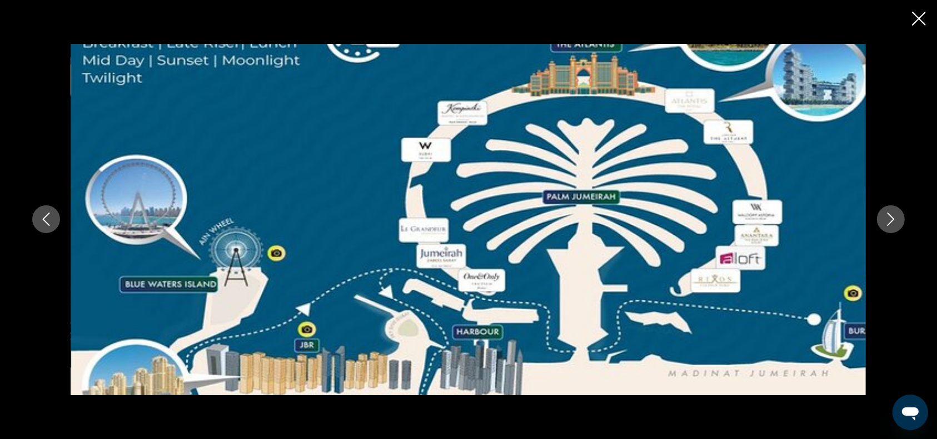
click at [898, 214] on button "Next image" at bounding box center [891, 220] width 28 height 28
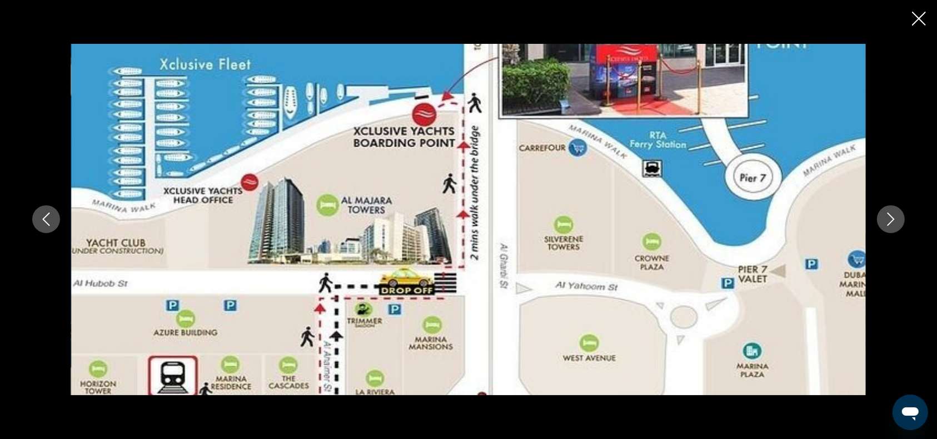
click at [898, 214] on button "Next image" at bounding box center [891, 220] width 28 height 28
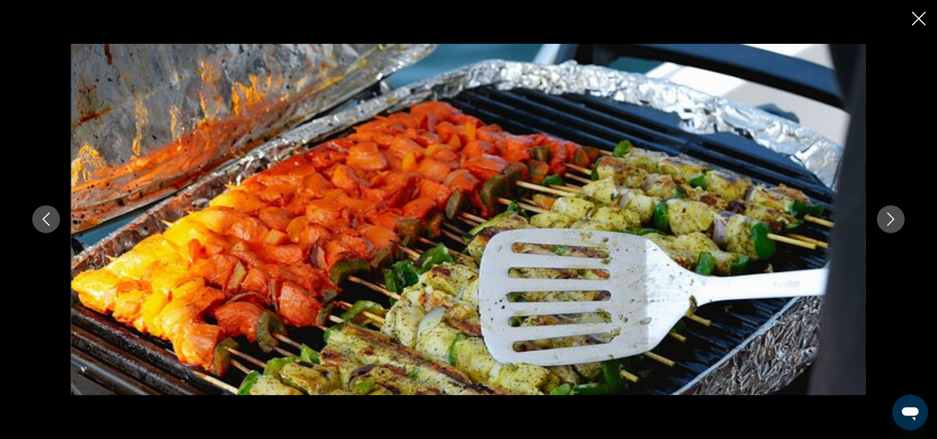
click at [889, 219] on icon "Next image" at bounding box center [890, 219] width 13 height 13
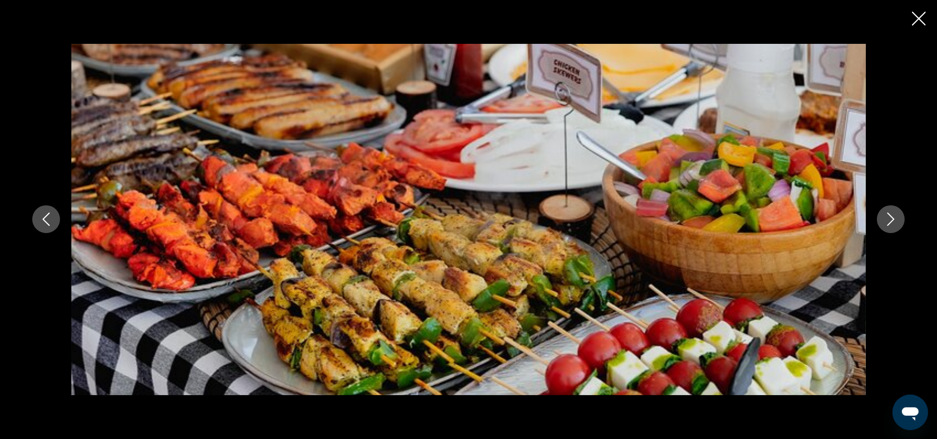
click at [891, 221] on icon "Next image" at bounding box center [890, 219] width 13 height 13
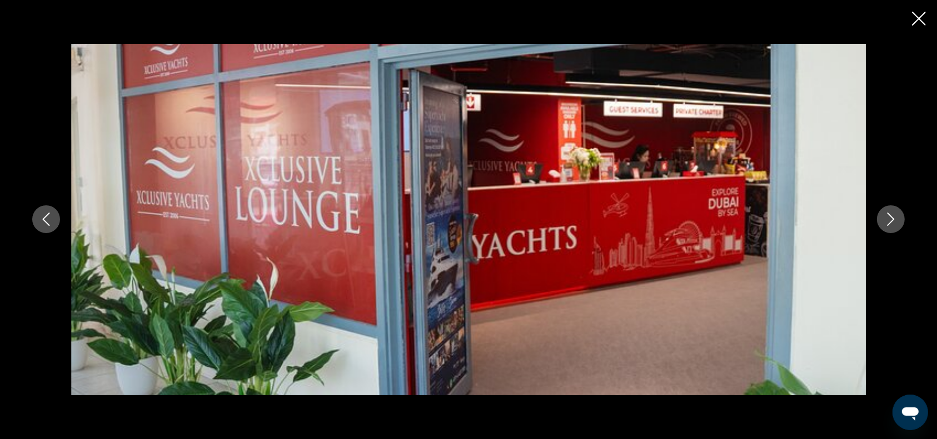
click at [891, 221] on icon "Next image" at bounding box center [890, 219] width 13 height 13
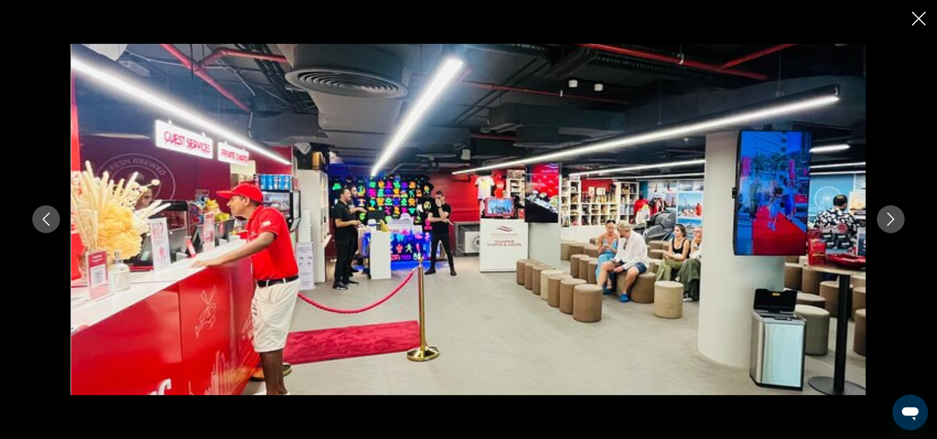
click at [891, 221] on icon "Next image" at bounding box center [890, 219] width 13 height 13
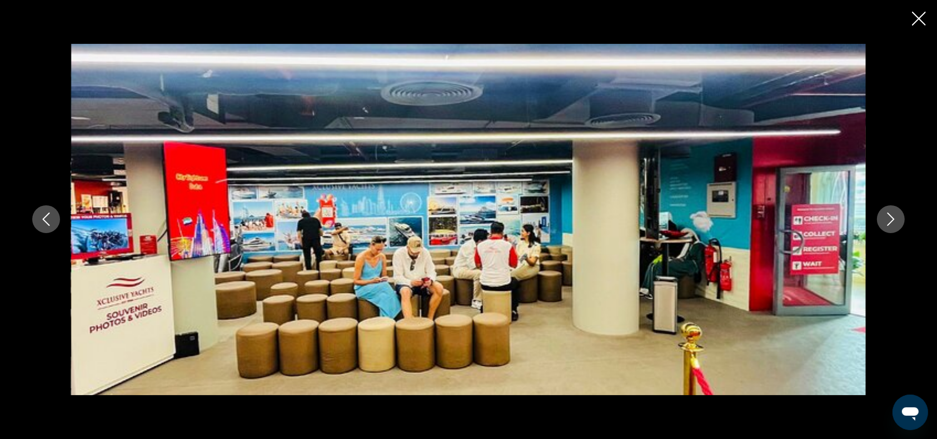
click at [891, 221] on icon "Next image" at bounding box center [890, 219] width 13 height 13
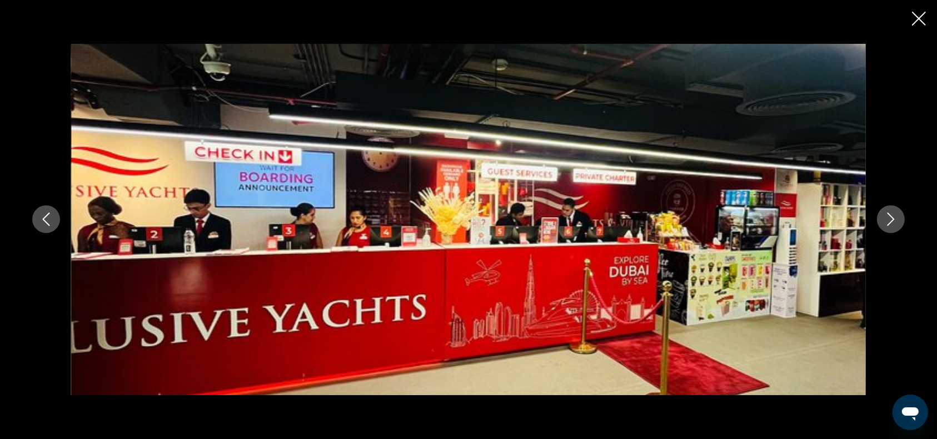
click at [891, 221] on icon "Next image" at bounding box center [890, 219] width 13 height 13
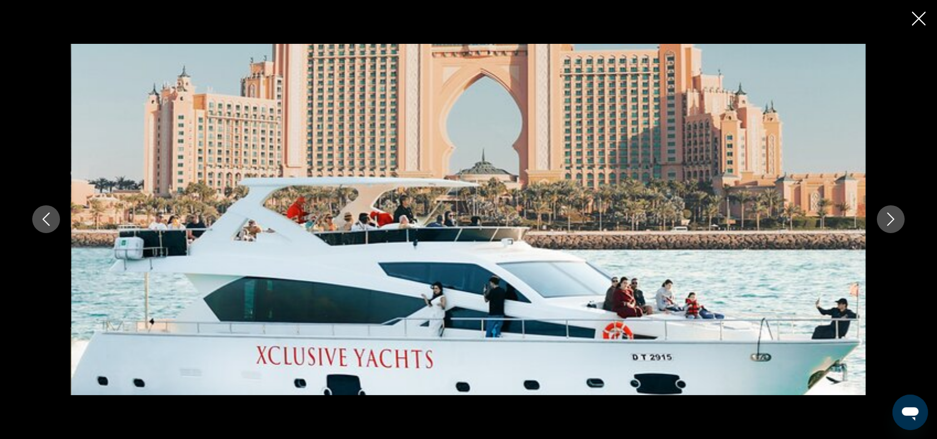
click at [891, 221] on icon "Next image" at bounding box center [890, 219] width 13 height 13
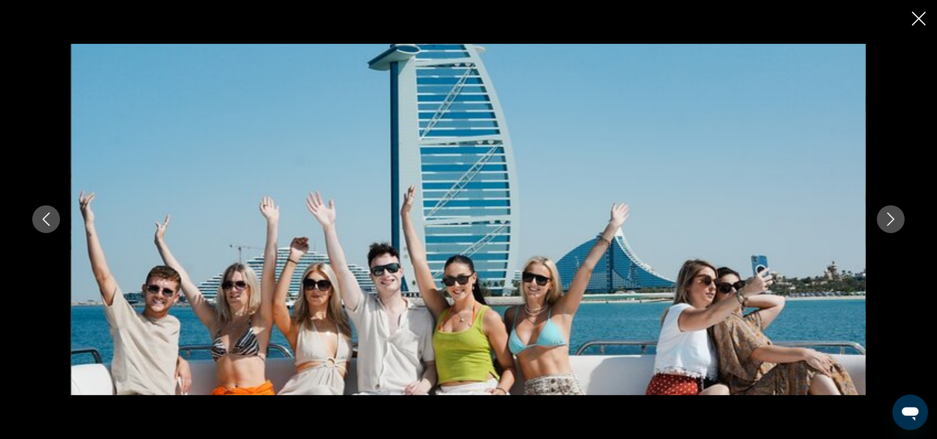
click at [891, 221] on icon "Next image" at bounding box center [890, 219] width 13 height 13
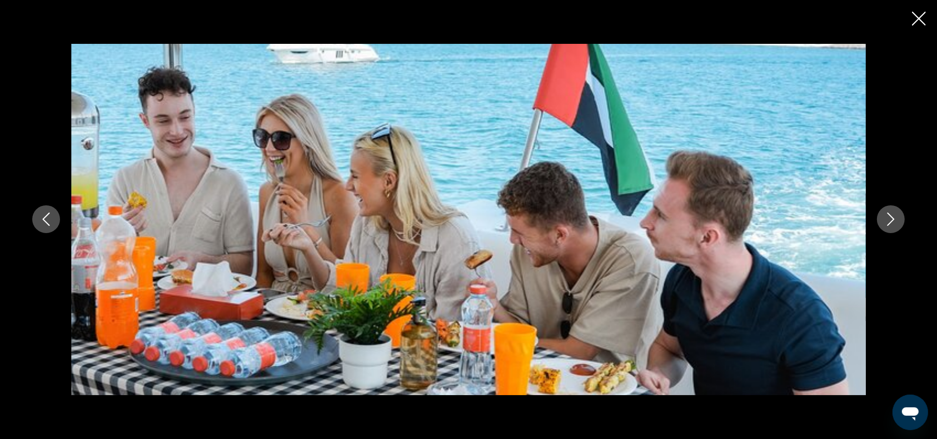
click at [913, 22] on icon "Close slideshow" at bounding box center [919, 19] width 14 height 14
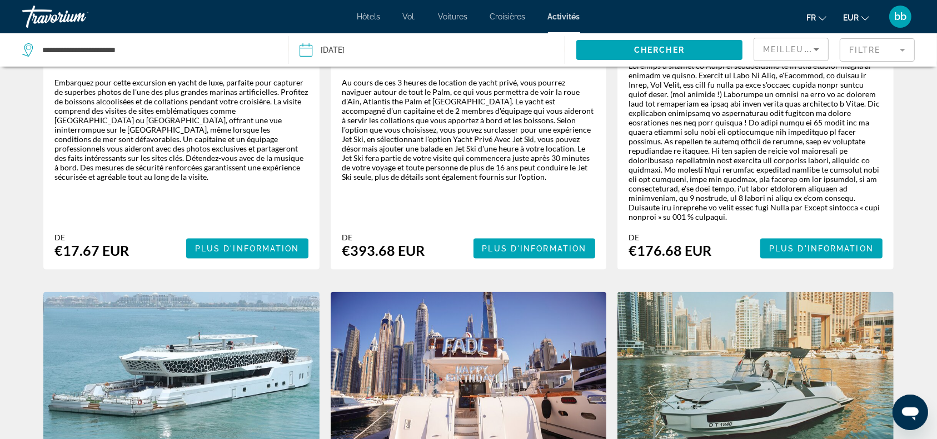
scroll to position [1367, 0]
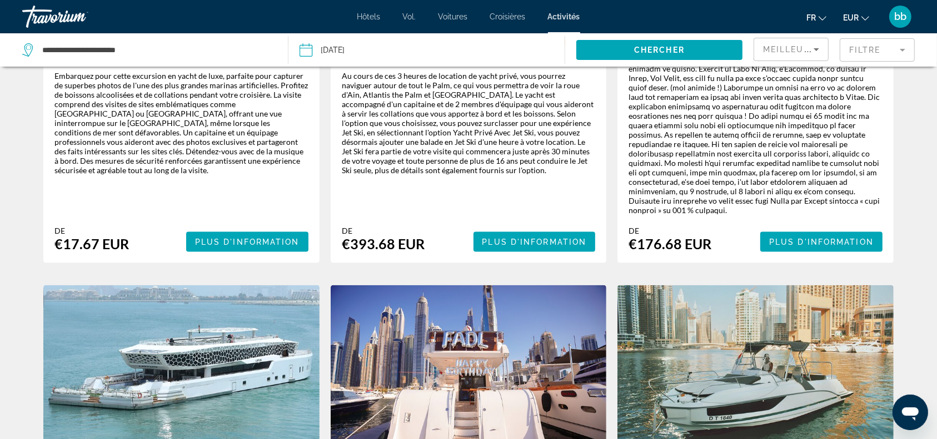
click at [199, 329] on img "Contenu principal" at bounding box center [181, 375] width 276 height 178
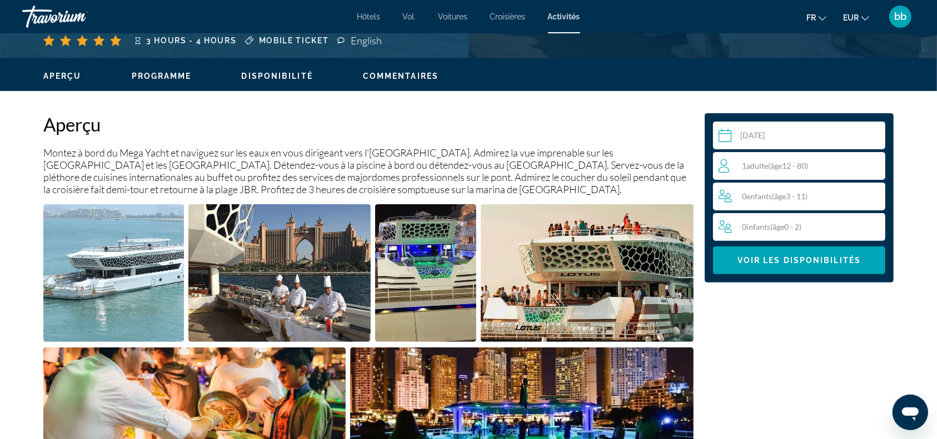
scroll to position [374, 0]
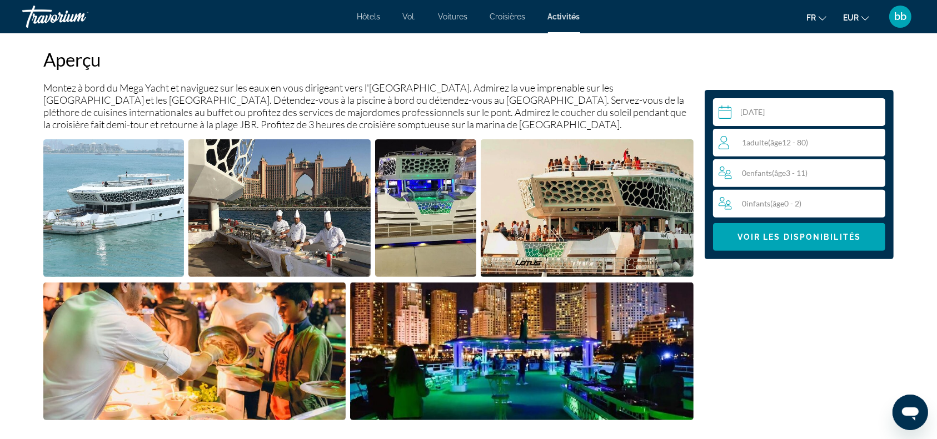
click at [134, 234] on img "Open full-screen image slider" at bounding box center [113, 208] width 141 height 138
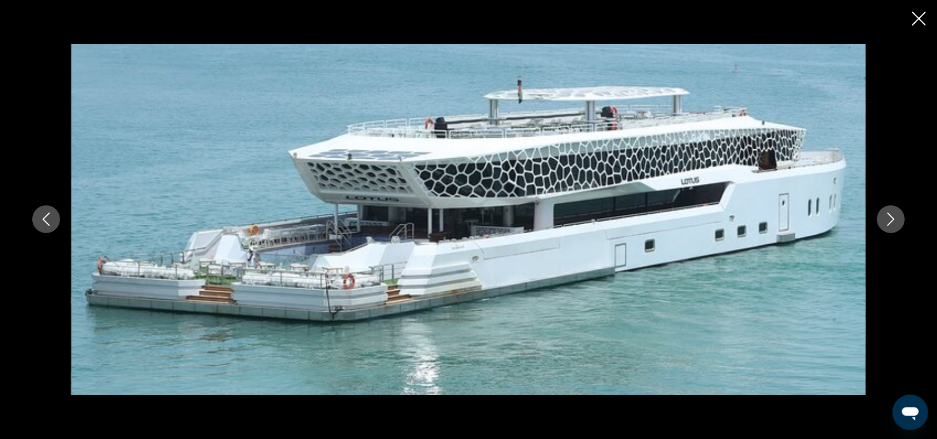
click at [886, 219] on icon "Next image" at bounding box center [890, 219] width 13 height 13
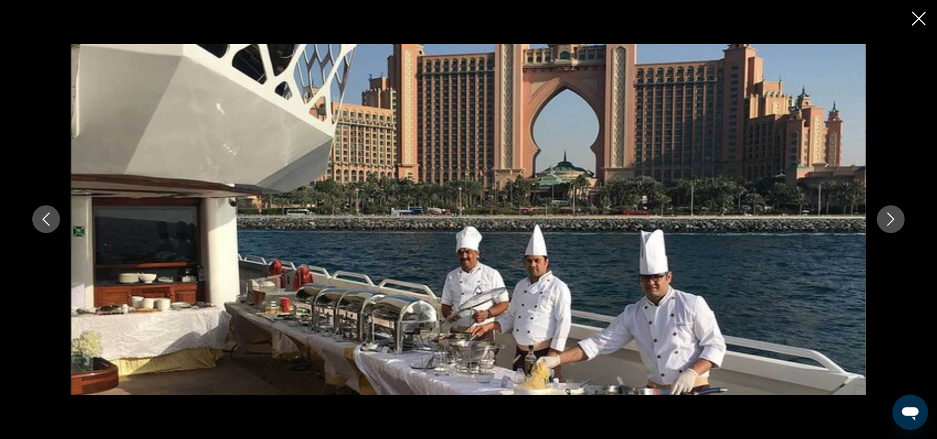
click at [886, 219] on icon "Next image" at bounding box center [890, 219] width 13 height 13
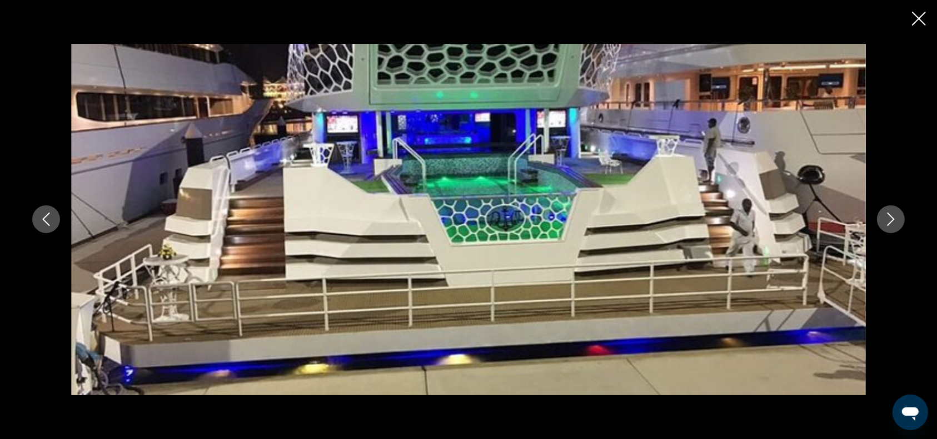
click at [888, 223] on icon "Next image" at bounding box center [890, 219] width 13 height 13
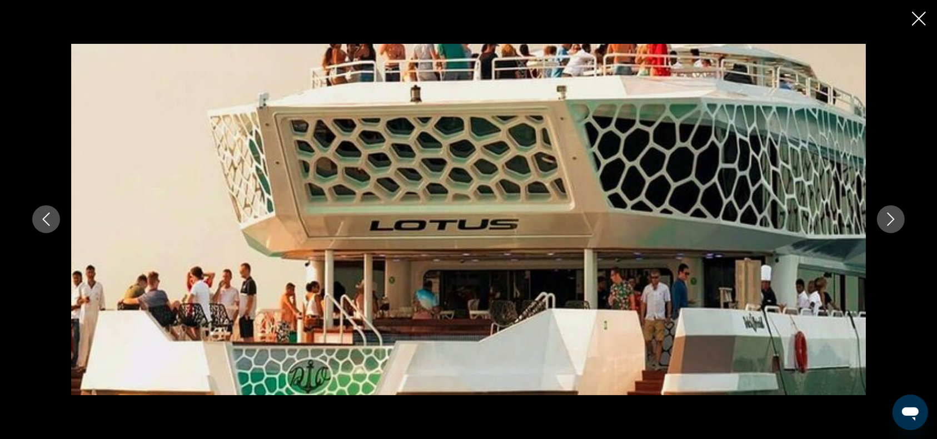
click at [888, 223] on icon "Next image" at bounding box center [890, 219] width 13 height 13
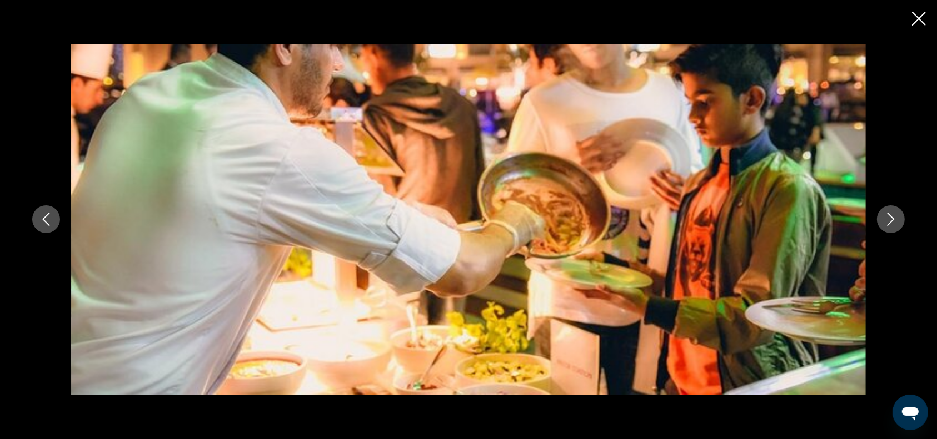
click at [888, 223] on icon "Next image" at bounding box center [890, 219] width 13 height 13
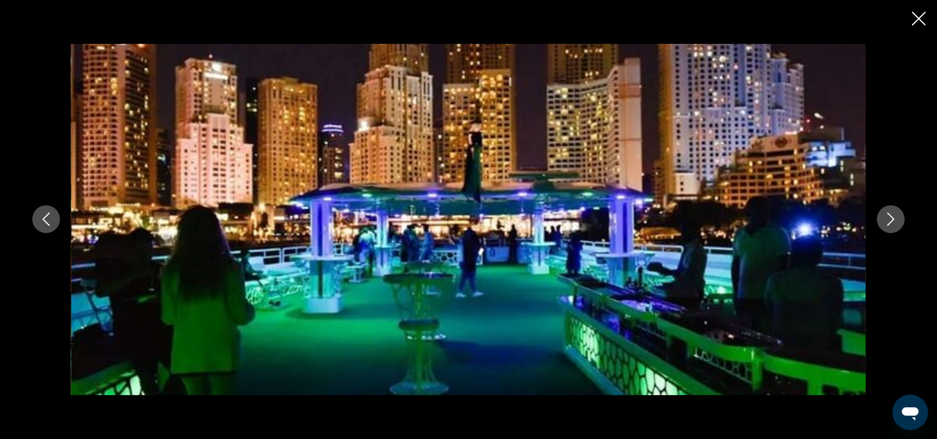
click at [888, 223] on icon "Next image" at bounding box center [890, 219] width 13 height 13
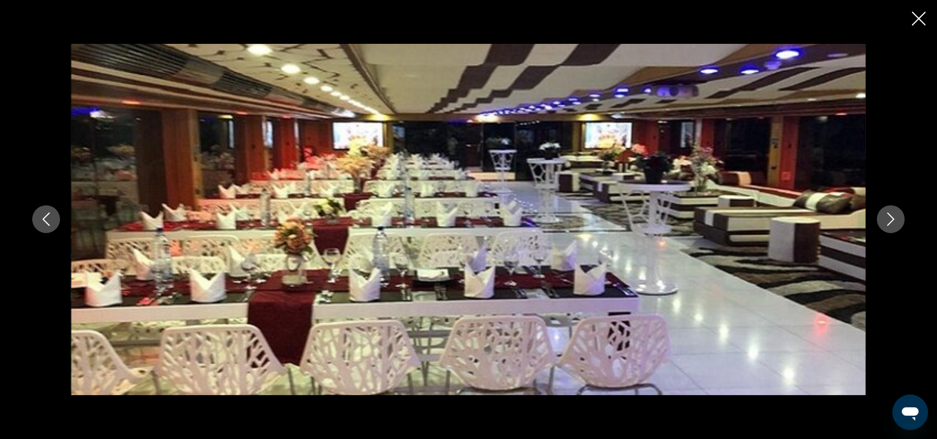
click at [888, 223] on icon "Next image" at bounding box center [890, 219] width 13 height 13
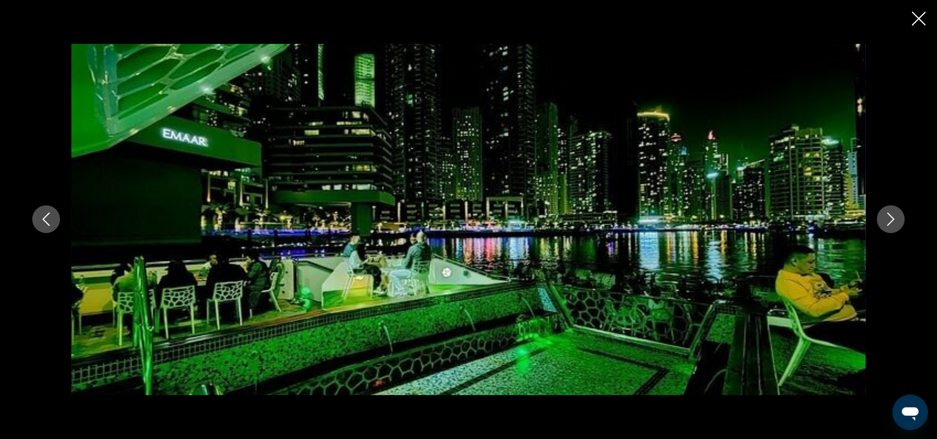
click at [888, 224] on icon "Next image" at bounding box center [890, 219] width 13 height 13
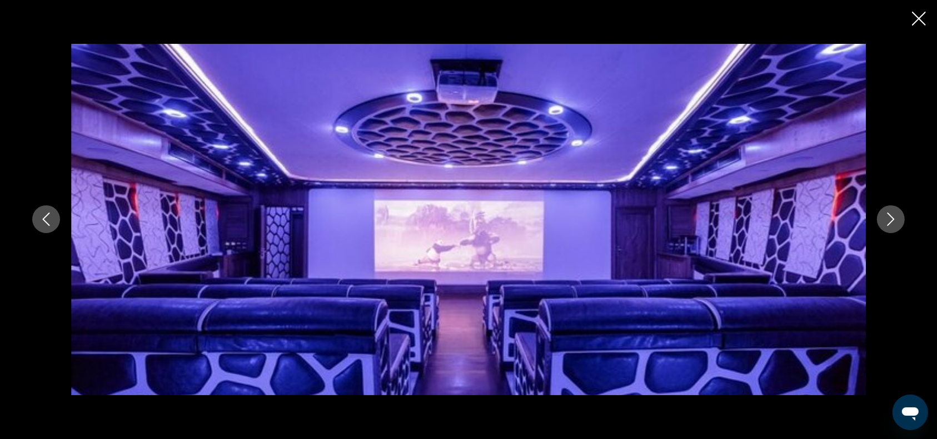
click at [888, 224] on icon "Next image" at bounding box center [890, 219] width 13 height 13
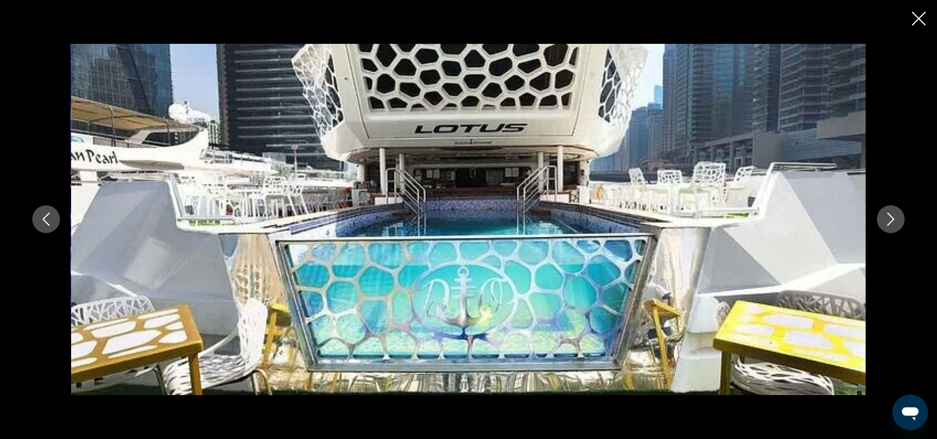
click at [888, 224] on icon "Next image" at bounding box center [890, 219] width 13 height 13
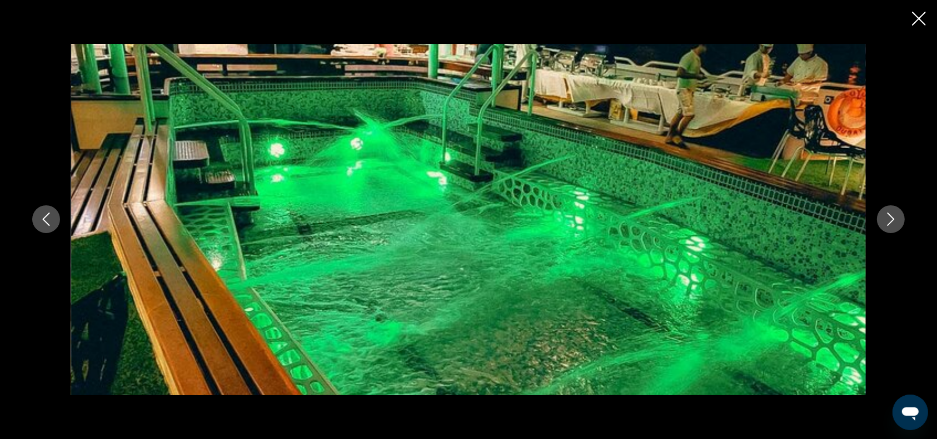
click at [888, 224] on icon "Next image" at bounding box center [890, 219] width 13 height 13
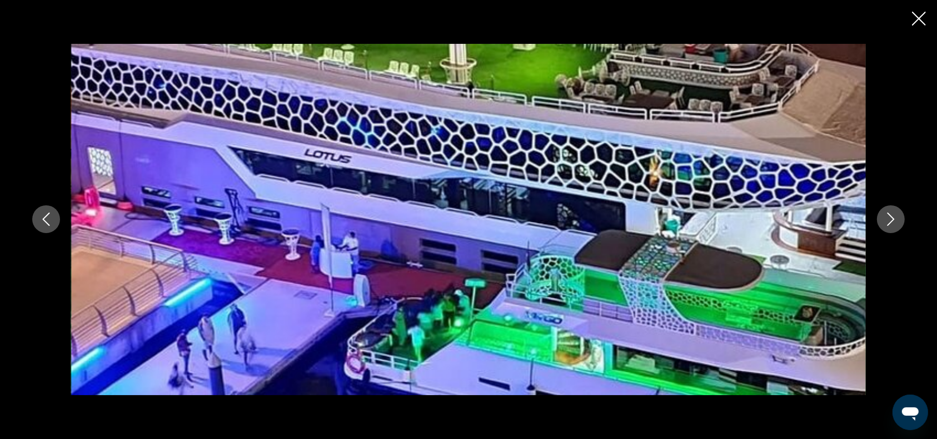
click at [888, 224] on icon "Next image" at bounding box center [890, 219] width 13 height 13
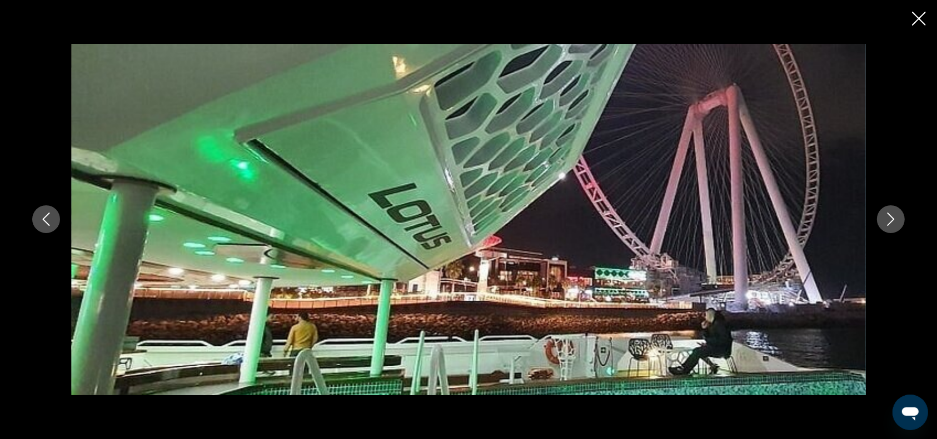
click at [888, 224] on icon "Next image" at bounding box center [890, 219] width 13 height 13
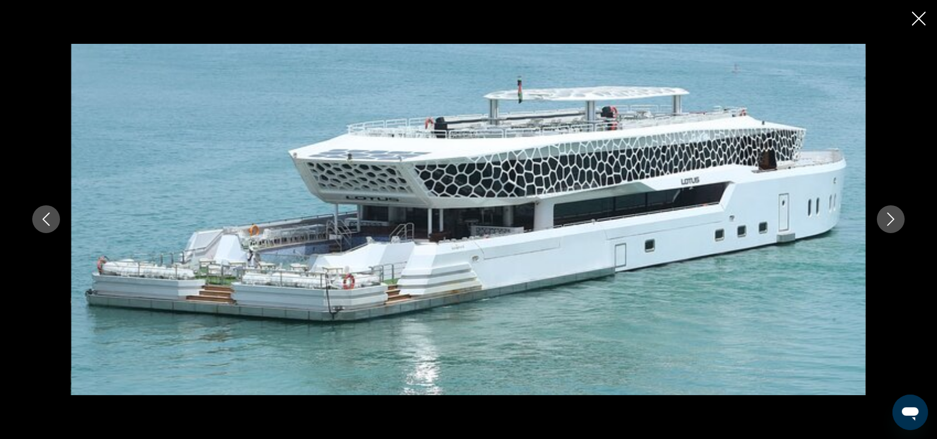
click at [888, 224] on icon "Next image" at bounding box center [890, 219] width 13 height 13
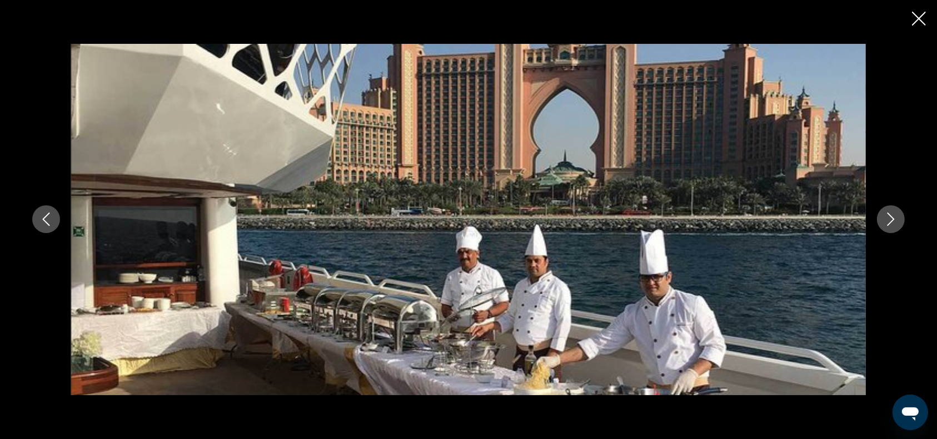
click at [921, 16] on icon "Close slideshow" at bounding box center [919, 19] width 14 height 14
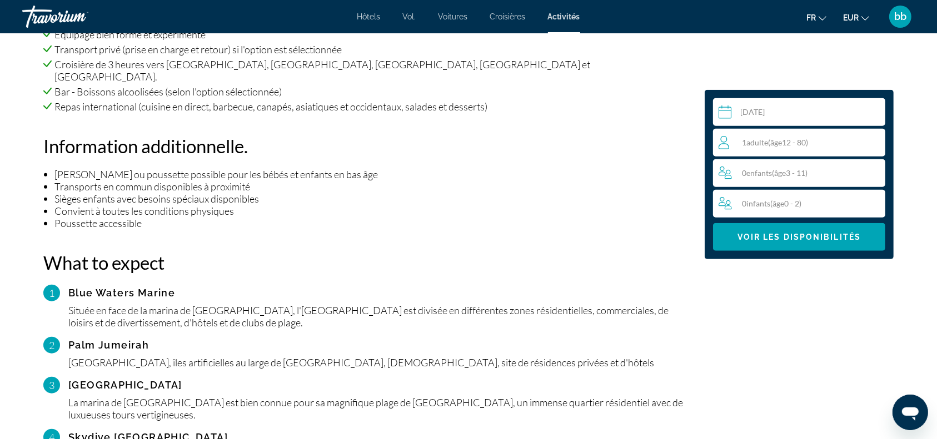
scroll to position [917, 0]
click at [796, 140] on span "( âge 12 - 80)" at bounding box center [788, 142] width 40 height 9
click at [876, 144] on icon "Increment adults" at bounding box center [874, 142] width 10 height 13
click at [820, 252] on div "Sélectionnez une date [DATE] Sep *** *** *** *** *** *** *** *** *** *** *** **…" at bounding box center [799, 174] width 189 height 169
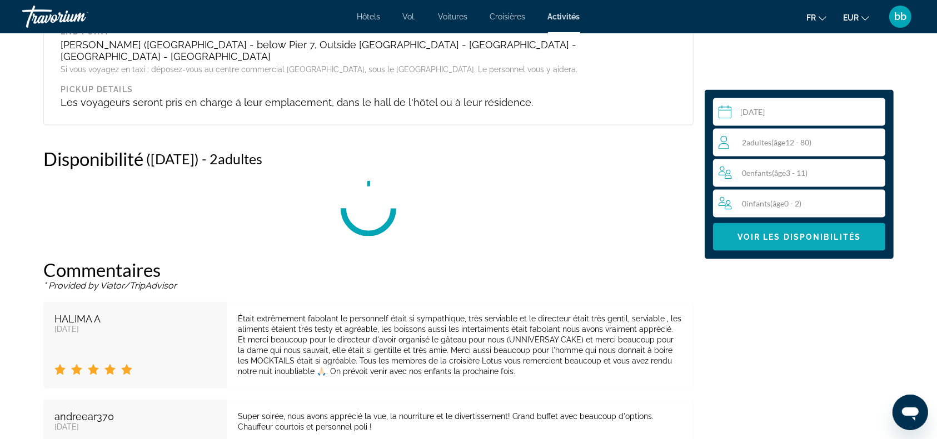
scroll to position [1697, 0]
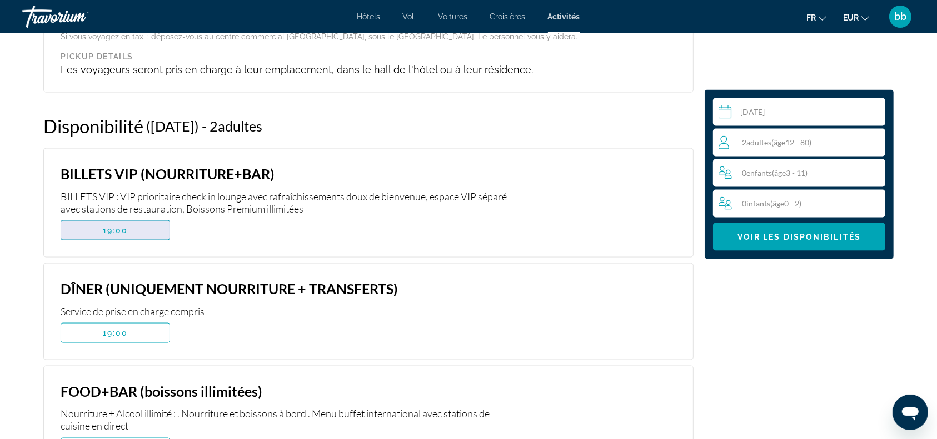
click at [149, 217] on span "Contenu principal" at bounding box center [115, 230] width 108 height 27
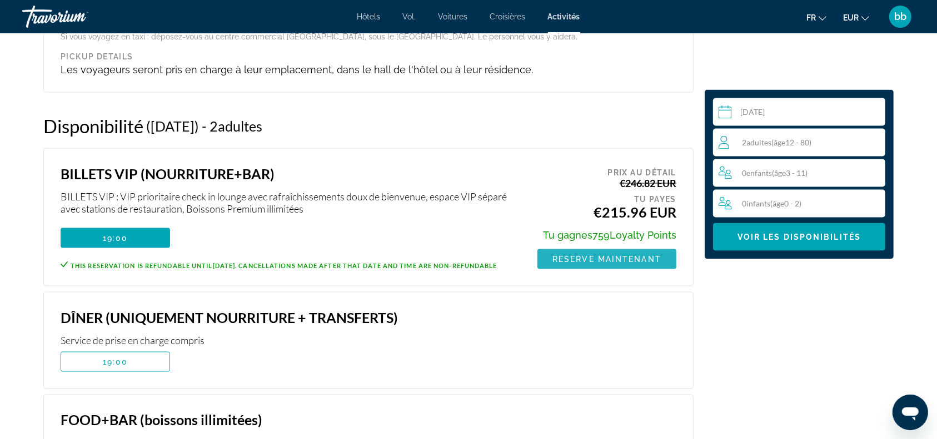
click at [600, 255] on span "Reserve maintenant" at bounding box center [606, 259] width 109 height 9
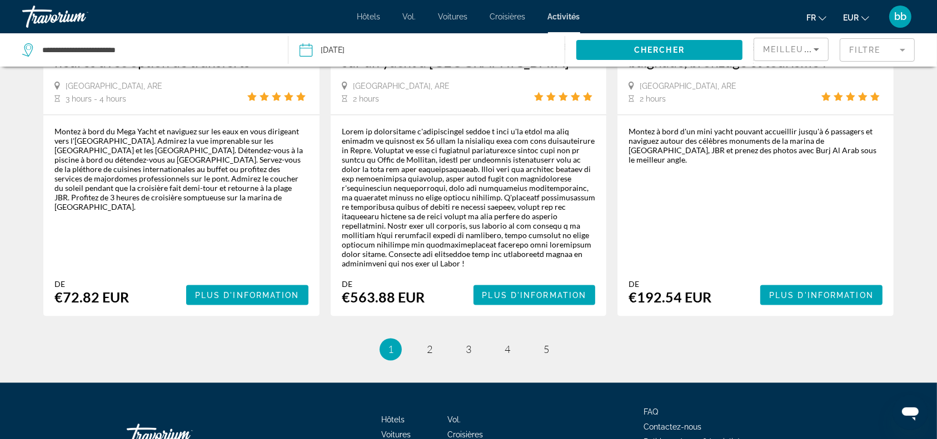
scroll to position [1805, 0]
click at [432, 344] on span "2" at bounding box center [430, 350] width 6 height 12
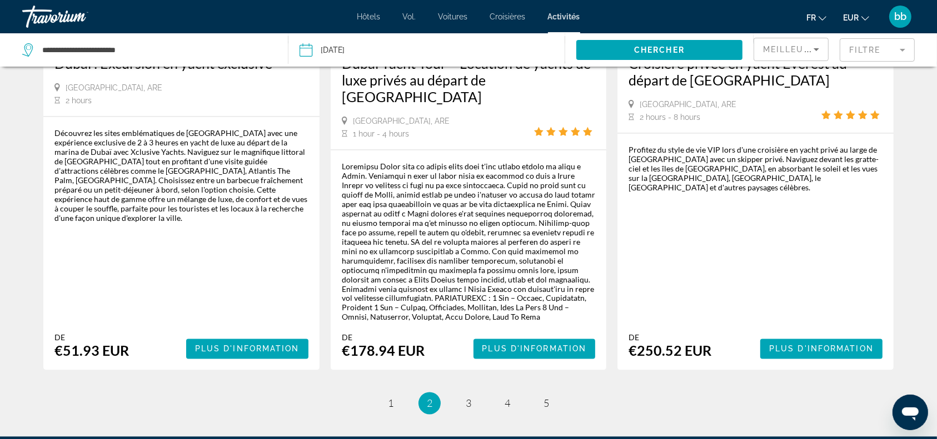
scroll to position [1849, 0]
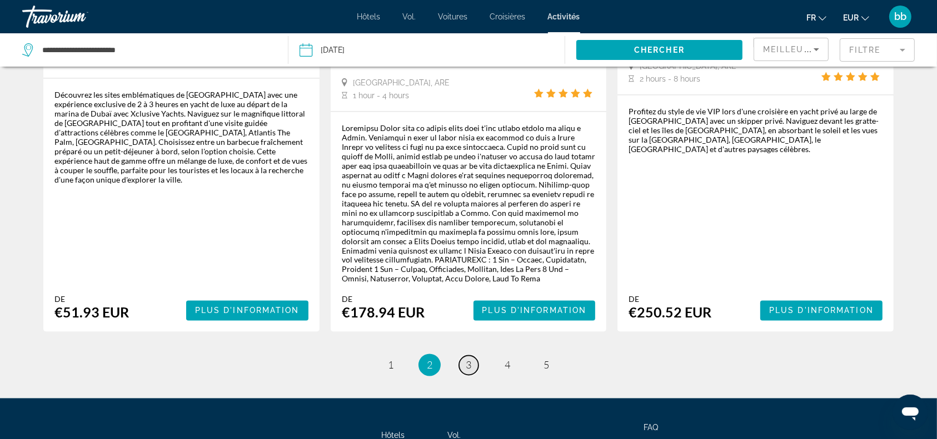
click at [468, 359] on span "3" at bounding box center [469, 365] width 6 height 12
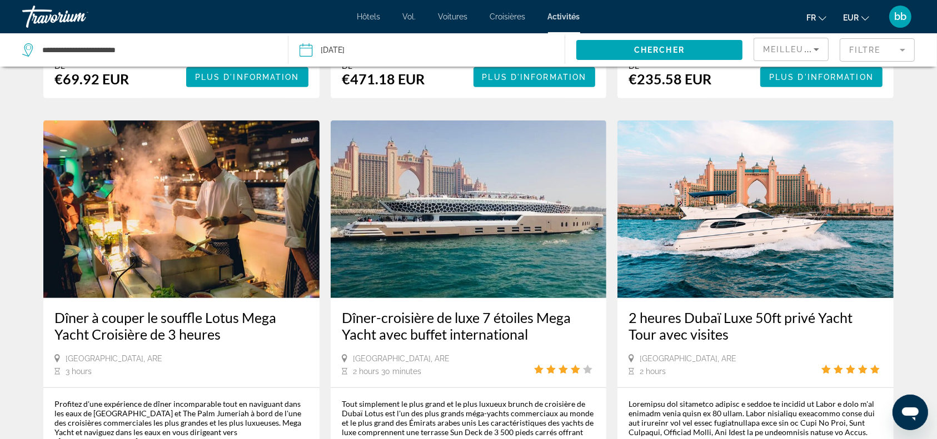
scroll to position [474, 0]
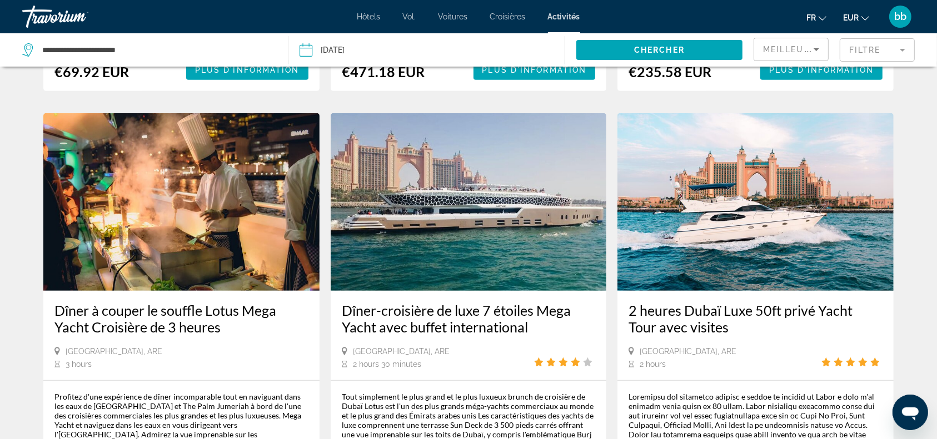
click at [191, 233] on img "Contenu principal" at bounding box center [181, 202] width 276 height 178
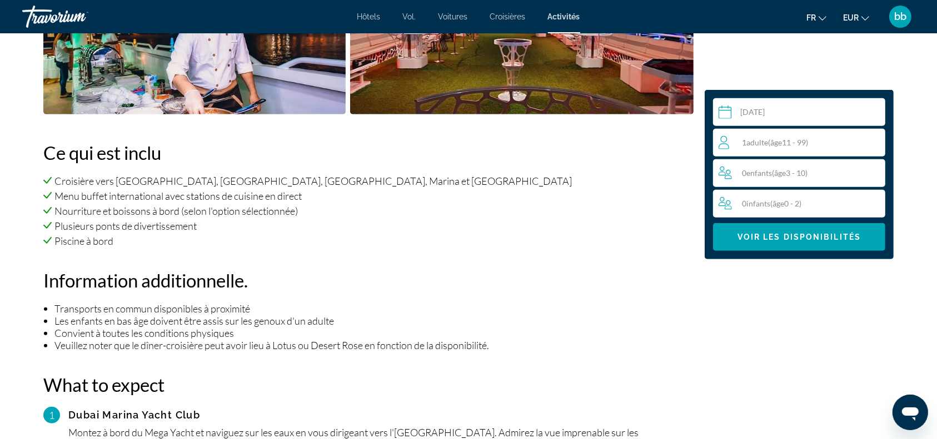
scroll to position [698, 0]
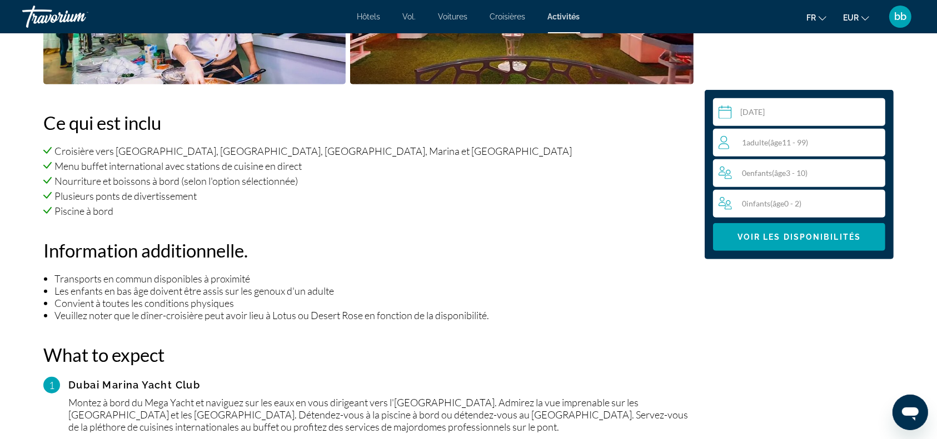
click at [788, 149] on div "1 Adulte Adultes ( âge 11 - 99)" at bounding box center [801, 142] width 166 height 13
click at [875, 142] on icon "Increment adults" at bounding box center [874, 142] width 10 height 10
click at [826, 233] on span "Voir les disponibilités" at bounding box center [798, 237] width 123 height 9
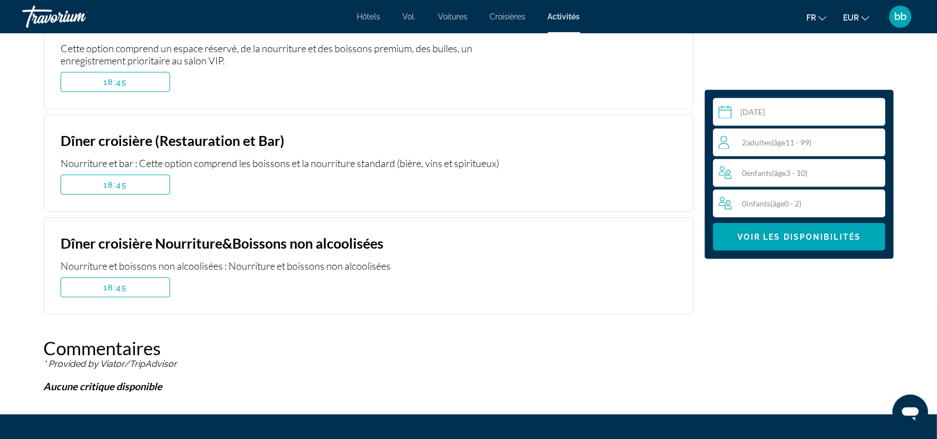
scroll to position [1428, 0]
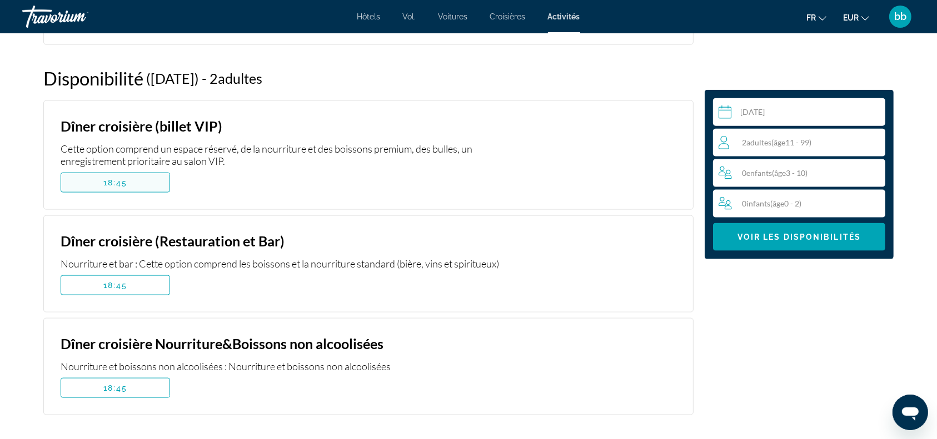
click at [152, 169] on span "Contenu principal" at bounding box center [115, 182] width 108 height 27
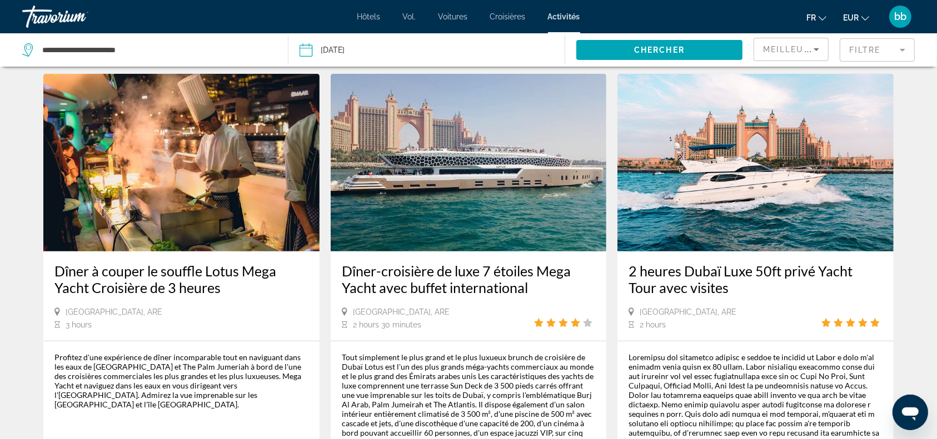
scroll to position [531, 0]
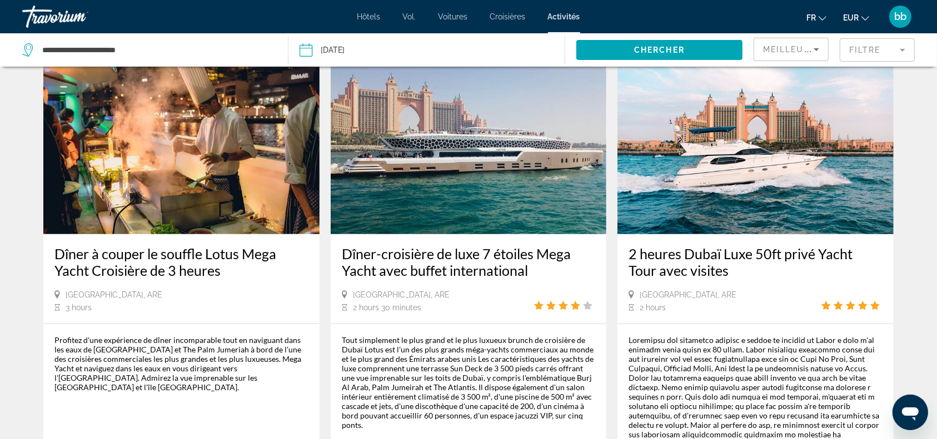
click at [476, 152] on img "Contenu principal" at bounding box center [469, 146] width 276 height 178
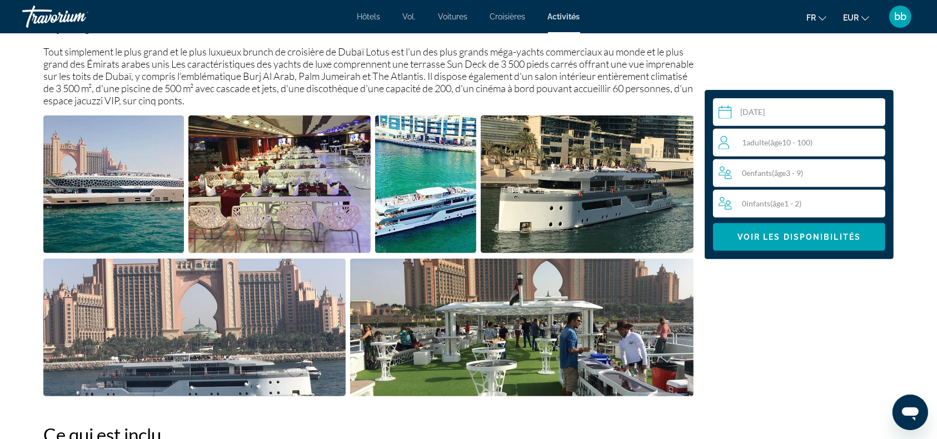
scroll to position [417, 0]
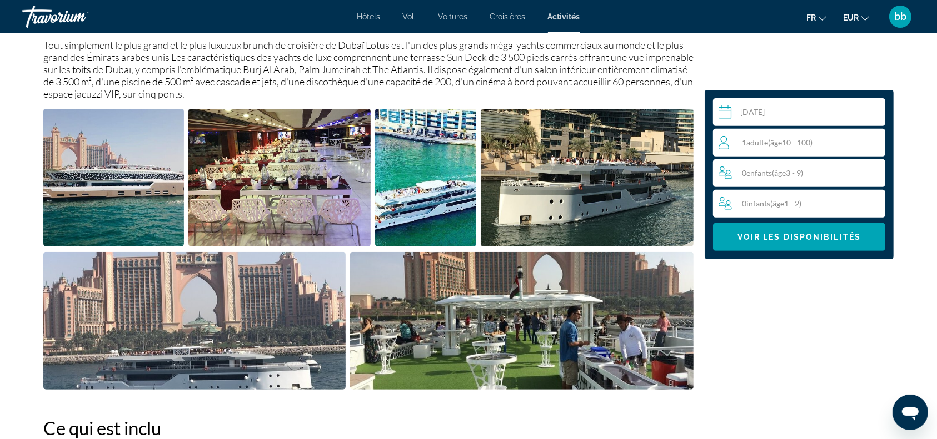
click at [796, 141] on span "( âge 10 - 100)" at bounding box center [790, 142] width 44 height 9
click at [873, 145] on icon "Increment adults" at bounding box center [874, 142] width 10 height 13
click at [812, 238] on span "Voir les disponibilités" at bounding box center [798, 237] width 123 height 9
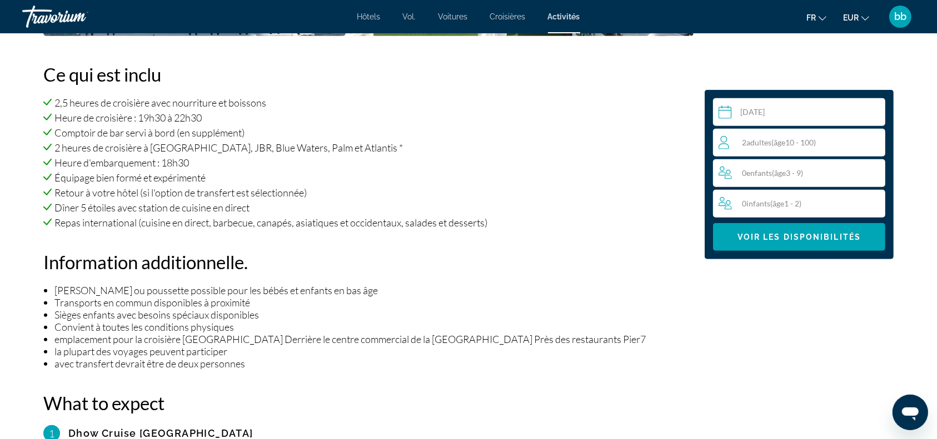
scroll to position [767, 0]
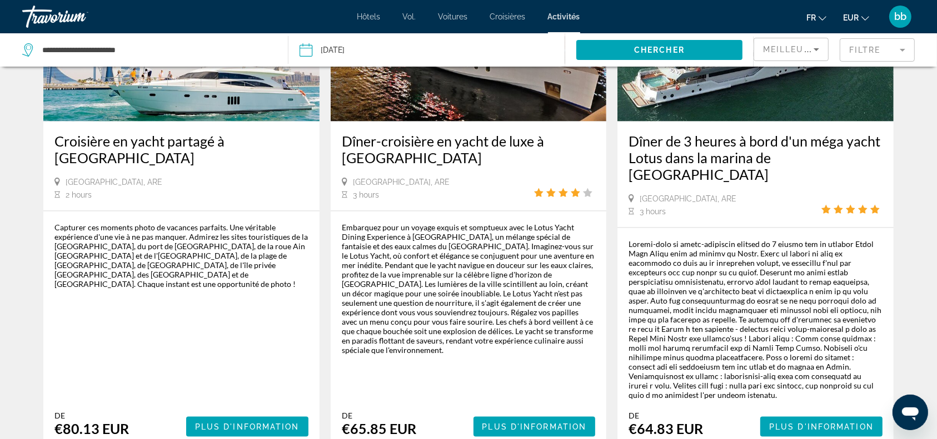
scroll to position [1590, 0]
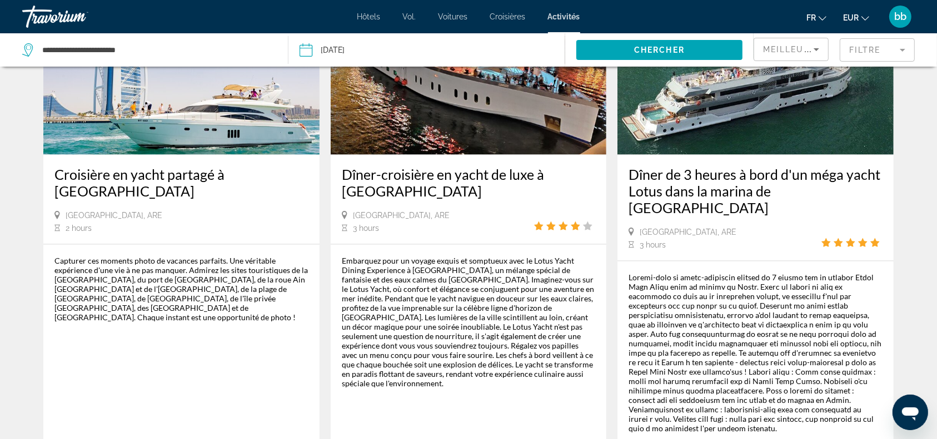
click at [700, 91] on img "Contenu principal" at bounding box center [755, 66] width 276 height 178
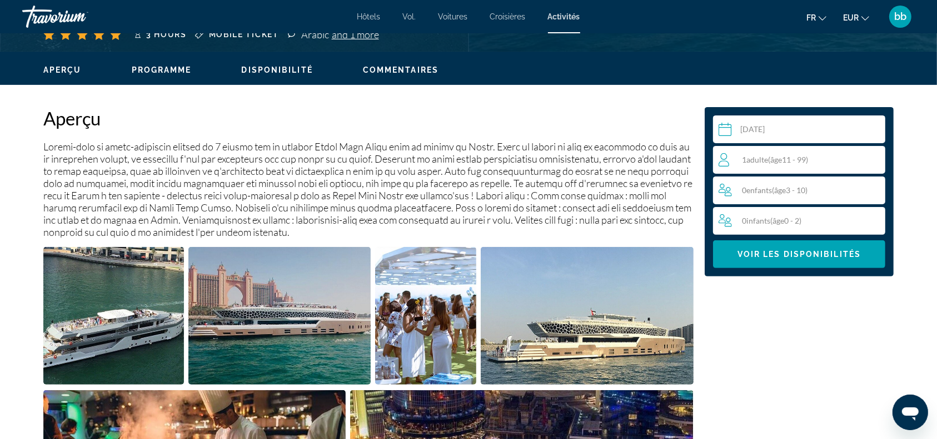
scroll to position [321, 0]
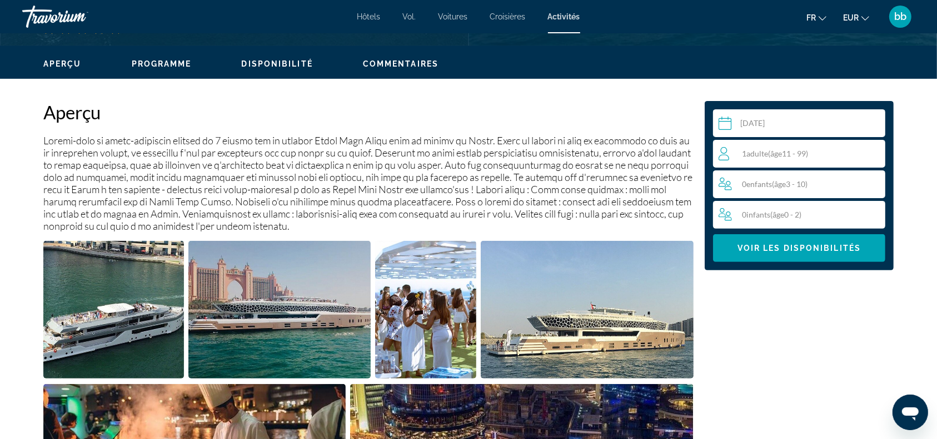
click at [775, 141] on div "1 Adulte Adultes ( âge 11 - 99)" at bounding box center [801, 154] width 167 height 28
click at [875, 153] on icon "Increment adults" at bounding box center [874, 153] width 10 height 13
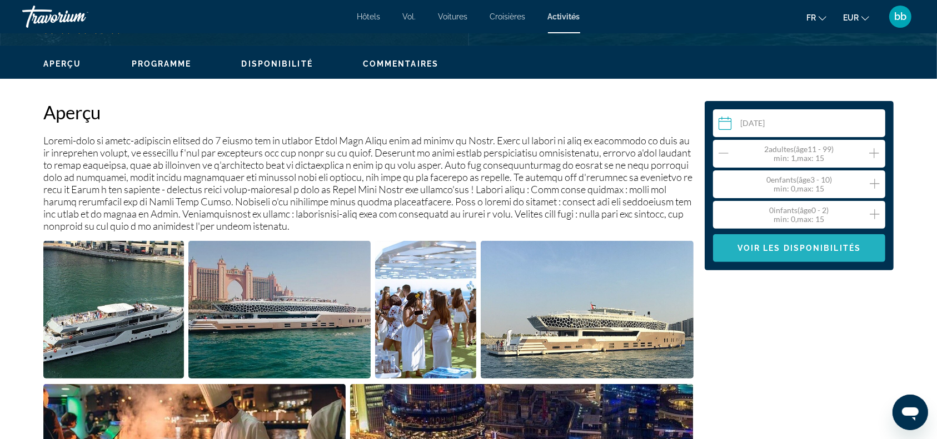
click at [825, 244] on span "Voir les disponibilités" at bounding box center [798, 248] width 123 height 9
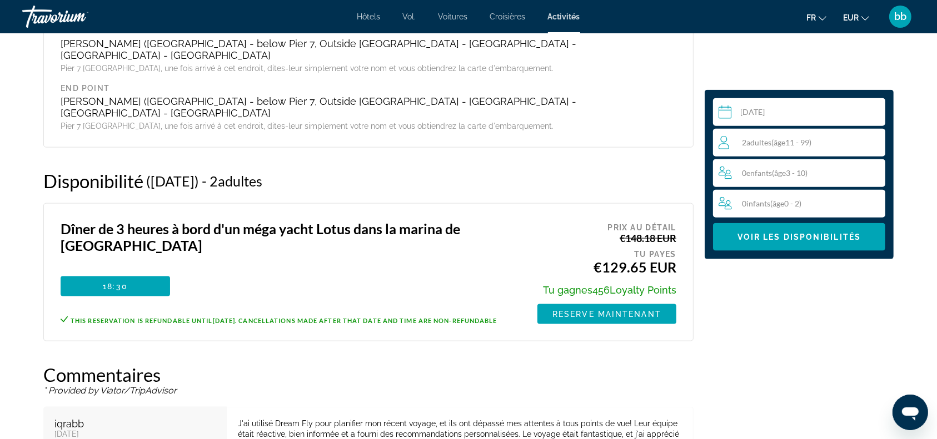
scroll to position [1282, 0]
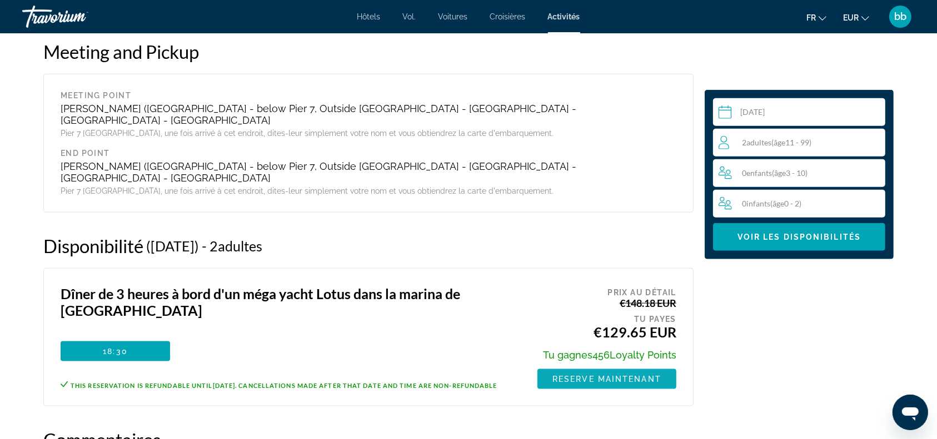
click at [615, 375] on span "Reserve maintenant" at bounding box center [606, 379] width 109 height 9
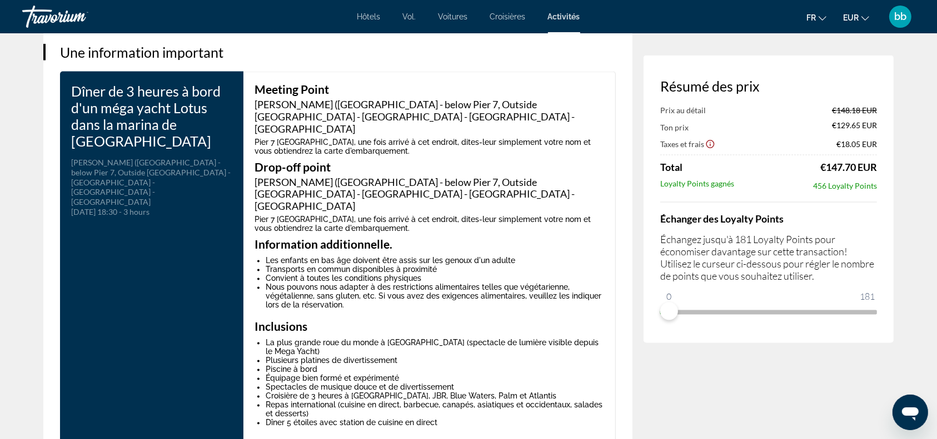
scroll to position [1919, 0]
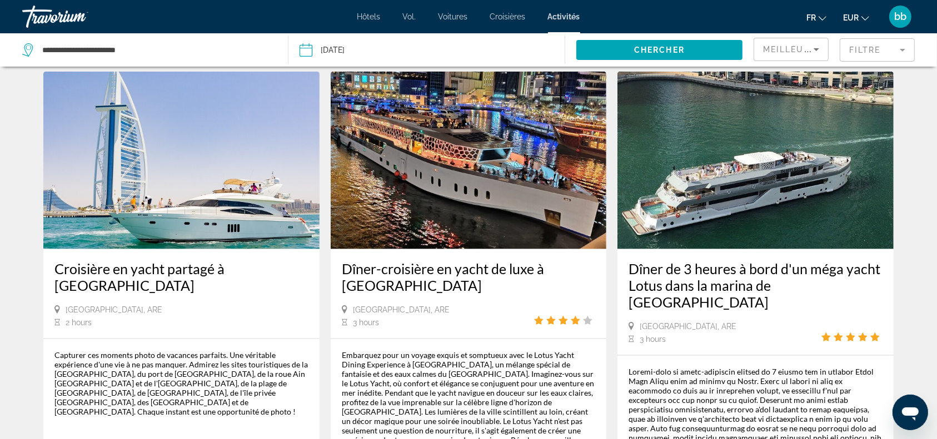
scroll to position [1496, 0]
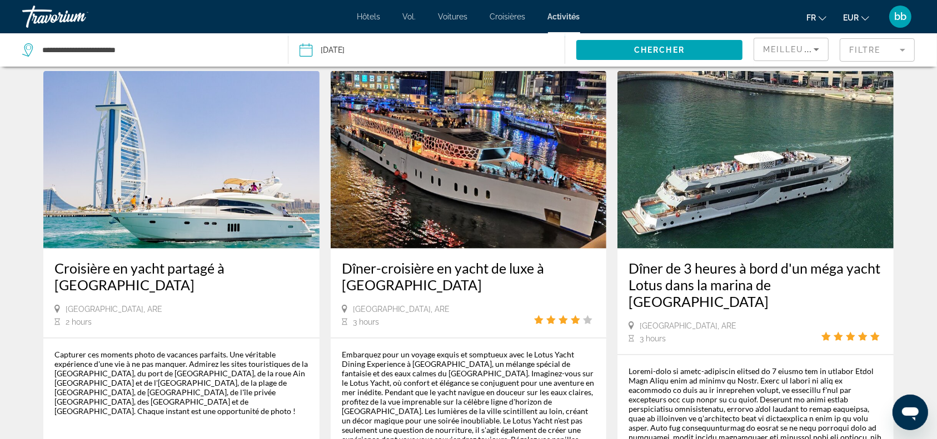
click at [471, 176] on img "Contenu principal" at bounding box center [469, 160] width 276 height 178
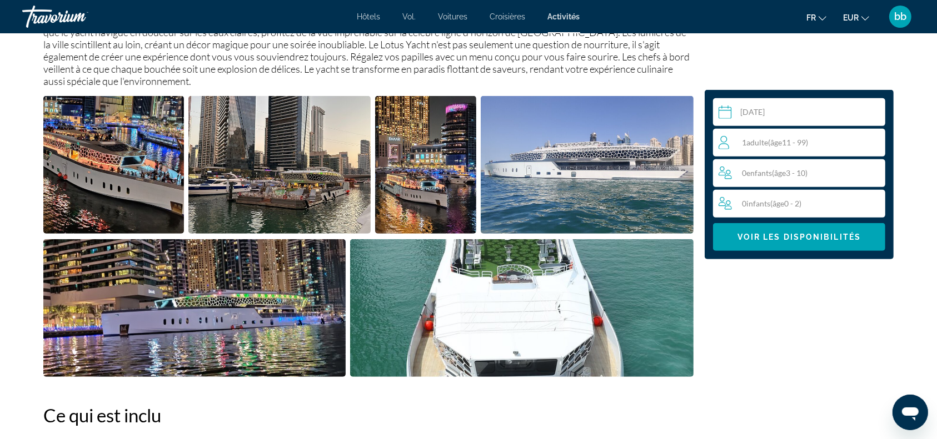
scroll to position [454, 0]
click at [141, 152] on img "Open full-screen image slider" at bounding box center [113, 165] width 141 height 138
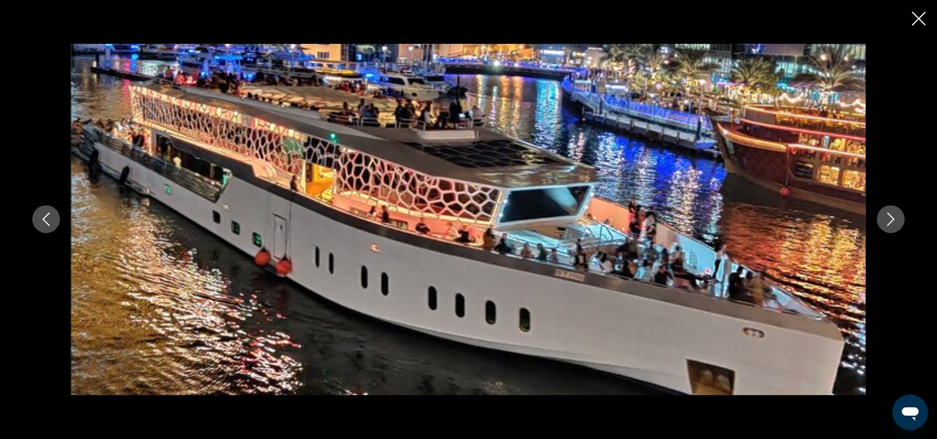
click at [891, 218] on icon "Next image" at bounding box center [890, 219] width 13 height 13
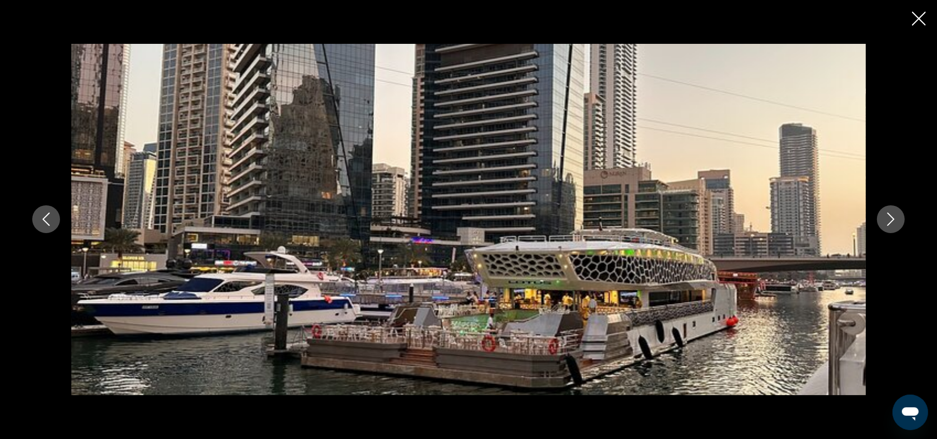
click at [891, 218] on icon "Next image" at bounding box center [890, 219] width 13 height 13
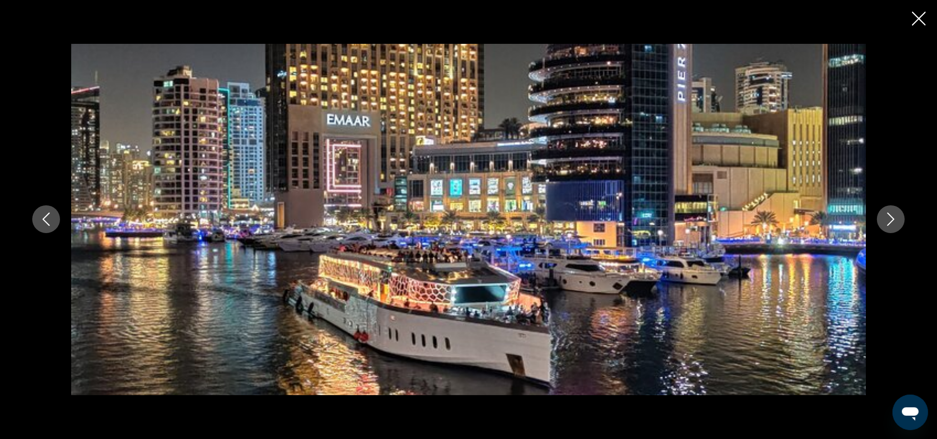
click at [891, 218] on icon "Next image" at bounding box center [890, 219] width 13 height 13
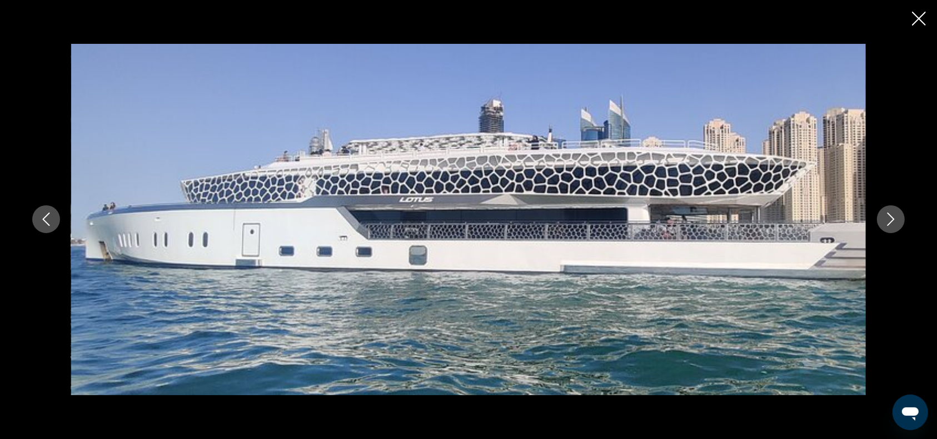
click at [891, 218] on icon "Next image" at bounding box center [890, 219] width 13 height 13
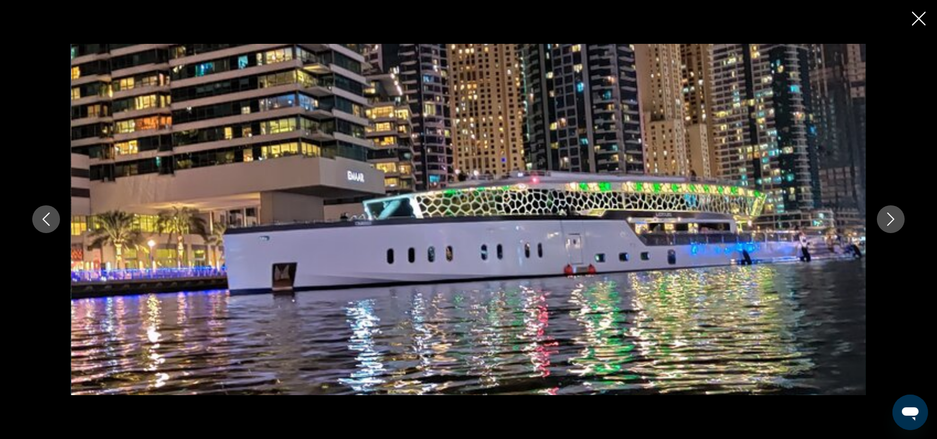
click at [918, 20] on icon "Close slideshow" at bounding box center [919, 19] width 14 height 14
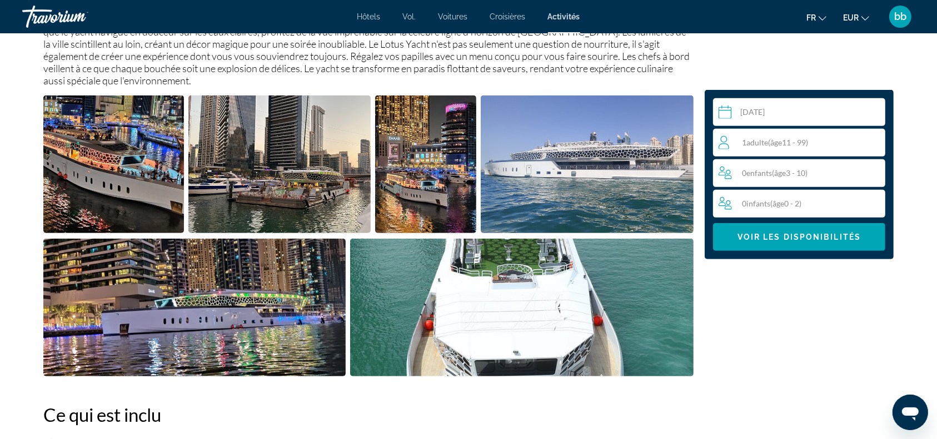
click at [807, 145] on span "( âge 11 - 99)" at bounding box center [788, 142] width 40 height 9
click at [876, 141] on icon "Increment adults" at bounding box center [874, 142] width 10 height 13
click at [727, 142] on icon "Decrement adults" at bounding box center [723, 142] width 10 height 13
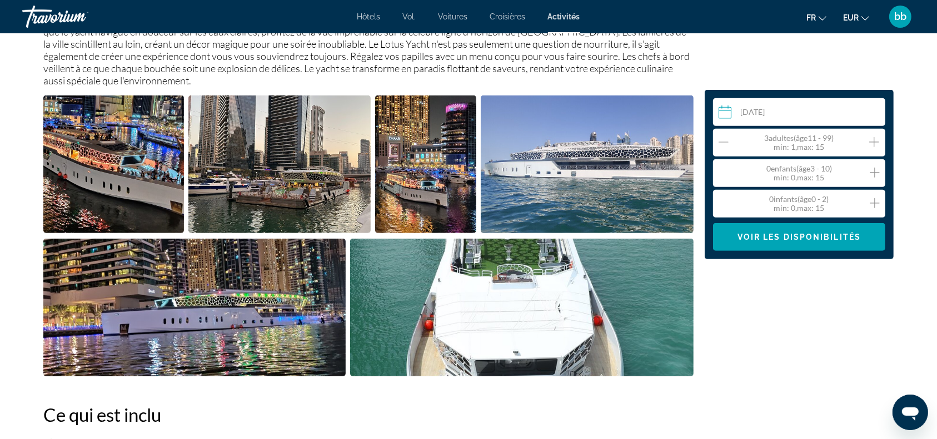
click at [727, 143] on icon "Decrement adults" at bounding box center [723, 142] width 10 height 13
click at [807, 238] on span "Voir les disponibilités" at bounding box center [798, 237] width 123 height 9
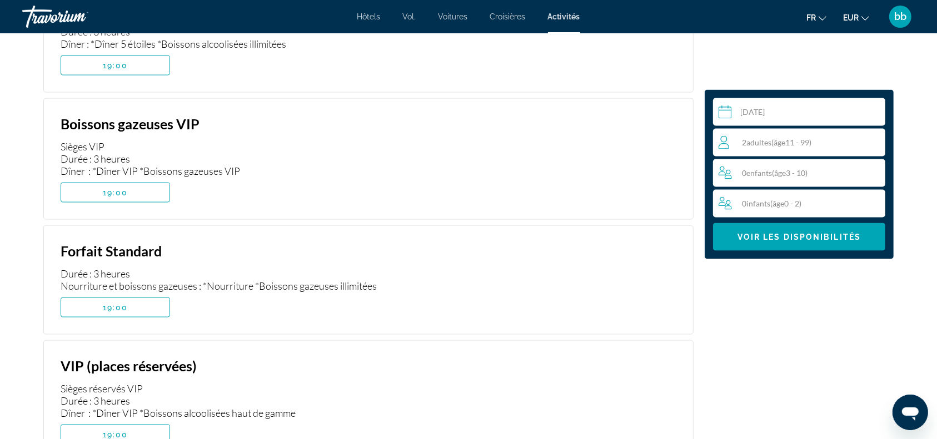
scroll to position [1647, 0]
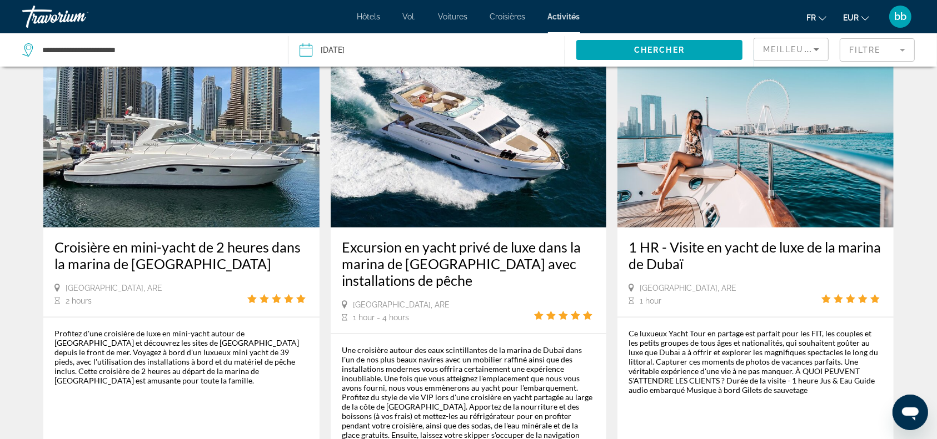
scroll to position [1037, 0]
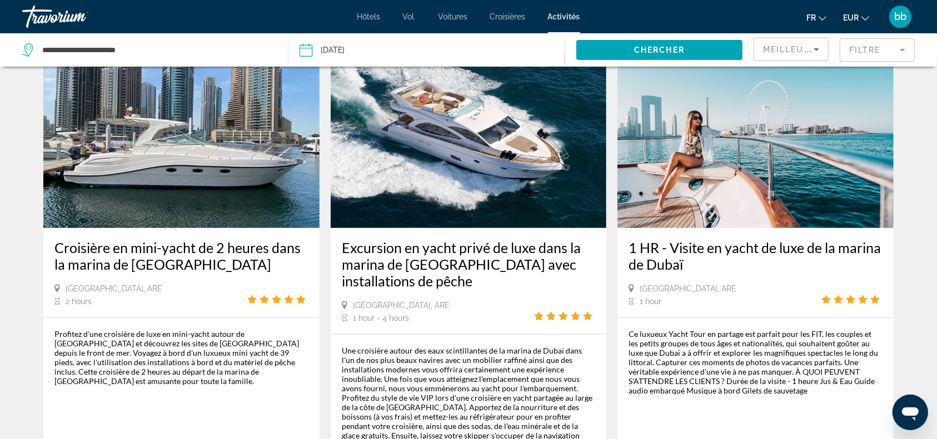
click at [741, 155] on img "Contenu principal" at bounding box center [755, 140] width 276 height 178
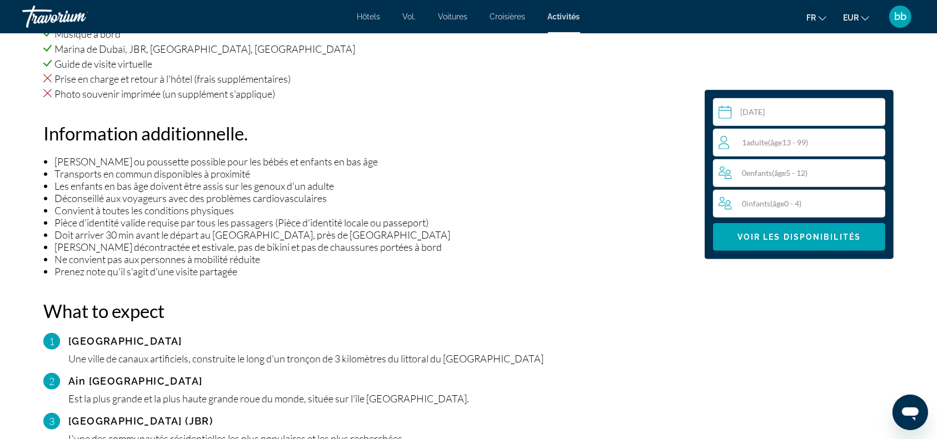
scroll to position [930, 0]
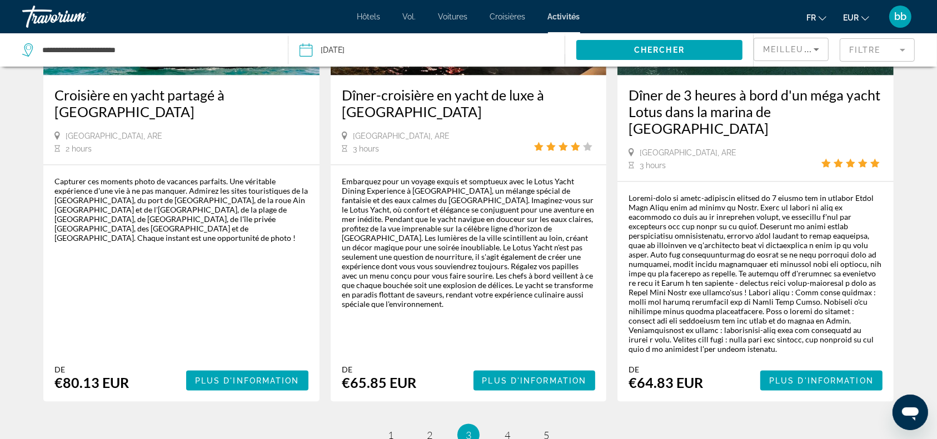
scroll to position [1760, 0]
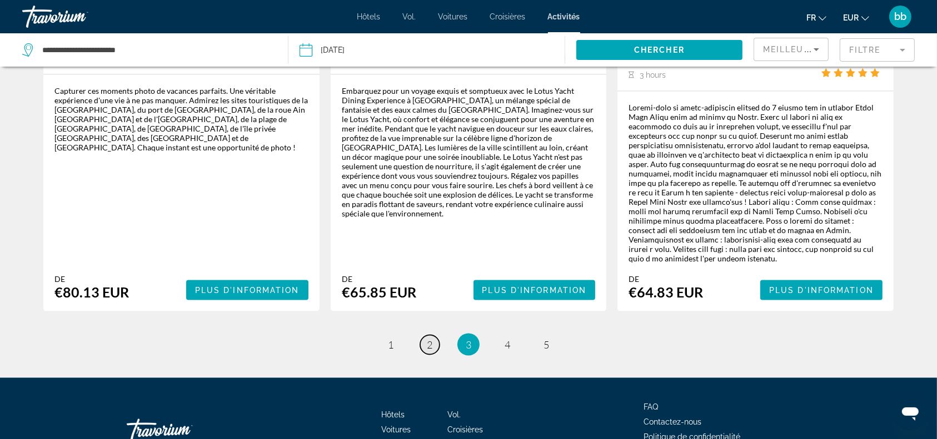
click at [432, 339] on span "2" at bounding box center [430, 345] width 6 height 12
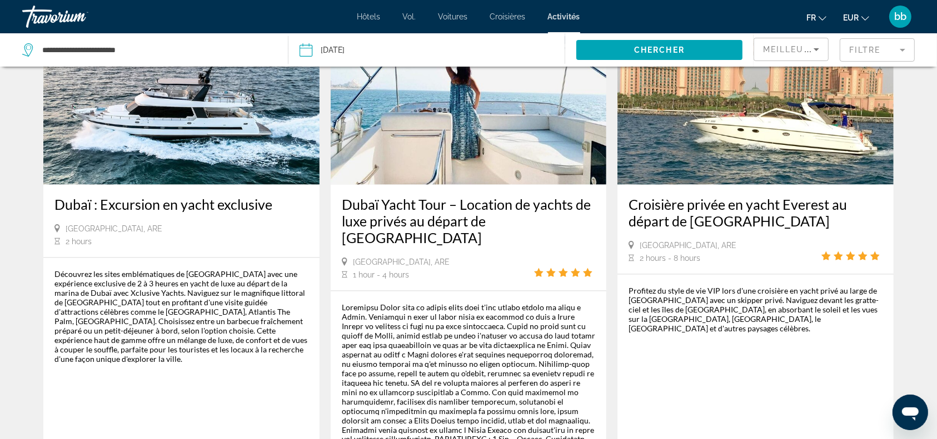
scroll to position [1600, 0]
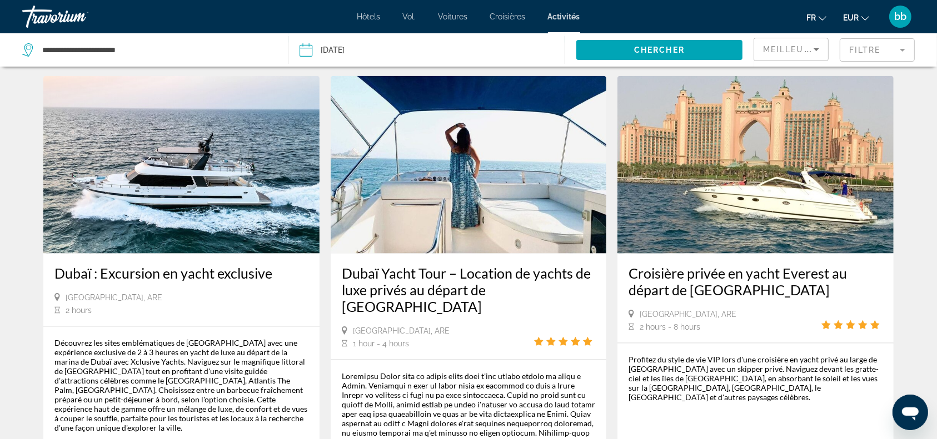
click at [194, 101] on img "Contenu principal" at bounding box center [181, 165] width 276 height 178
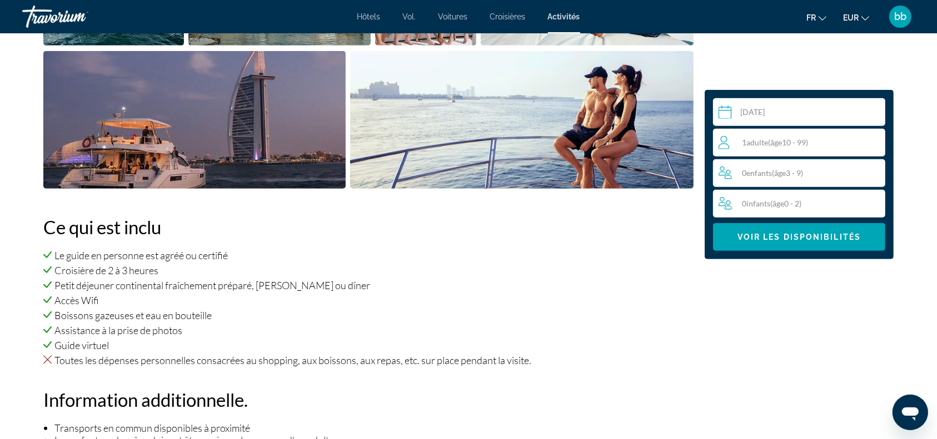
scroll to position [624, 0]
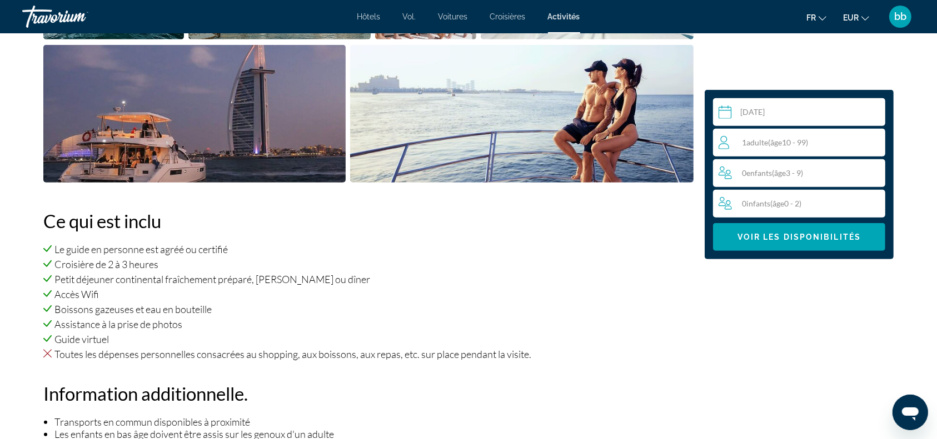
click at [752, 140] on span "Adulte" at bounding box center [757, 142] width 22 height 9
click at [880, 139] on div "1 Adulte Adultes ( âge 10 - 99) min : 1, max : 15" at bounding box center [801, 143] width 166 height 18
click at [875, 143] on icon "Increment adults" at bounding box center [874, 142] width 10 height 13
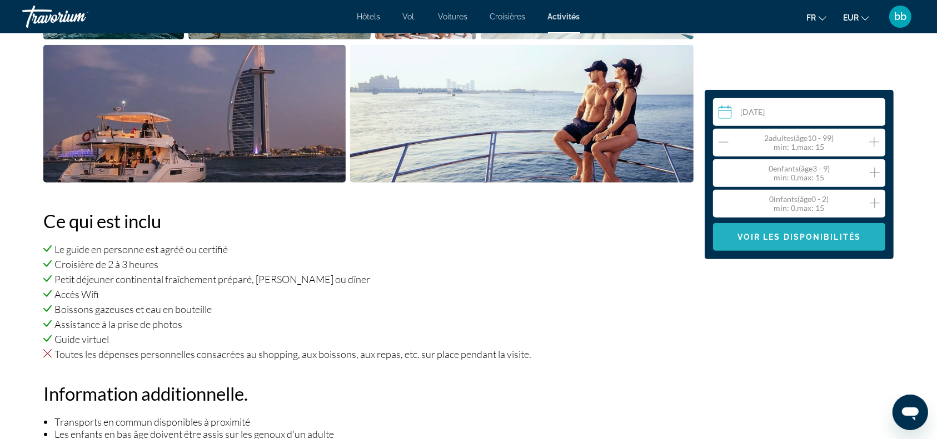
click at [797, 248] on span "Contenu principal" at bounding box center [799, 237] width 172 height 27
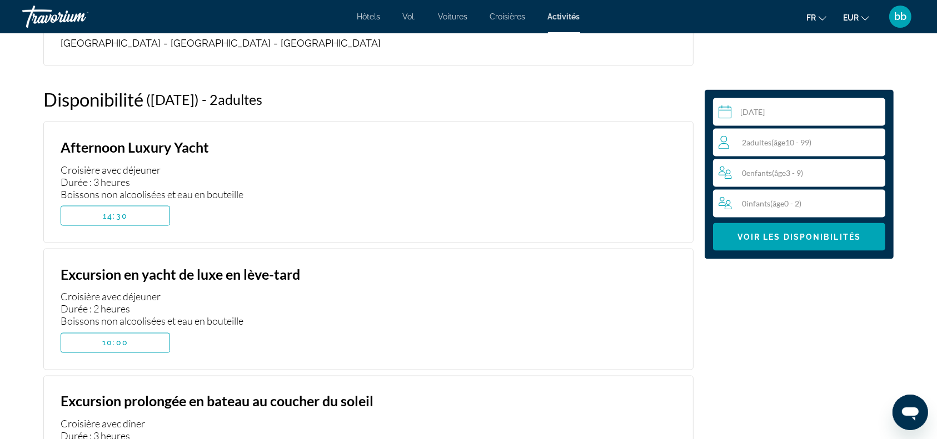
scroll to position [1821, 0]
click at [146, 206] on span "Contenu principal" at bounding box center [115, 217] width 108 height 27
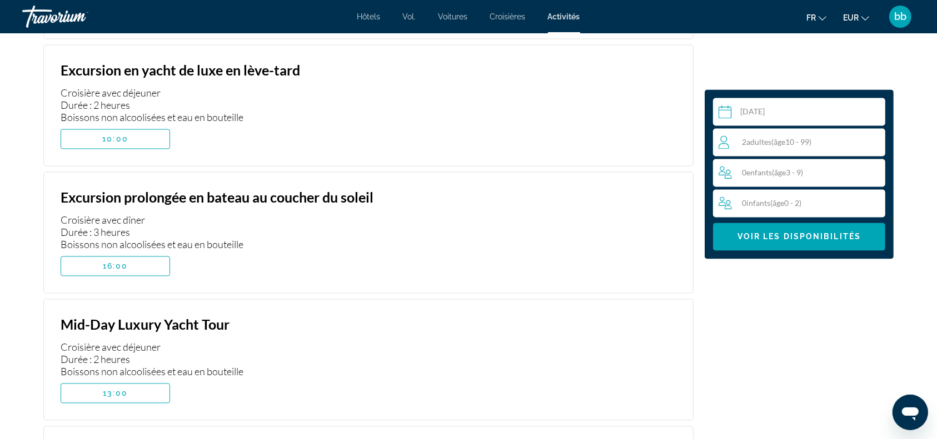
scroll to position [2064, 0]
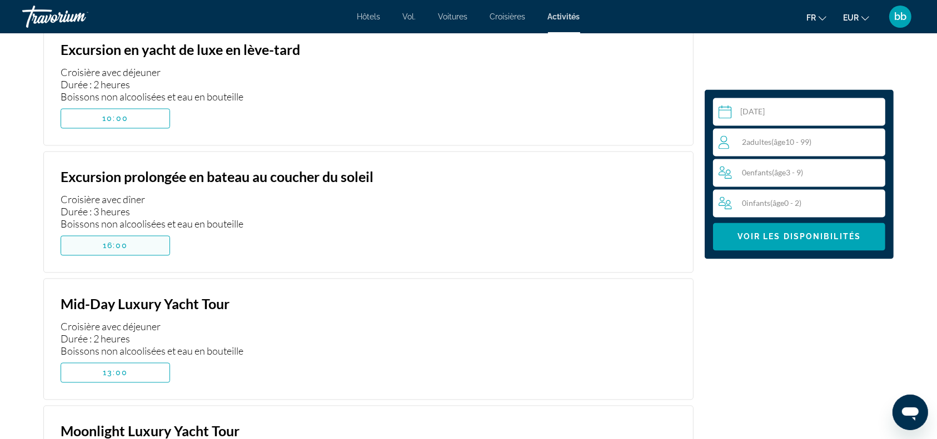
click at [133, 238] on span "Contenu principal" at bounding box center [115, 246] width 108 height 27
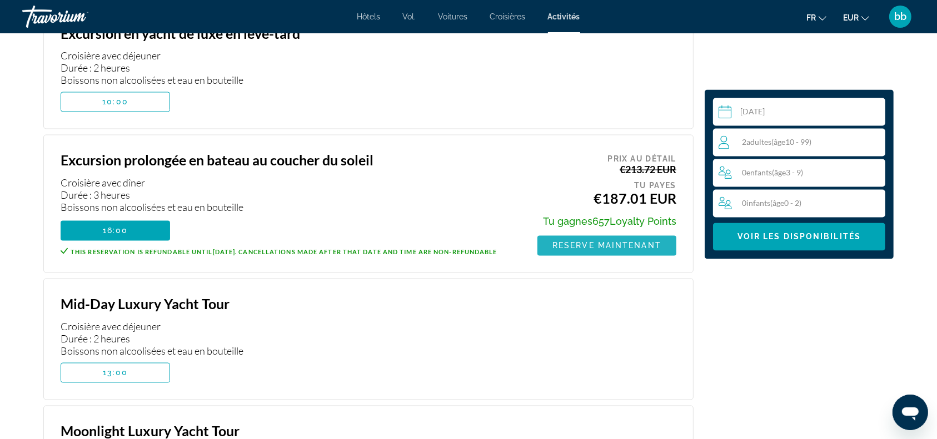
click at [601, 242] on span "Reserve maintenant" at bounding box center [606, 246] width 109 height 9
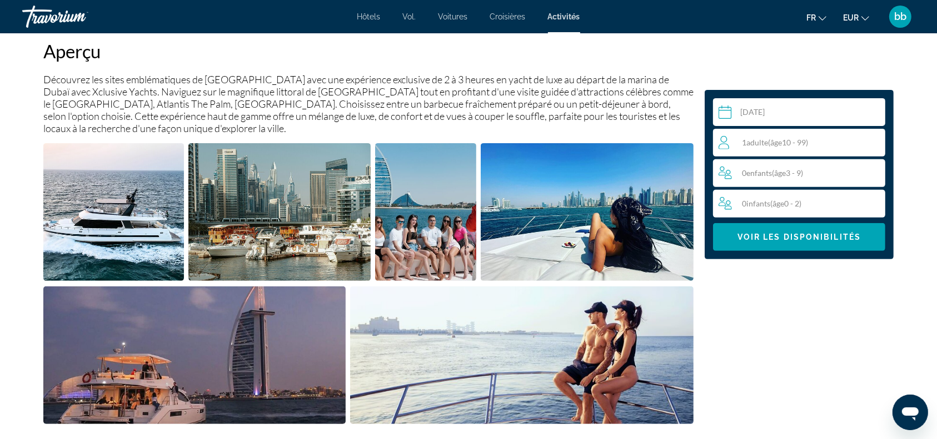
scroll to position [383, 0]
click at [89, 242] on img "Open full-screen image slider" at bounding box center [113, 212] width 141 height 138
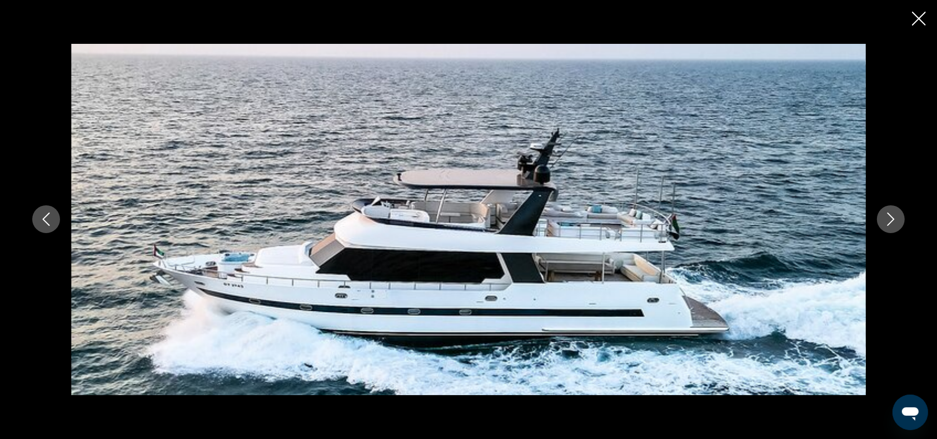
click at [897, 216] on icon "Next image" at bounding box center [890, 219] width 13 height 13
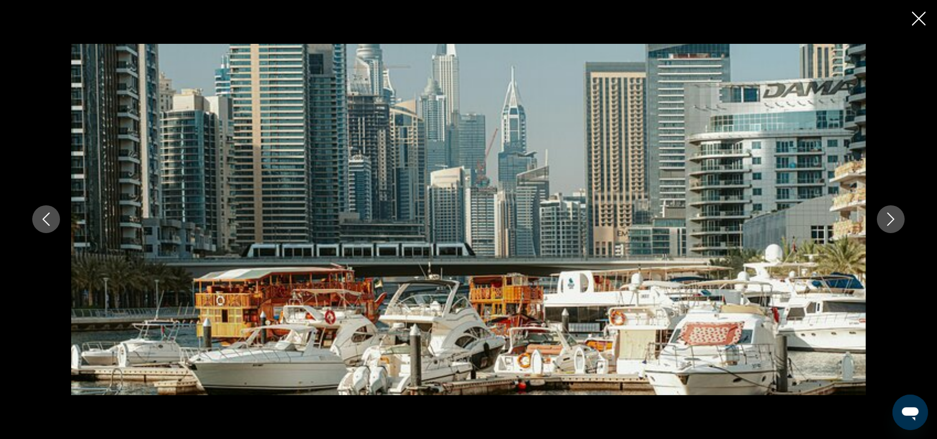
click at [897, 216] on icon "Next image" at bounding box center [890, 219] width 13 height 13
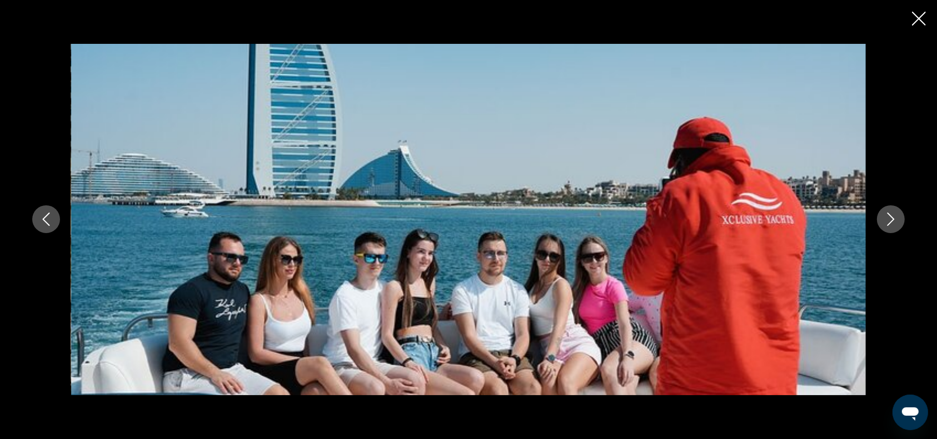
click at [897, 216] on icon "Next image" at bounding box center [890, 219] width 13 height 13
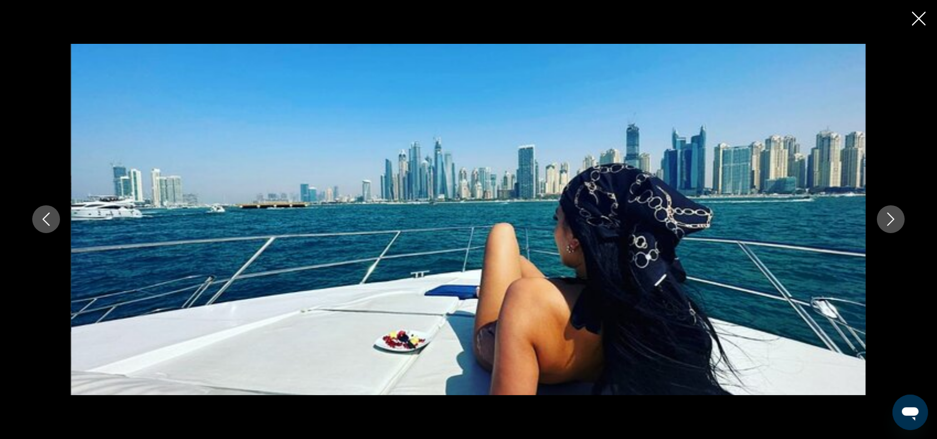
click at [897, 216] on icon "Next image" at bounding box center [890, 219] width 13 height 13
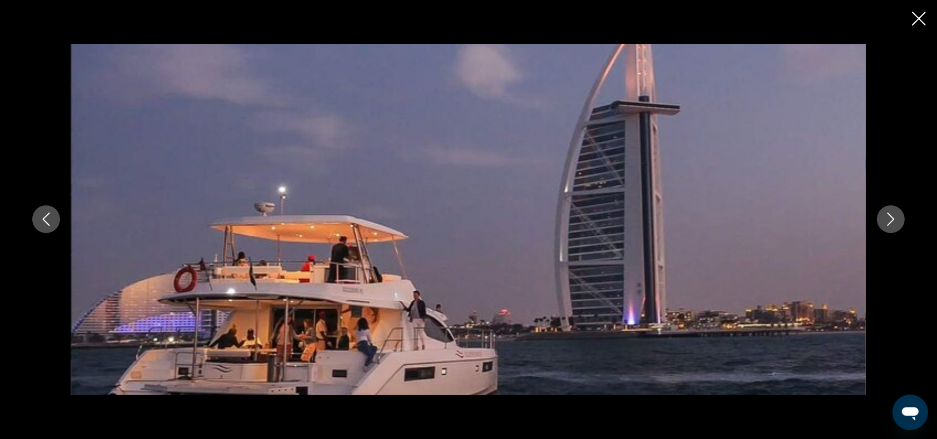
click at [897, 216] on icon "Next image" at bounding box center [890, 219] width 13 height 13
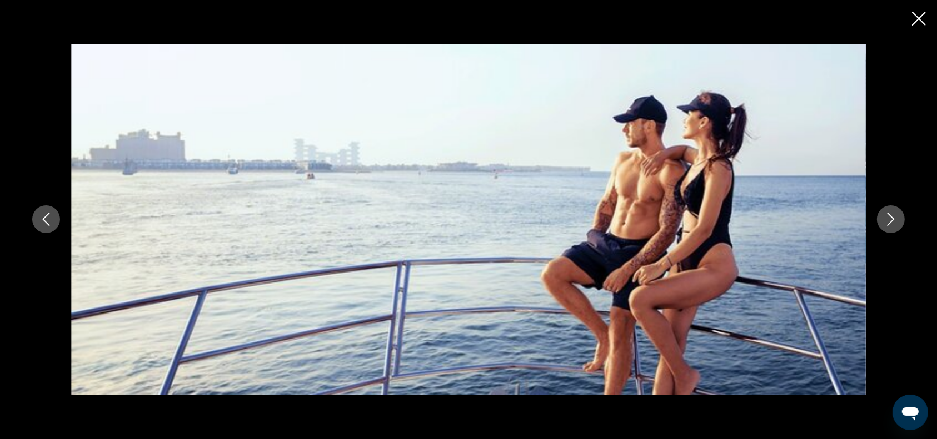
click at [897, 216] on icon "Next image" at bounding box center [890, 219] width 13 height 13
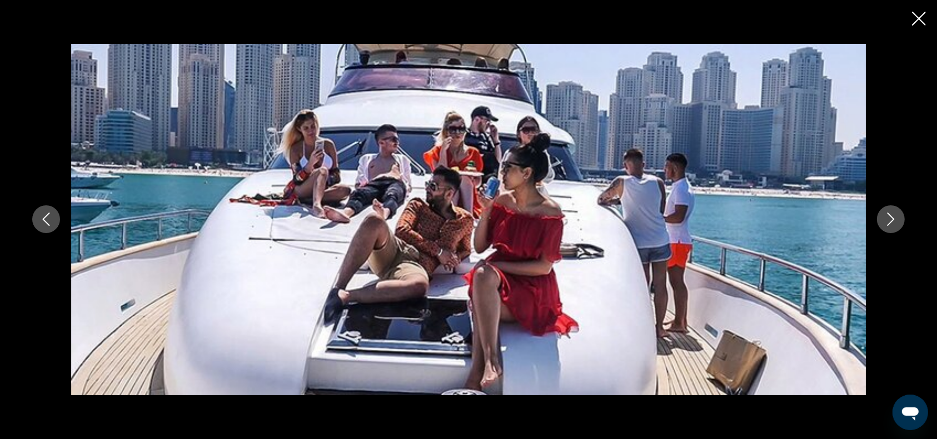
click at [897, 216] on icon "Next image" at bounding box center [890, 219] width 13 height 13
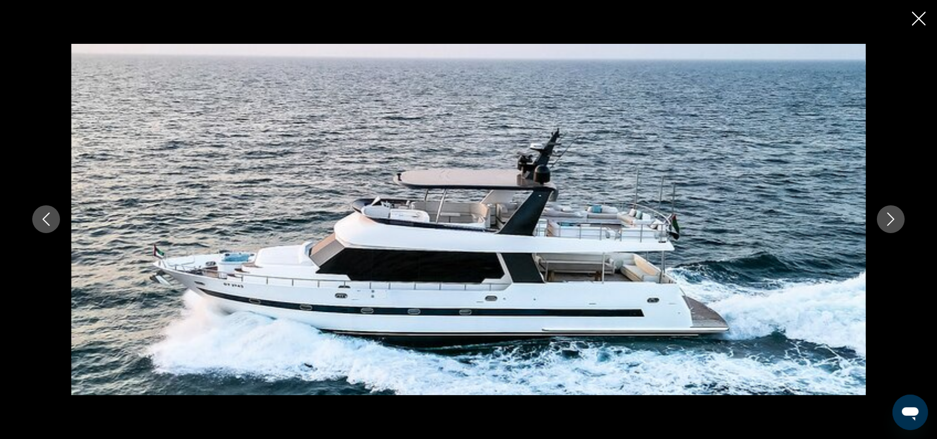
click at [916, 25] on icon "Close slideshow" at bounding box center [919, 19] width 14 height 14
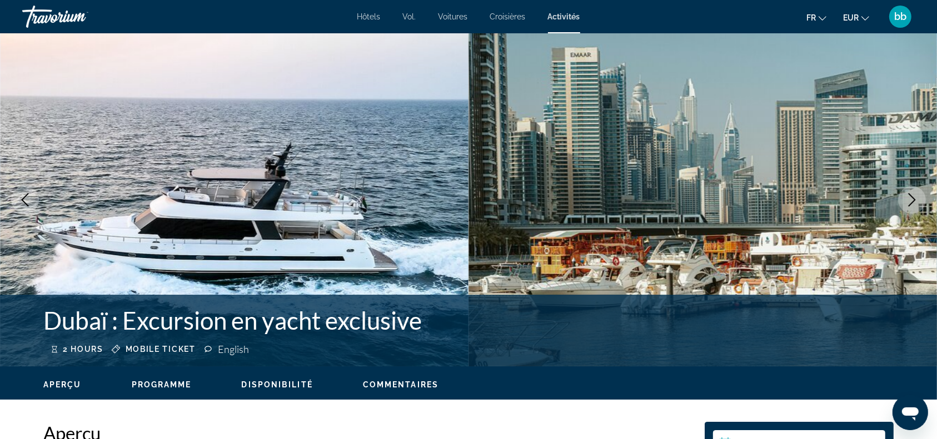
scroll to position [0, 0]
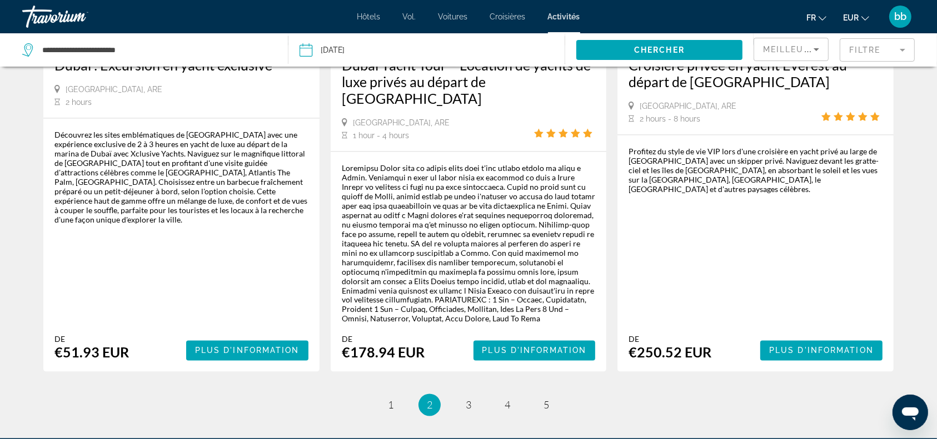
scroll to position [1849, 0]
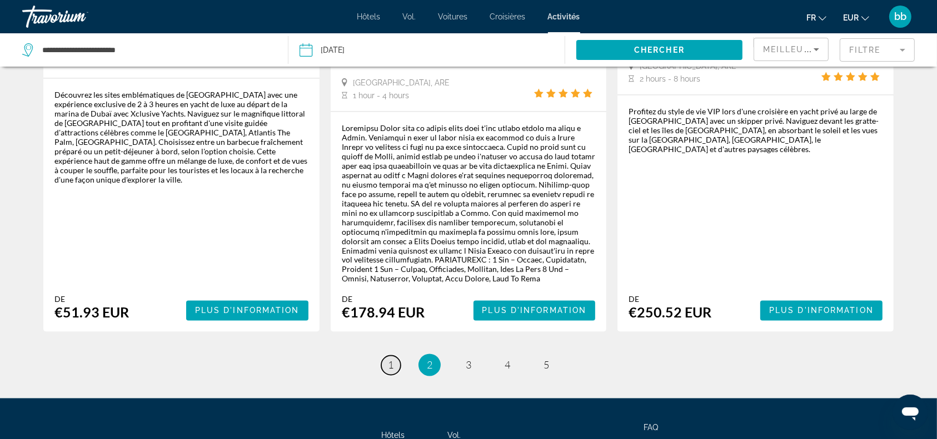
click at [391, 359] on span "1" at bounding box center [391, 365] width 6 height 12
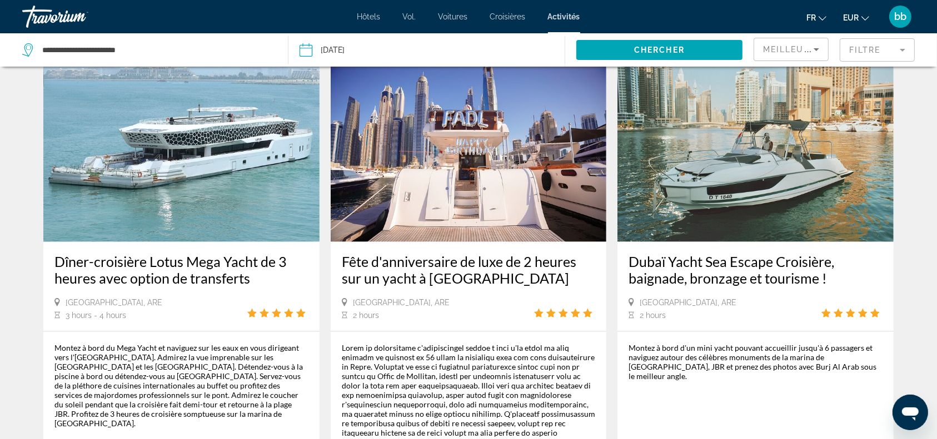
scroll to position [1531, 0]
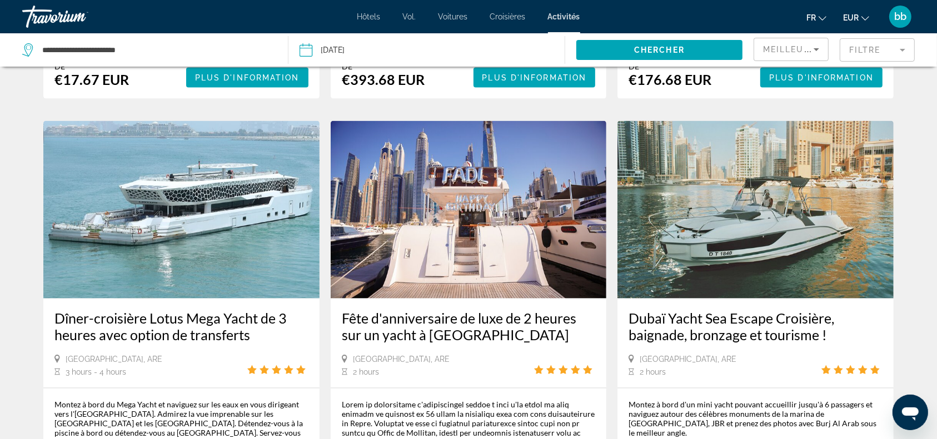
click at [199, 198] on img "Contenu principal" at bounding box center [181, 210] width 276 height 178
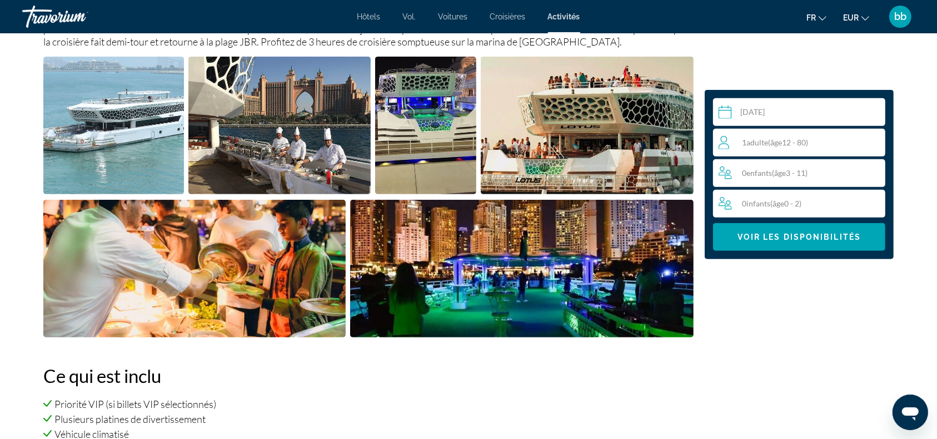
scroll to position [458, 0]
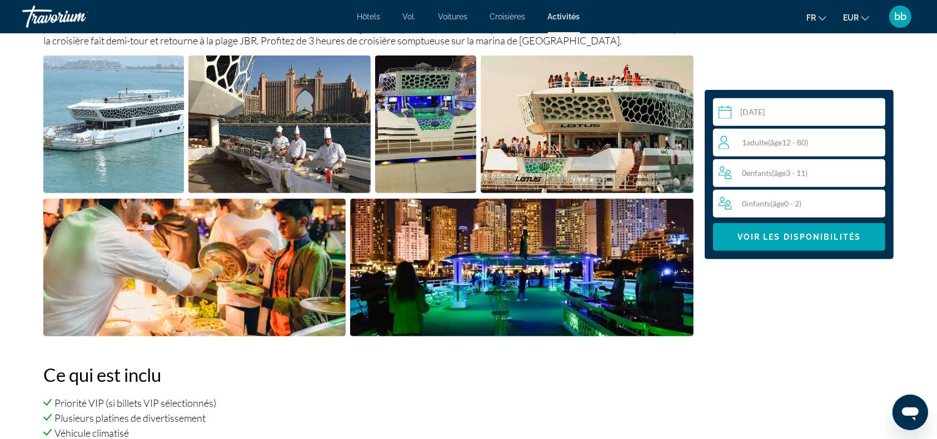
click at [797, 135] on div "1 Adulte Adultes ( âge 12 - 80)" at bounding box center [801, 143] width 167 height 28
click at [872, 143] on icon "Increment adults" at bounding box center [874, 142] width 10 height 13
click at [818, 236] on span "Voir les disponibilités" at bounding box center [798, 237] width 123 height 9
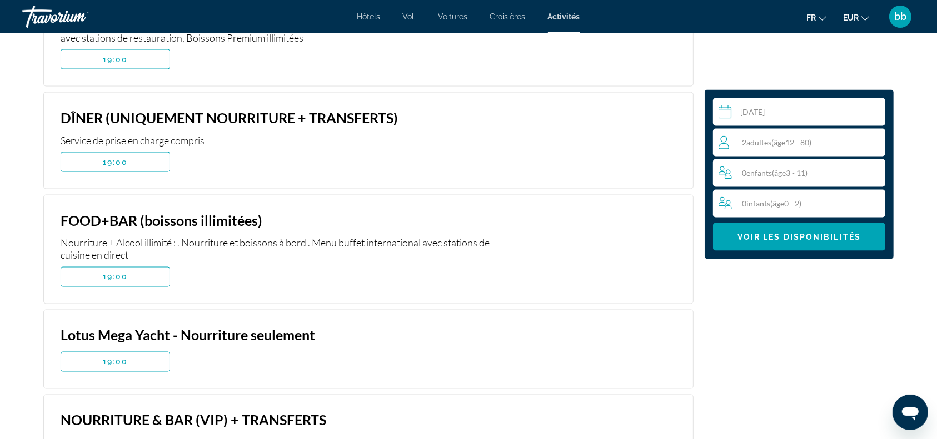
scroll to position [1866, 0]
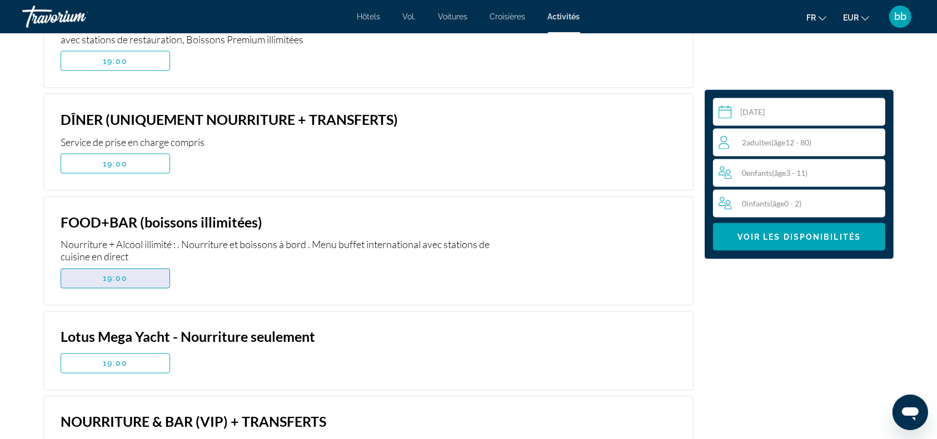
click at [119, 274] on span "19:00" at bounding box center [116, 278] width 26 height 9
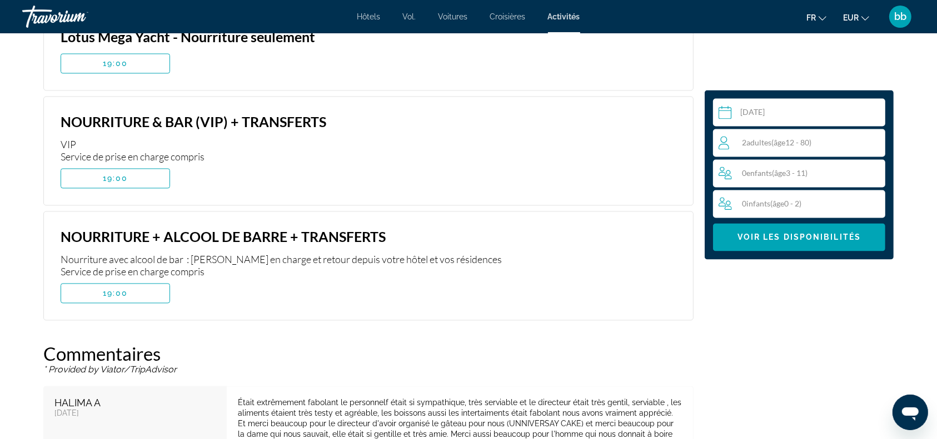
scroll to position [2202, 0]
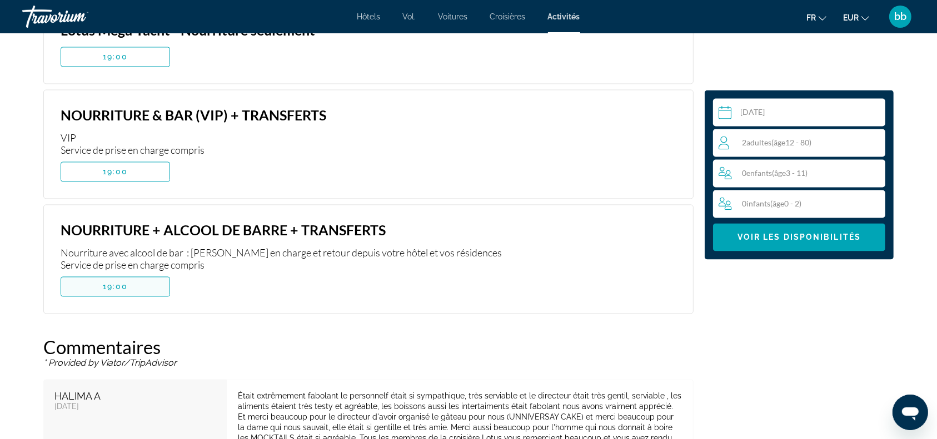
click at [118, 282] on span "19:00" at bounding box center [116, 286] width 26 height 9
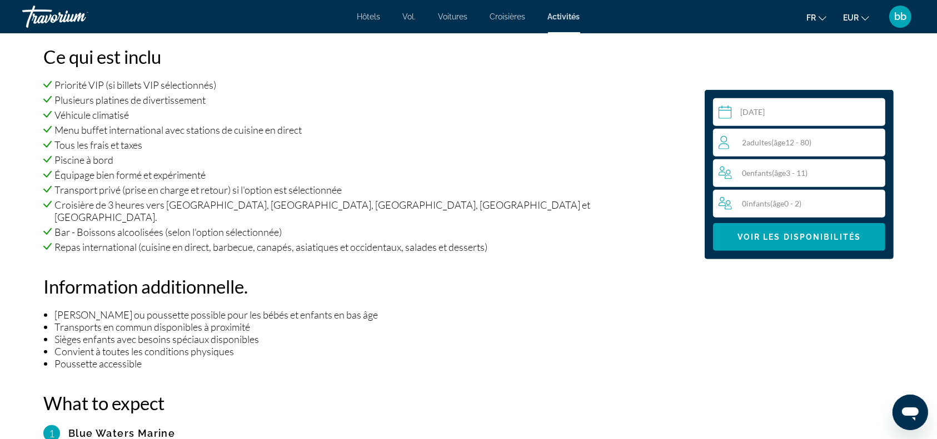
scroll to position [736, 0]
